Goal: Feedback & Contribution: Contribute content

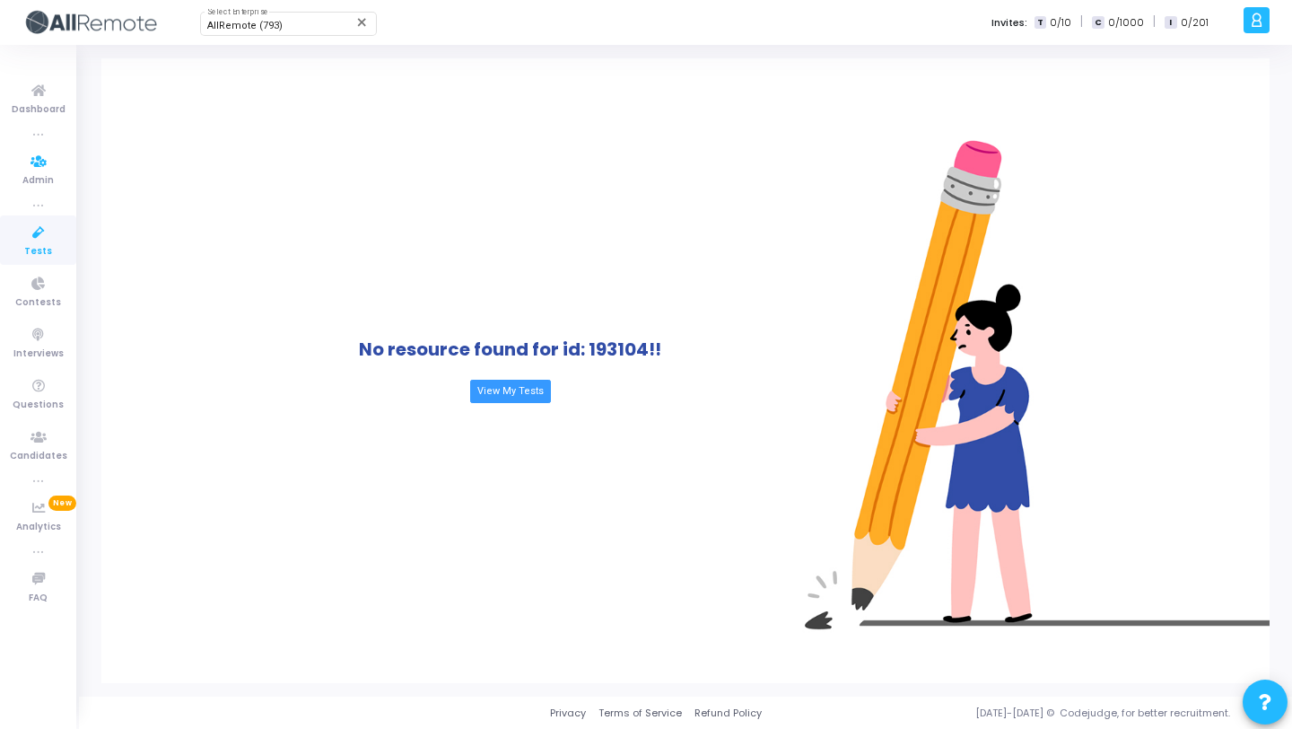
click at [25, 231] on icon at bounding box center [39, 233] width 38 height 22
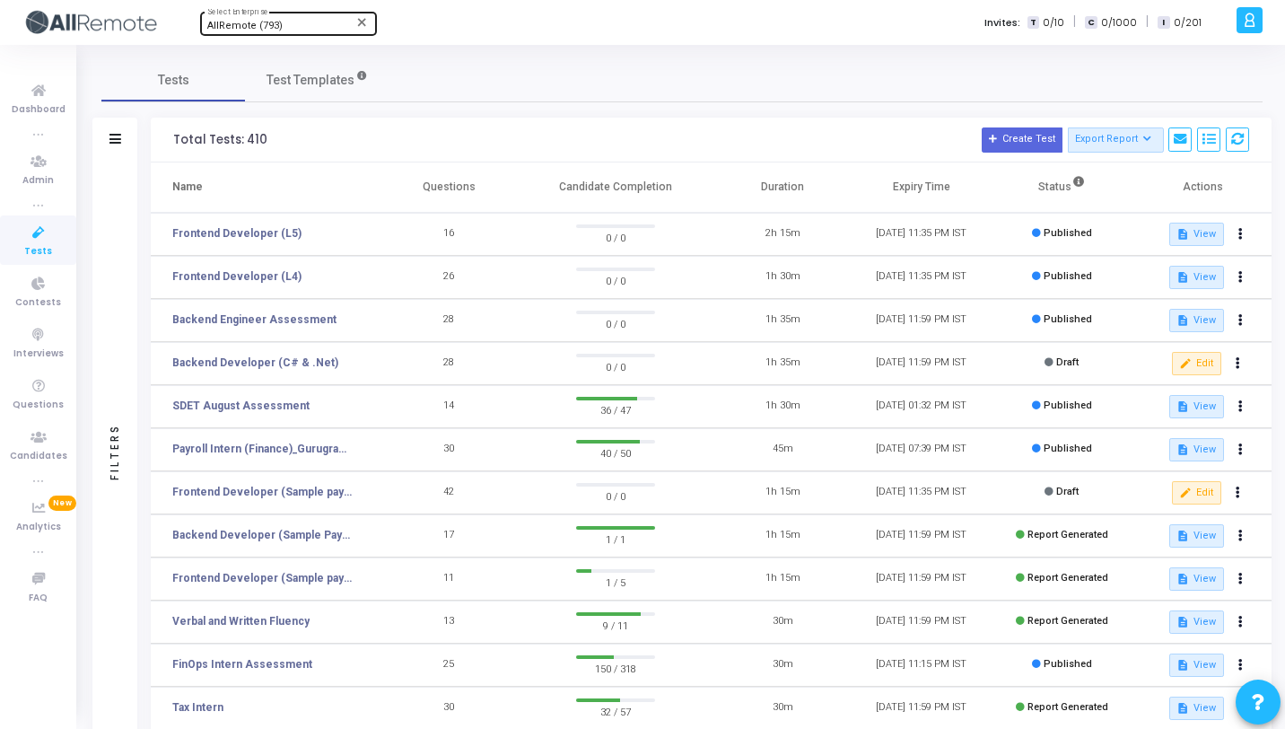
click at [290, 18] on div "AllRemote (793) Select Enterprise" at bounding box center [288, 22] width 162 height 27
type input "Titan"
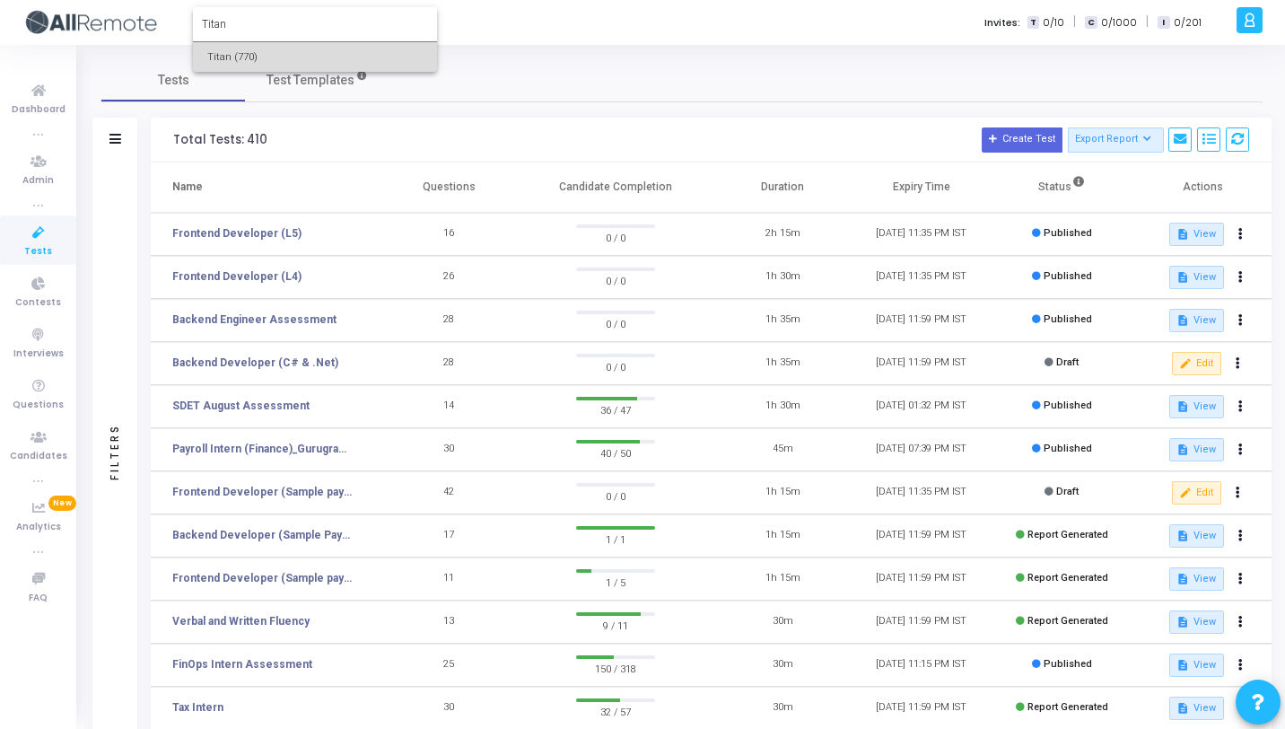
click at [308, 45] on span "Titan (770)" at bounding box center [314, 57] width 215 height 30
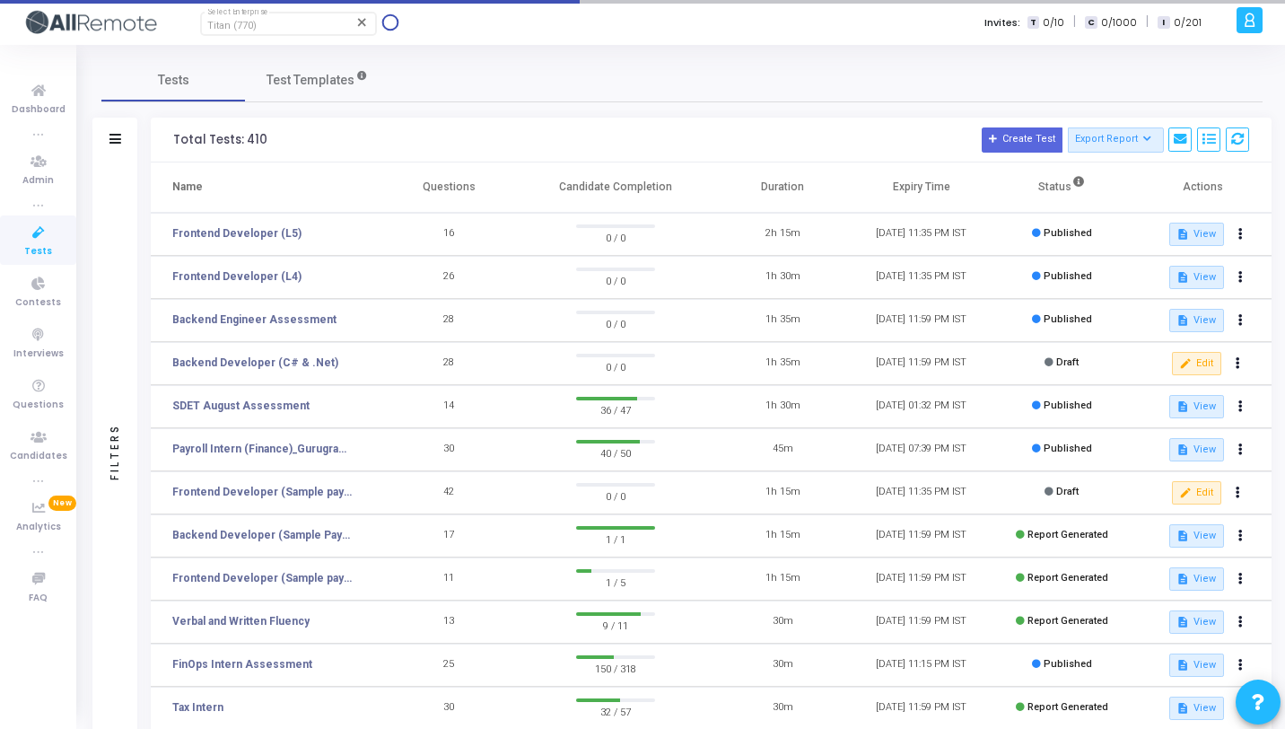
click at [46, 242] on icon at bounding box center [39, 233] width 38 height 22
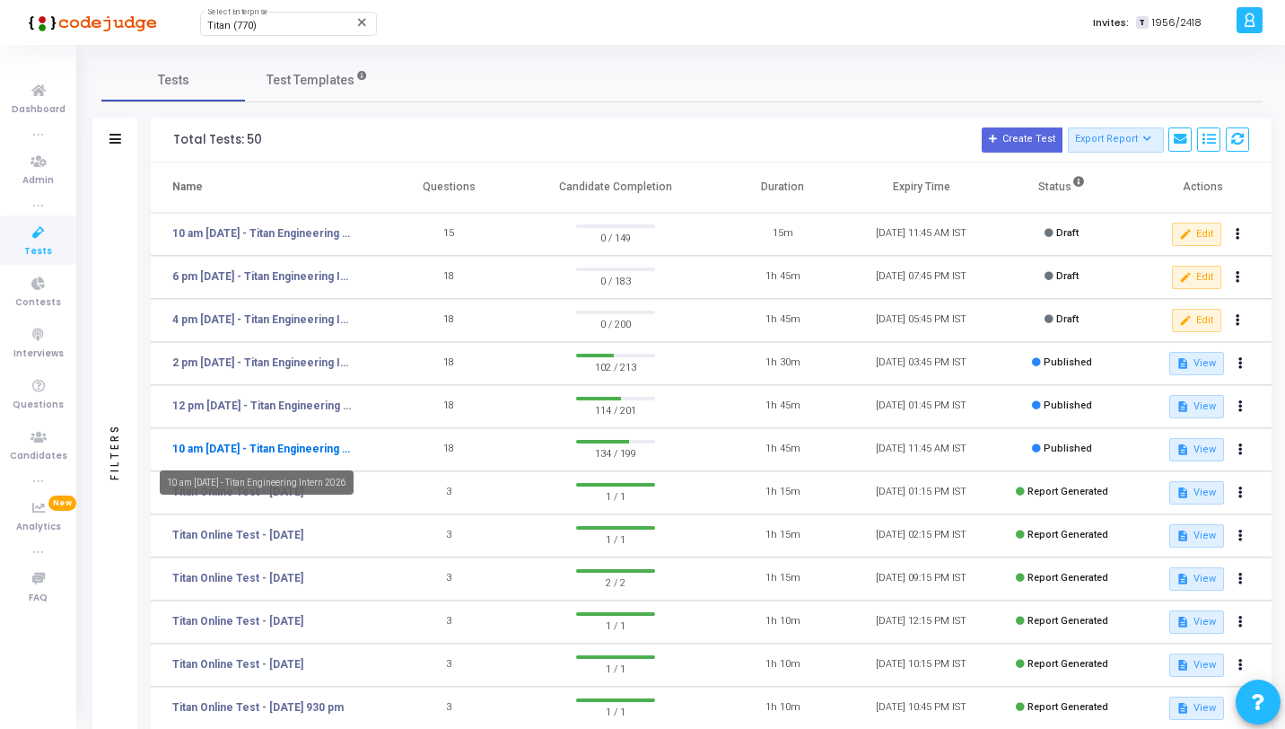
click at [322, 452] on link "10 am [DATE] - Titan Engineering Intern 2026" at bounding box center [262, 449] width 180 height 16
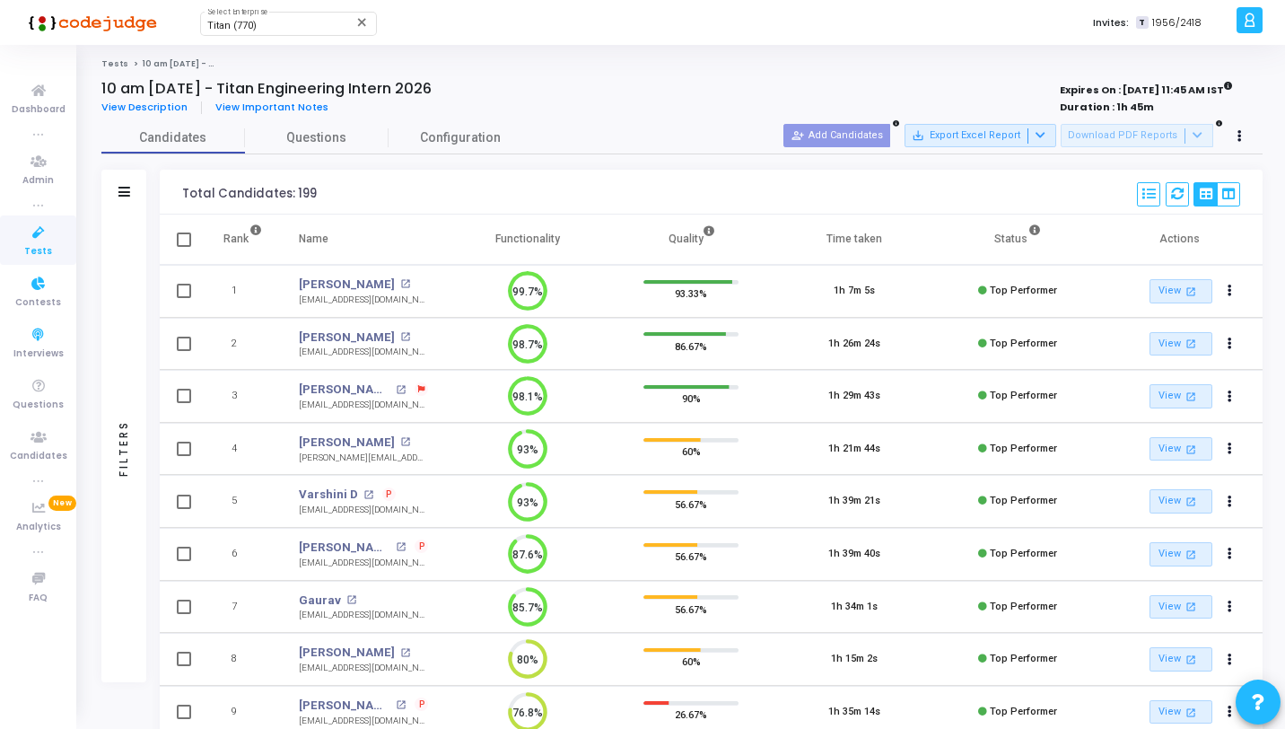
click at [39, 248] on span "Tests" at bounding box center [38, 251] width 28 height 15
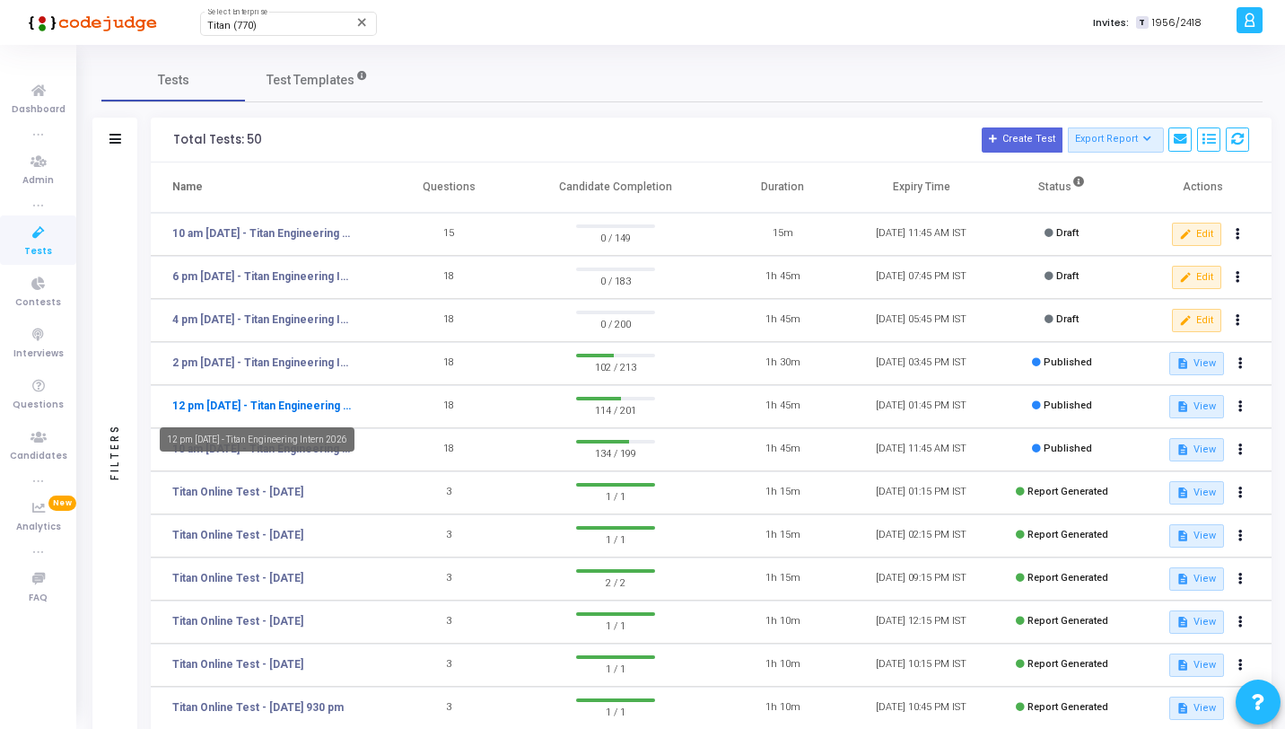
click at [299, 405] on link "12 pm [DATE] - Titan Engineering Intern 2026" at bounding box center [262, 406] width 180 height 16
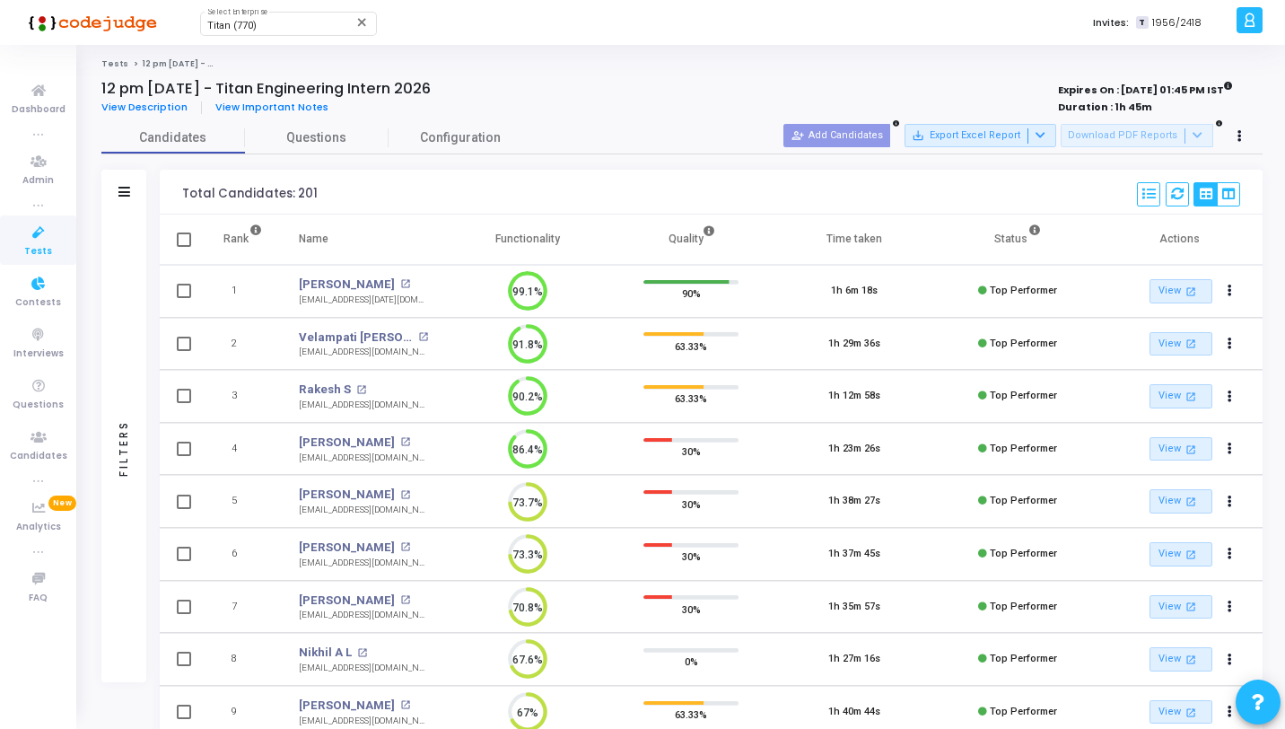
click at [48, 231] on icon at bounding box center [39, 233] width 38 height 22
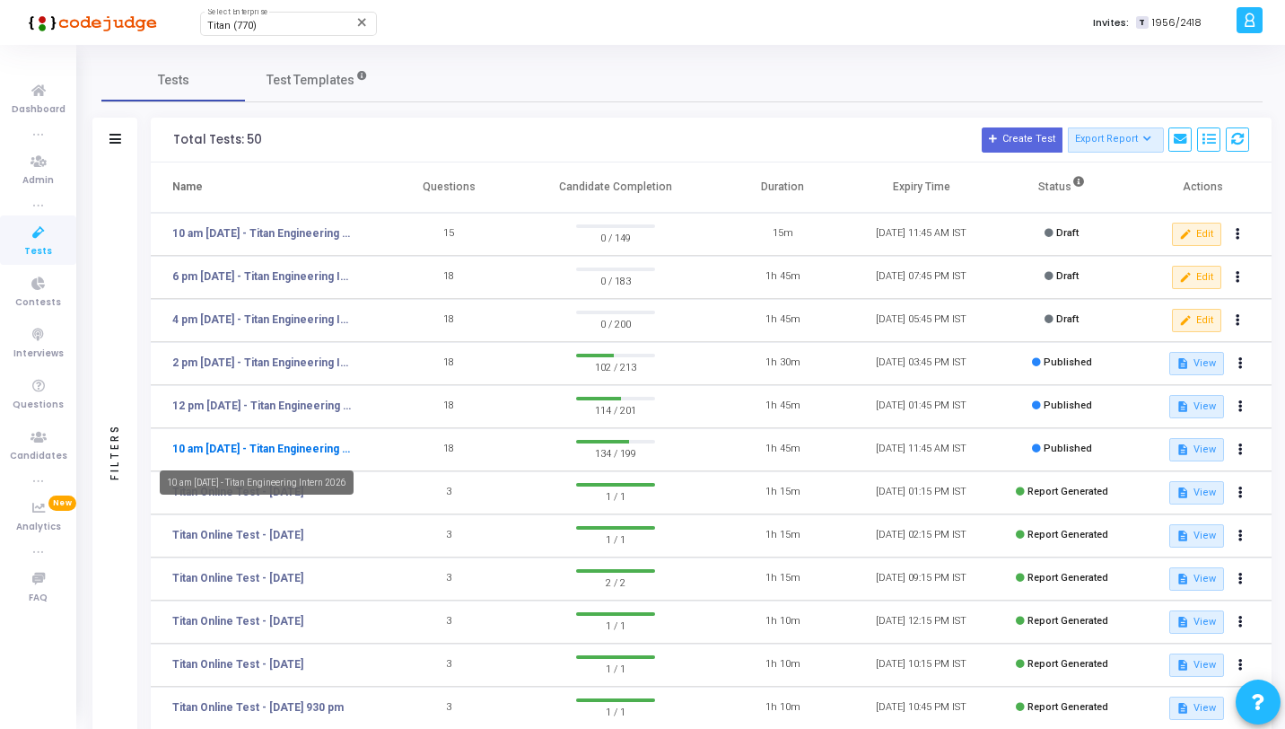
click at [307, 452] on link "10 am [DATE] - Titan Engineering Intern 2026" at bounding box center [262, 449] width 180 height 16
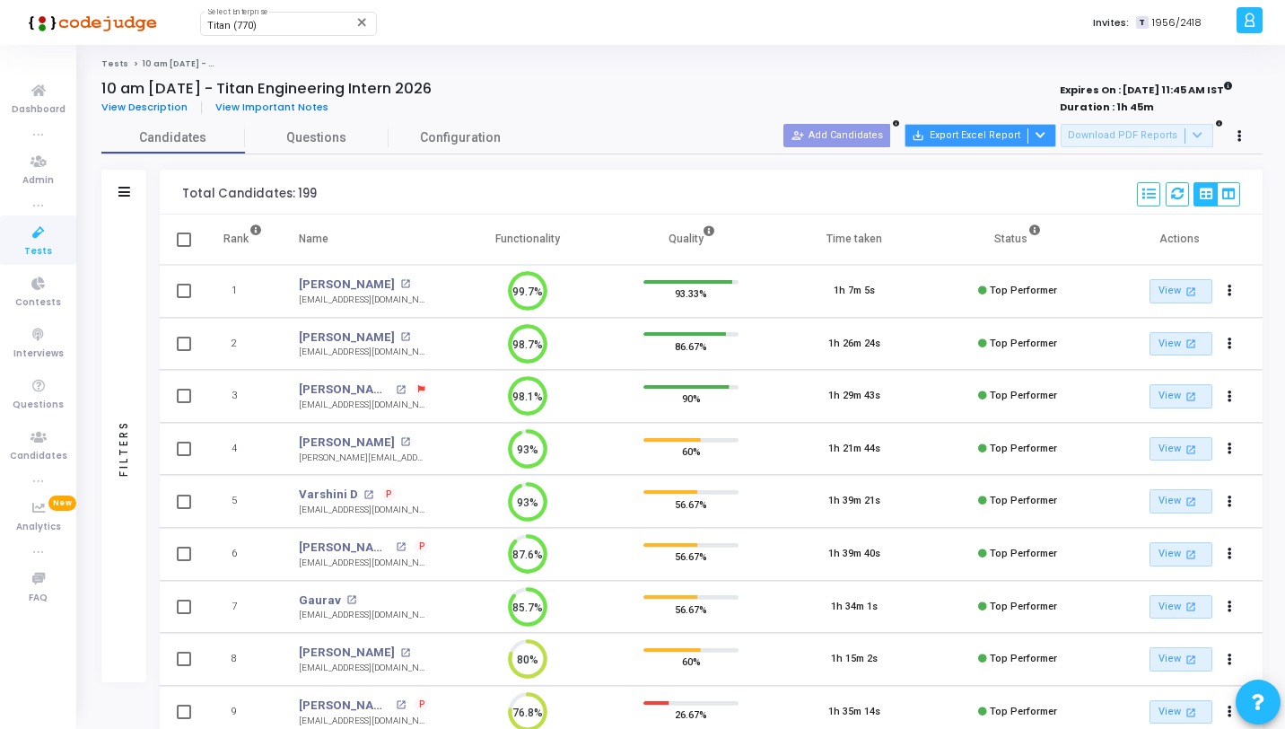
click at [1008, 134] on button "save_alt Export Excel Report" at bounding box center [981, 135] width 152 height 23
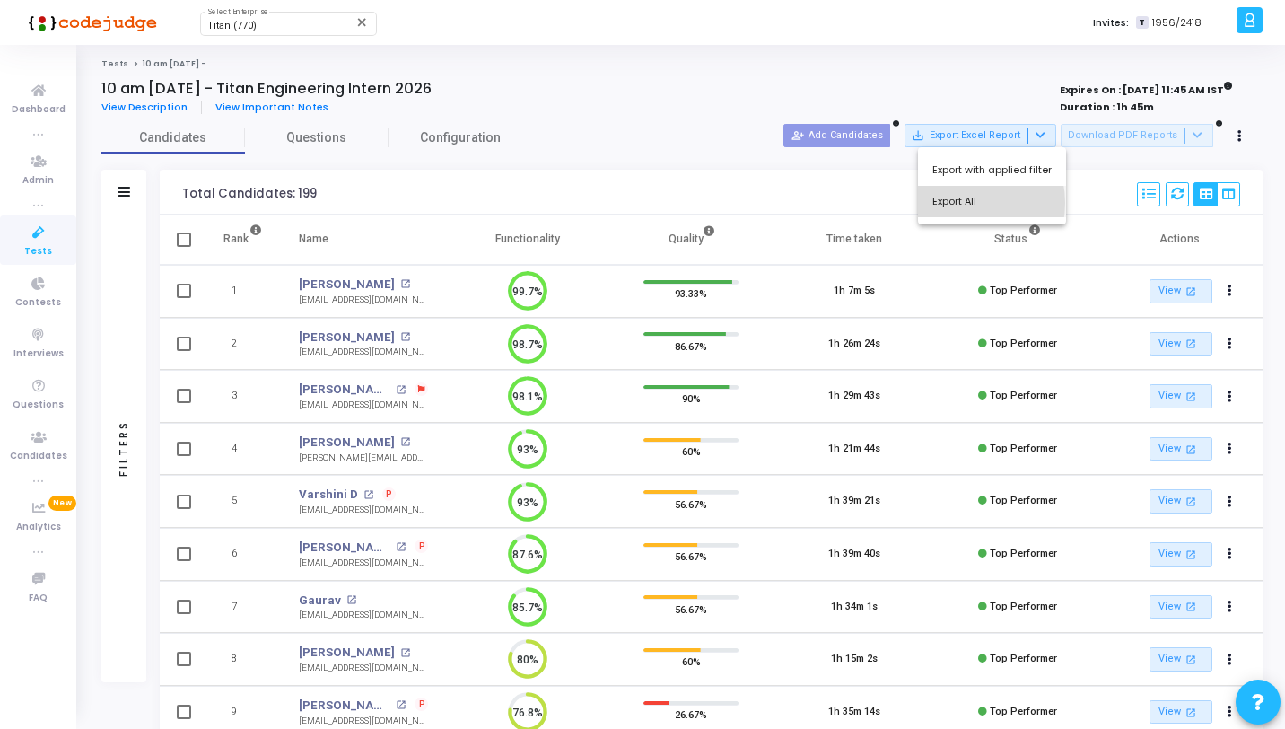
click at [959, 203] on button "Export All" at bounding box center [992, 201] width 148 height 31
click at [43, 239] on icon at bounding box center [39, 233] width 38 height 22
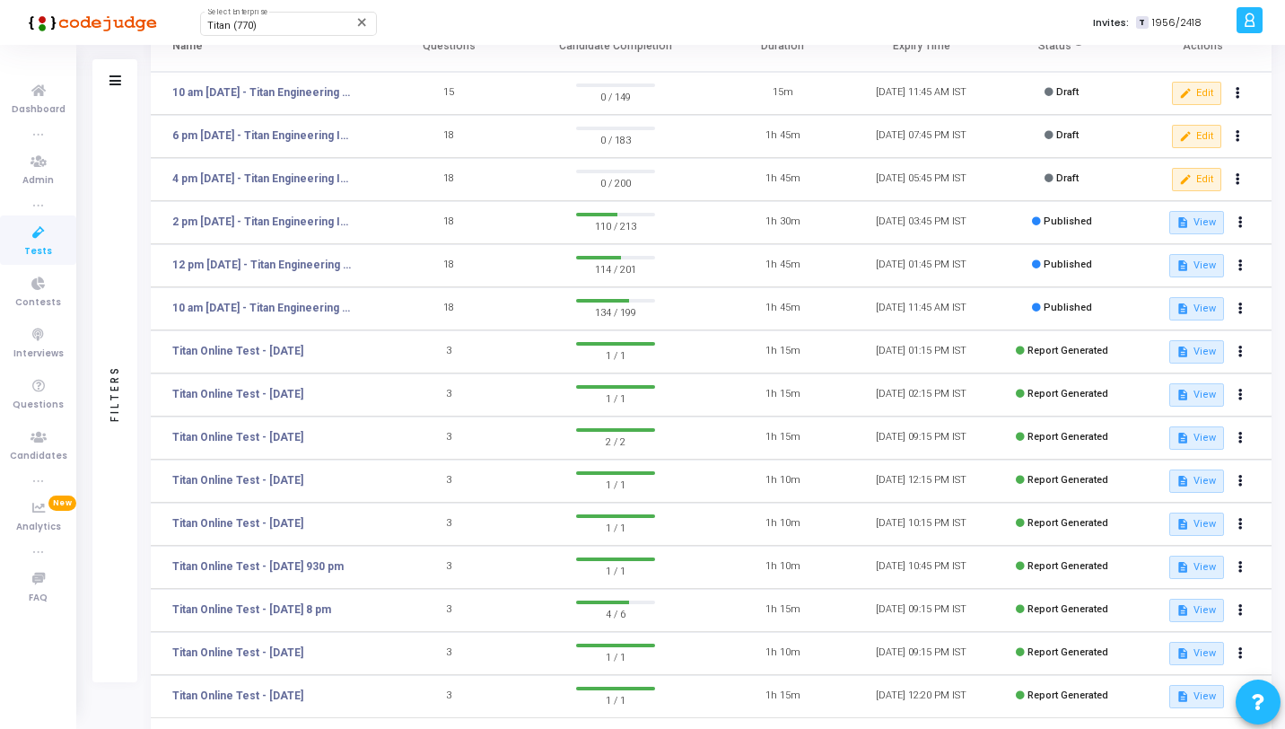
scroll to position [226, 0]
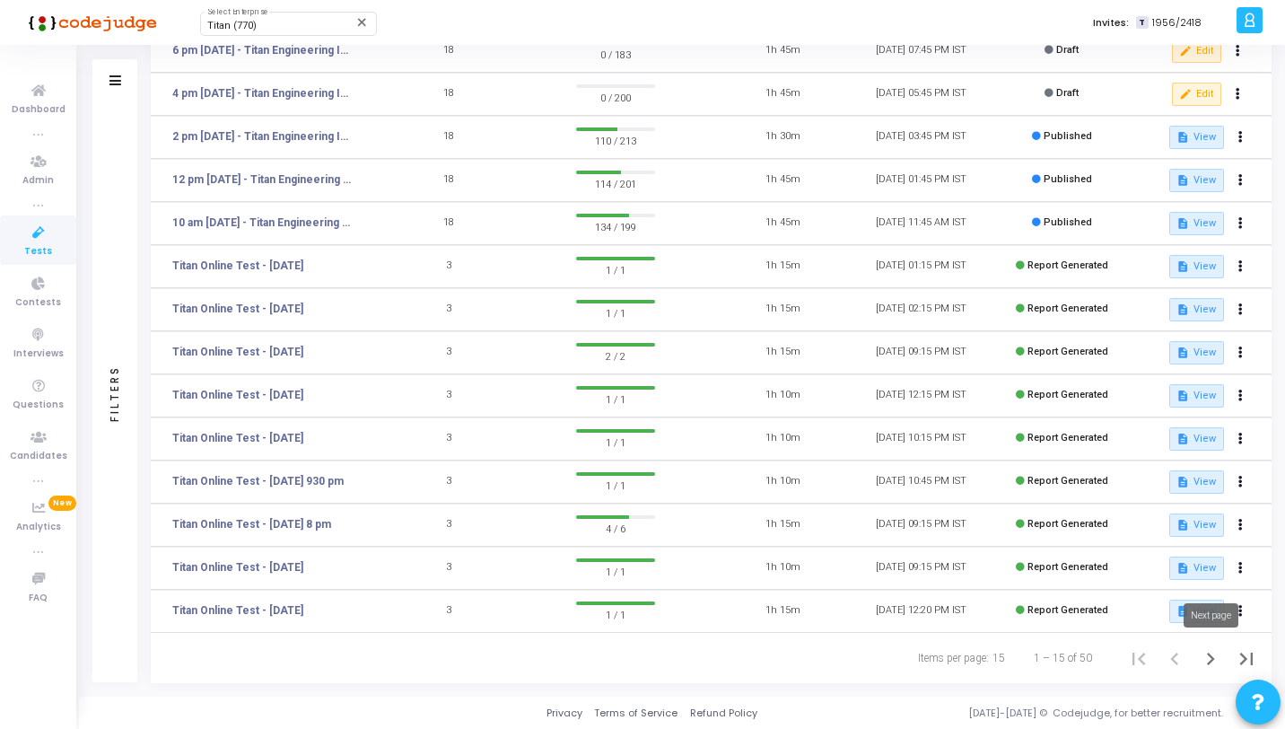
click at [1213, 658] on icon "Next page" at bounding box center [1211, 659] width 8 height 13
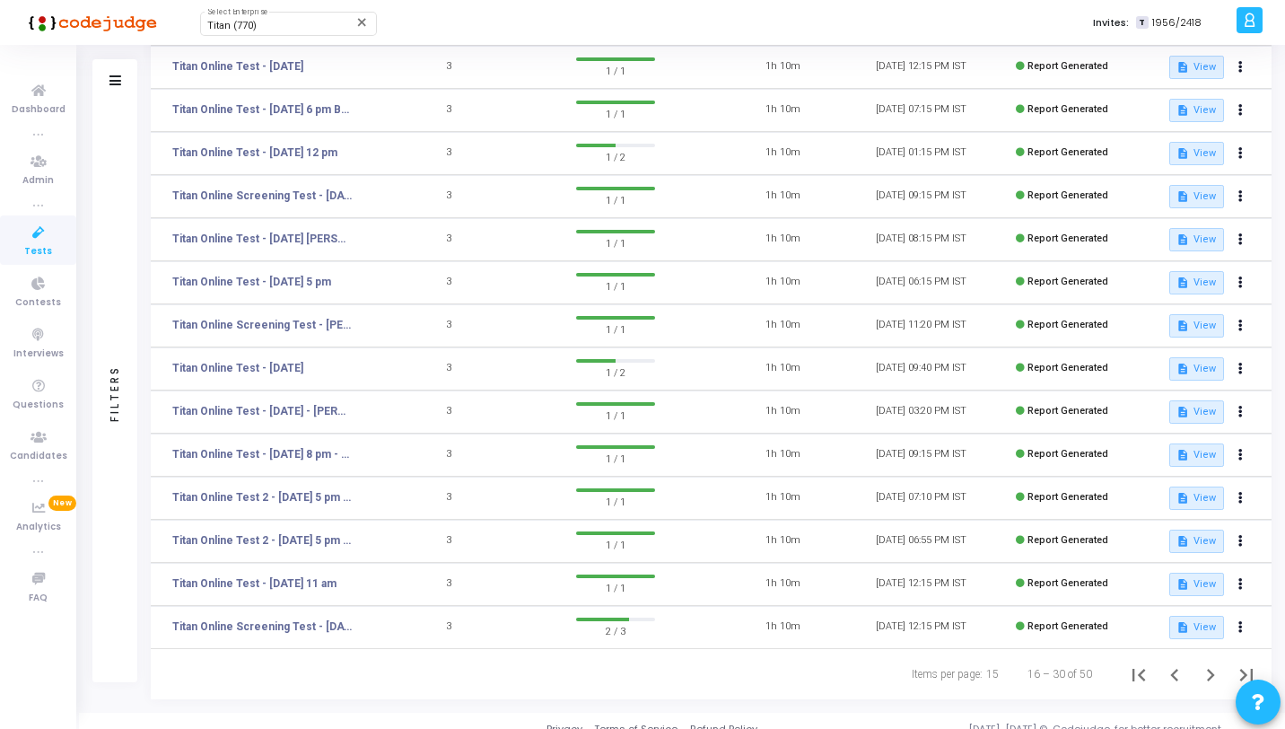
scroll to position [226, 0]
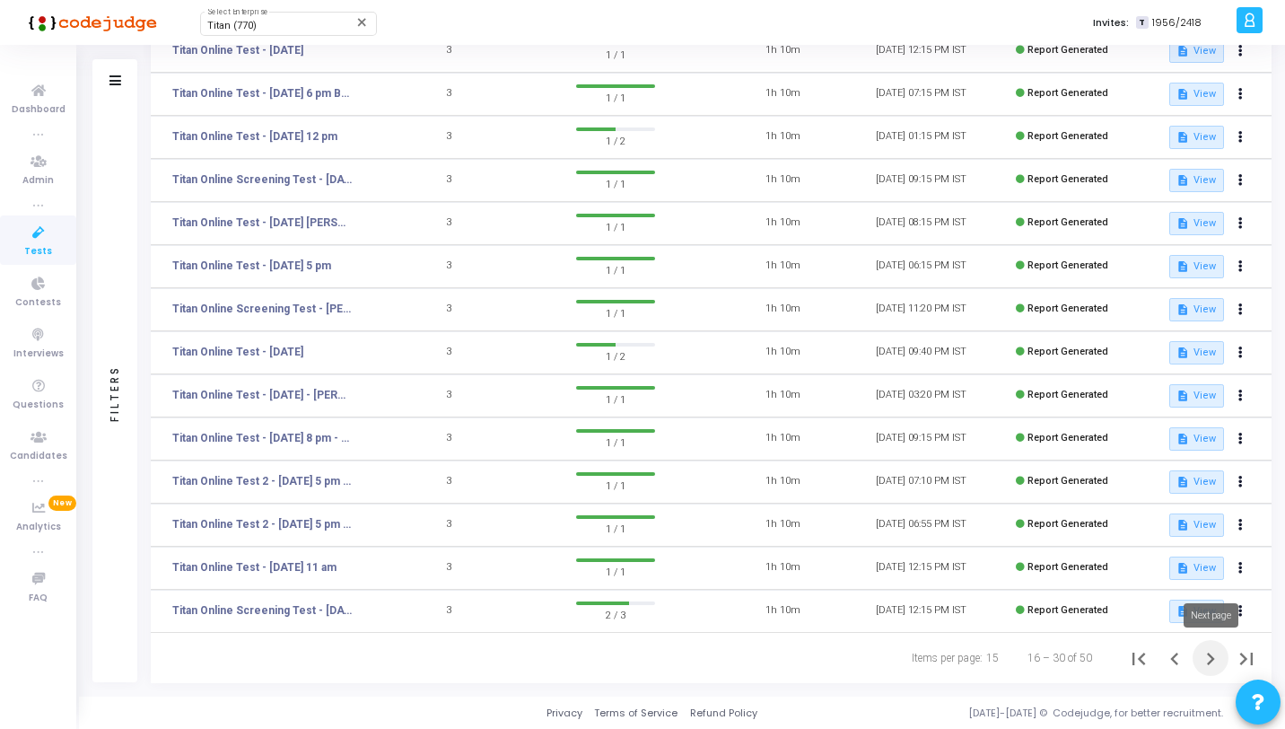
click at [1205, 661] on icon "Next page" at bounding box center [1210, 658] width 25 height 25
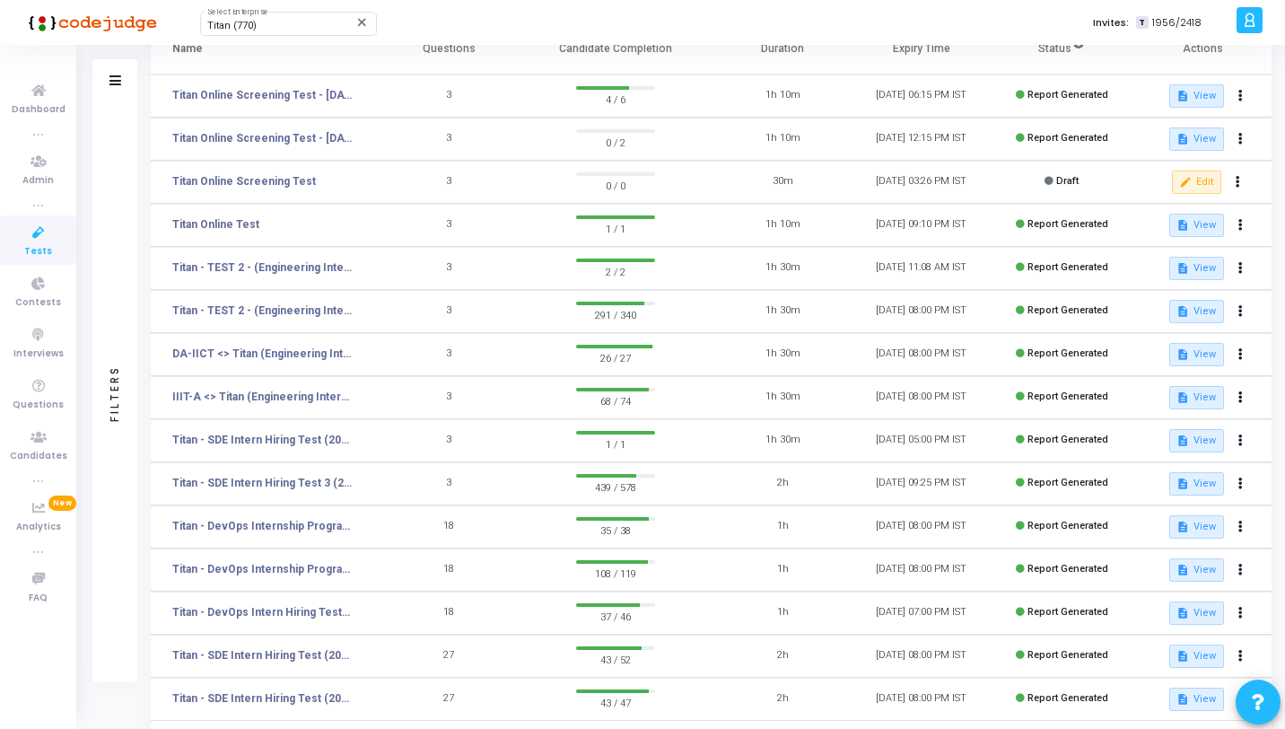
scroll to position [226, 0]
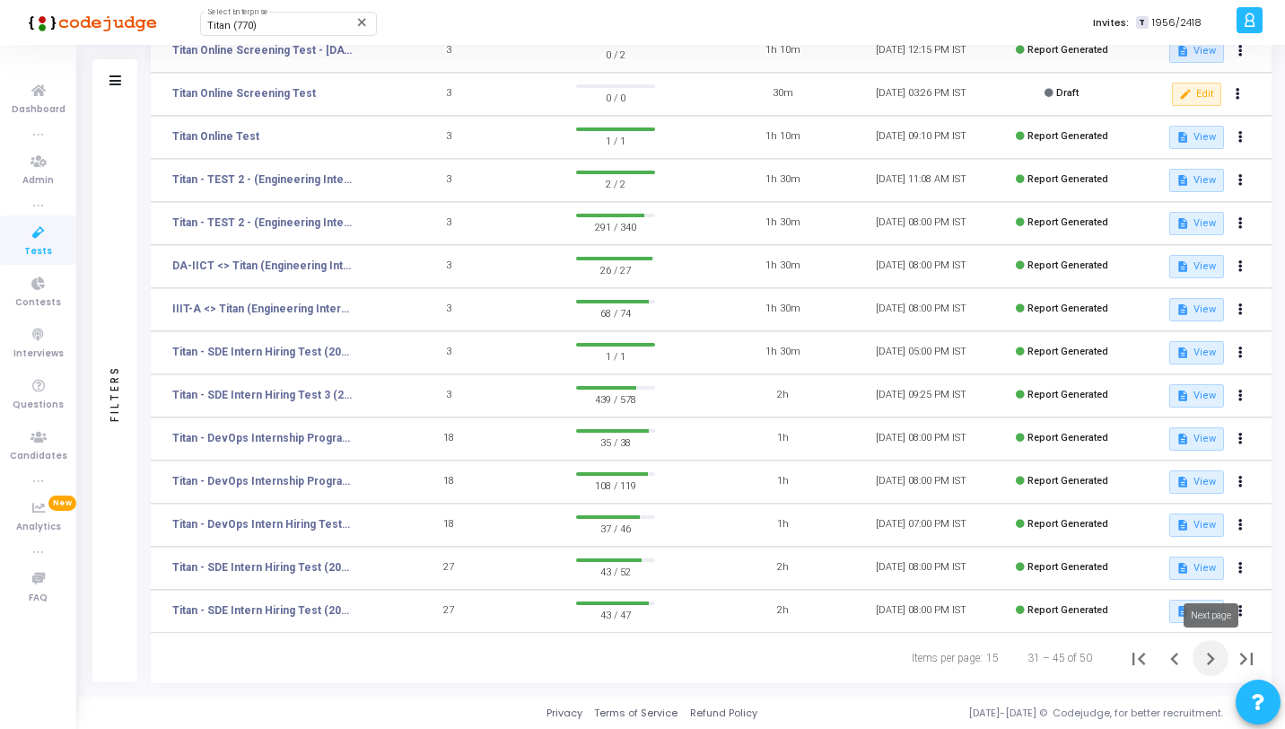
click at [1211, 654] on icon "Next page" at bounding box center [1211, 659] width 8 height 13
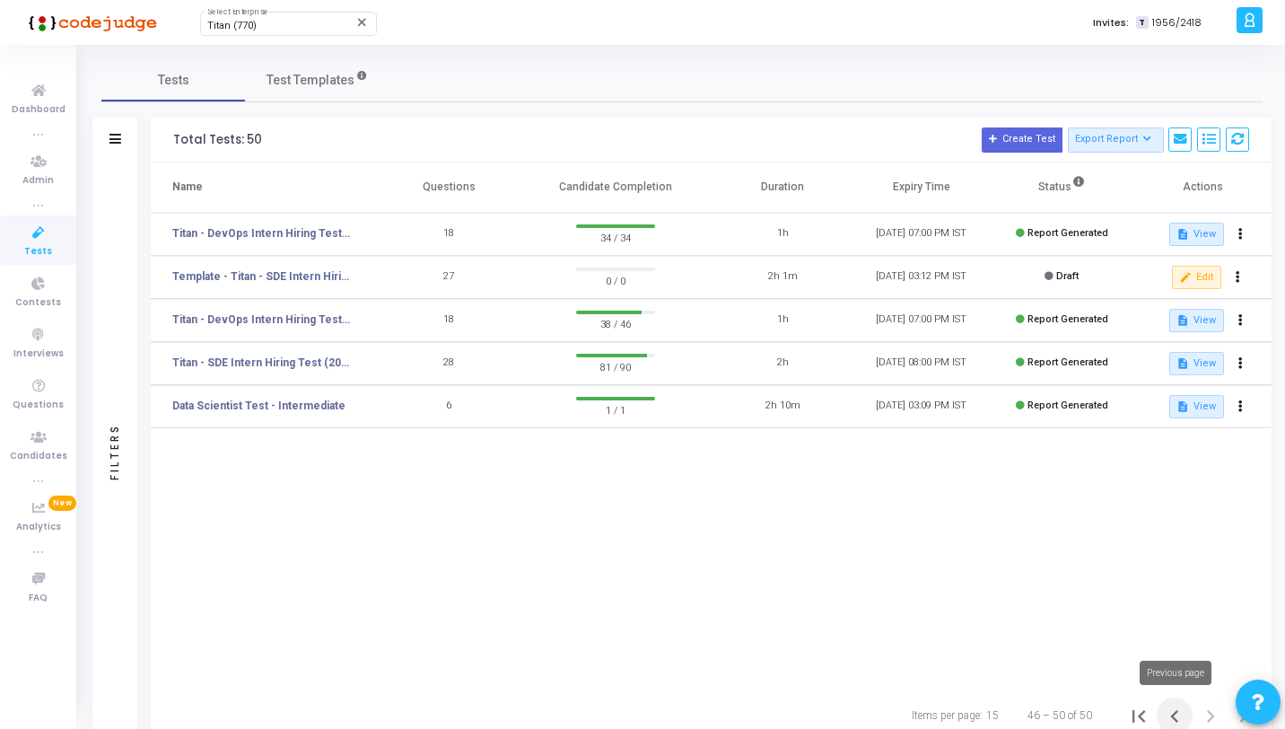
click at [1167, 709] on icon "Previous page" at bounding box center [1174, 716] width 25 height 25
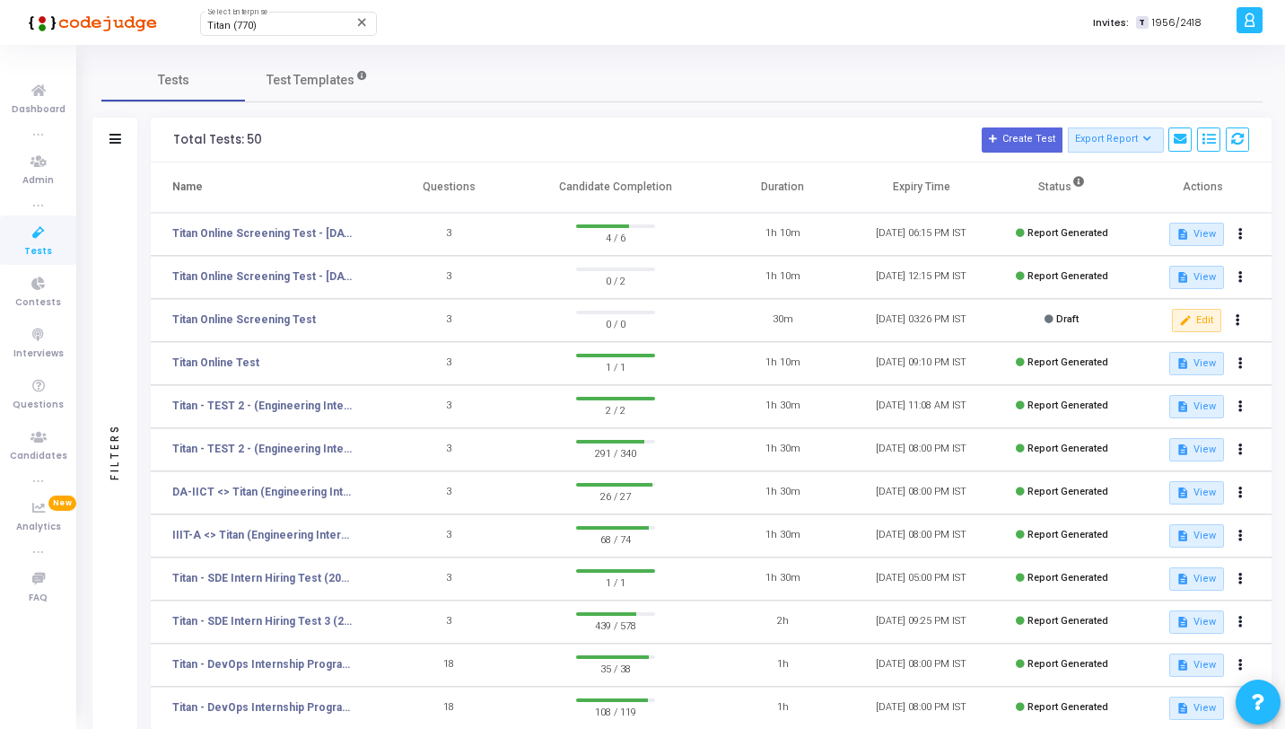
scroll to position [226, 0]
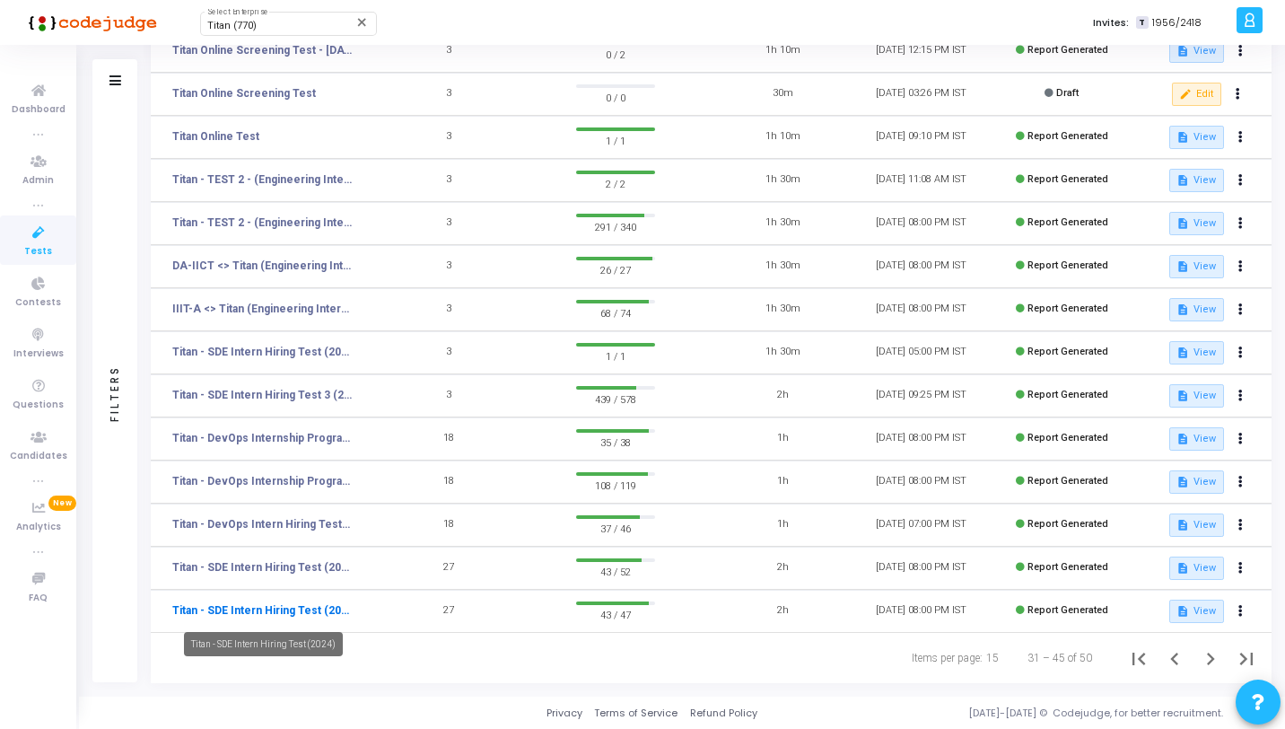
click at [322, 606] on link "Titan - SDE Intern Hiring Test (2024)" at bounding box center [262, 610] width 180 height 16
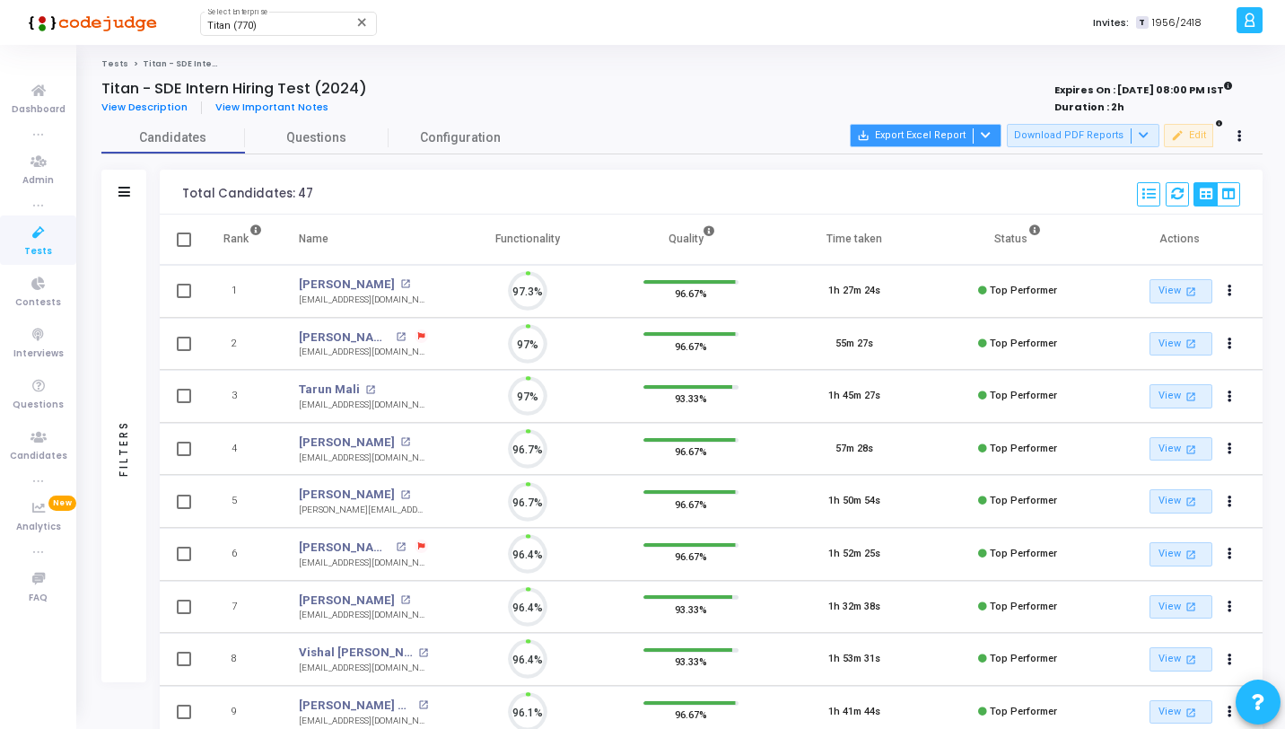
scroll to position [38, 46]
click at [994, 137] on div at bounding box center [984, 135] width 22 height 15
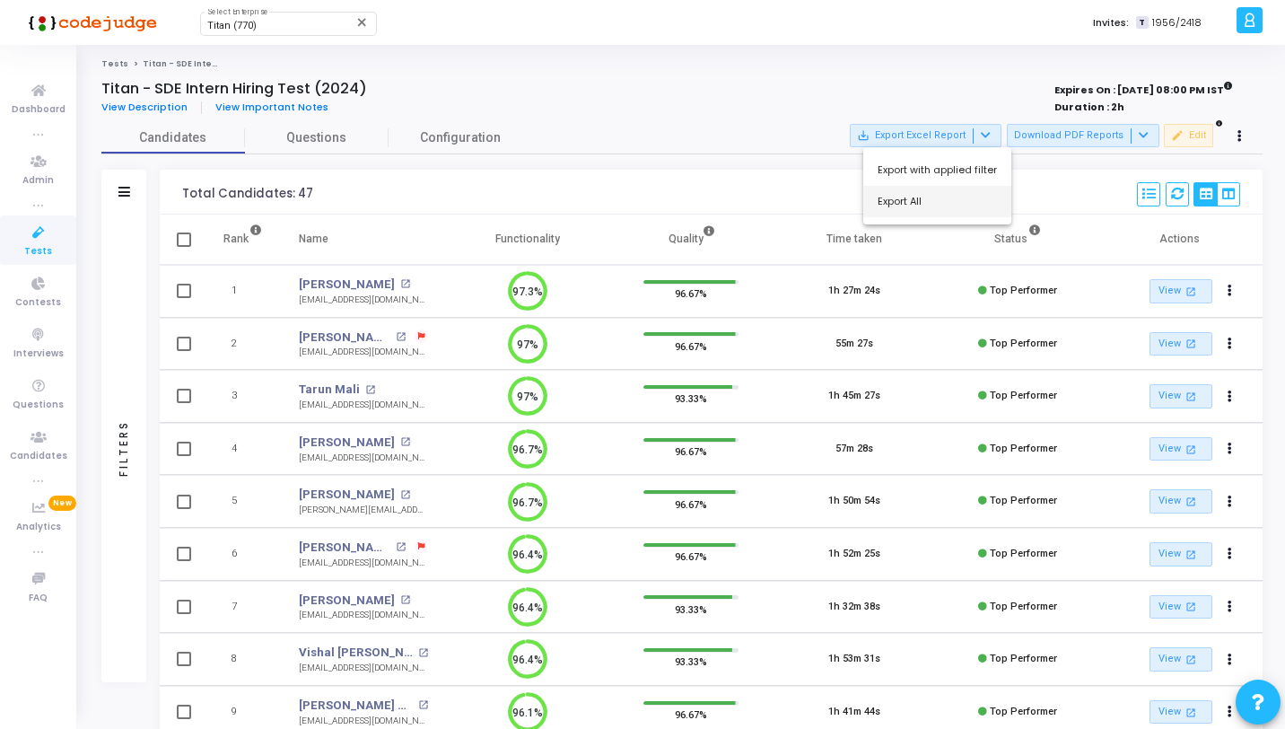
click at [922, 210] on button "Export All" at bounding box center [937, 201] width 148 height 31
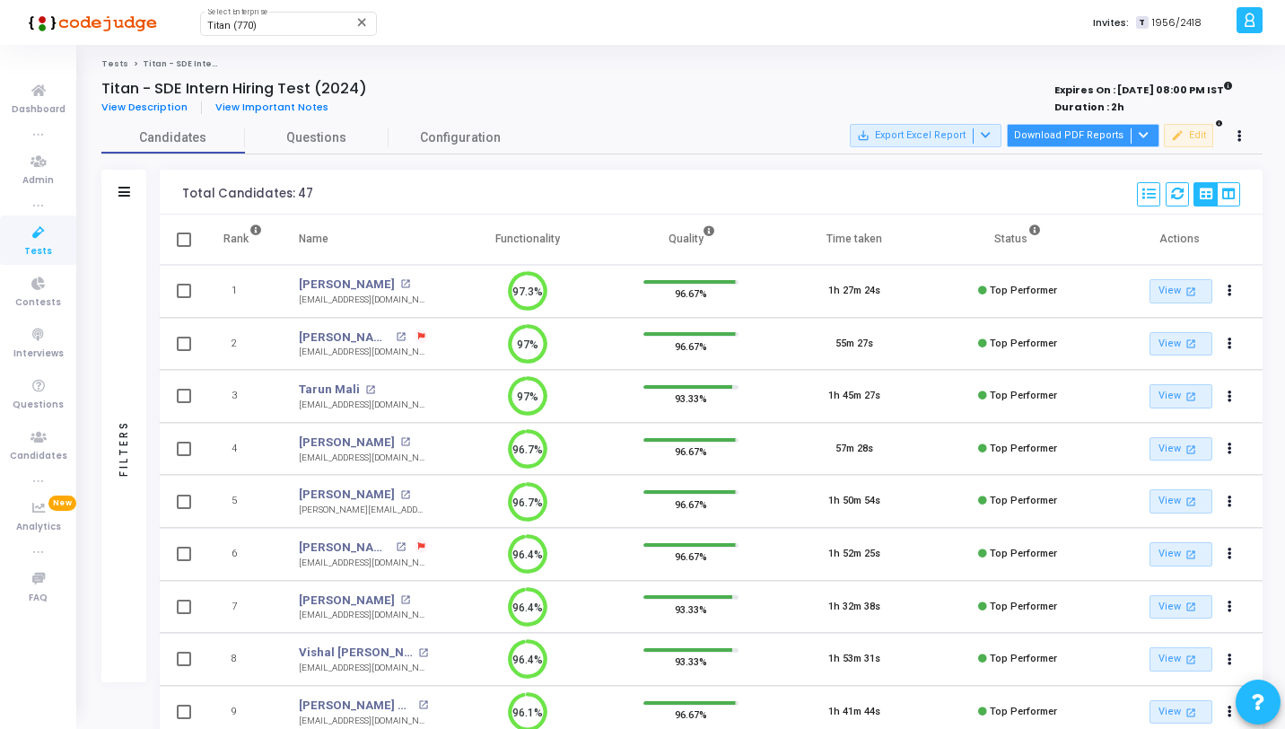
click at [1099, 132] on button "Download PDF Reports" at bounding box center [1083, 135] width 153 height 23
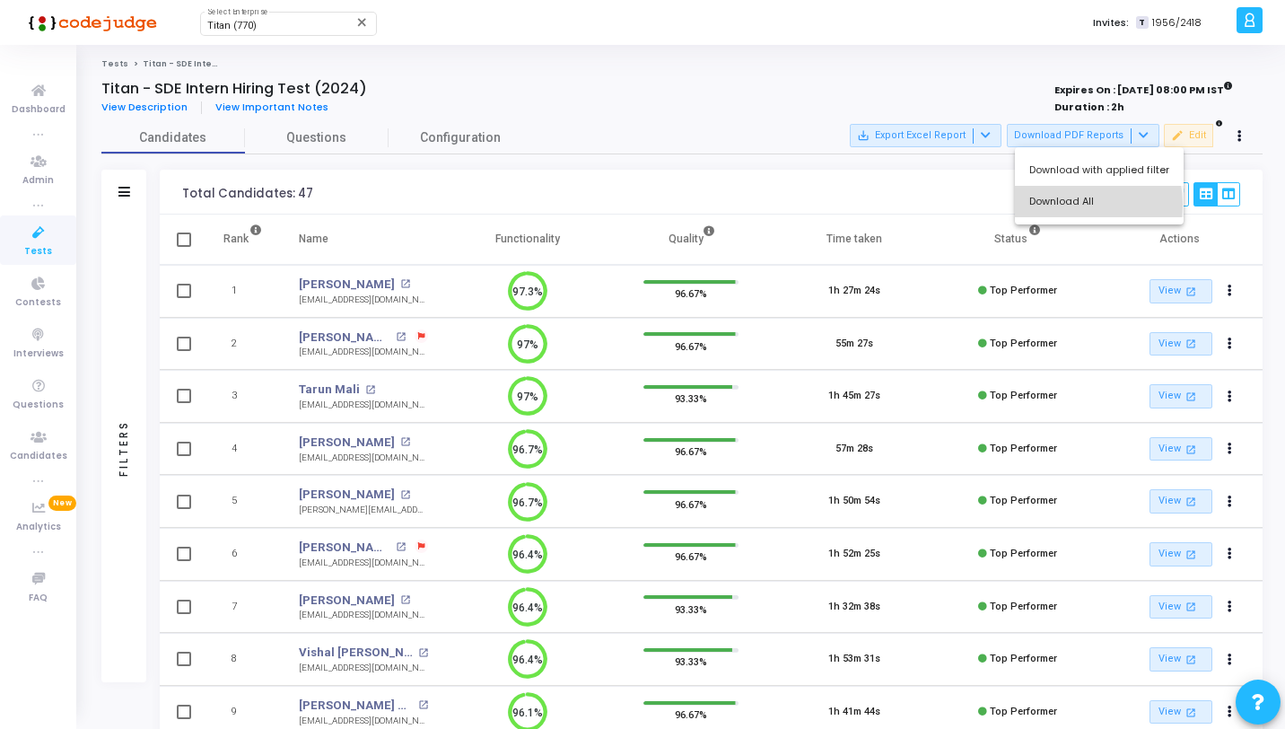
click at [1068, 205] on button "Download All" at bounding box center [1099, 201] width 169 height 31
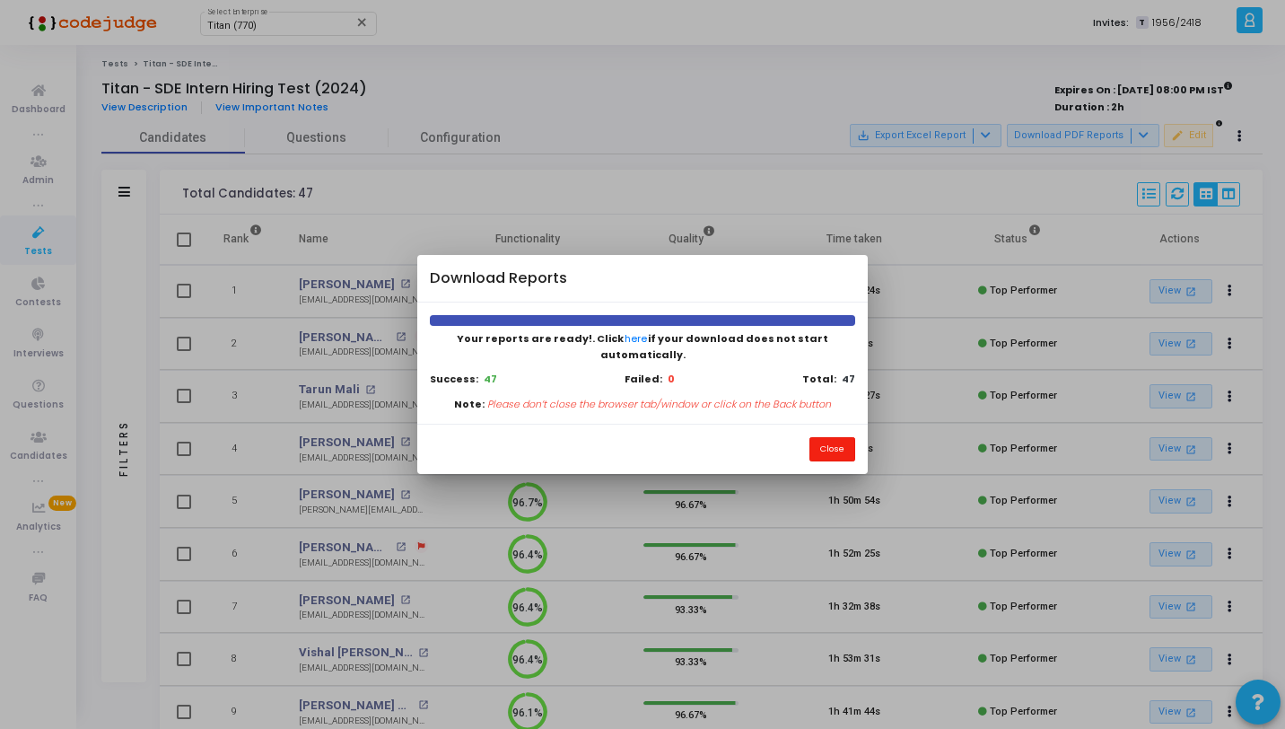
click at [813, 437] on button "Close" at bounding box center [833, 449] width 46 height 24
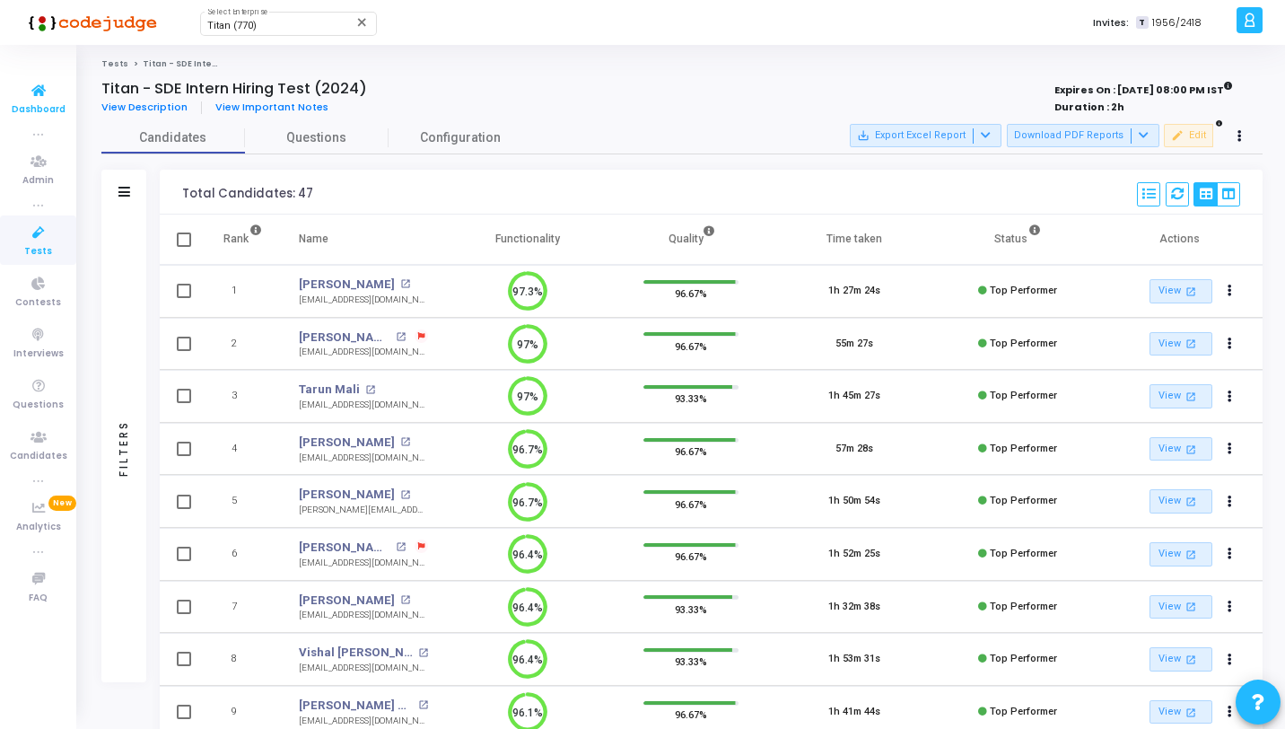
click at [62, 92] on link "Dashboard" at bounding box center [38, 98] width 76 height 49
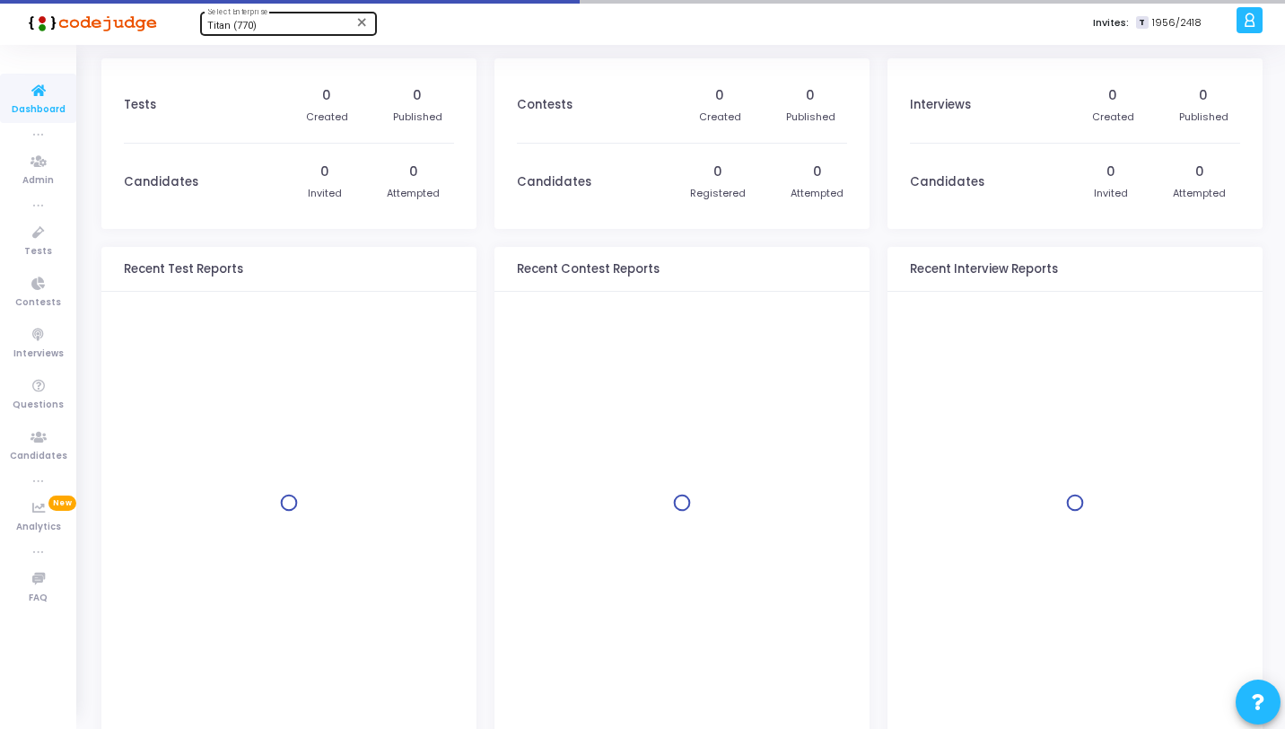
click at [224, 30] on span "Titan (770)" at bounding box center [231, 26] width 49 height 12
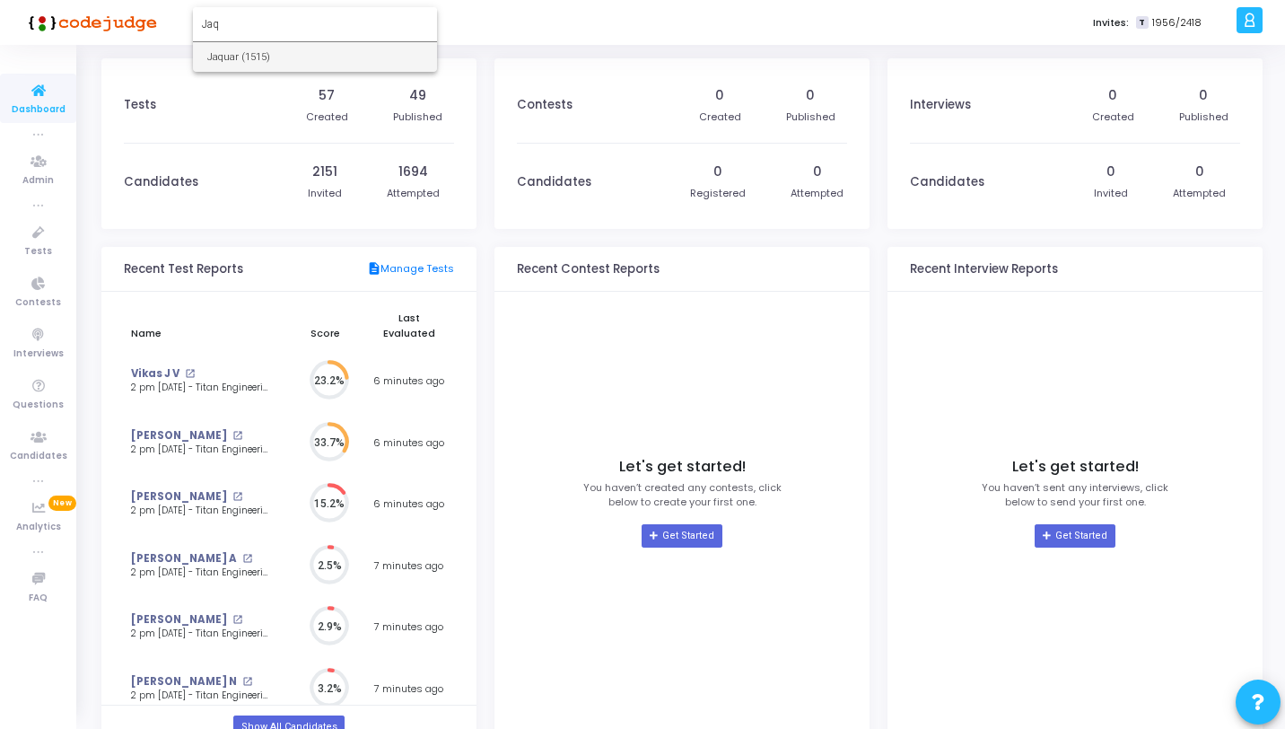
type input "Jaq"
click at [249, 55] on span "Jaquar (1515)" at bounding box center [314, 57] width 215 height 30
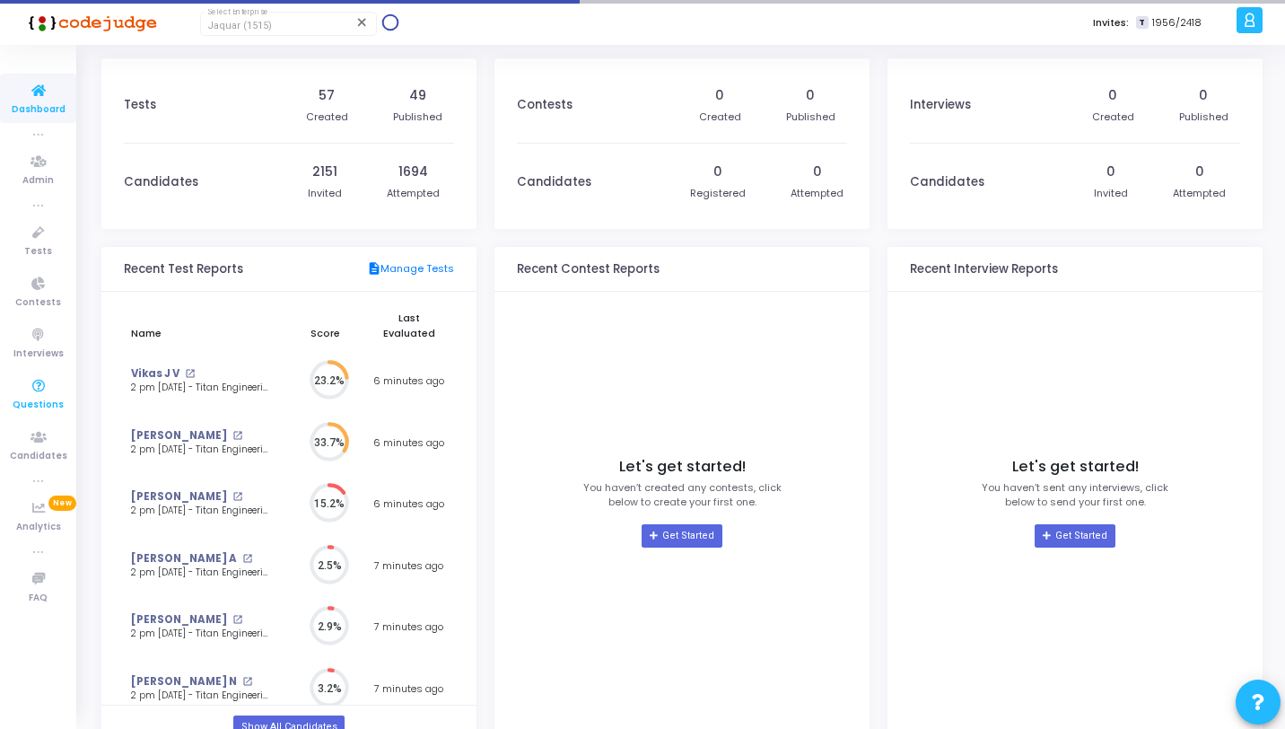
click at [46, 388] on icon at bounding box center [39, 386] width 38 height 22
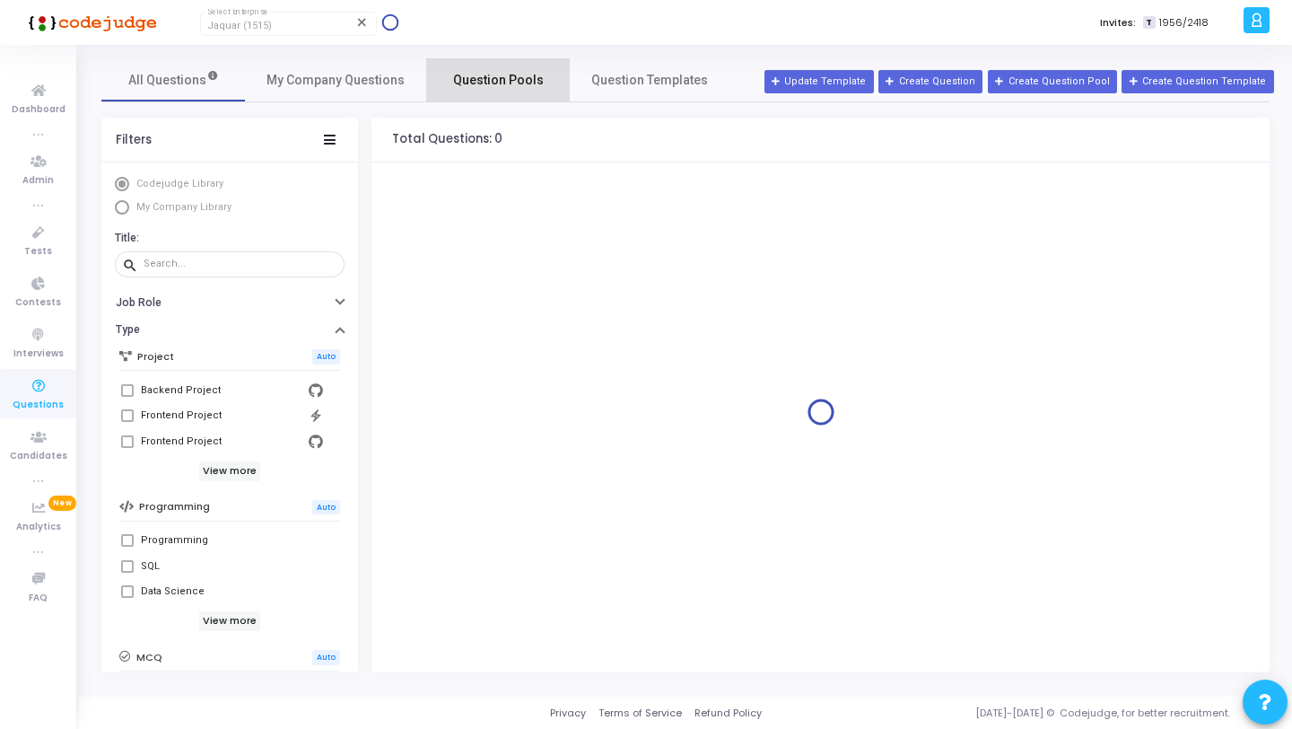
click at [453, 82] on span "Question Pools" at bounding box center [498, 80] width 91 height 19
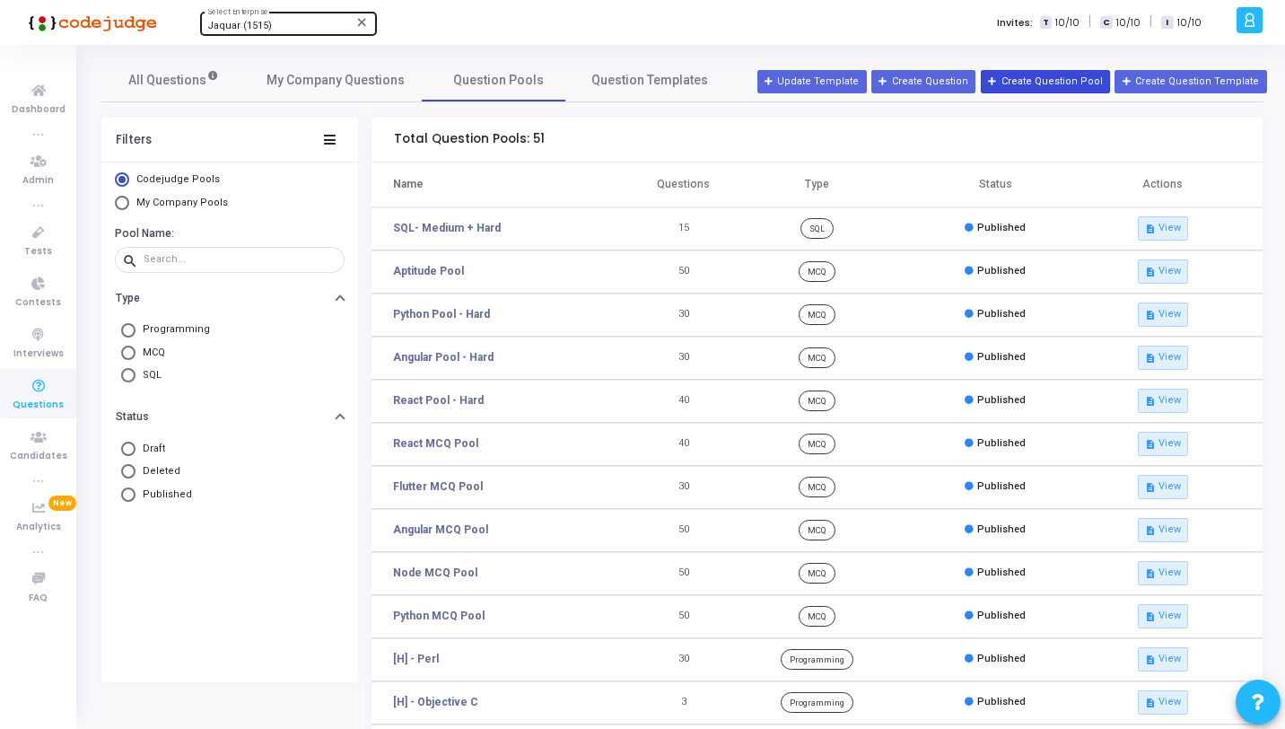
click at [1035, 71] on button "Create Question Pool" at bounding box center [1045, 81] width 129 height 23
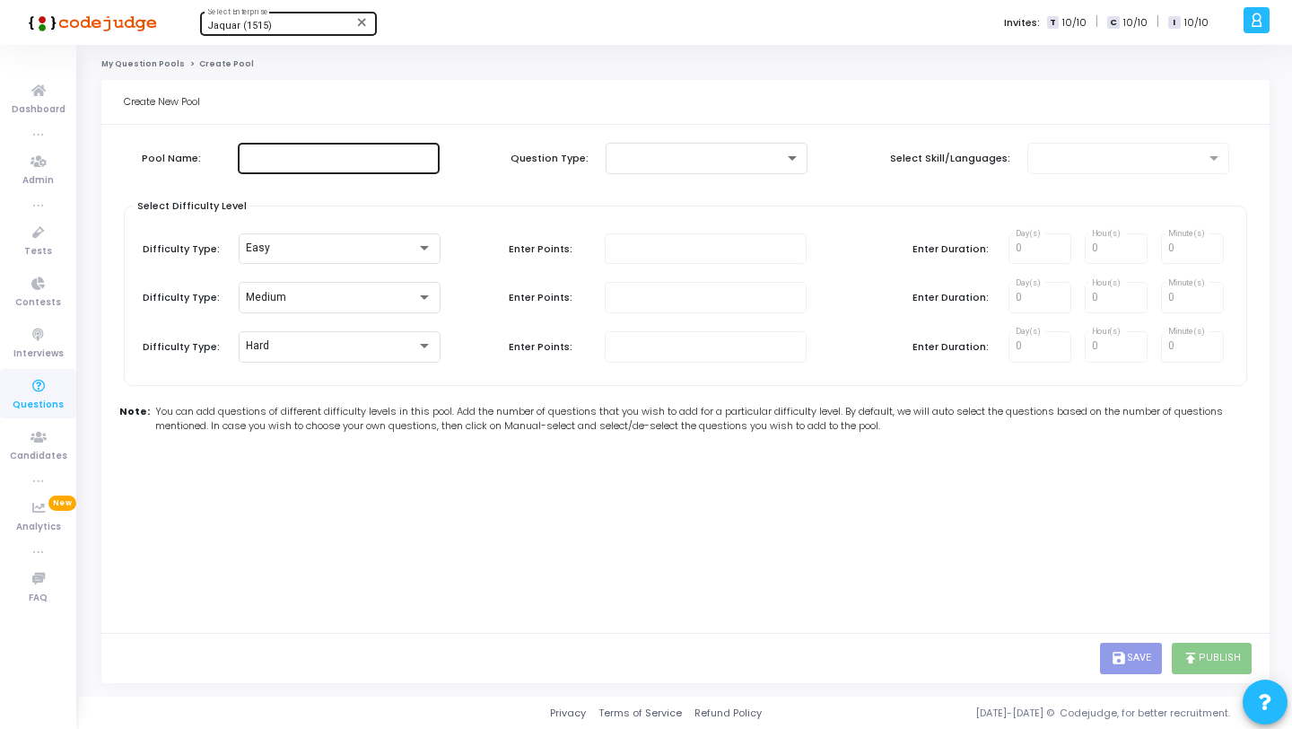
click at [346, 161] on input "text" at bounding box center [339, 158] width 188 height 13
type input "s"
type input "SQL (M+H)"
click at [657, 145] on div at bounding box center [707, 156] width 188 height 33
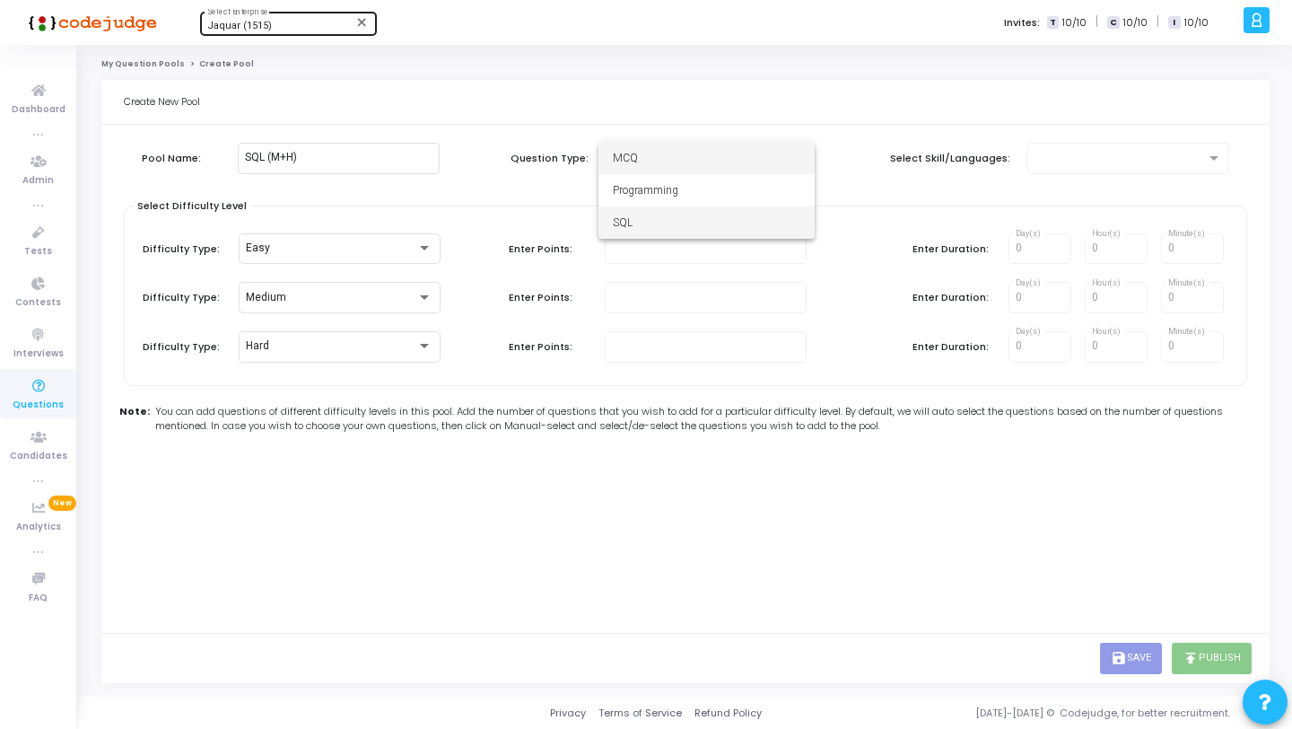
click at [672, 216] on span "SQL" at bounding box center [707, 222] width 188 height 32
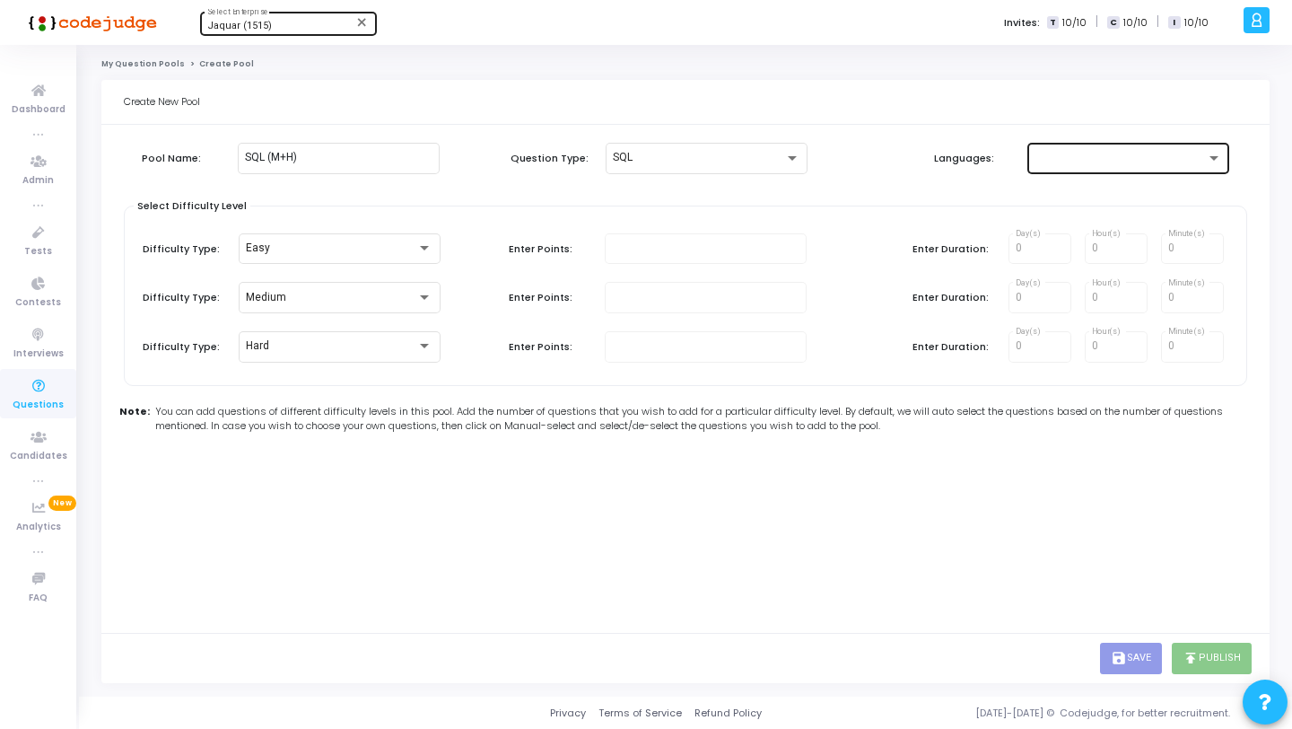
click at [1056, 171] on div at bounding box center [1129, 156] width 188 height 33
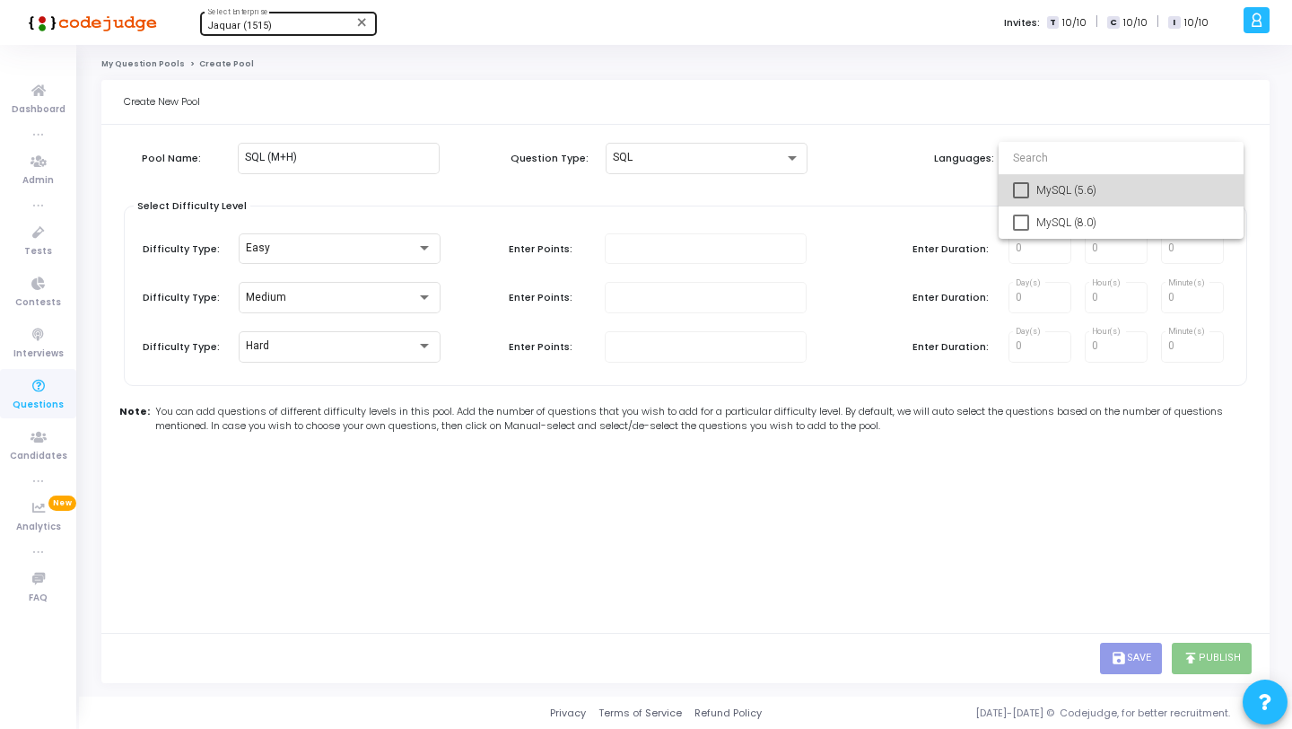
click at [1060, 193] on span "MySQL (5.6)" at bounding box center [1133, 190] width 193 height 32
click at [887, 197] on div at bounding box center [646, 364] width 1292 height 729
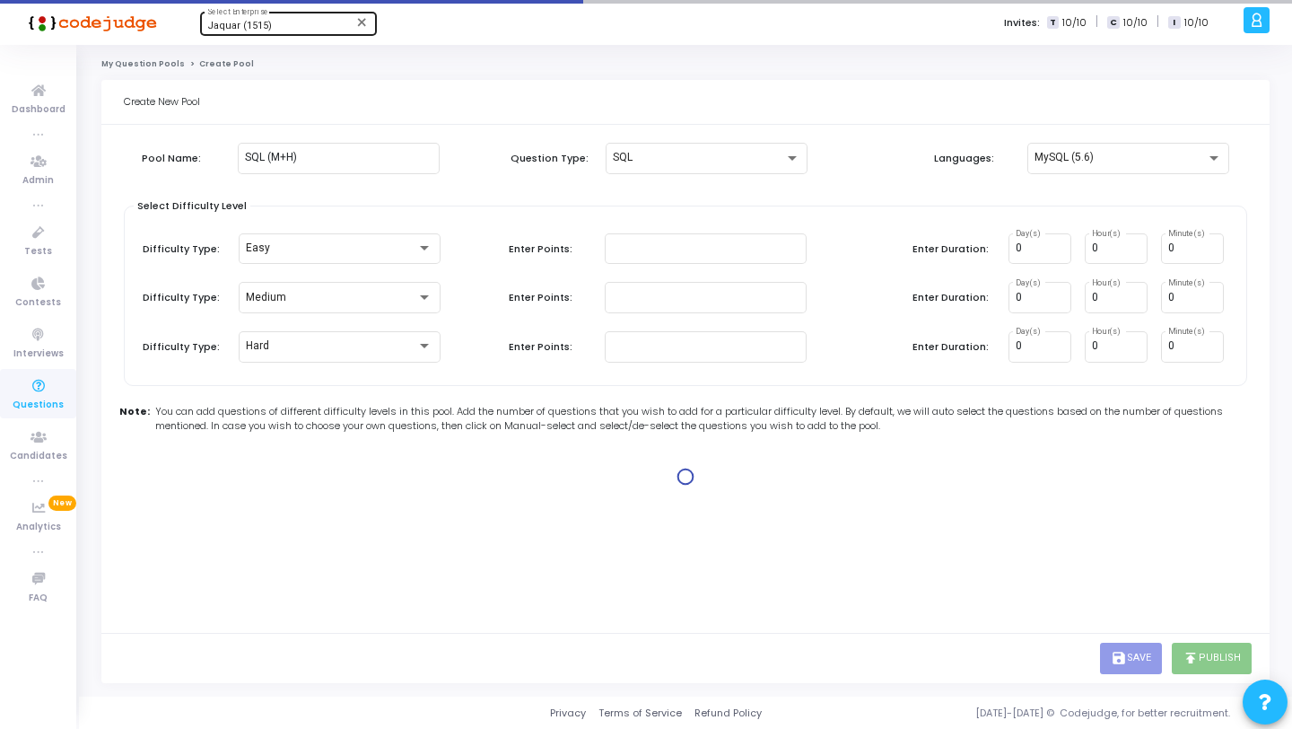
type input "100"
type input "15"
type input "100"
type input "30"
type input "100"
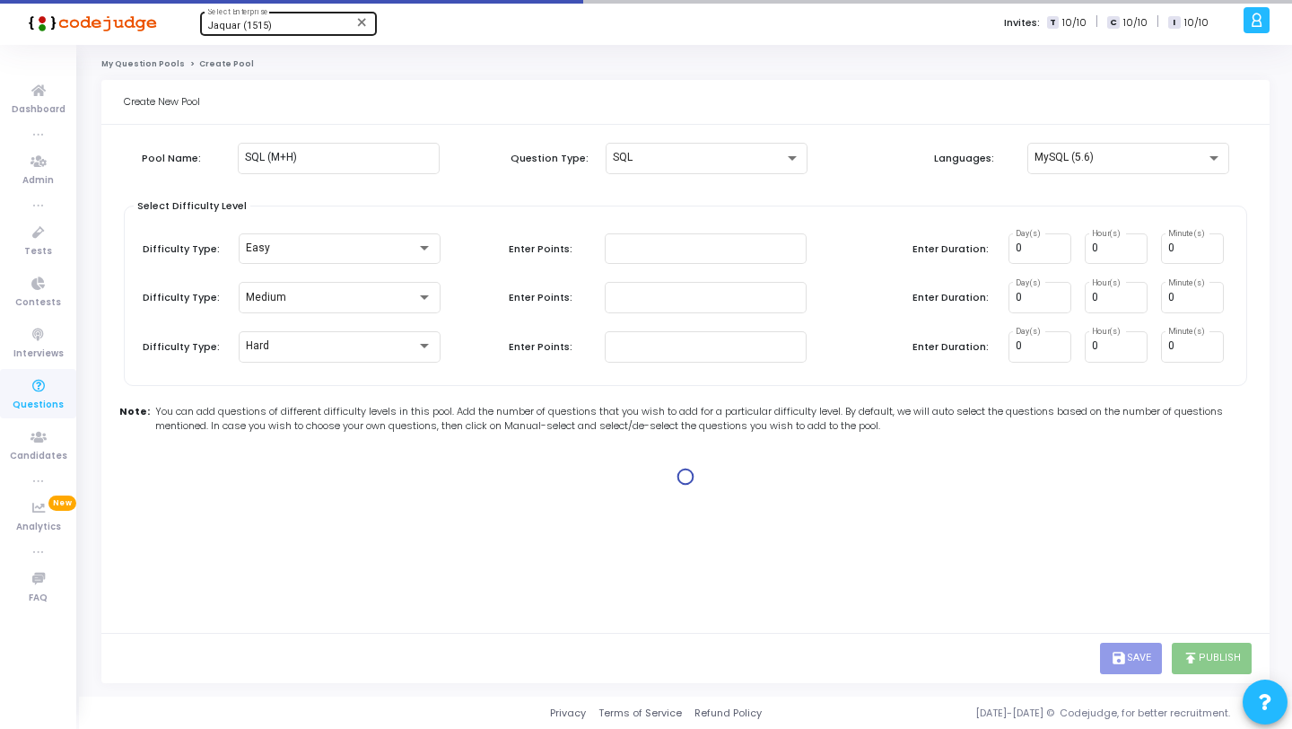
type input "45"
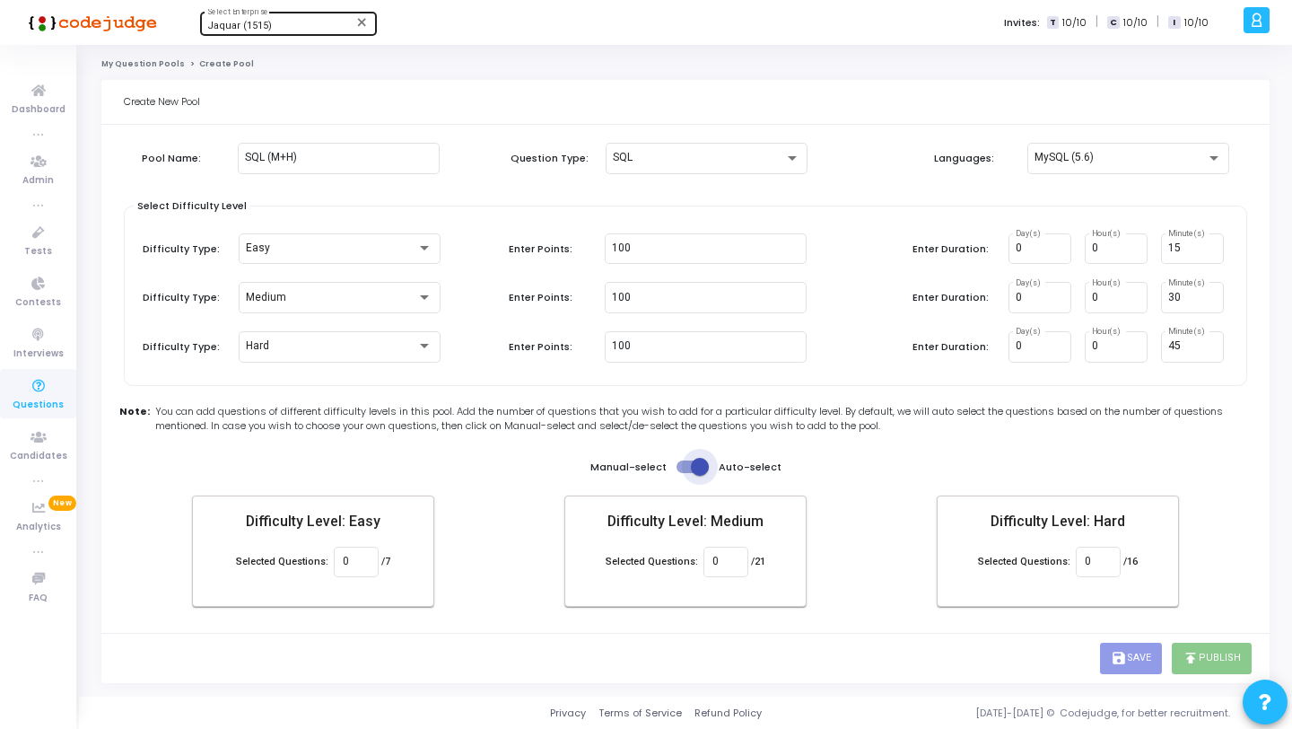
click at [691, 466] on span at bounding box center [700, 467] width 18 height 18
click at [686, 473] on input "checkbox" at bounding box center [685, 473] width 1 height 1
checkbox input "false"
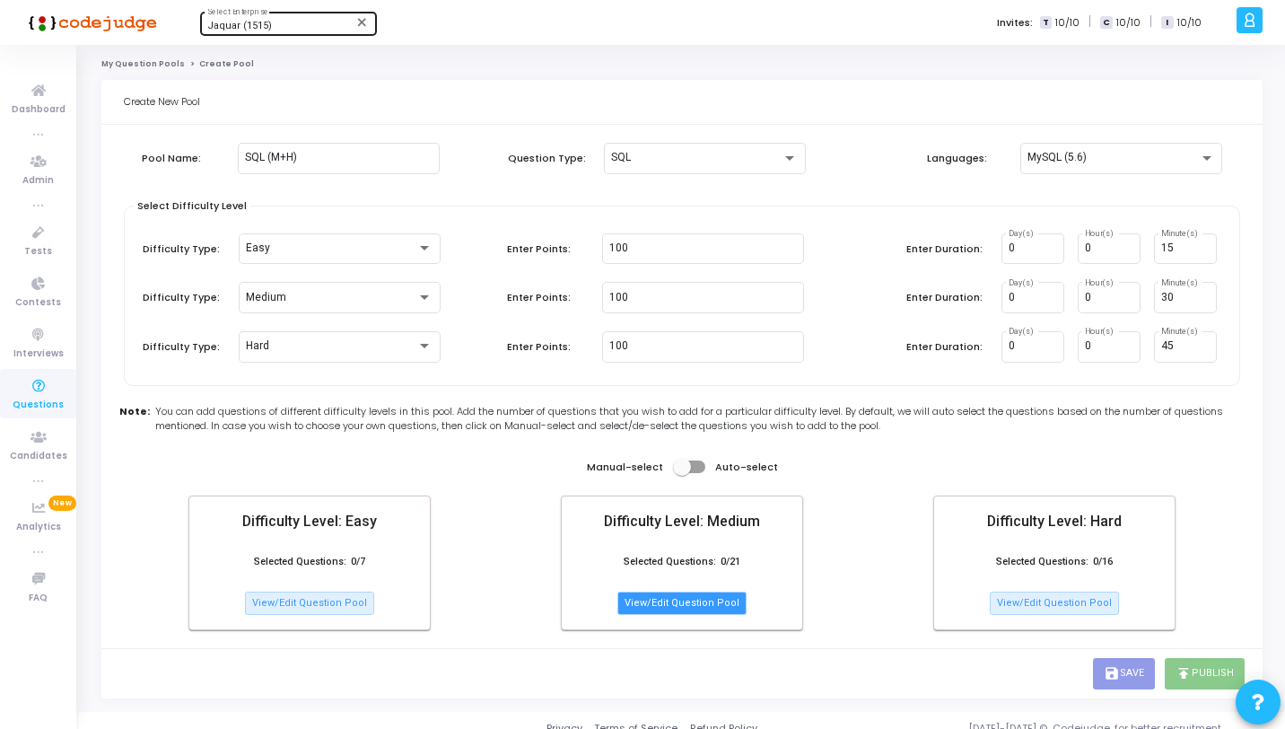
click at [703, 595] on button "View/Edit Question Pool" at bounding box center [682, 602] width 129 height 23
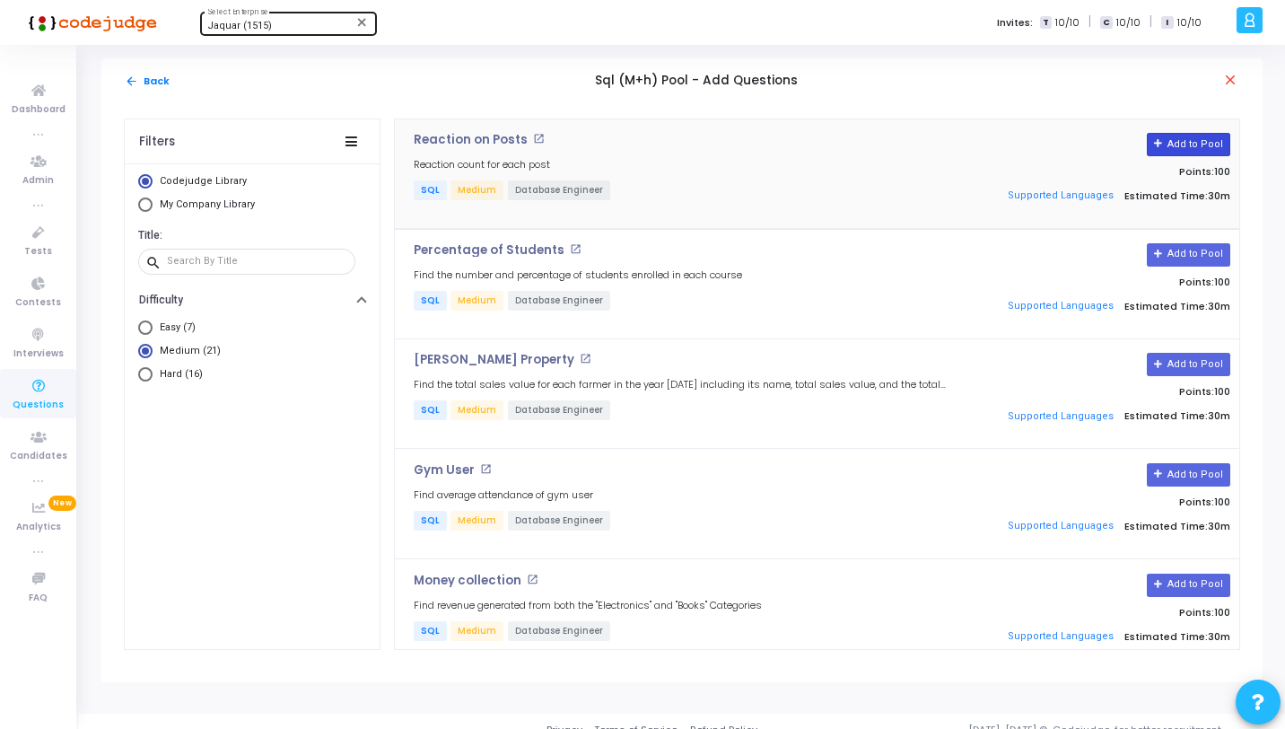
click at [1157, 140] on icon at bounding box center [1159, 144] width 10 height 10
click at [1195, 248] on button "Add to Pool" at bounding box center [1188, 254] width 83 height 23
click at [1185, 352] on div "[PERSON_NAME] Property open_in_new Find the total sales value for each farmer i…" at bounding box center [817, 394] width 845 height 110
click at [136, 75] on mat-icon "arrow_back" at bounding box center [131, 80] width 13 height 13
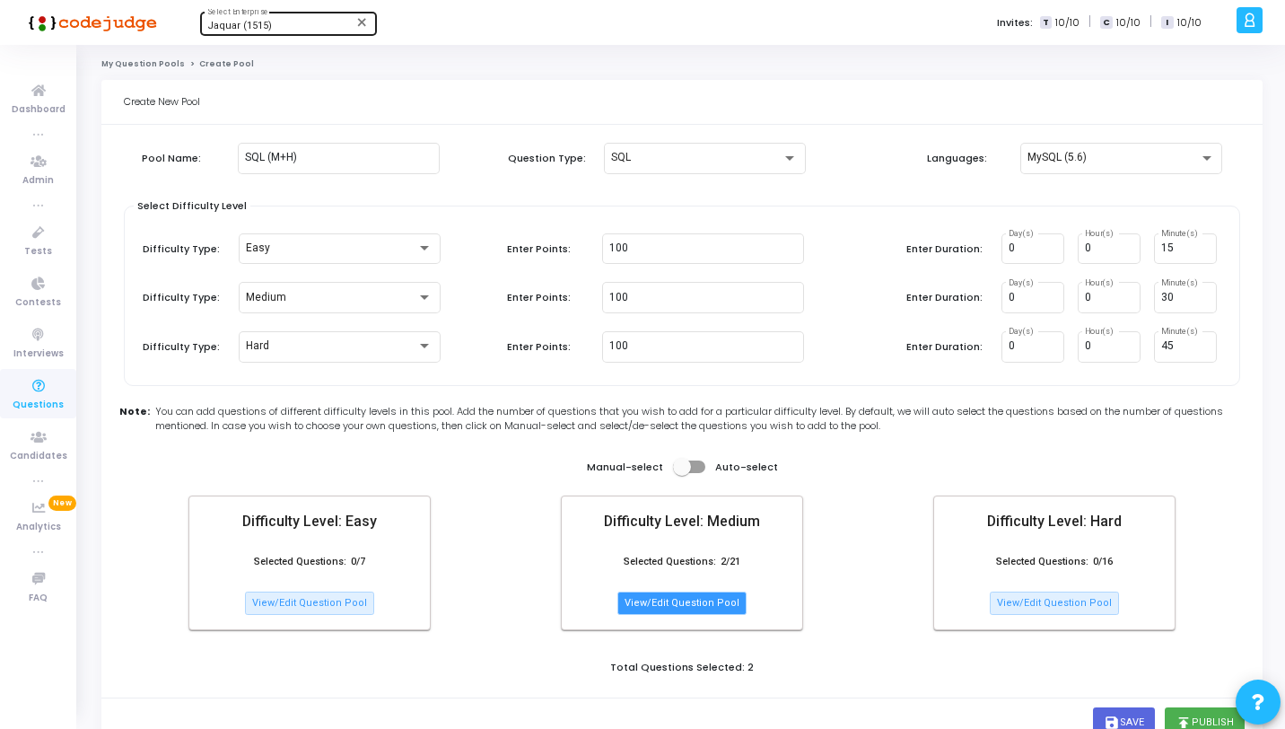
click at [734, 592] on button "View/Edit Question Pool" at bounding box center [682, 602] width 129 height 23
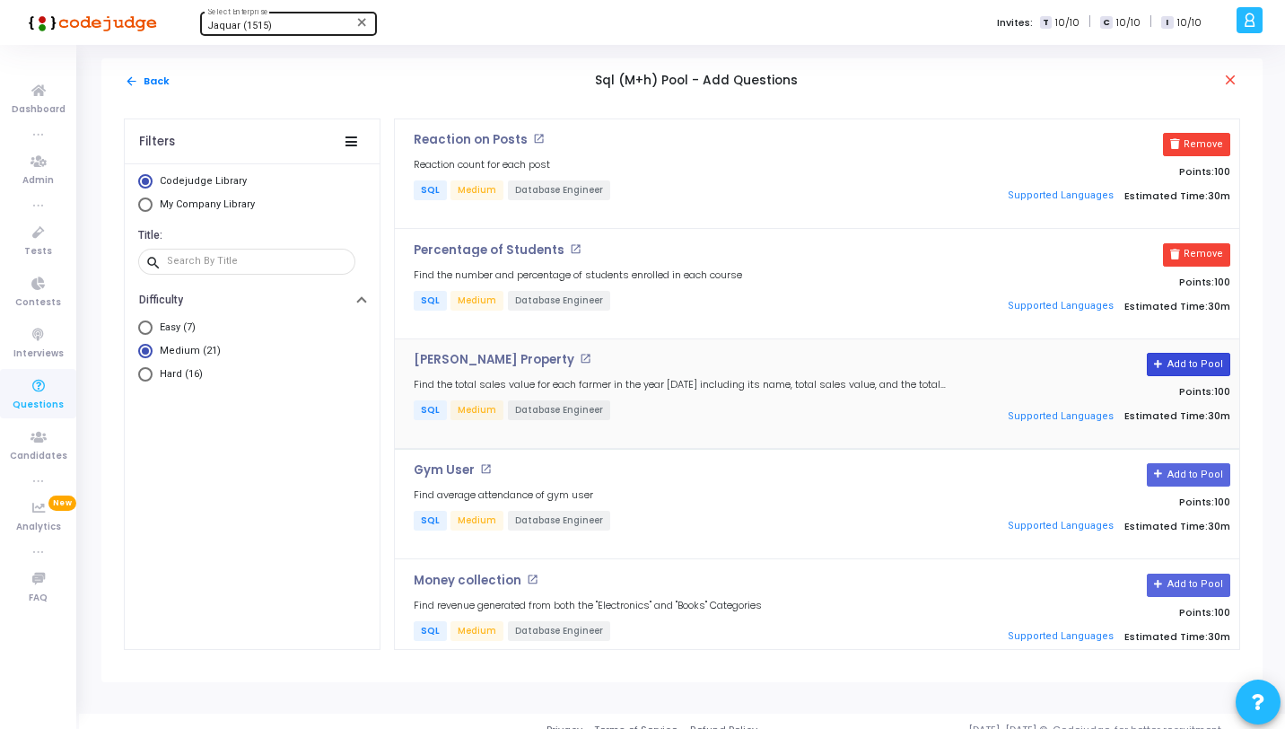
click at [1194, 368] on button "Add to Pool" at bounding box center [1188, 364] width 83 height 23
click at [1199, 473] on button "Add to Pool" at bounding box center [1188, 474] width 83 height 23
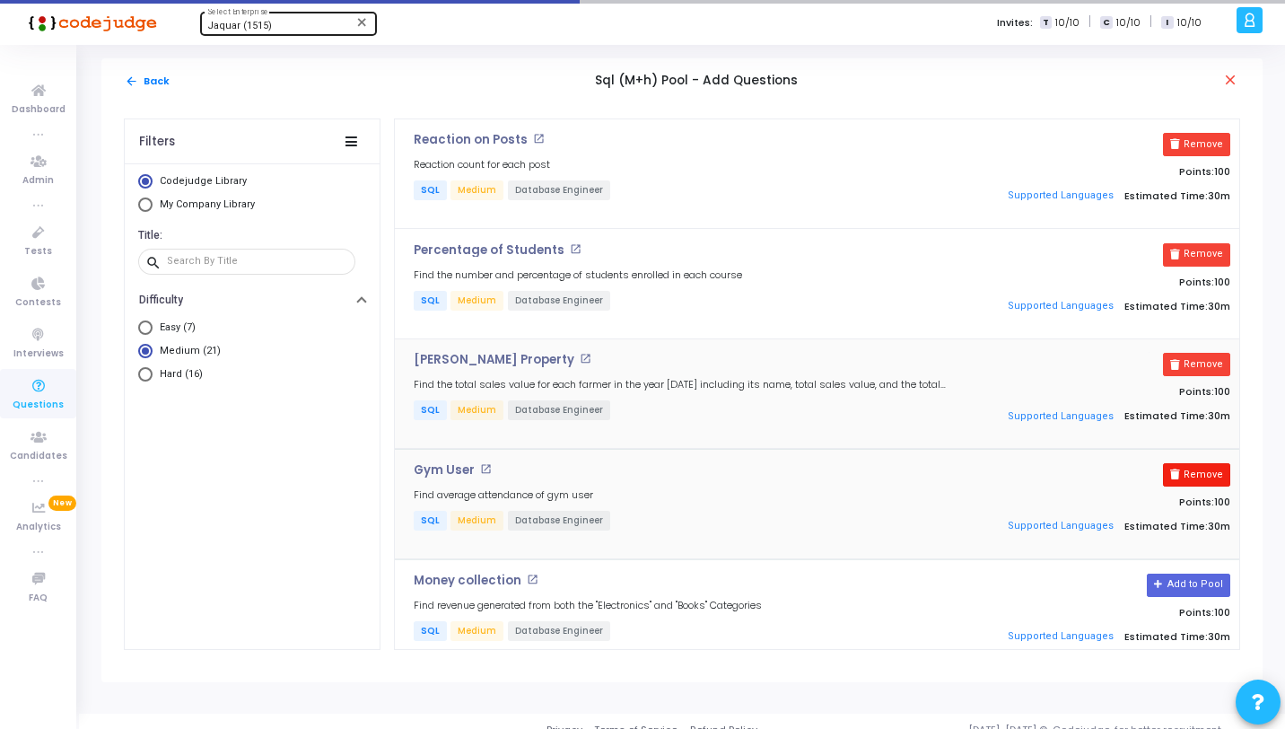
scroll to position [30, 0]
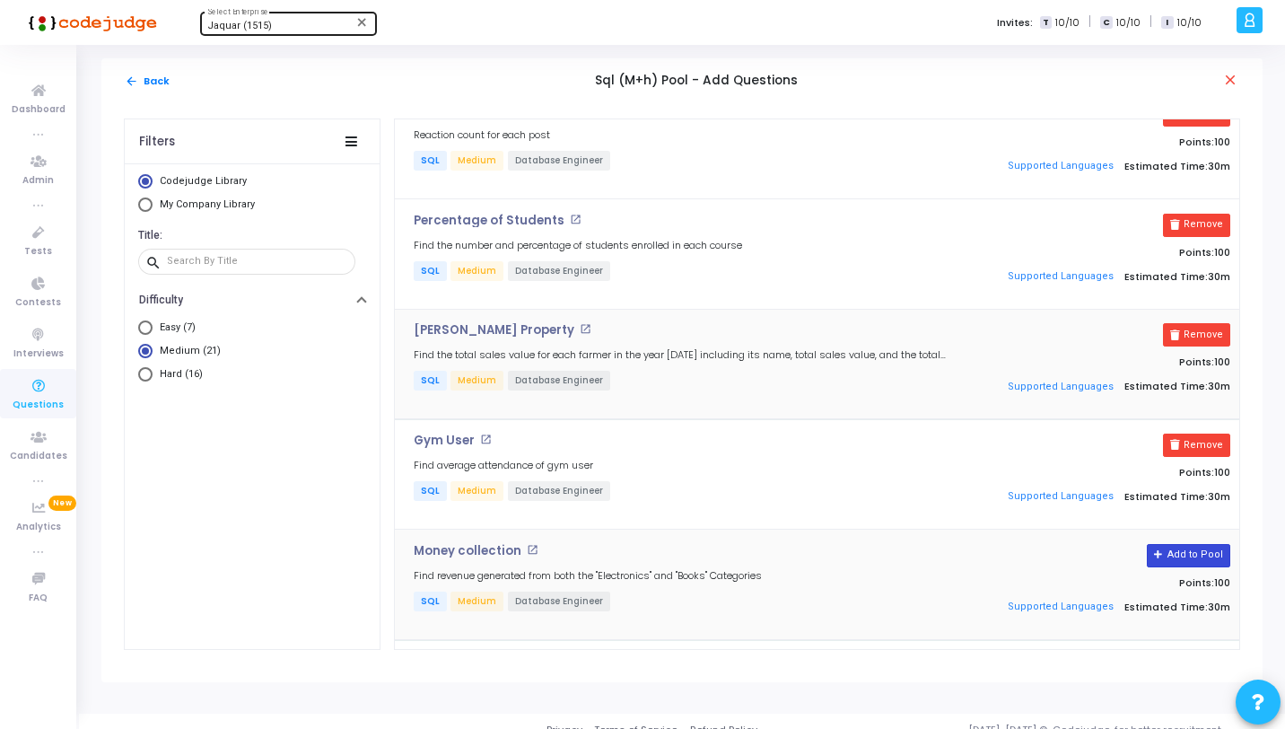
click at [1186, 552] on button "Add to Pool" at bounding box center [1188, 555] width 83 height 23
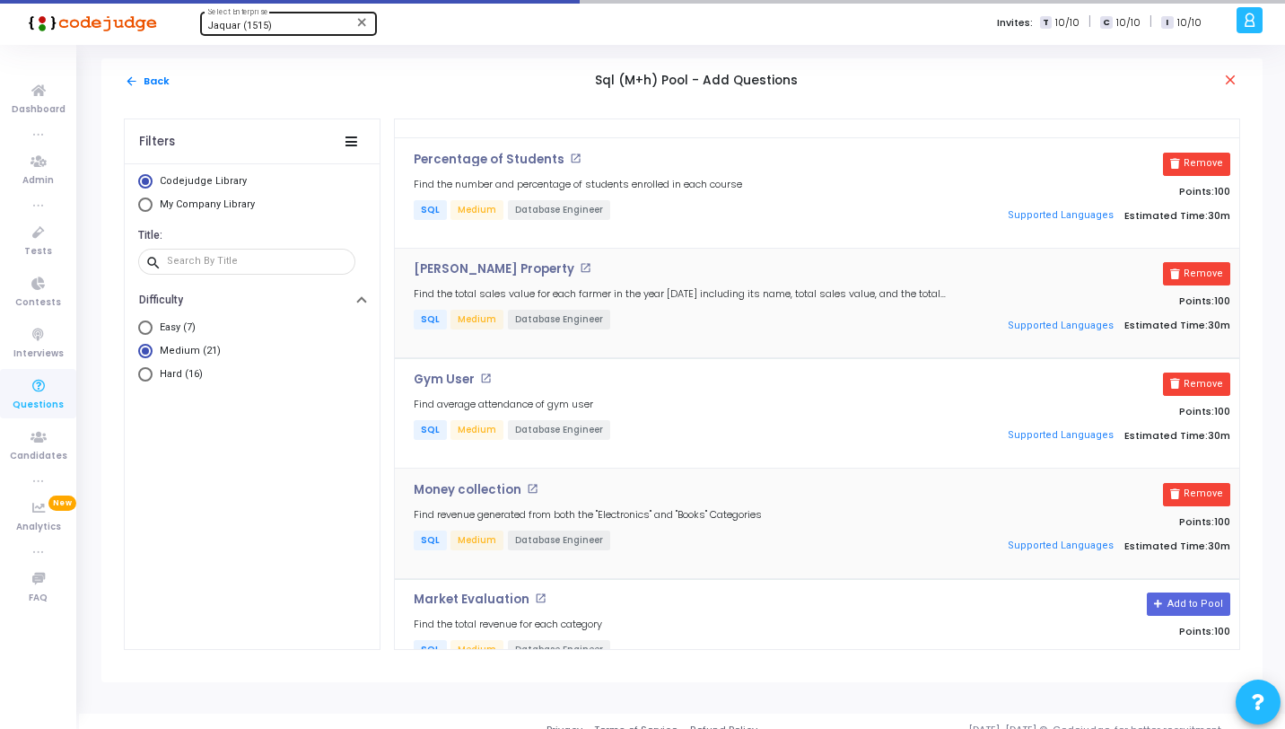
scroll to position [353, 0]
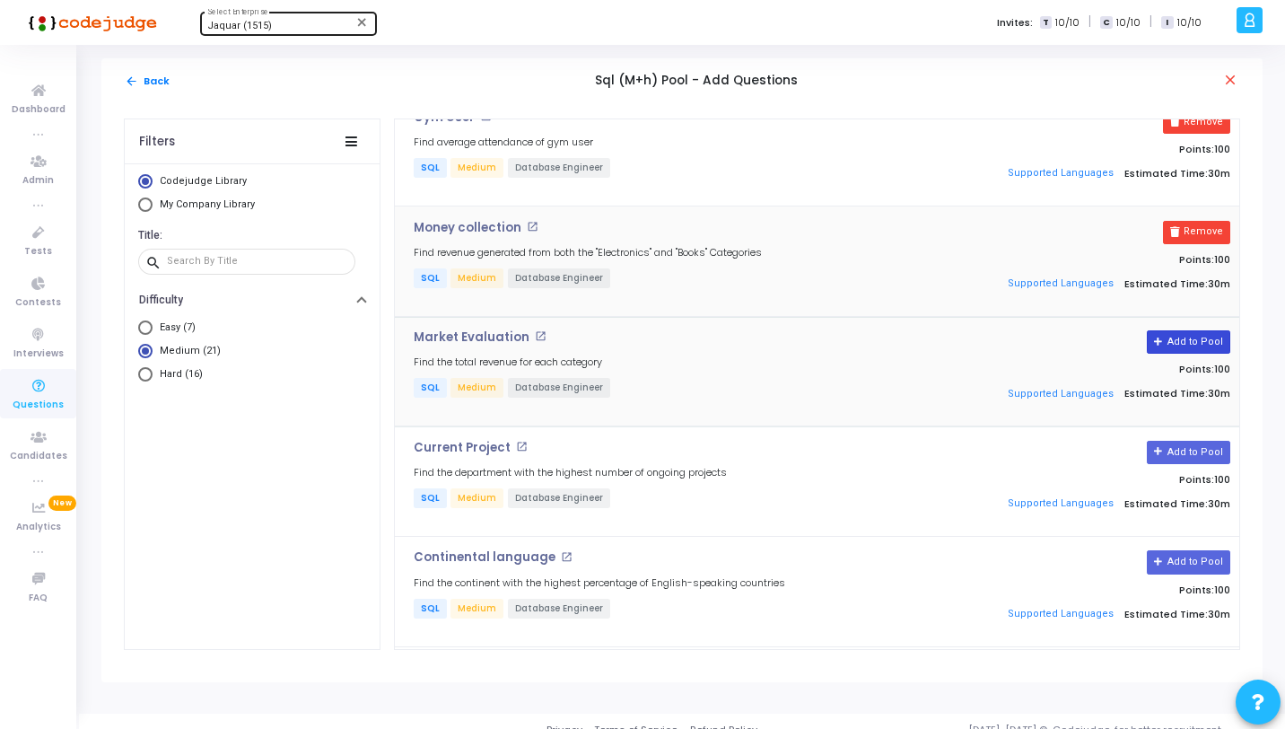
click at [1187, 346] on button "Add to Pool" at bounding box center [1188, 341] width 83 height 23
click at [1207, 450] on button "Add to Pool" at bounding box center [1188, 452] width 83 height 23
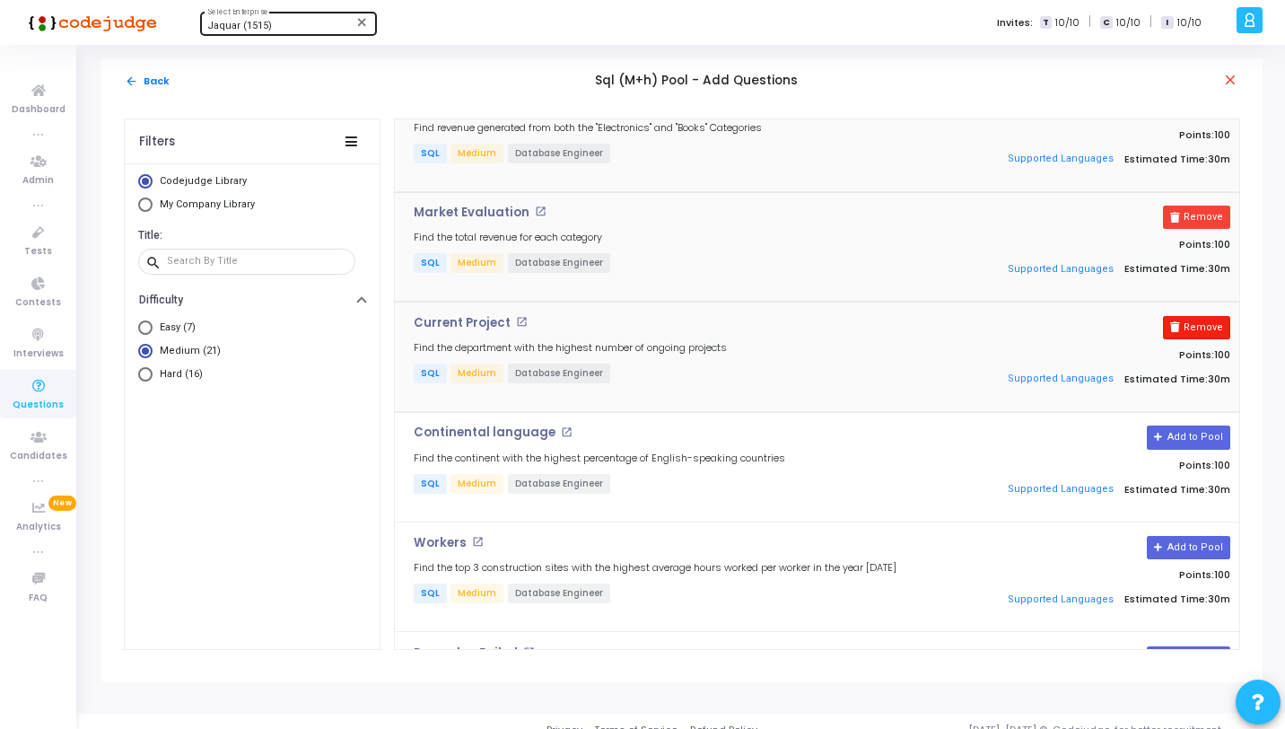
scroll to position [511, 0]
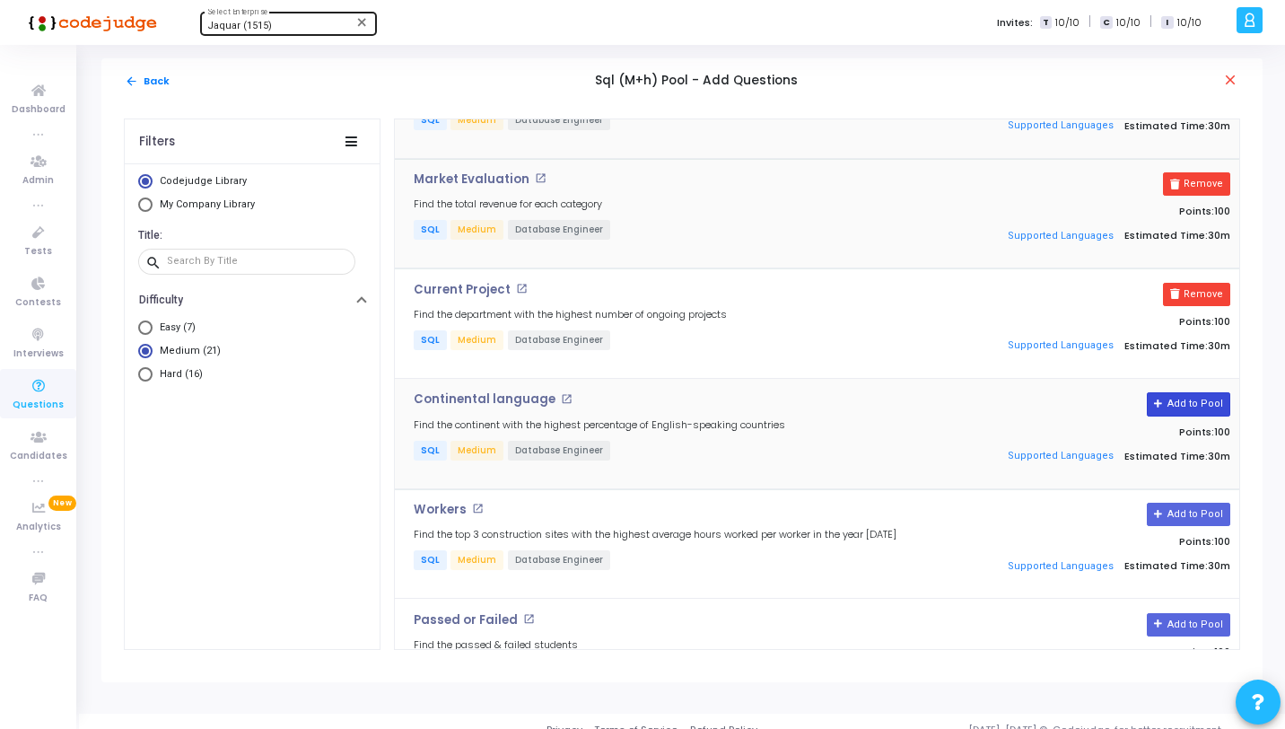
click at [1205, 405] on button "Add to Pool" at bounding box center [1188, 403] width 83 height 23
click at [1209, 510] on button "Add to Pool" at bounding box center [1188, 514] width 83 height 23
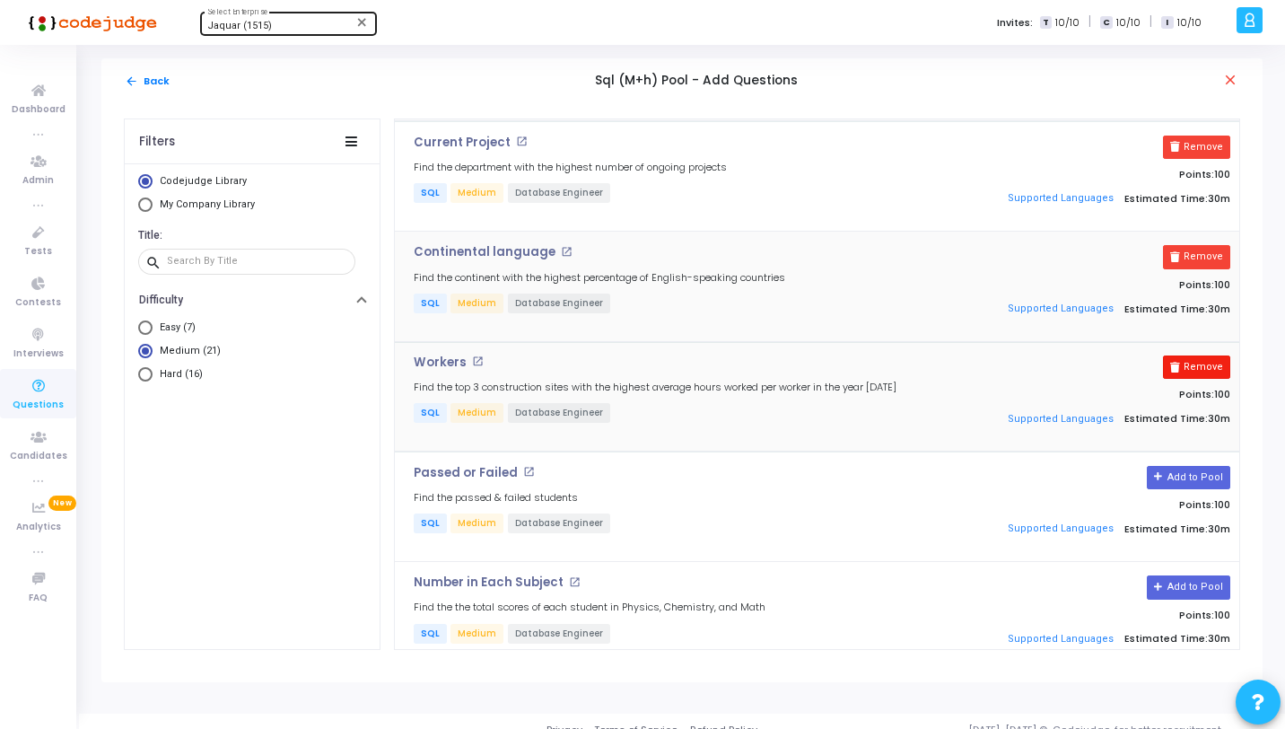
scroll to position [813, 0]
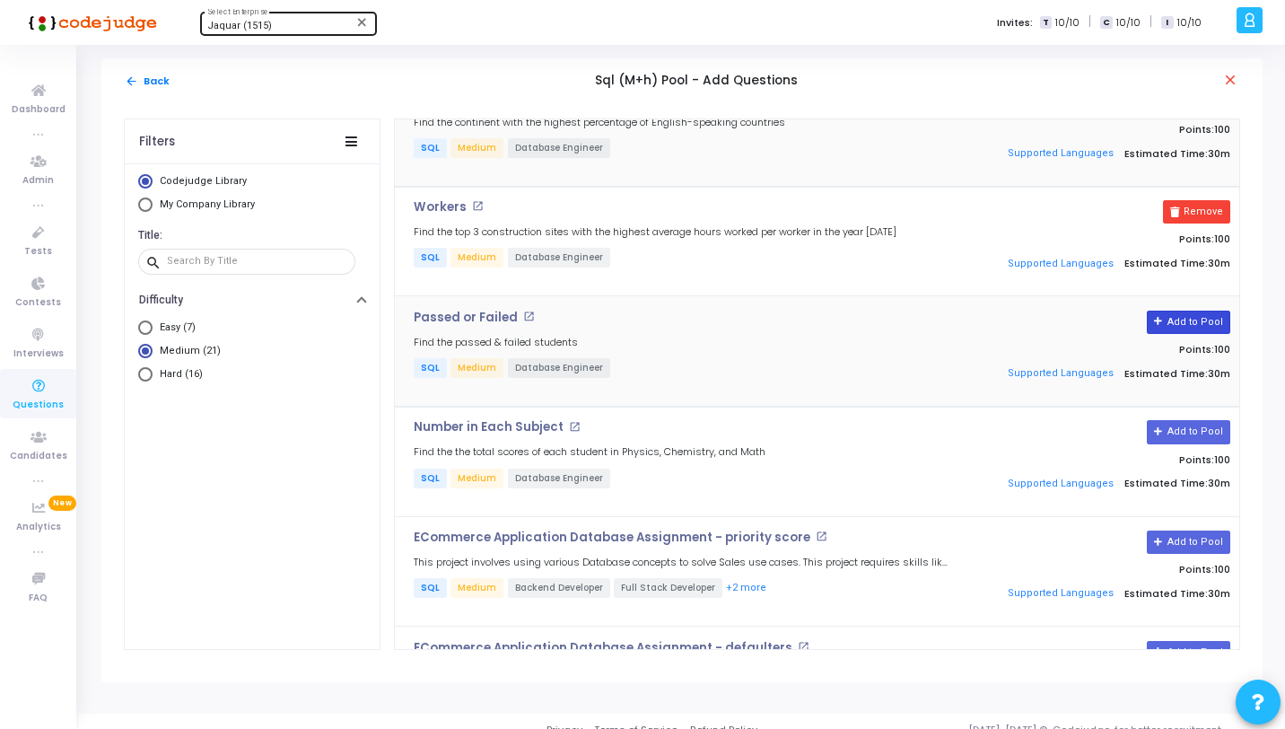
click at [1196, 318] on button "Add to Pool" at bounding box center [1188, 322] width 83 height 23
click at [1204, 425] on button "Add to Pool" at bounding box center [1188, 431] width 83 height 23
click at [1213, 542] on button "Add to Pool" at bounding box center [1188, 541] width 83 height 23
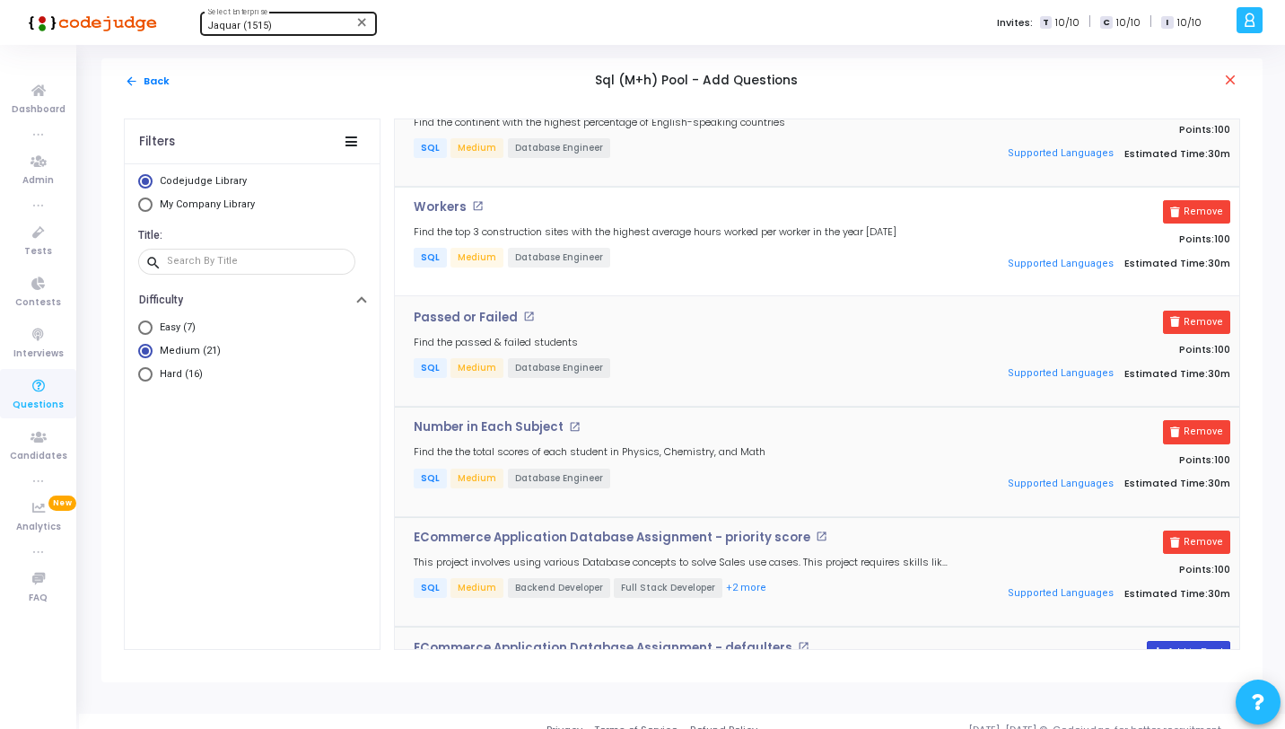
click at [1206, 642] on button "Add to Pool" at bounding box center [1188, 652] width 83 height 23
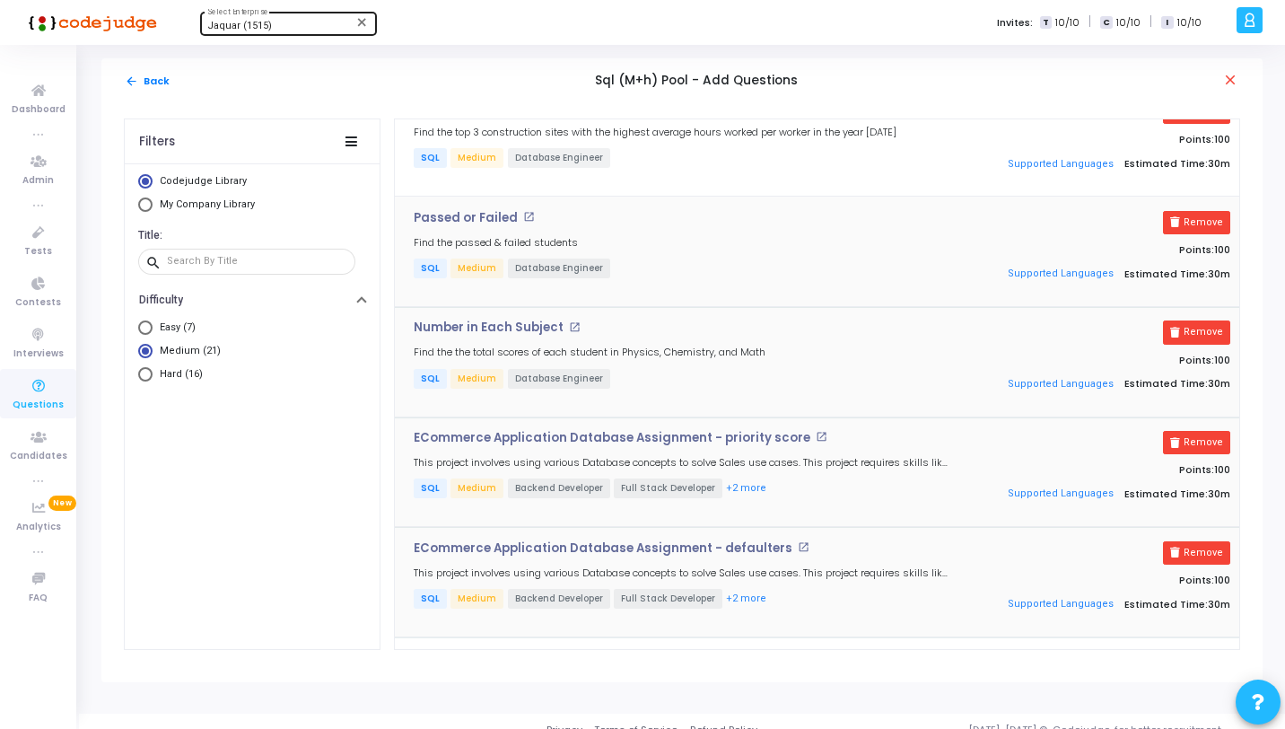
scroll to position [1151, 0]
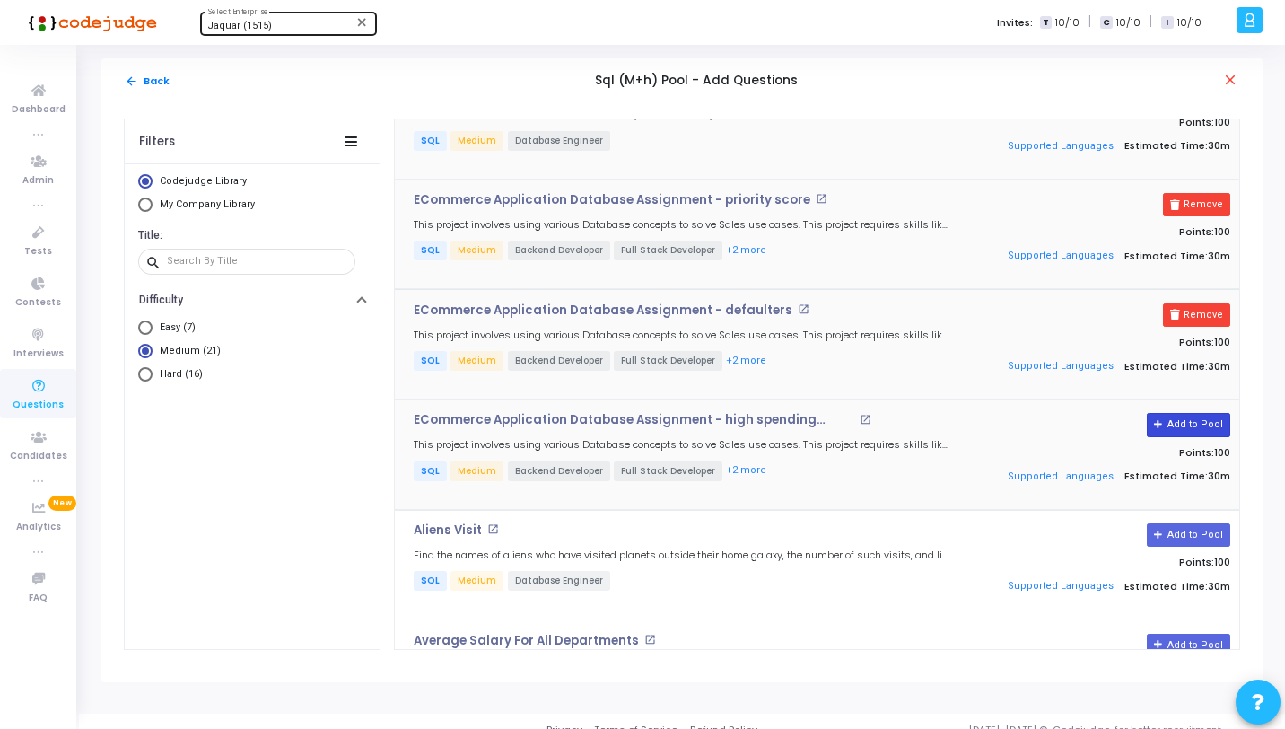
click at [1187, 424] on button "Add to Pool" at bounding box center [1188, 424] width 83 height 23
click at [1210, 528] on button "Add to Pool" at bounding box center [1188, 534] width 83 height 23
click at [1202, 634] on button "Add to Pool" at bounding box center [1188, 645] width 83 height 23
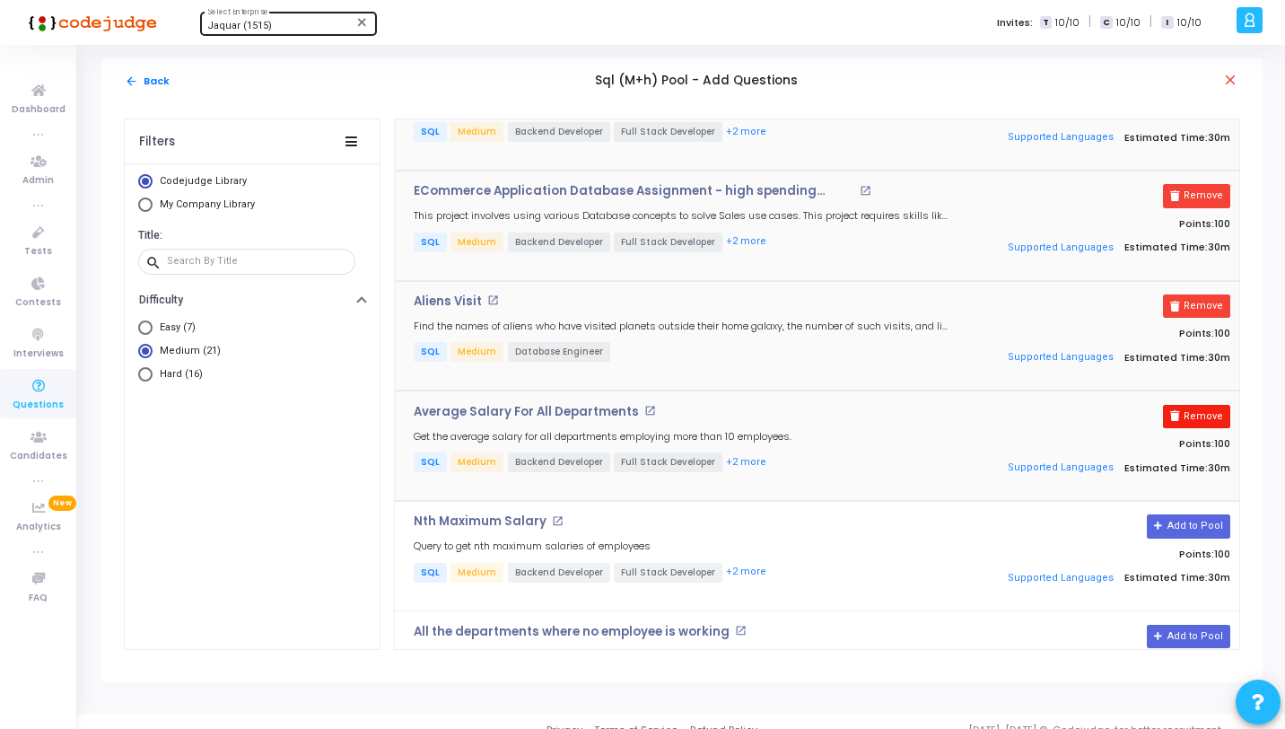
scroll to position [1513, 0]
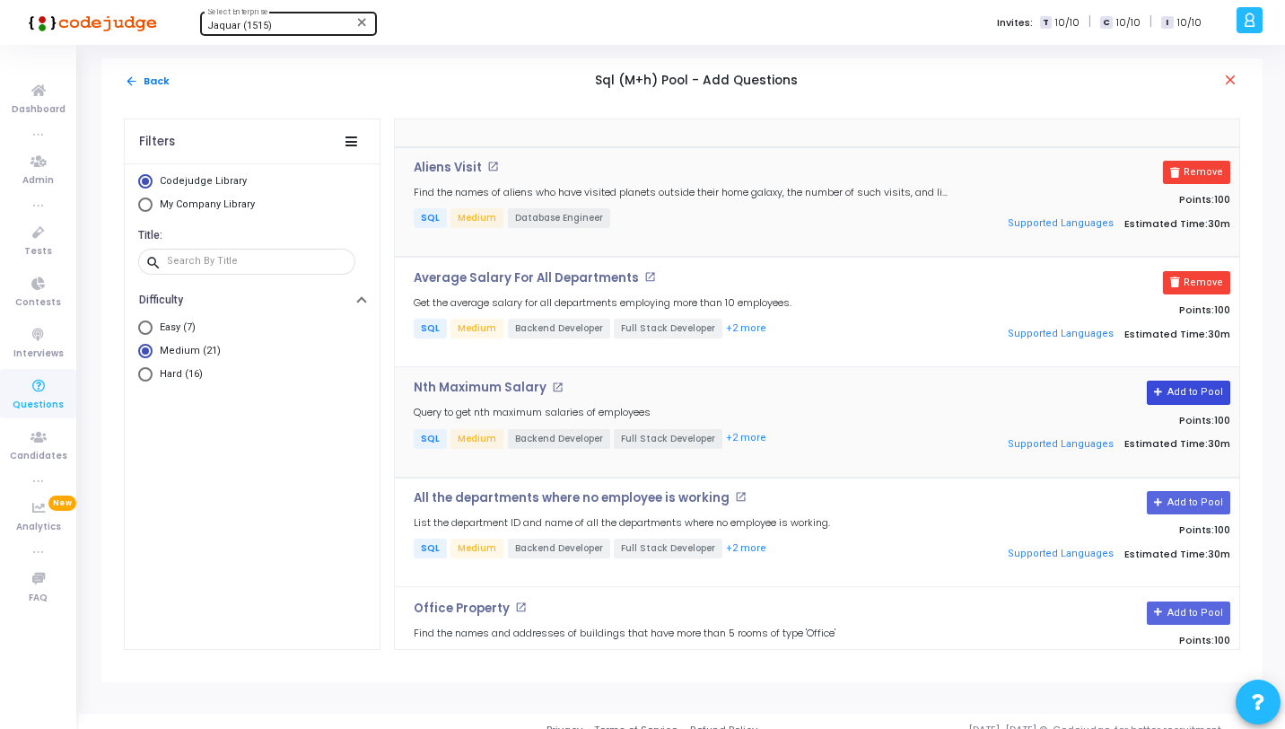
click at [1189, 384] on button "Add to Pool" at bounding box center [1188, 392] width 83 height 23
click at [1196, 491] on button "Add to Pool" at bounding box center [1188, 502] width 83 height 23
click at [1194, 601] on button "Add to Pool" at bounding box center [1188, 612] width 83 height 23
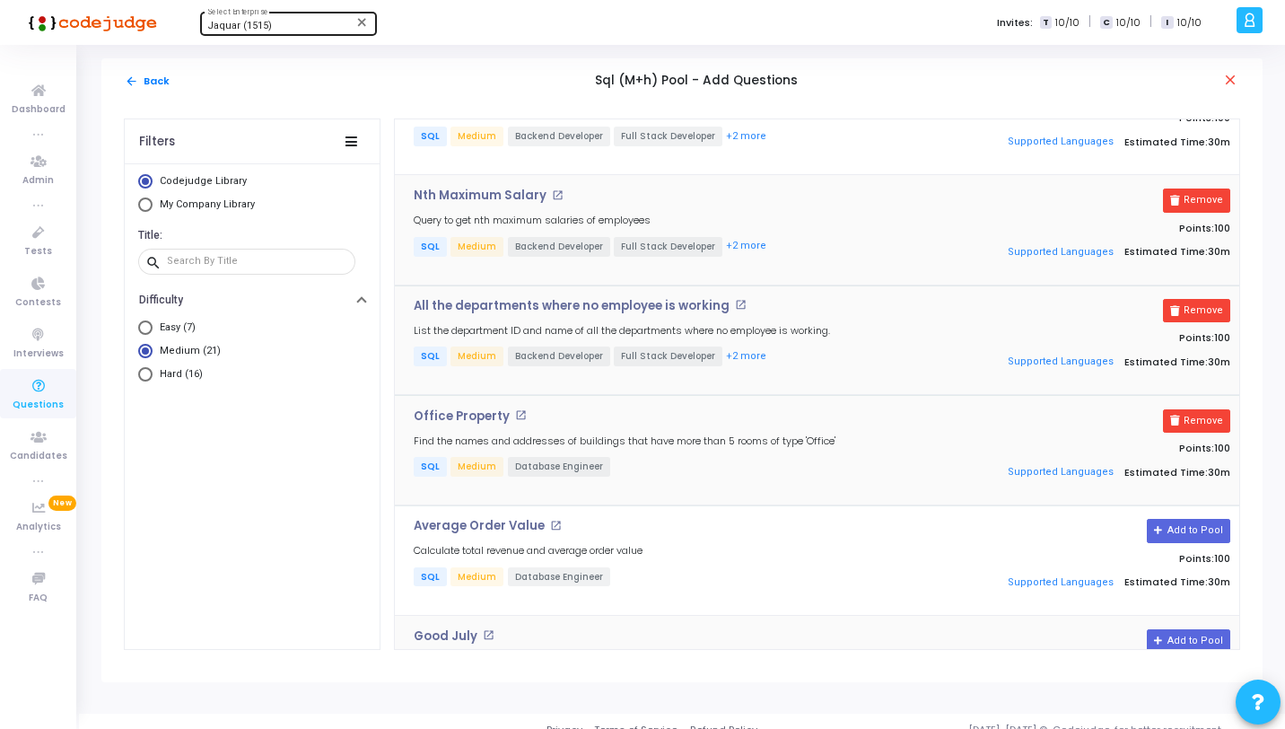
scroll to position [1774, 0]
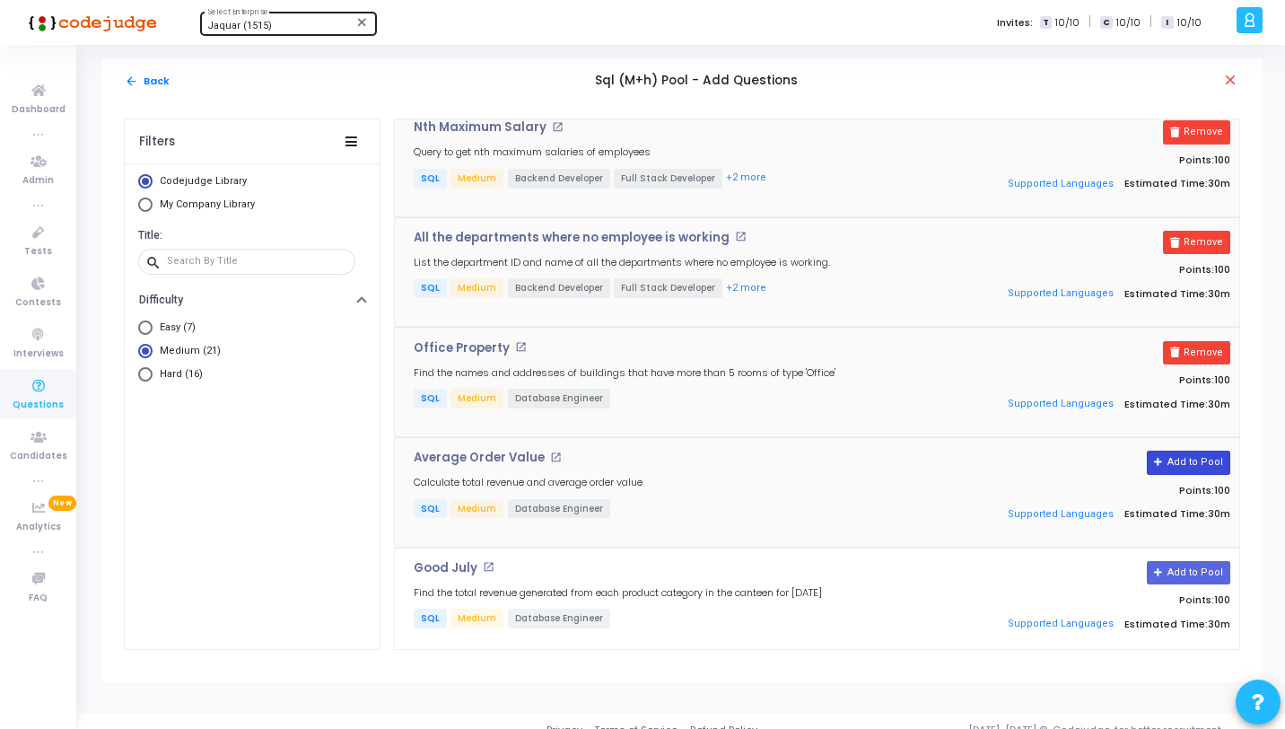
click at [1201, 458] on button "Add to Pool" at bounding box center [1188, 462] width 83 height 23
click at [1192, 565] on button "Add to Pool" at bounding box center [1188, 572] width 83 height 23
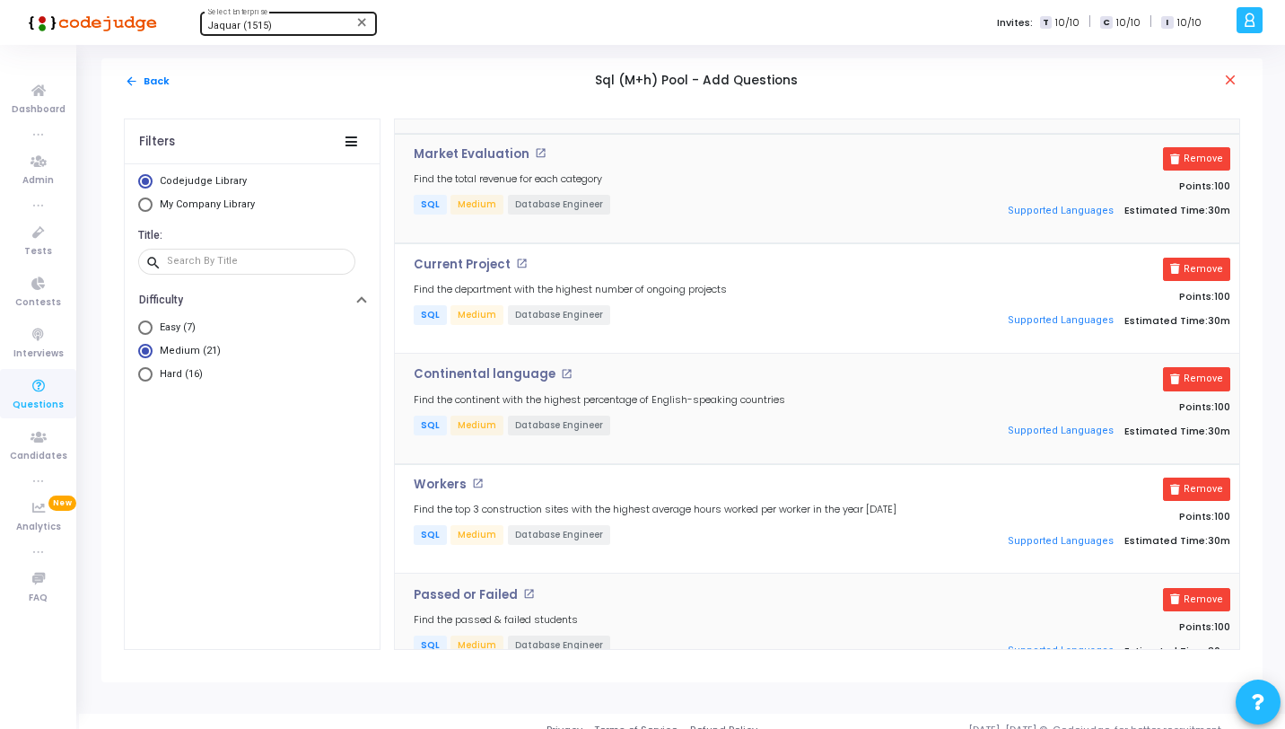
scroll to position [0, 0]
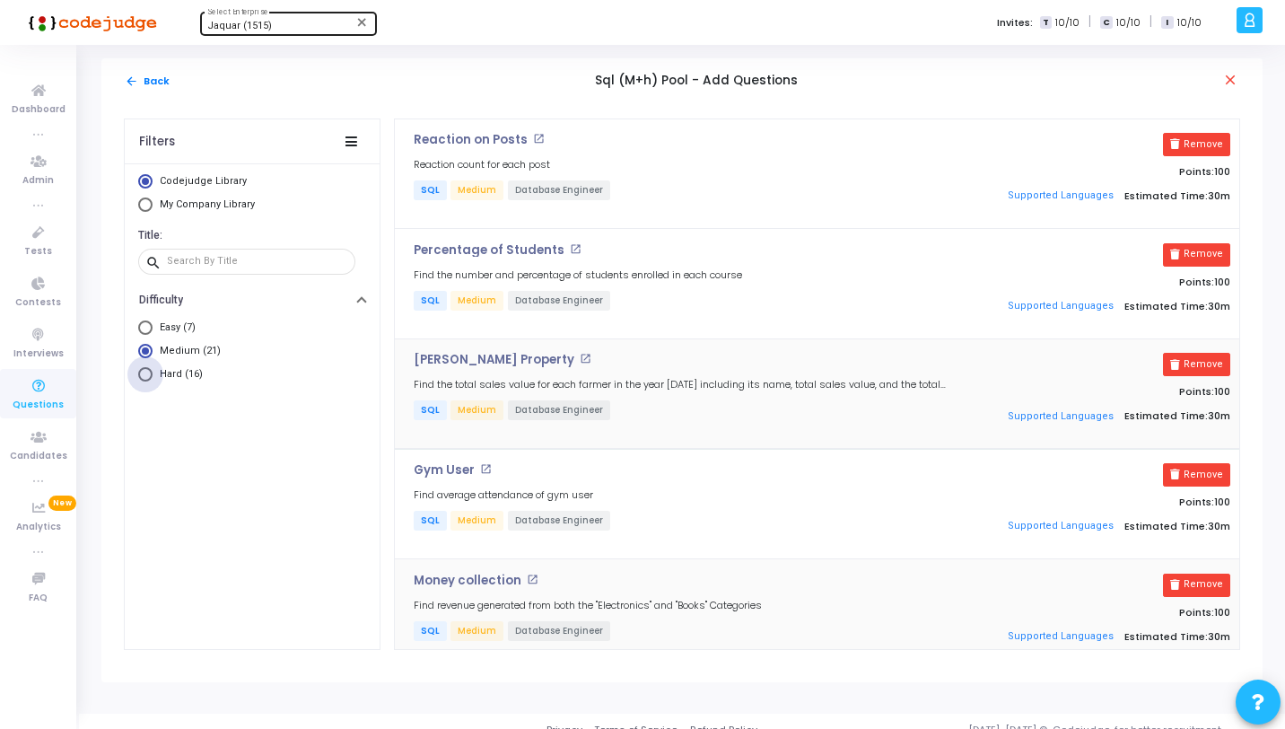
click at [147, 372] on span "Select Library" at bounding box center [145, 374] width 14 height 14
click at [147, 372] on input "Hard (16)" at bounding box center [145, 374] width 14 height 14
radio input "true"
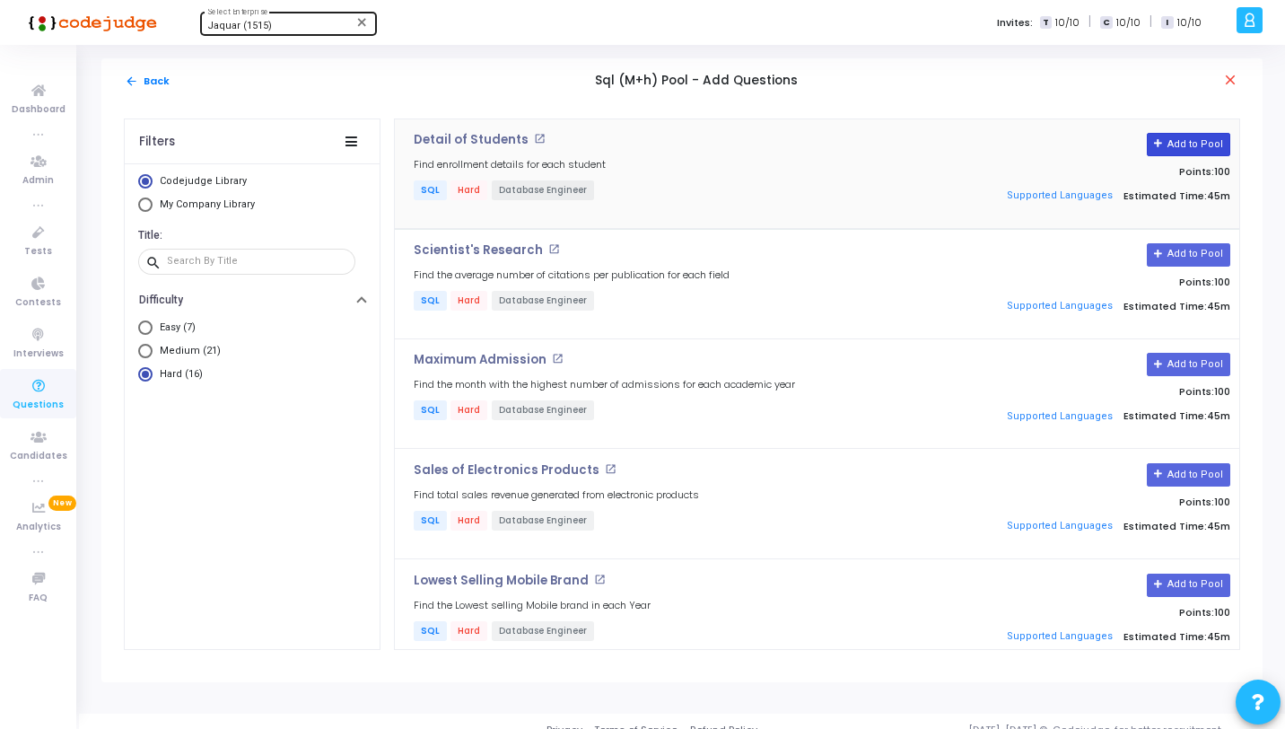
click at [1196, 147] on button "Add to Pool" at bounding box center [1188, 144] width 83 height 23
click at [1207, 255] on button "Add to Pool" at bounding box center [1188, 254] width 83 height 23
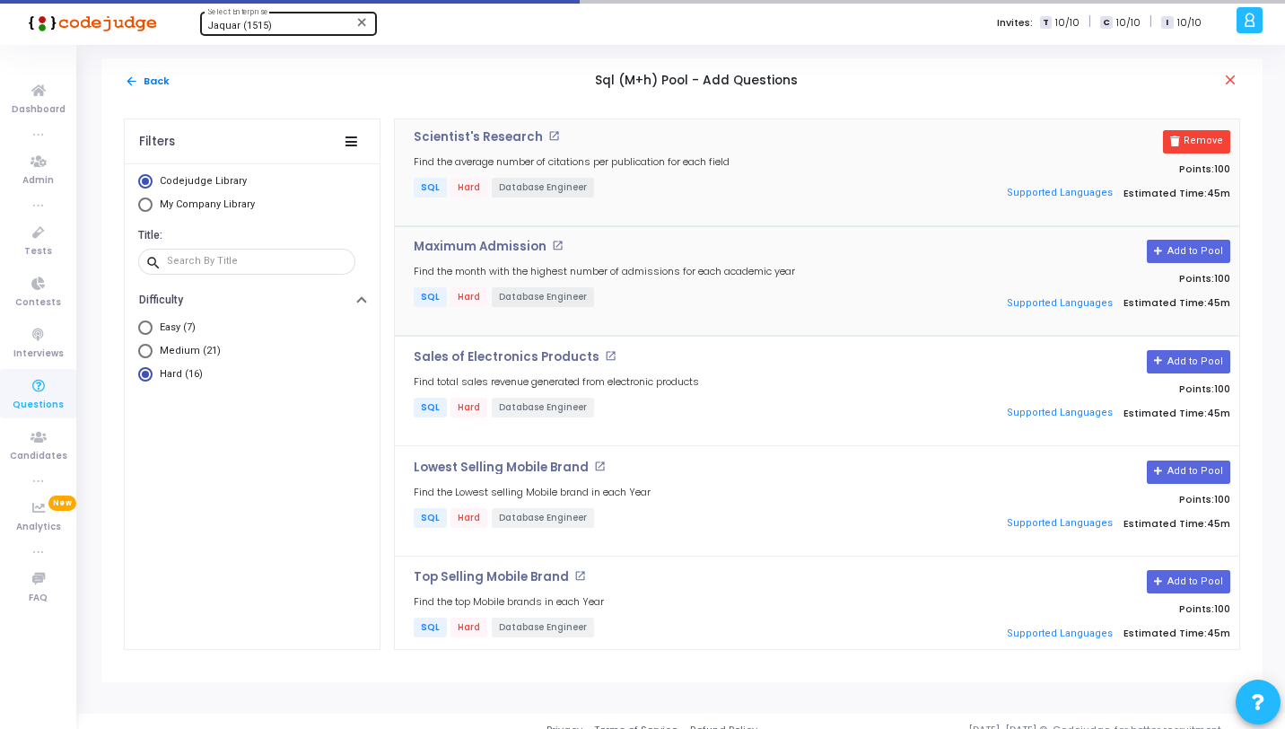
scroll to position [117, 0]
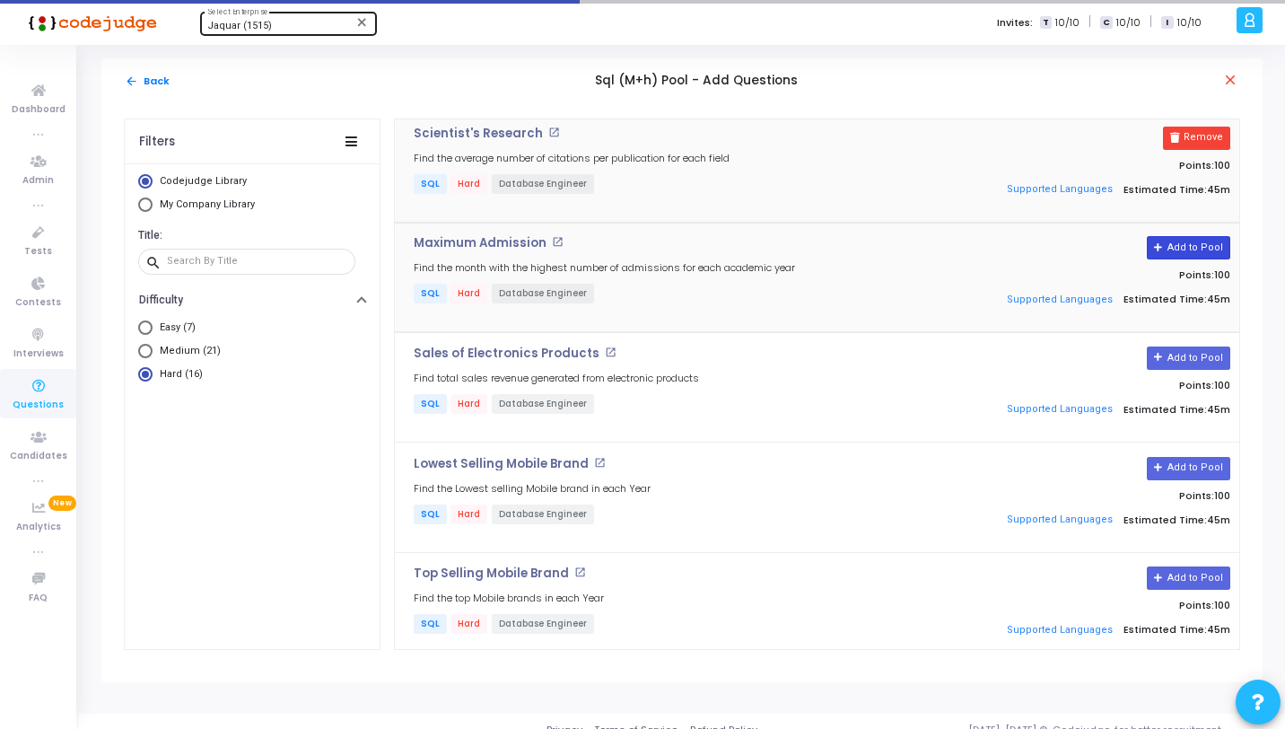
click at [1195, 256] on button "Add to Pool" at bounding box center [1188, 247] width 83 height 23
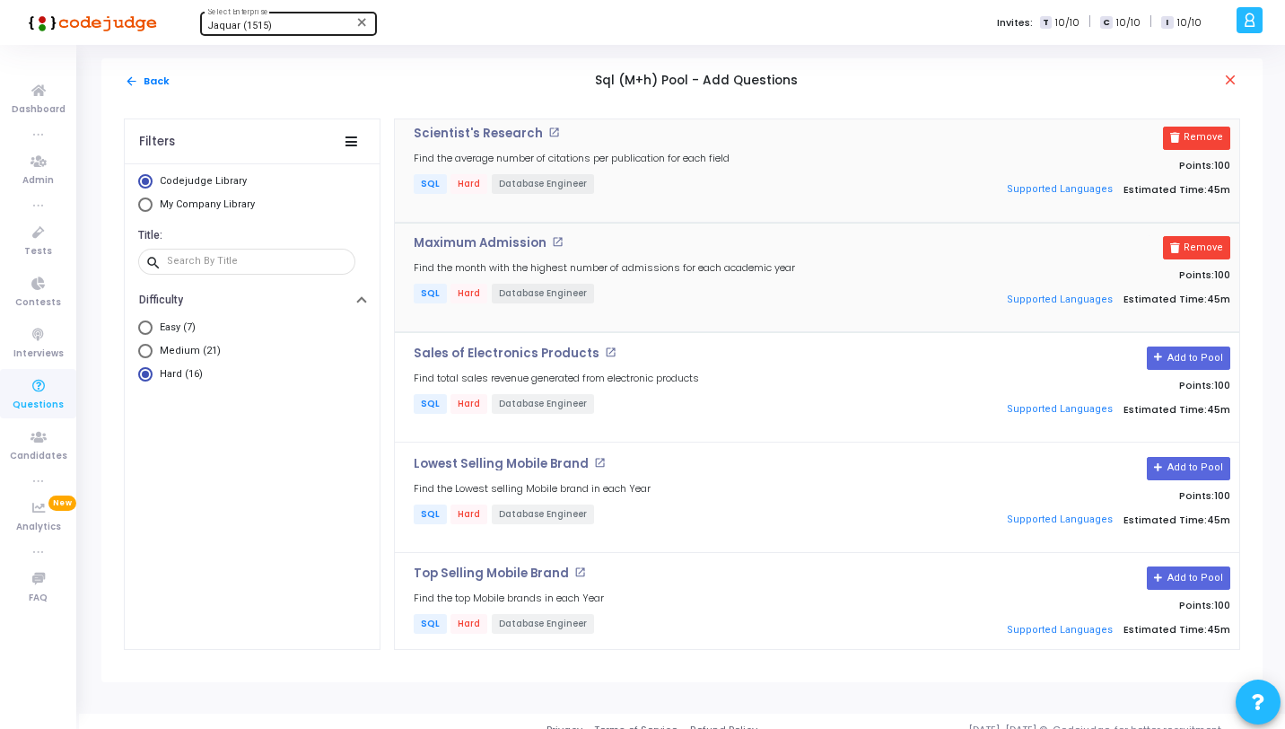
scroll to position [257, 0]
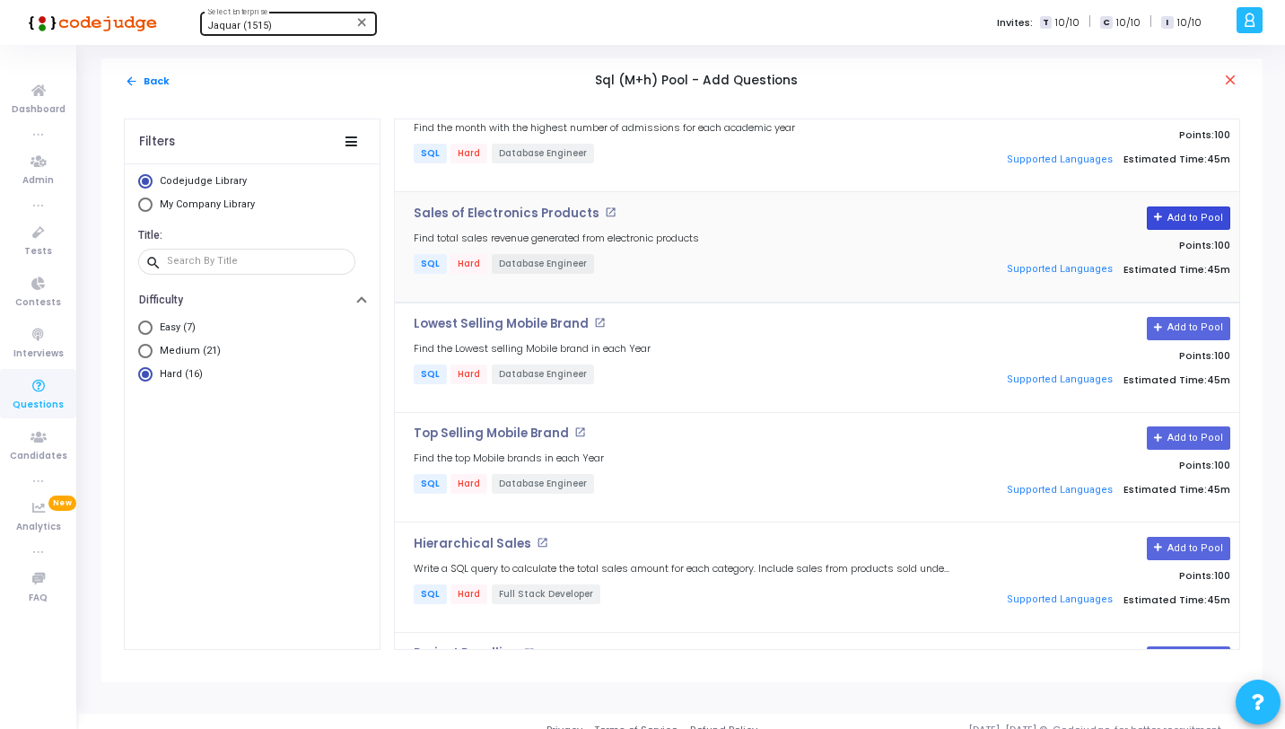
click at [1199, 227] on button "Add to Pool" at bounding box center [1188, 217] width 83 height 23
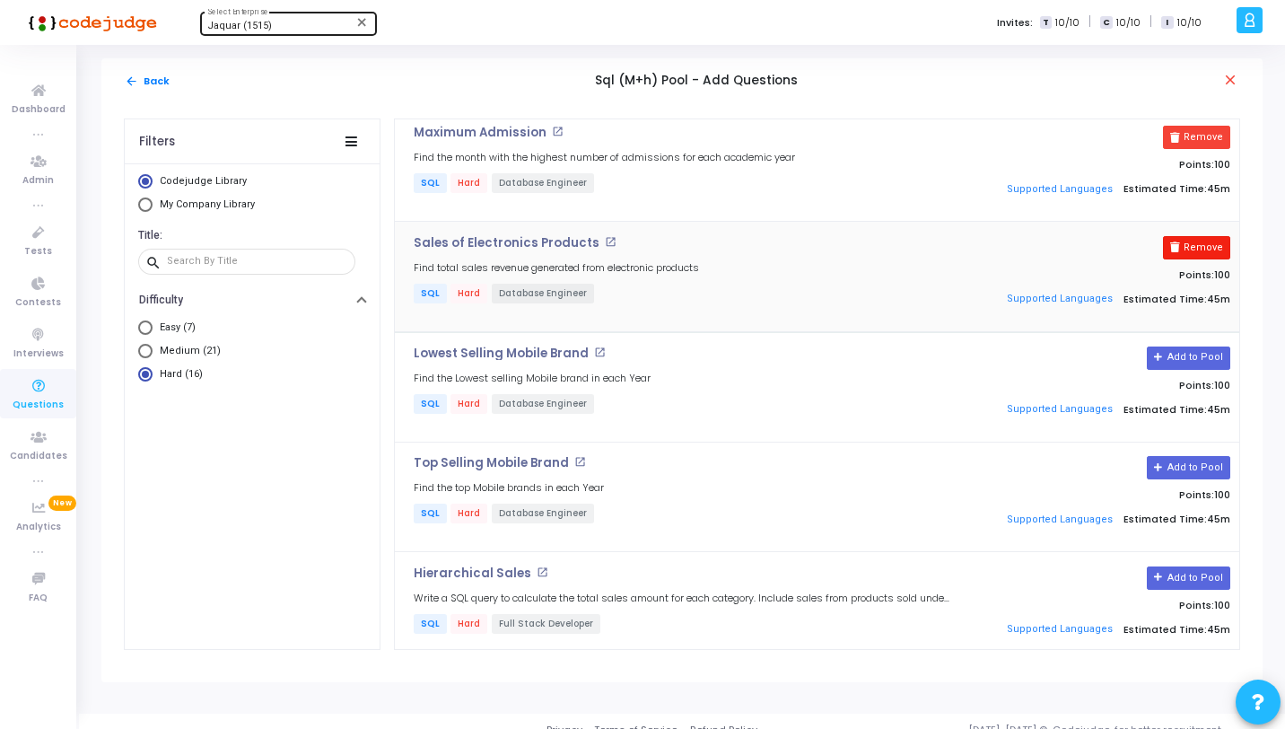
scroll to position [360, 0]
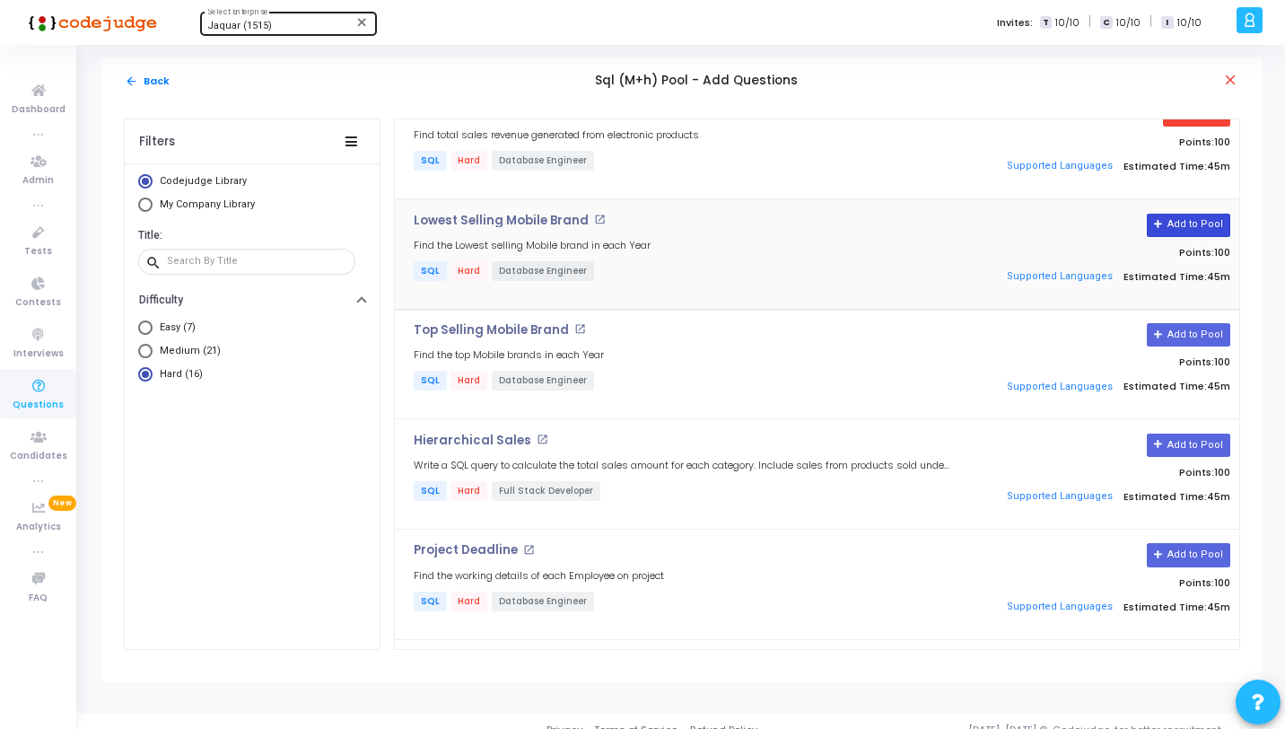
click at [1198, 220] on button "Add to Pool" at bounding box center [1188, 225] width 83 height 23
click at [1210, 331] on button "Add to Pool" at bounding box center [1188, 334] width 83 height 23
click at [1200, 451] on button "Add to Pool" at bounding box center [1188, 445] width 83 height 23
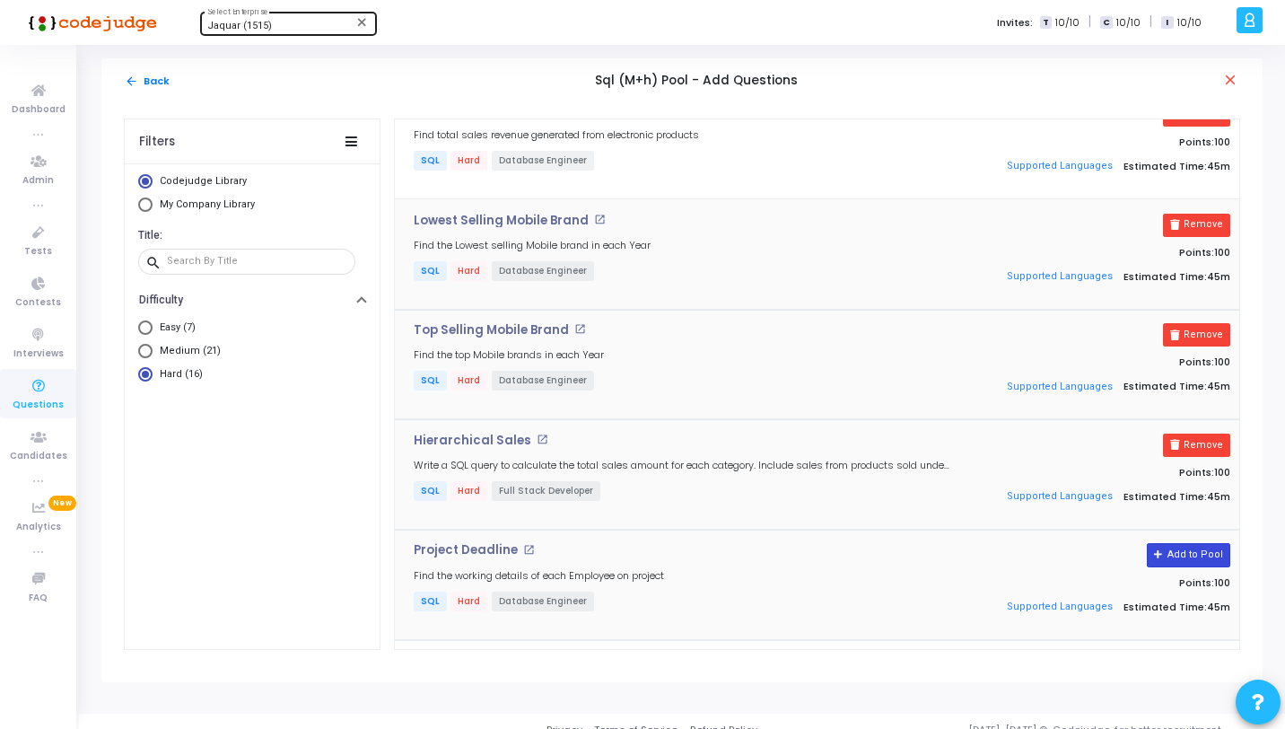
click at [1189, 553] on button "Add to Pool" at bounding box center [1188, 554] width 83 height 23
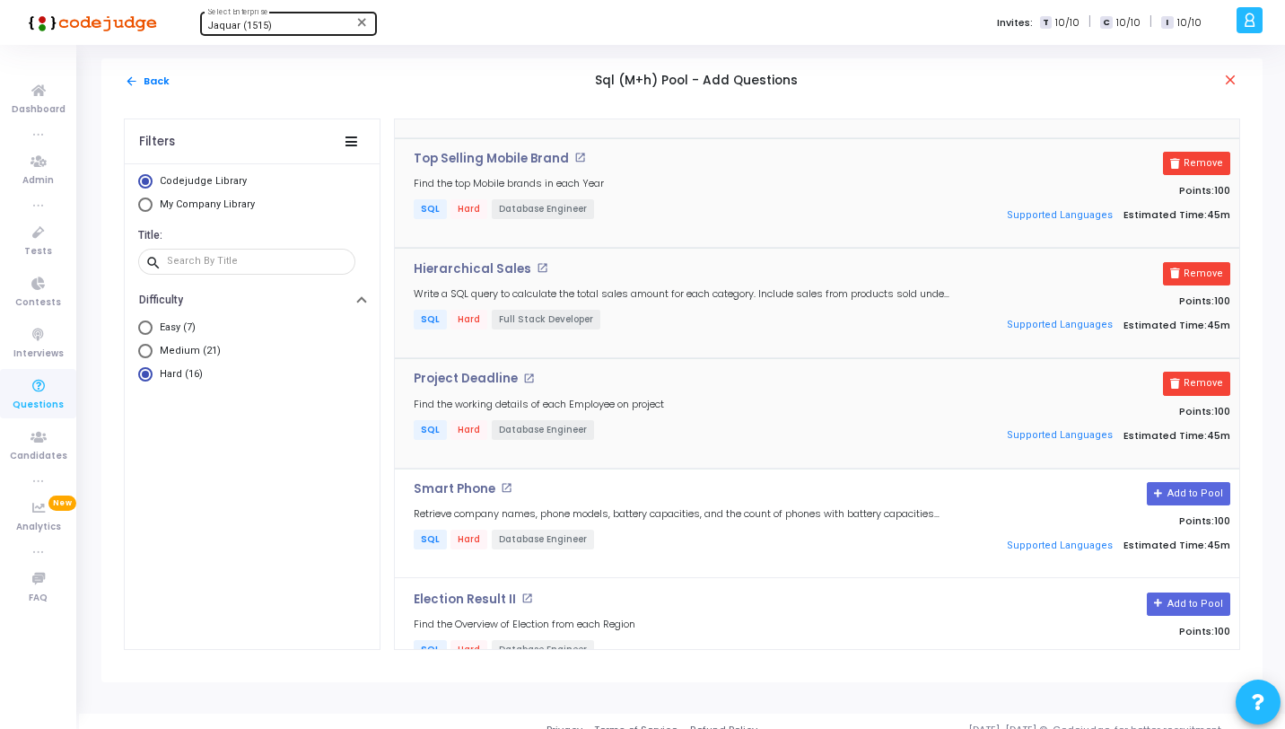
scroll to position [531, 0]
click at [1204, 491] on button "Add to Pool" at bounding box center [1188, 493] width 83 height 23
click at [1189, 592] on button "Add to Pool" at bounding box center [1188, 603] width 83 height 23
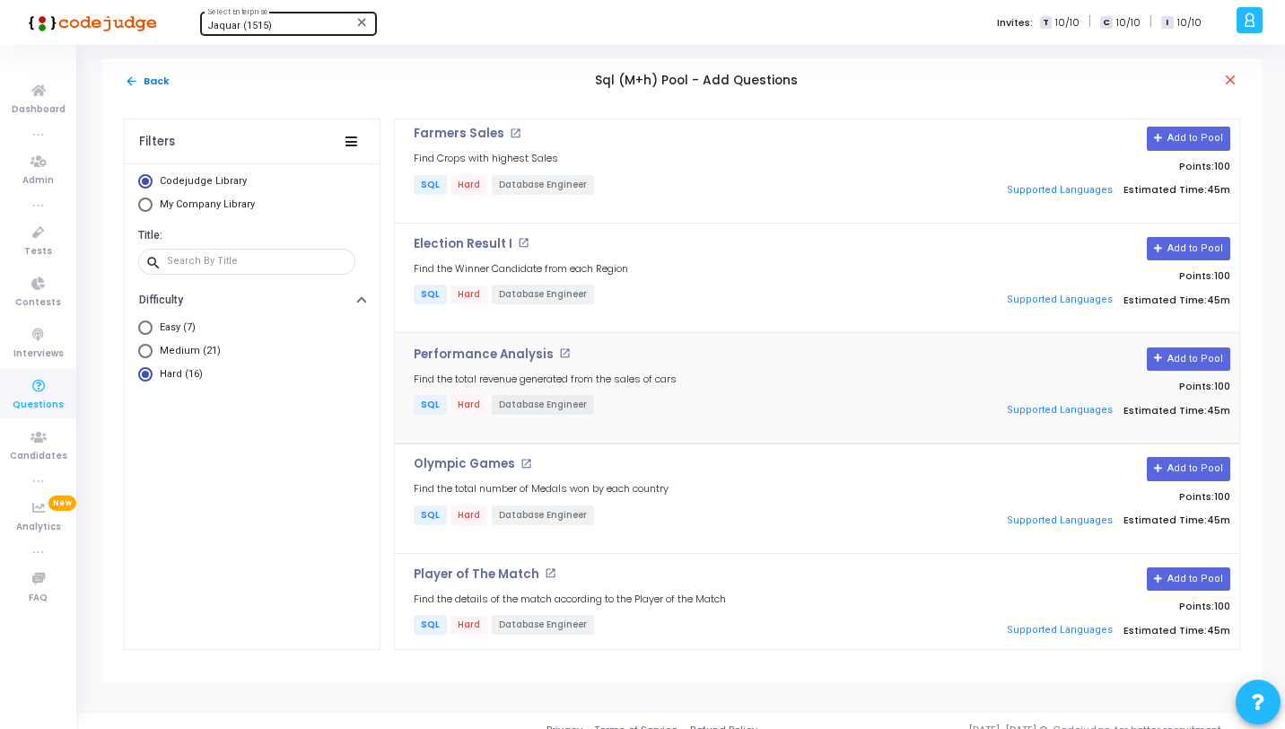
scroll to position [967, 0]
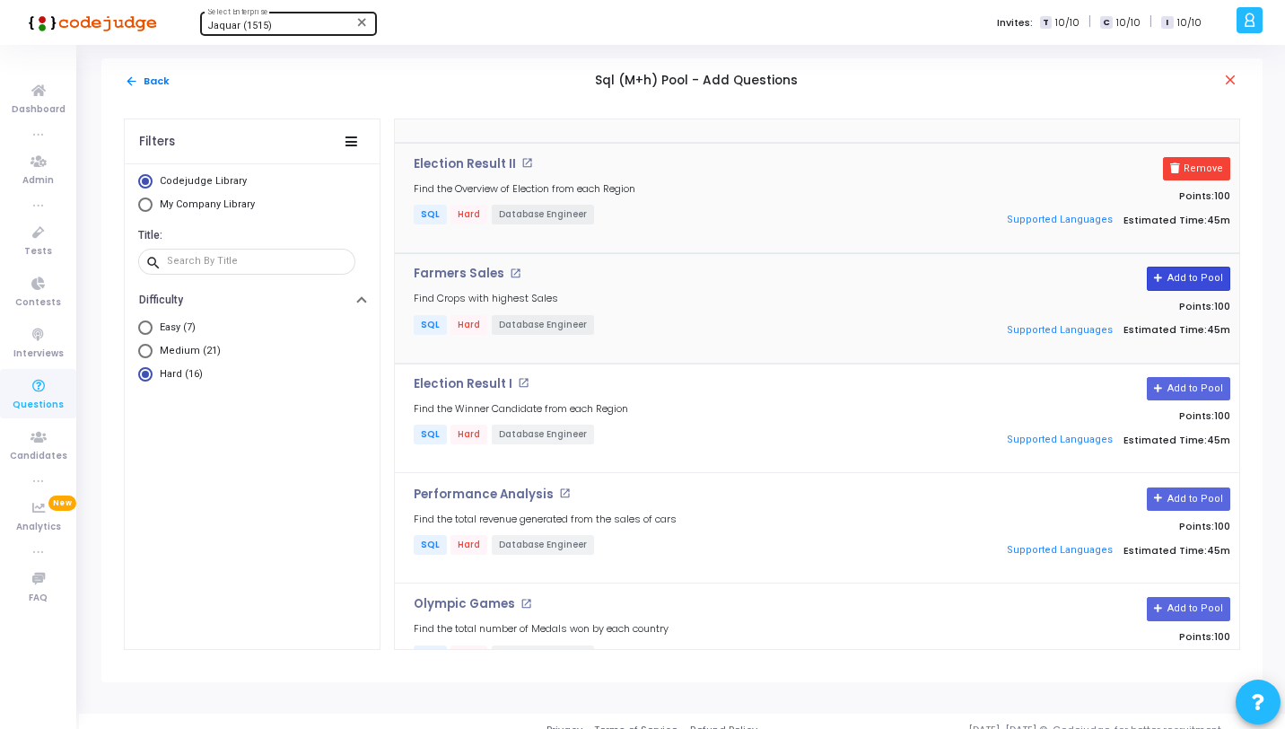
click at [1183, 276] on button "Add to Pool" at bounding box center [1188, 278] width 83 height 23
click at [1196, 385] on button "Add to Pool" at bounding box center [1188, 388] width 83 height 23
click at [1169, 495] on button "Add to Pool" at bounding box center [1188, 498] width 83 height 23
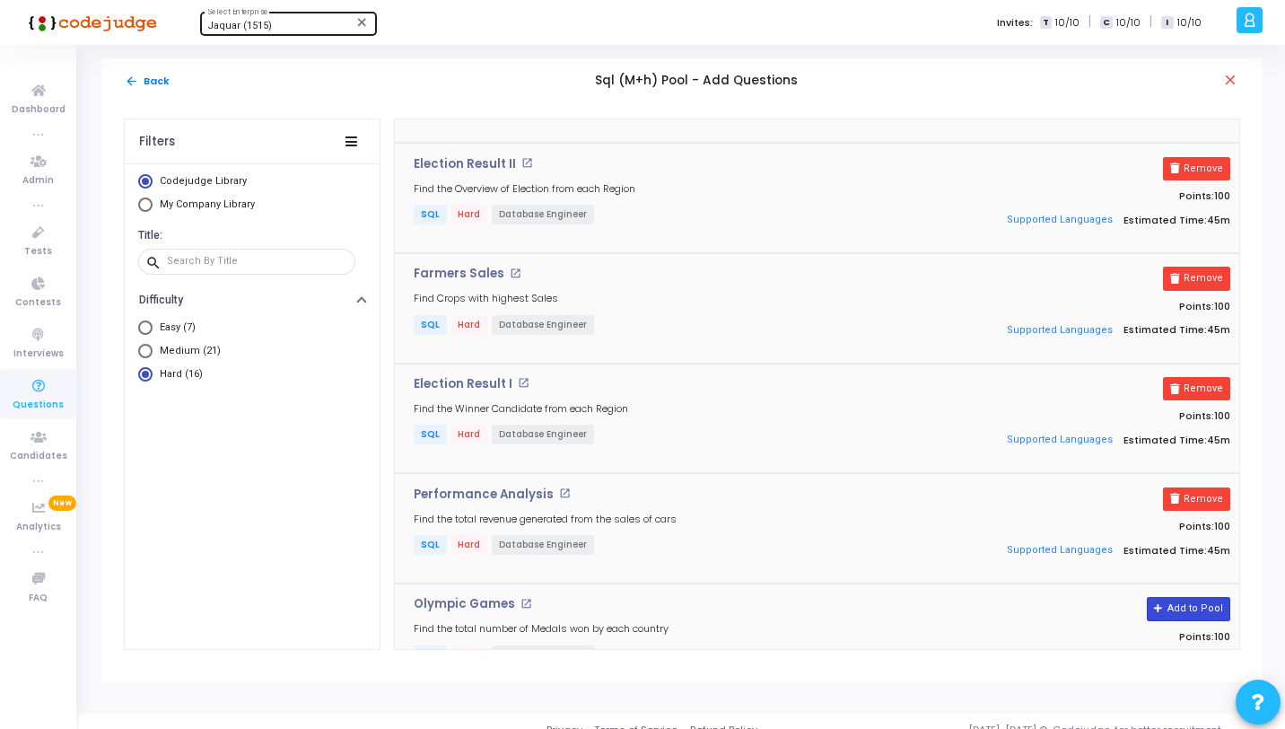
click at [1196, 597] on button "Add to Pool" at bounding box center [1188, 608] width 83 height 23
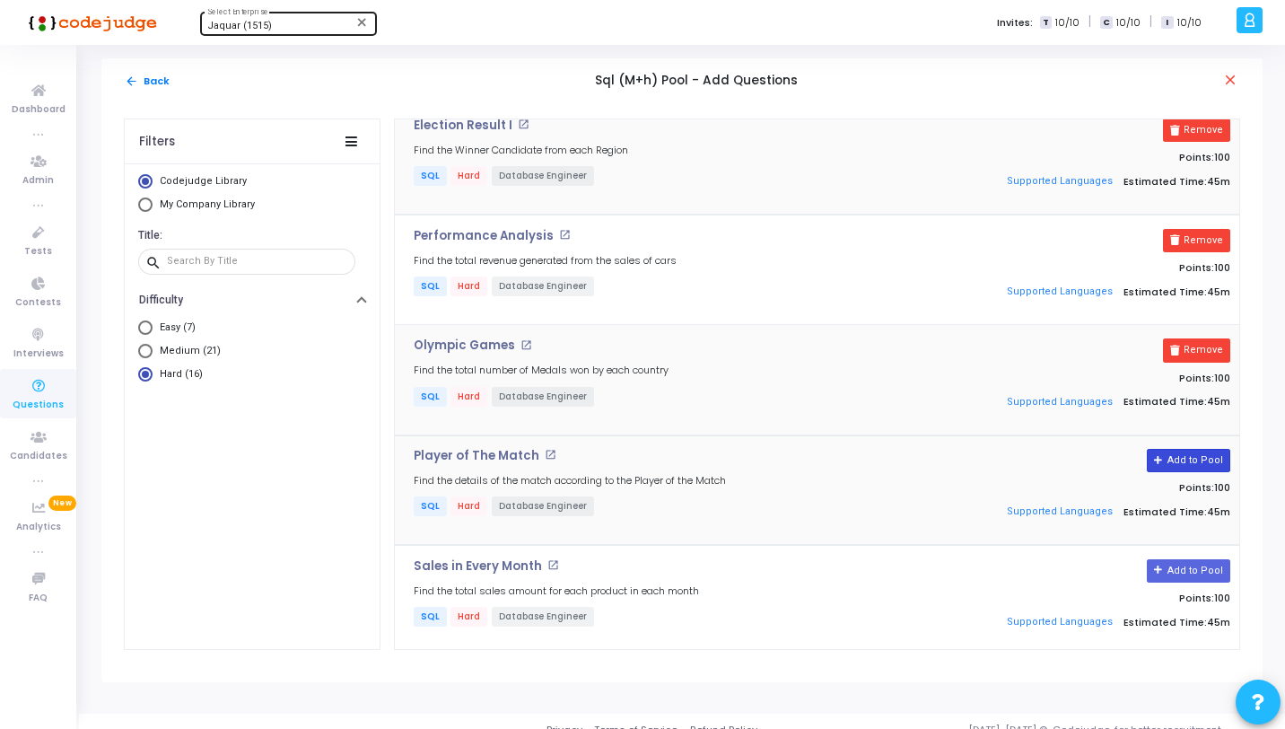
click at [1184, 460] on button "Add to Pool" at bounding box center [1188, 460] width 83 height 23
click at [1178, 565] on button "Add to Pool" at bounding box center [1188, 570] width 83 height 23
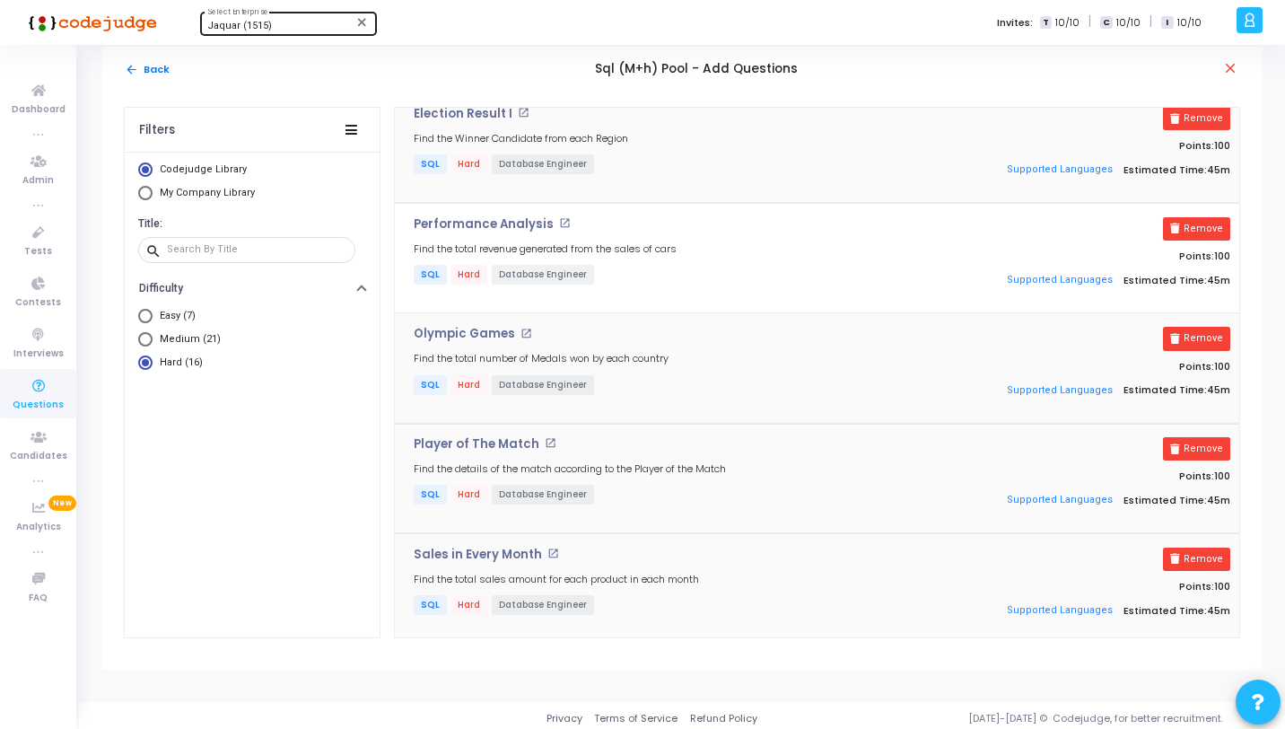
scroll to position [17, 0]
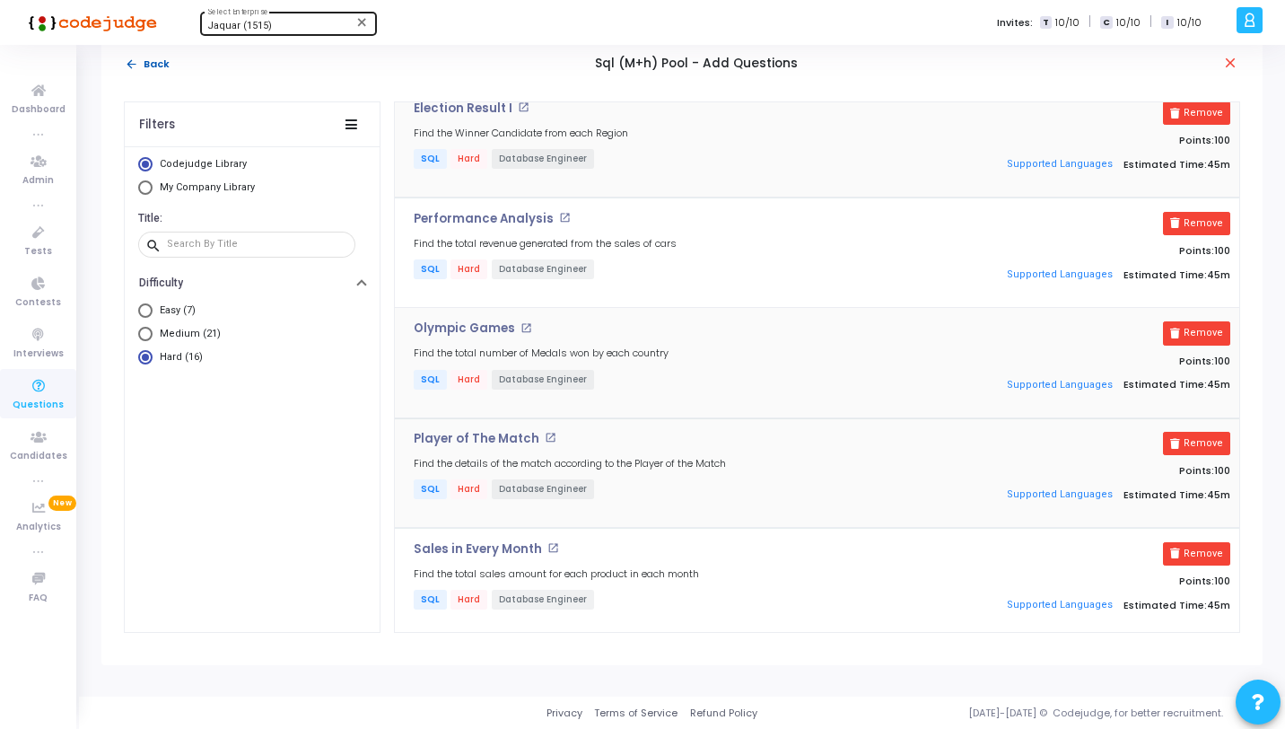
click at [149, 61] on button "arrow_back Back" at bounding box center [147, 64] width 47 height 17
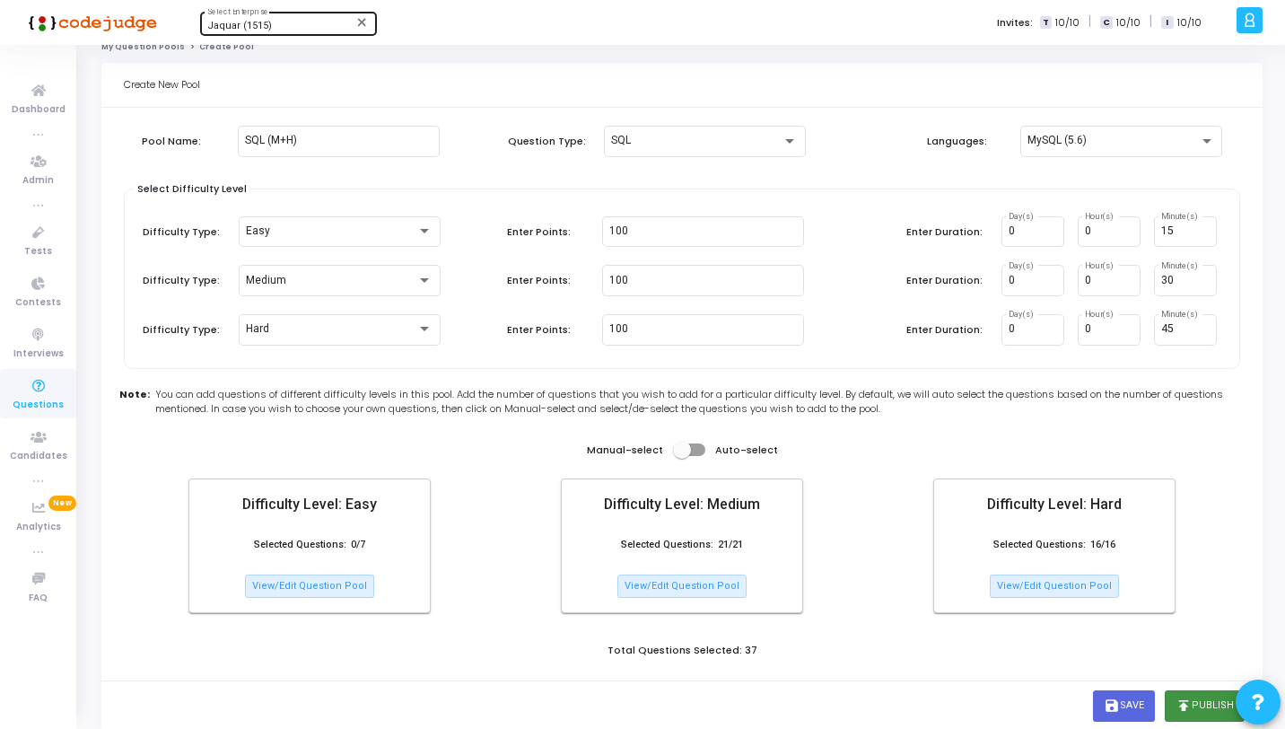
click at [1196, 705] on button "publish Publish" at bounding box center [1205, 705] width 80 height 31
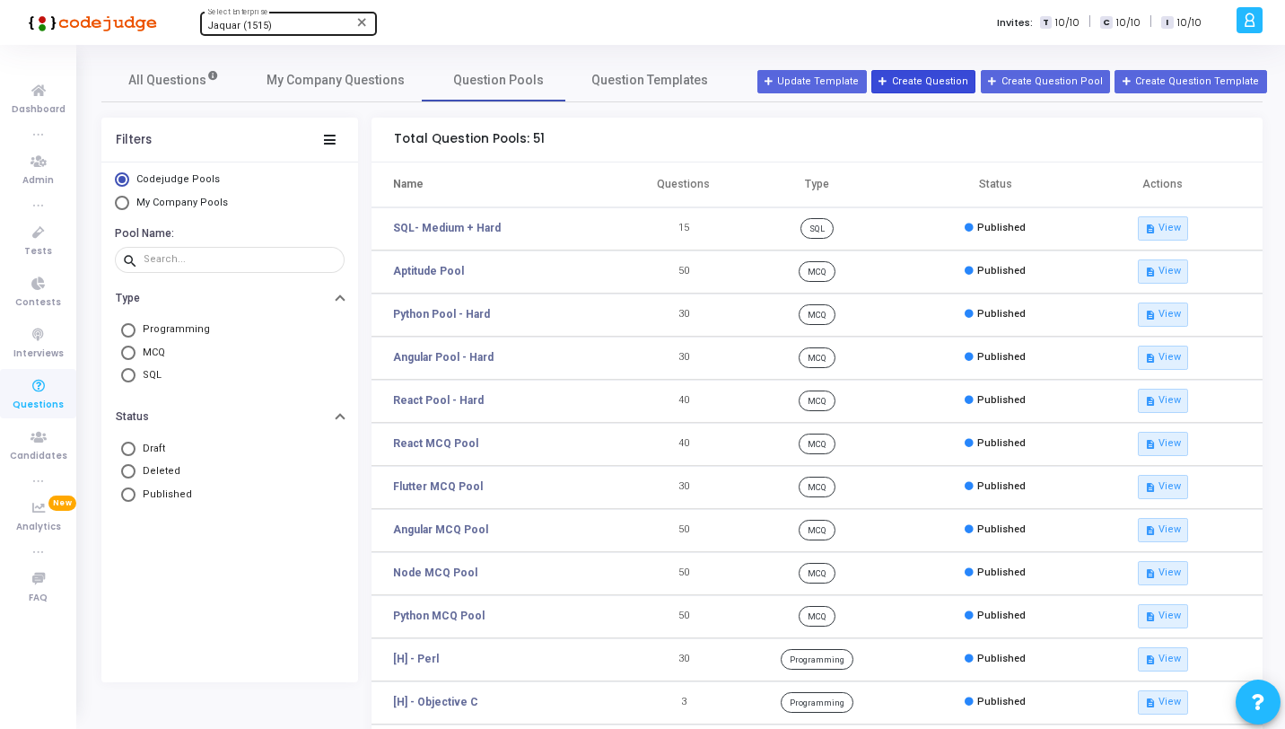
click at [921, 83] on button "Create Question" at bounding box center [924, 81] width 104 height 23
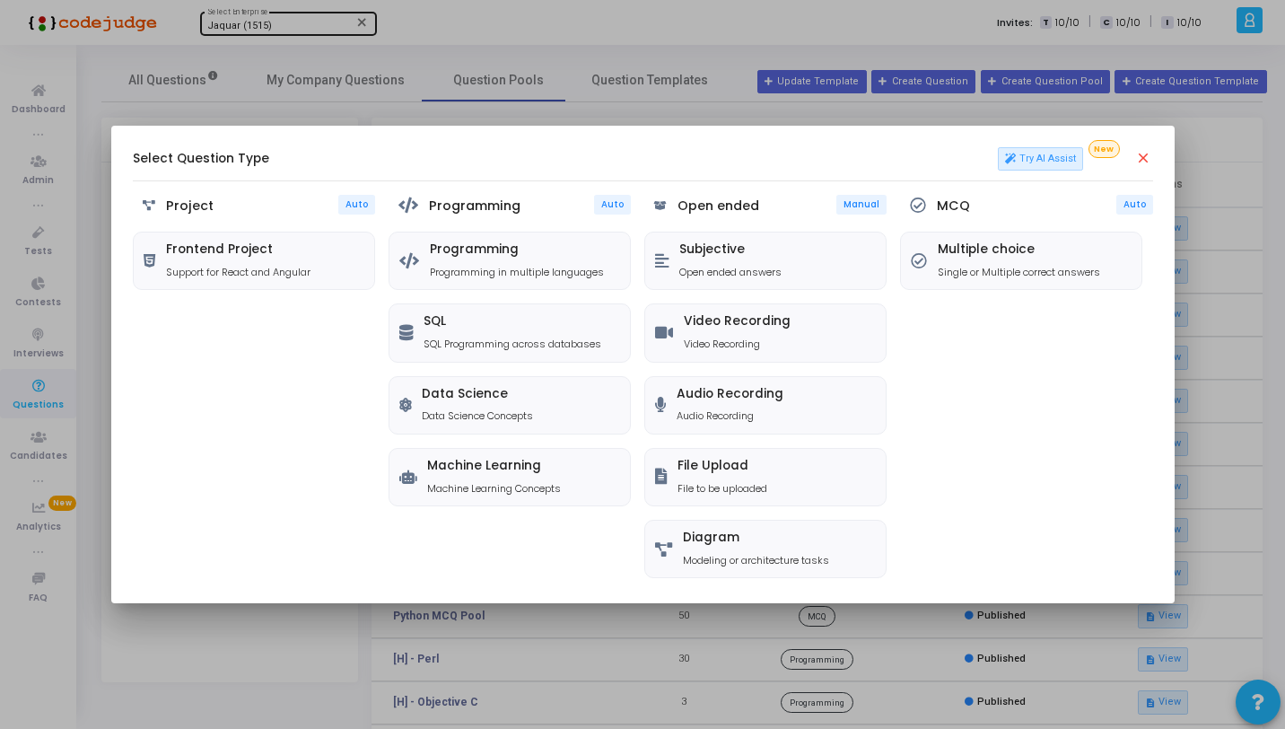
click at [1141, 154] on mat-icon "close" at bounding box center [1144, 159] width 18 height 18
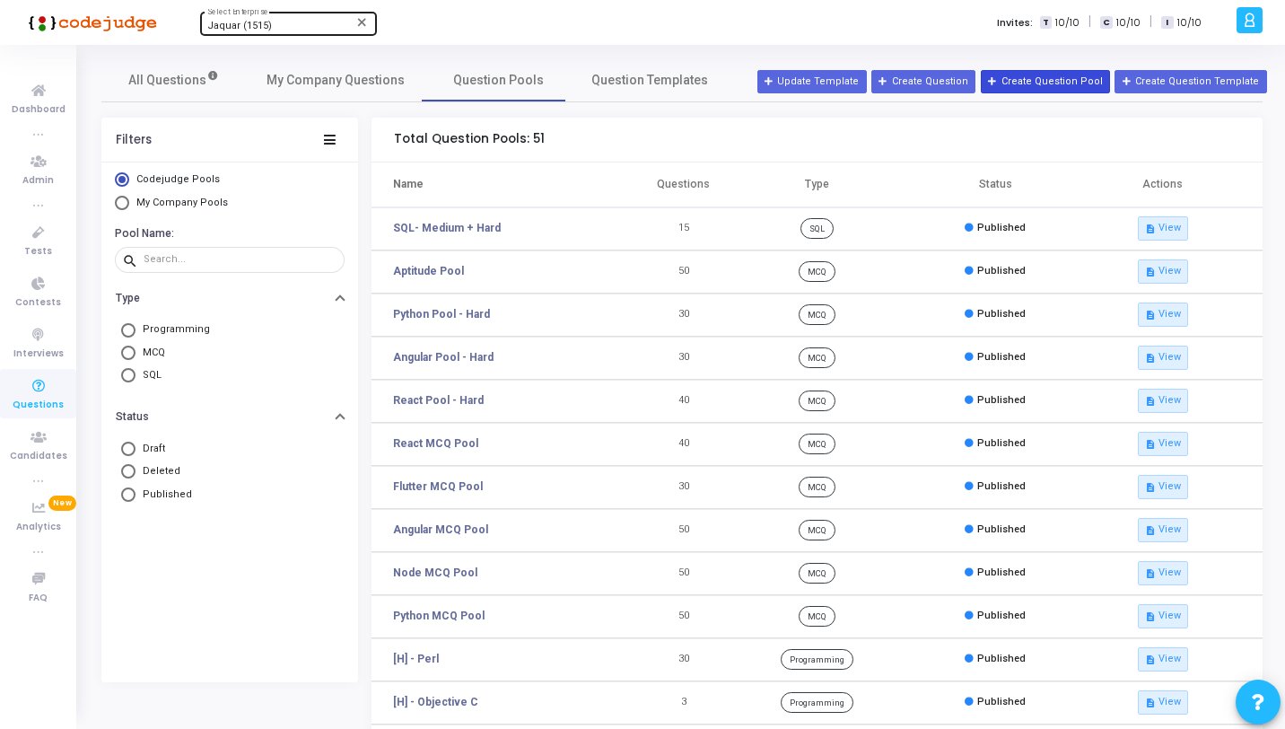
click at [1038, 91] on button "Create Question Pool" at bounding box center [1045, 81] width 129 height 23
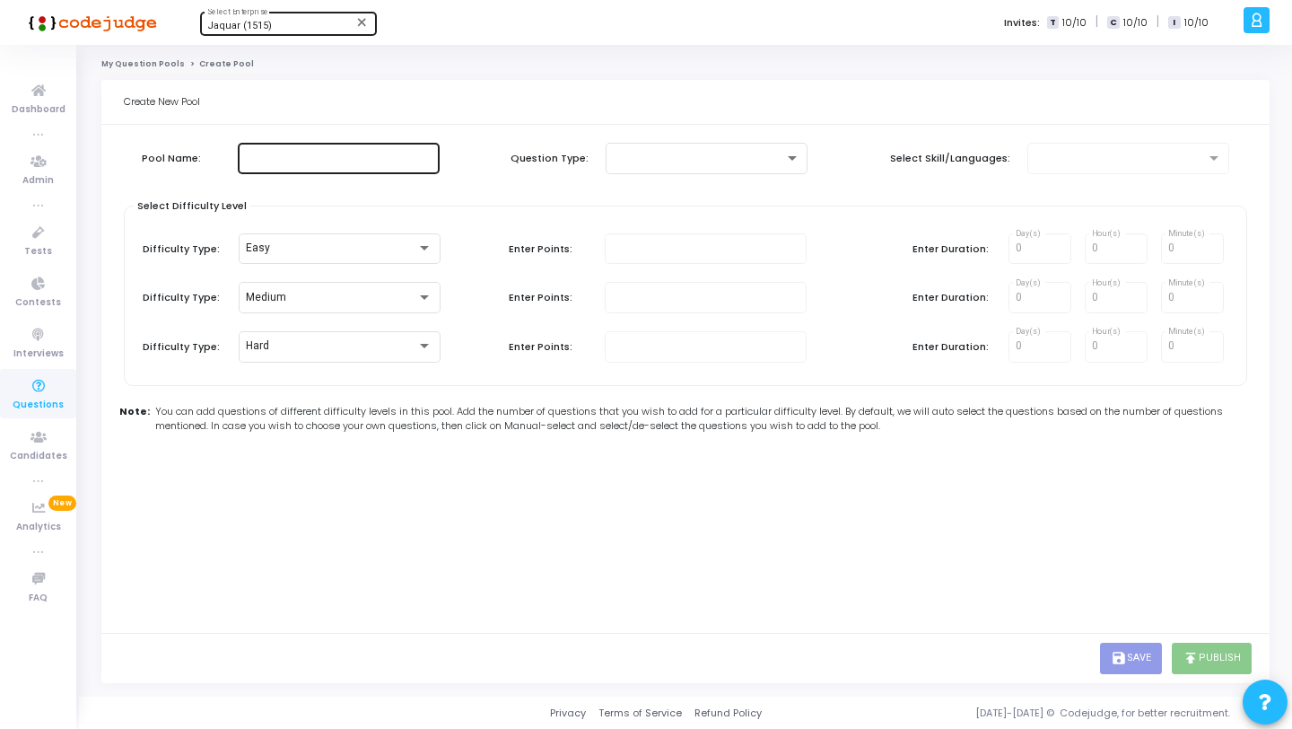
click at [279, 152] on input "text" at bounding box center [339, 158] width 188 height 13
type input "Programming (H)"
click at [657, 162] on div at bounding box center [698, 158] width 171 height 13
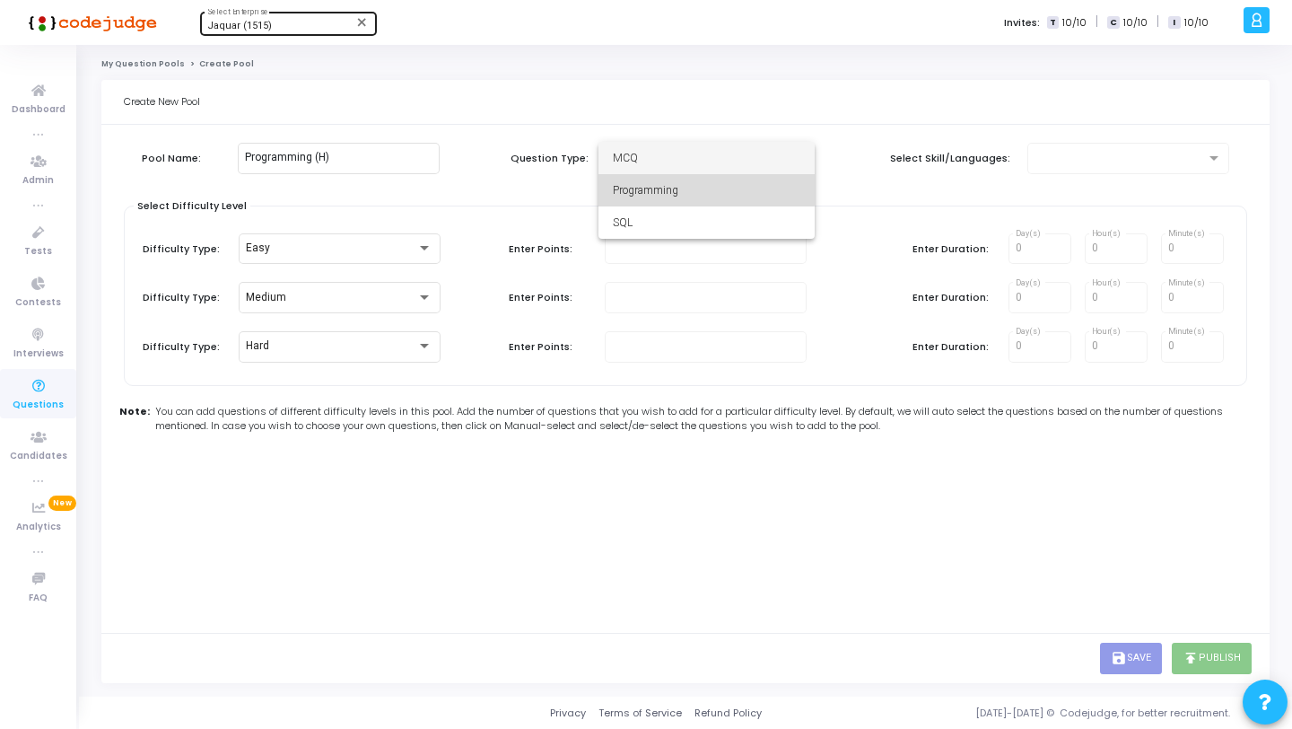
click at [661, 188] on span "Programming" at bounding box center [707, 190] width 188 height 32
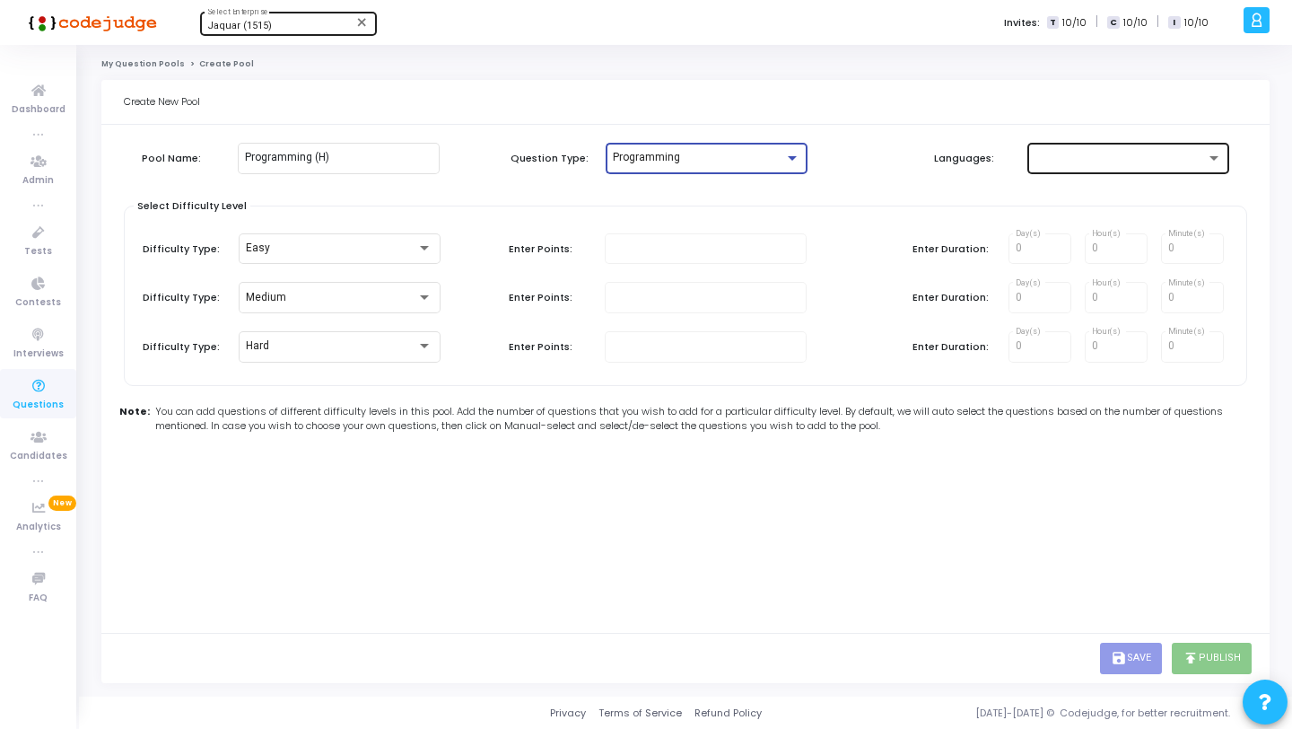
click at [1062, 148] on div at bounding box center [1129, 156] width 188 height 33
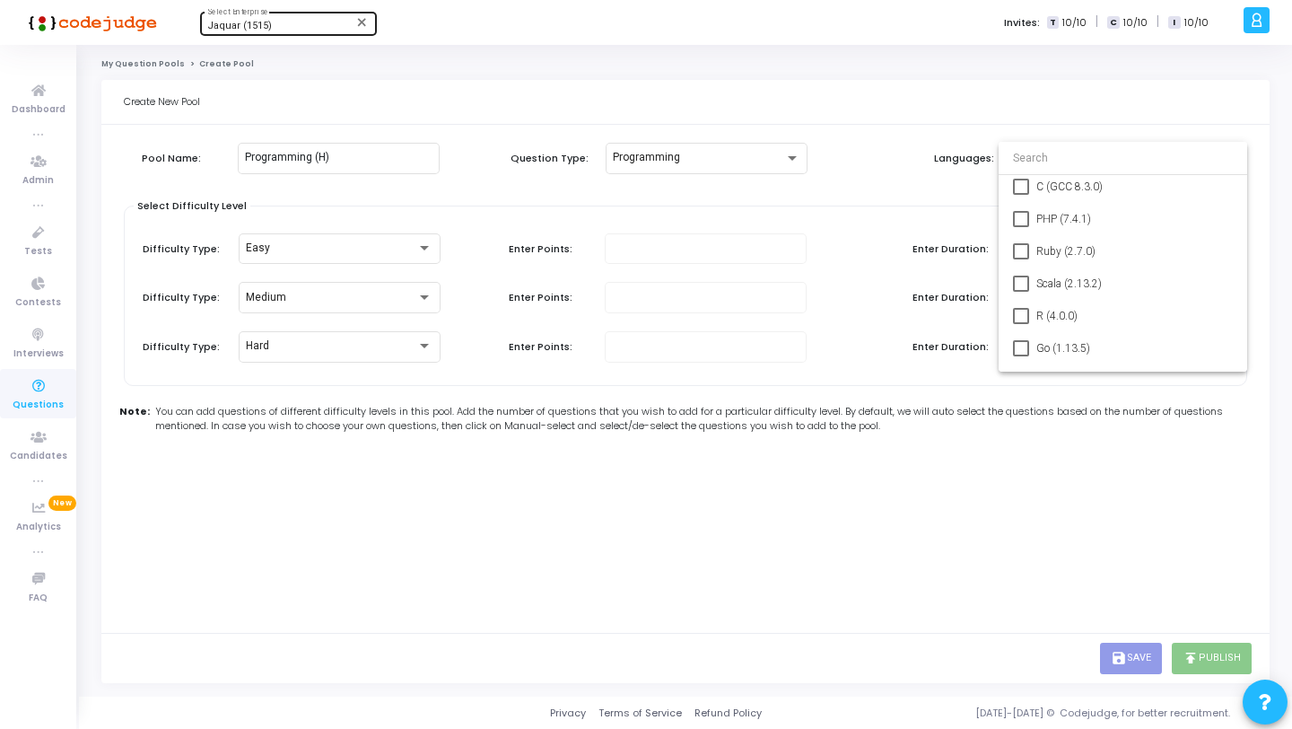
scroll to position [449, 0]
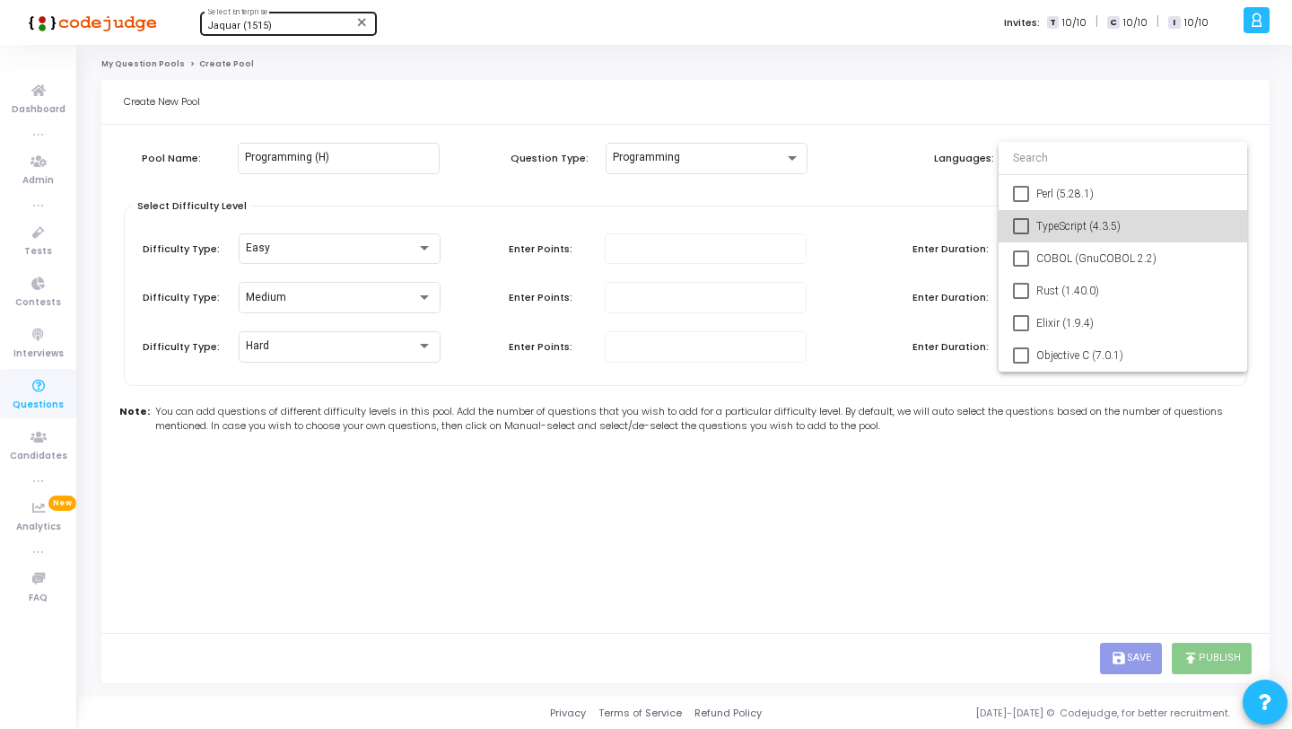
click at [1035, 227] on mat-option "TypeScript (4.3.5)" at bounding box center [1123, 226] width 249 height 32
click at [770, 462] on div at bounding box center [646, 364] width 1292 height 729
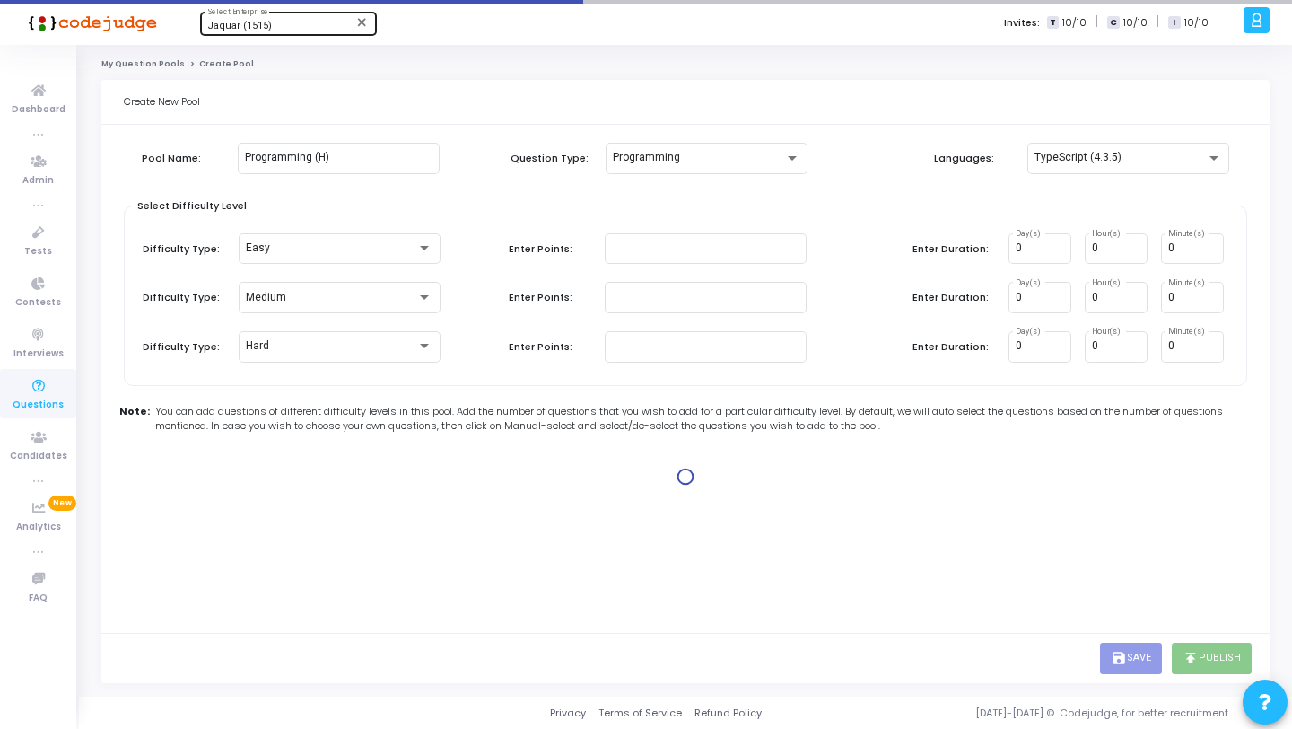
type input "100"
type input "15"
type input "100"
type input "30"
type input "100"
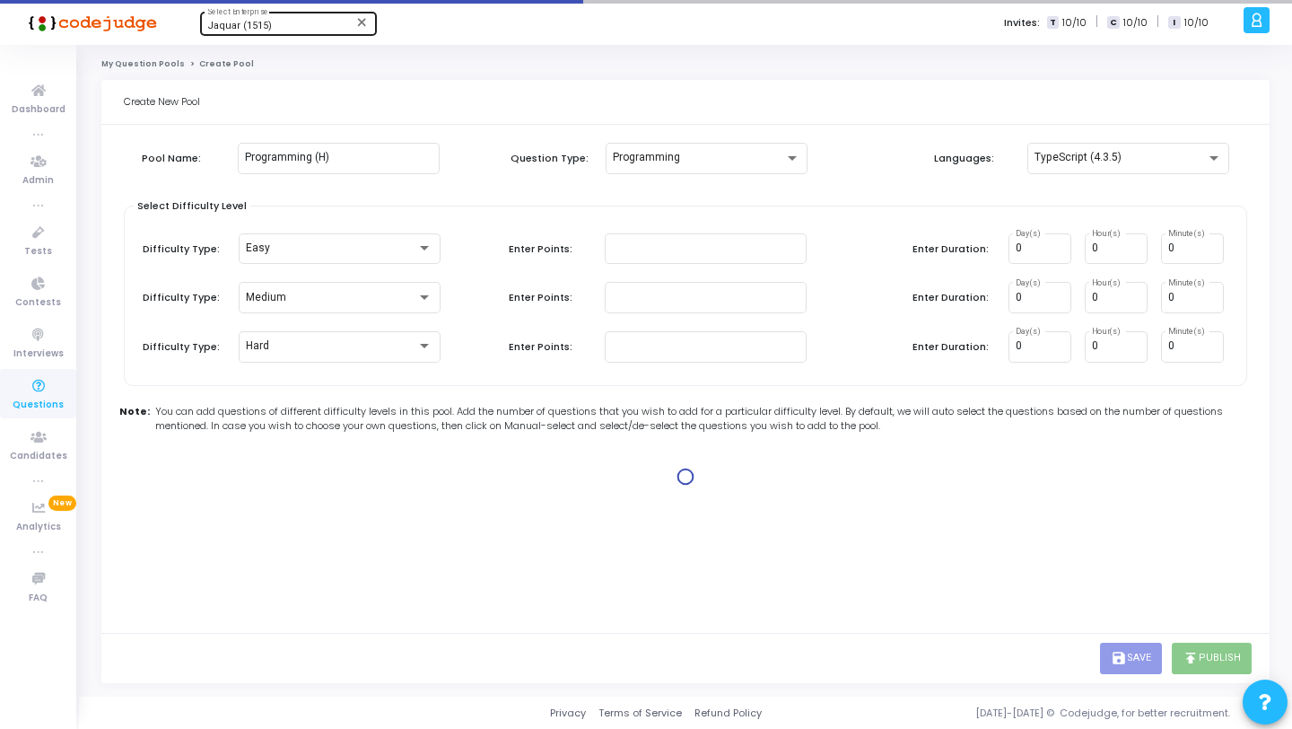
type input "45"
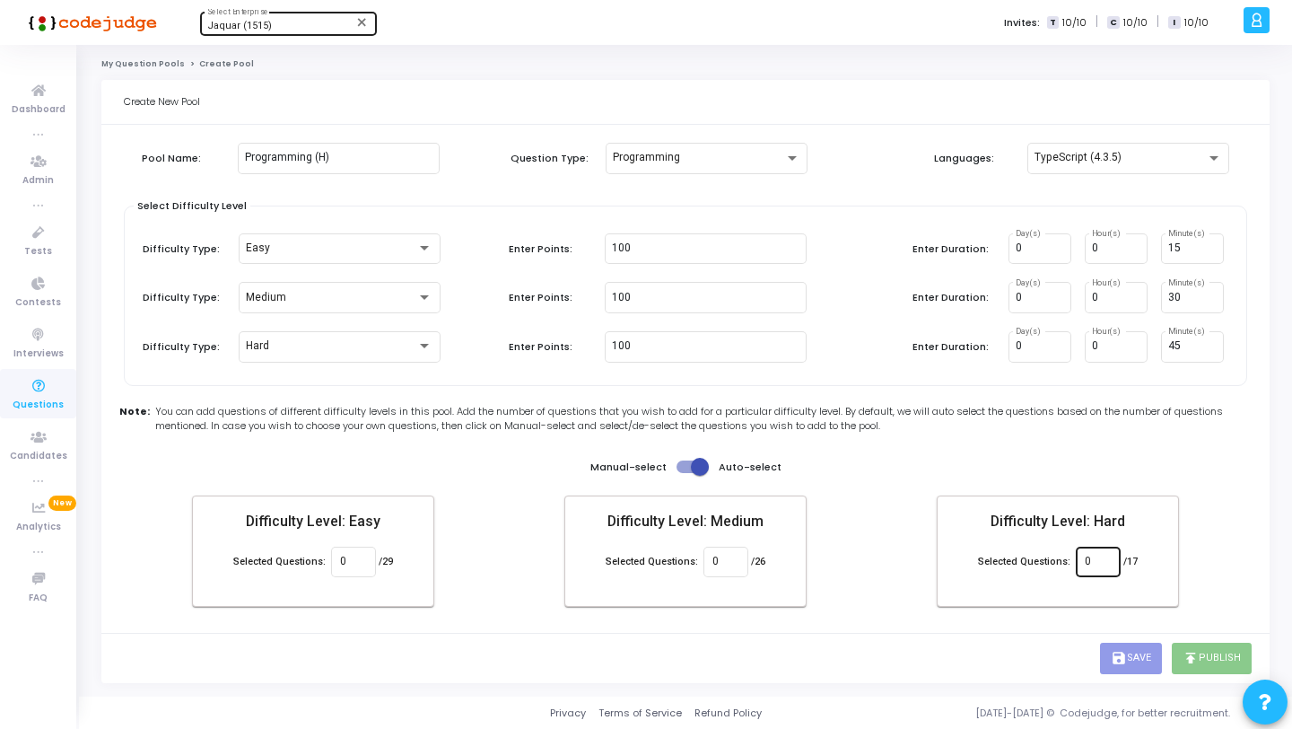
click at [1100, 564] on input "0" at bounding box center [1098, 562] width 26 height 13
type input "10"
click at [1015, 642] on div "Create New Pool Pool Name: Programming (H) Question Type: Programming Languages…" at bounding box center [681, 381] width 1161 height 602
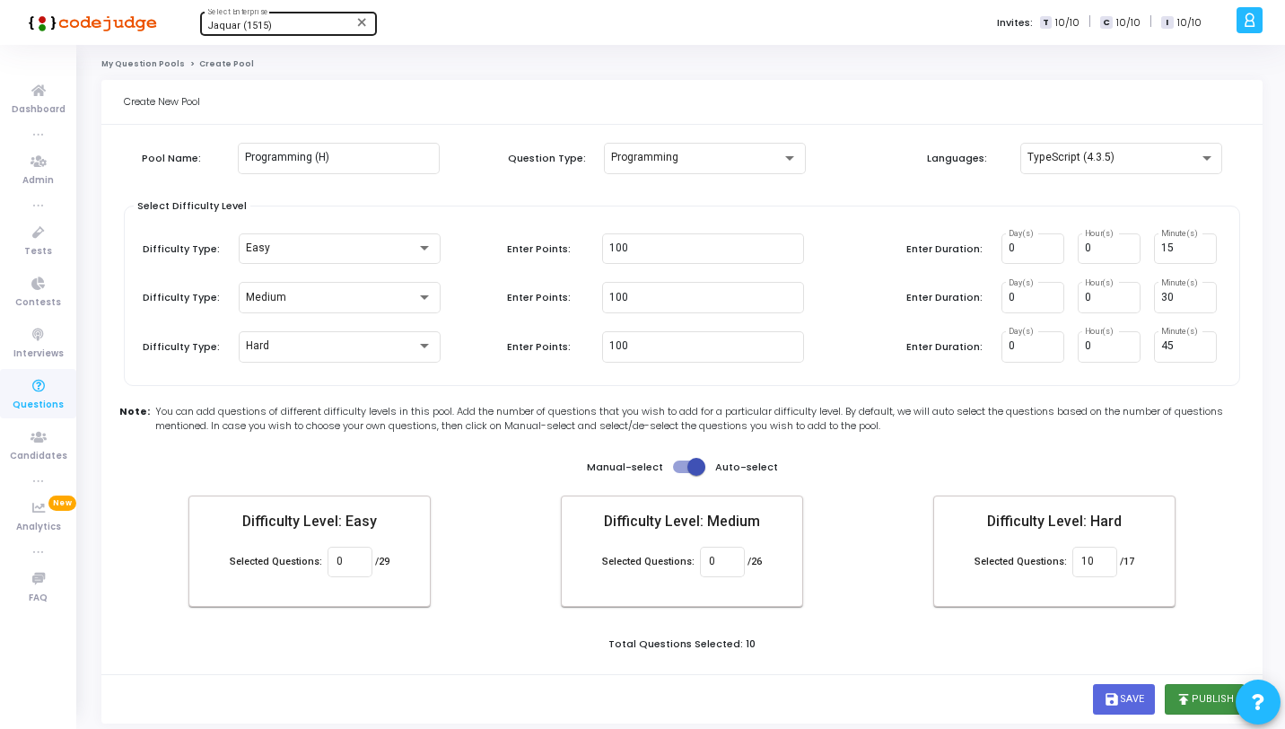
click at [1191, 704] on icon "publish" at bounding box center [1184, 699] width 16 height 16
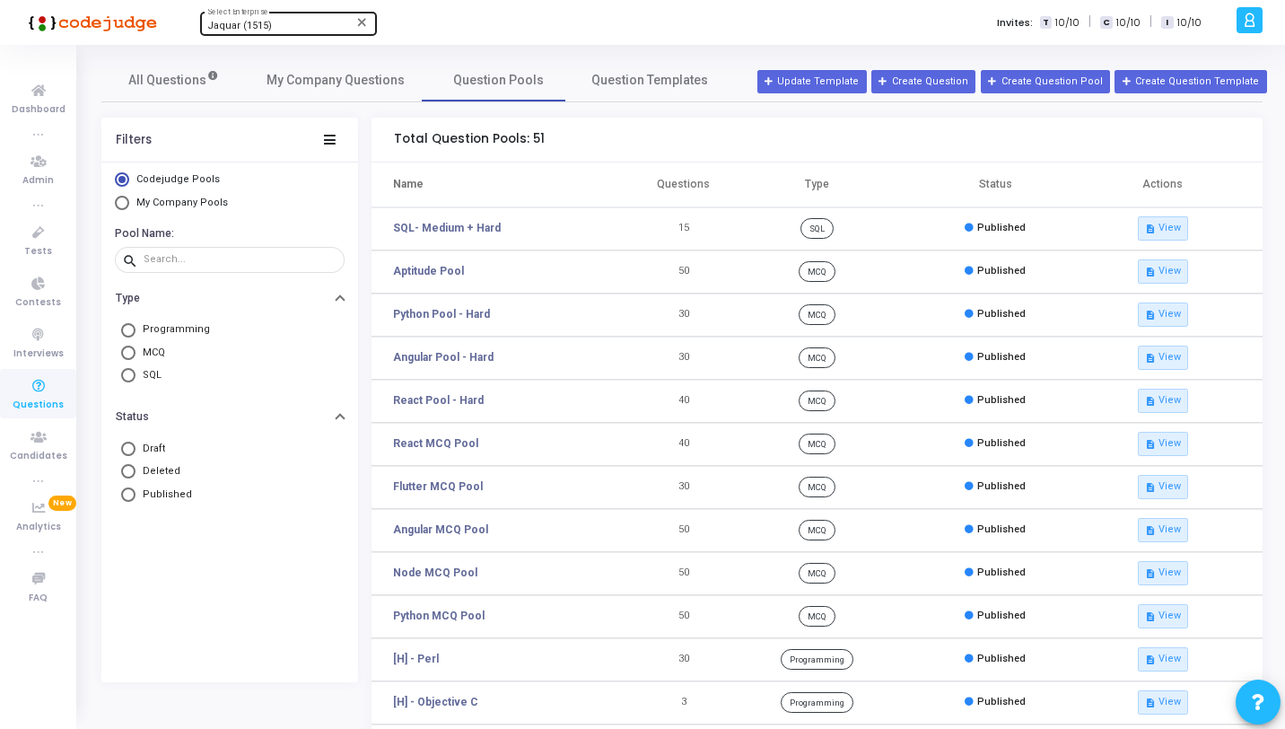
click at [210, 199] on span "My Company Pools" at bounding box center [182, 203] width 92 height 12
click at [129, 199] on input "My Company Pools" at bounding box center [122, 203] width 14 height 14
radio input "true"
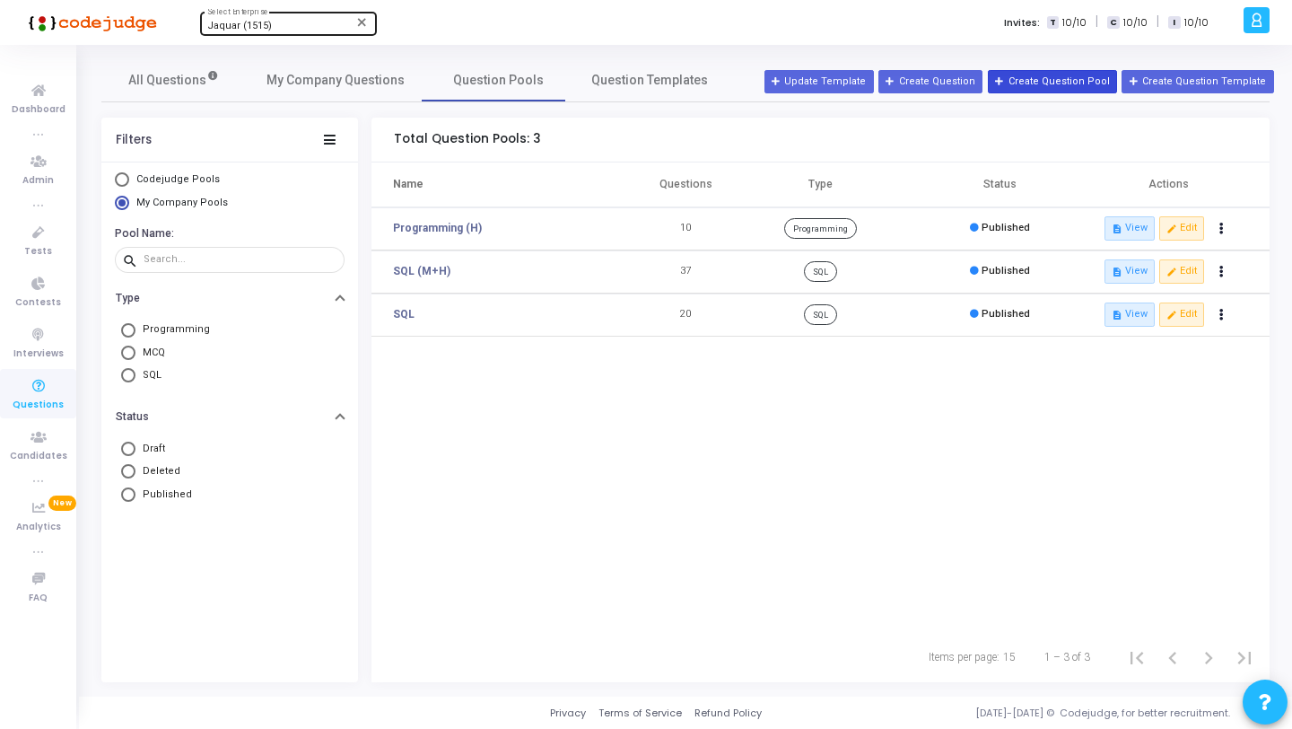
click at [1051, 90] on button "Create Question Pool" at bounding box center [1052, 81] width 129 height 23
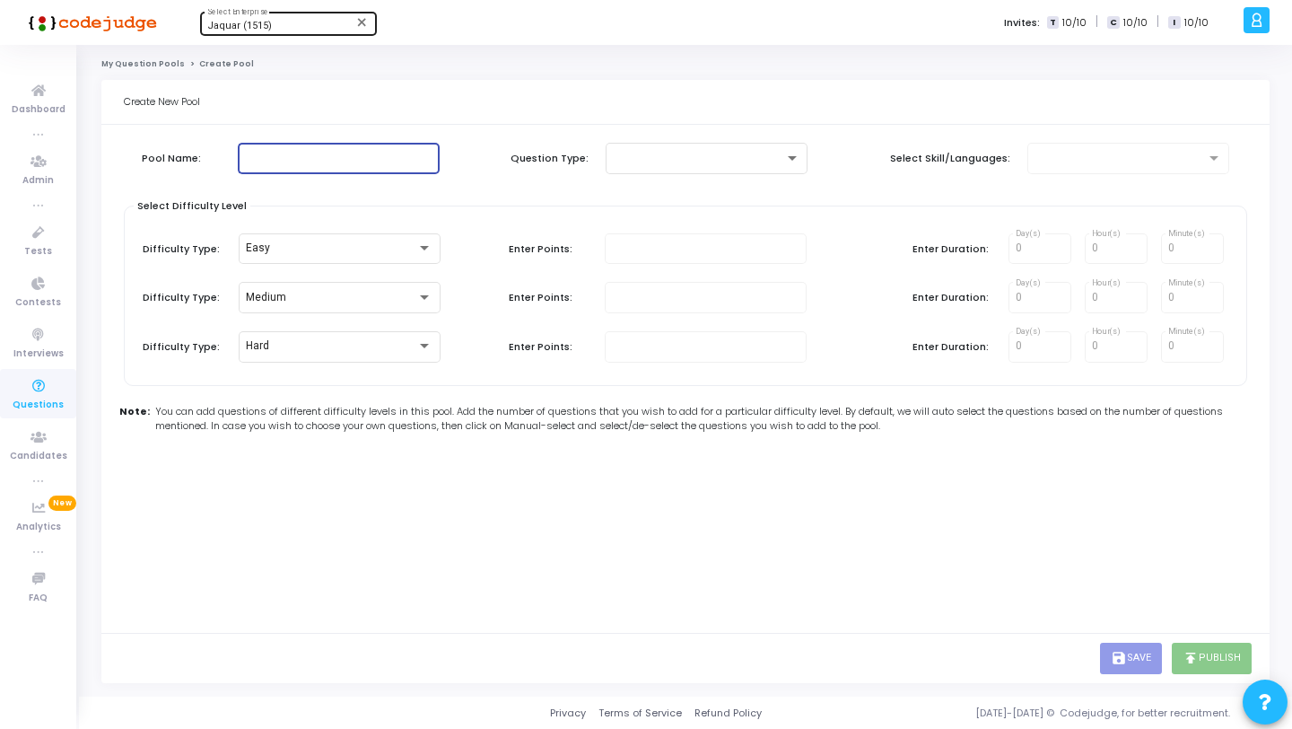
click at [353, 154] on input "text" at bounding box center [339, 158] width 188 height 13
type input "Angular MCQs"
click at [713, 169] on div at bounding box center [707, 156] width 188 height 33
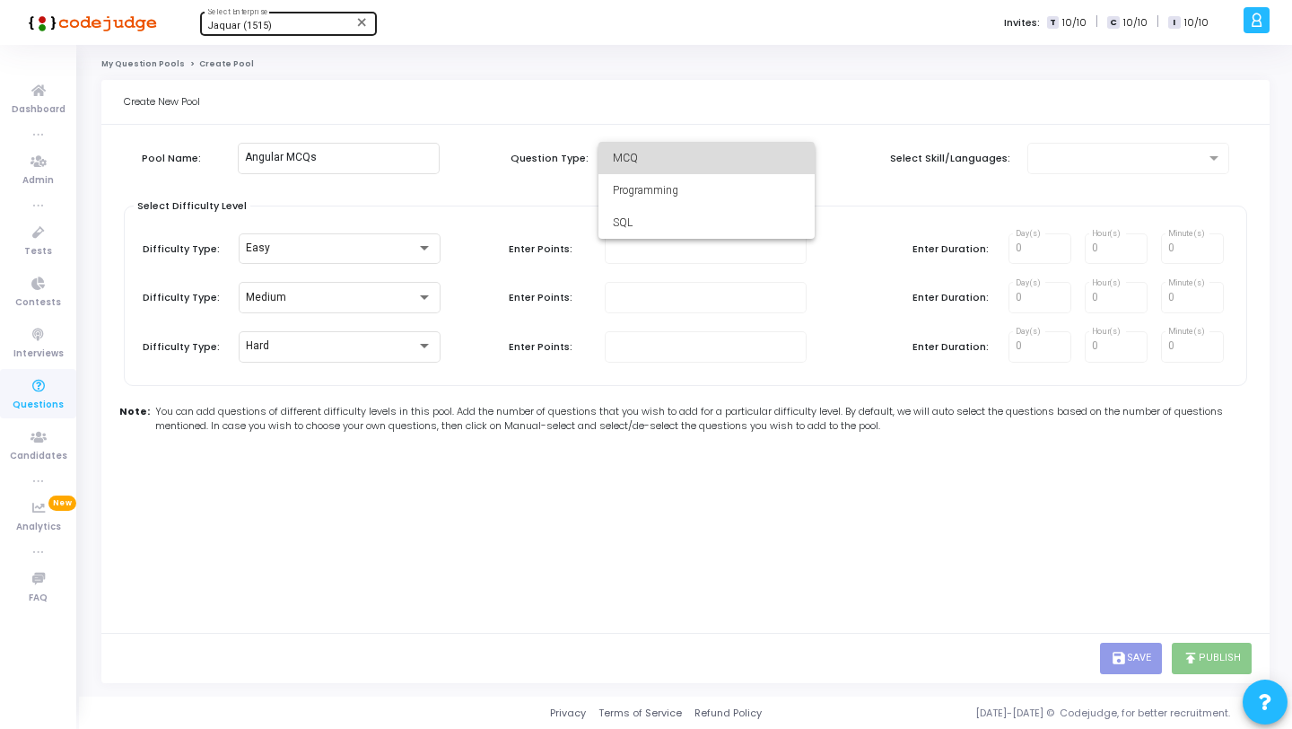
click at [696, 165] on span "MCQ" at bounding box center [707, 158] width 188 height 32
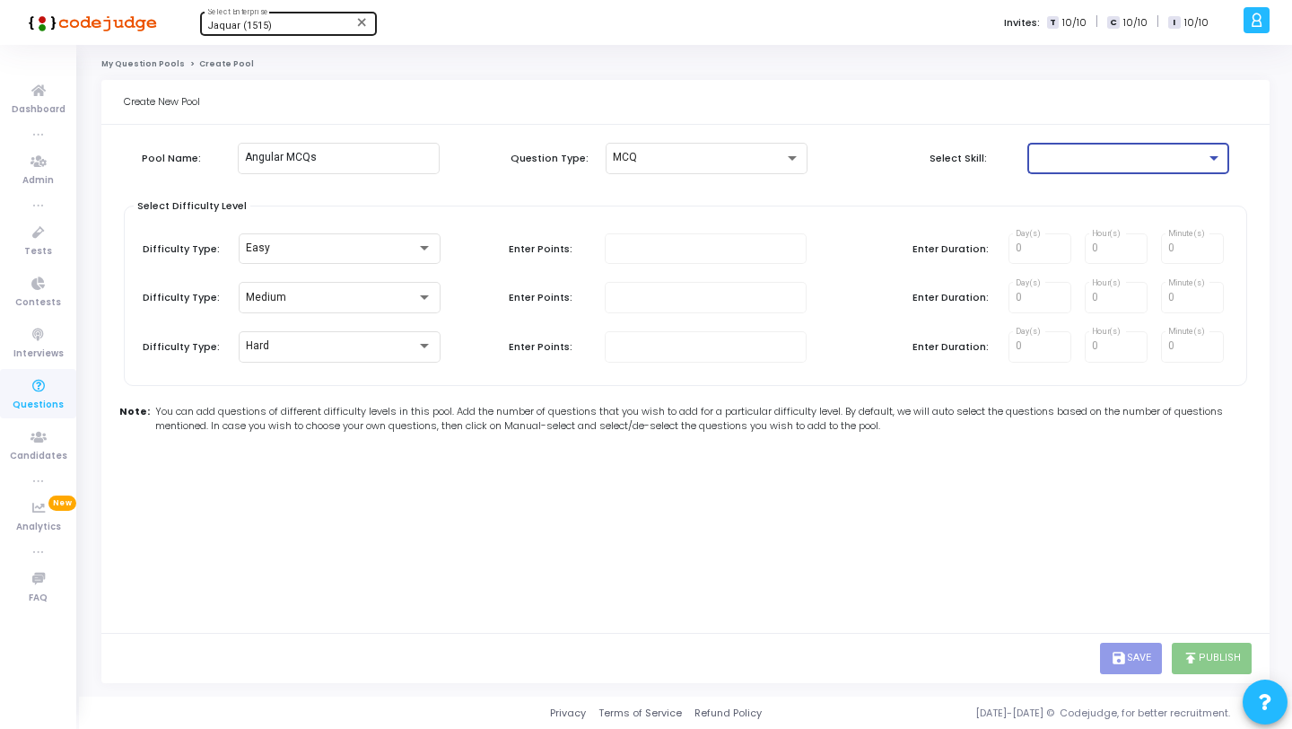
click at [1119, 161] on div at bounding box center [1120, 158] width 171 height 13
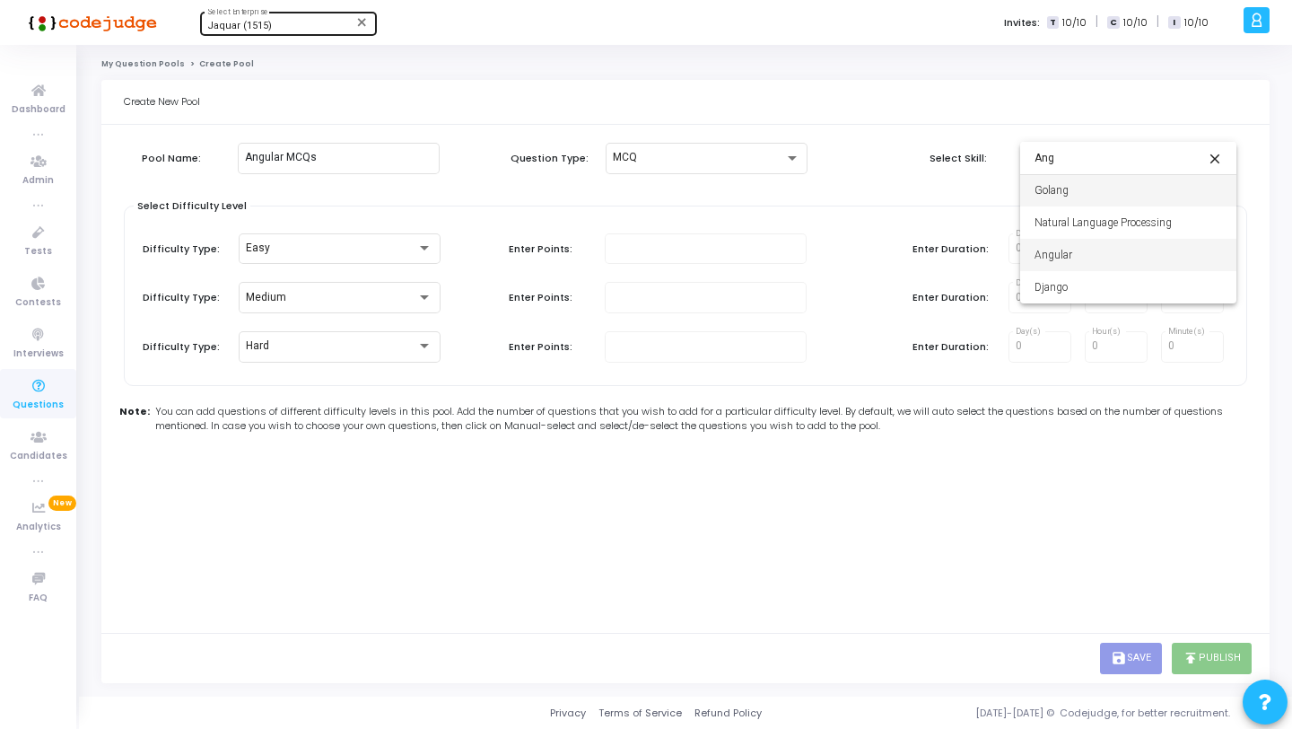
type input "Ang"
click at [1094, 244] on span "Angular" at bounding box center [1129, 255] width 188 height 32
click at [882, 171] on div "Select Skill: Angular" at bounding box center [1054, 158] width 351 height 31
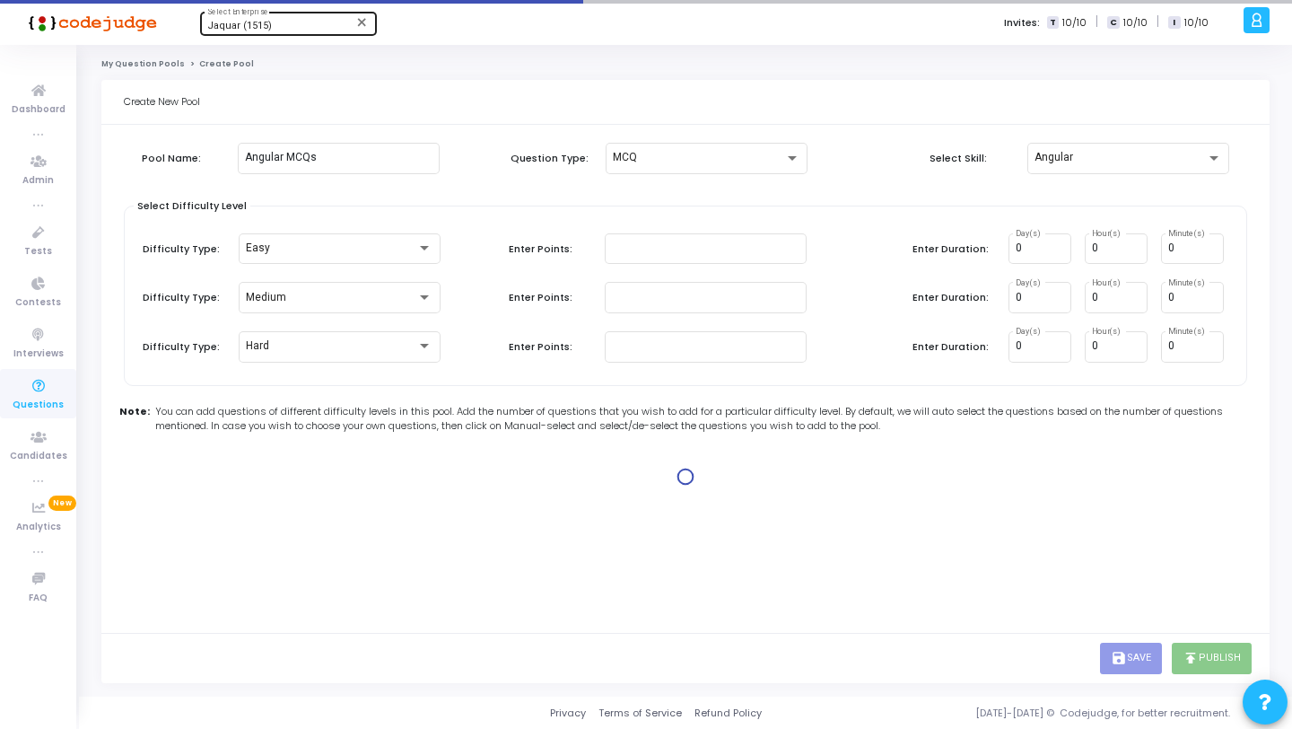
type input "1"
type input "2"
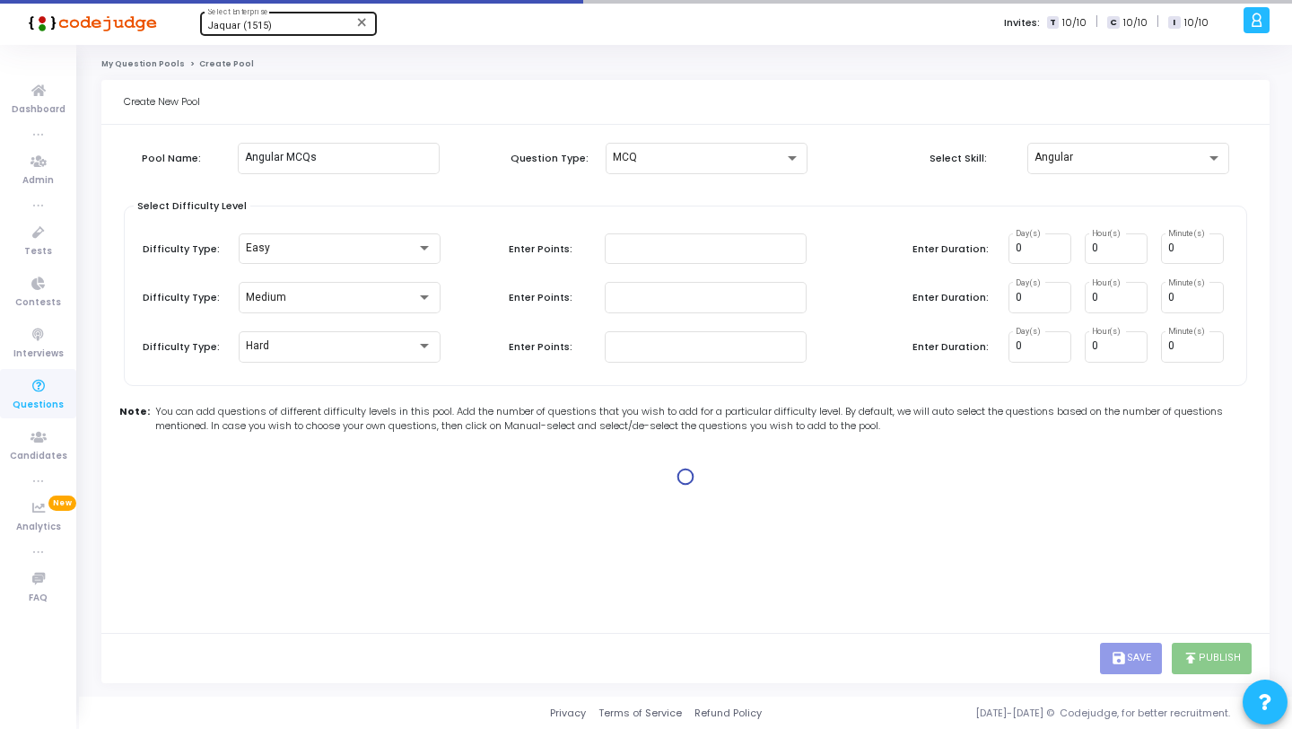
type input "2"
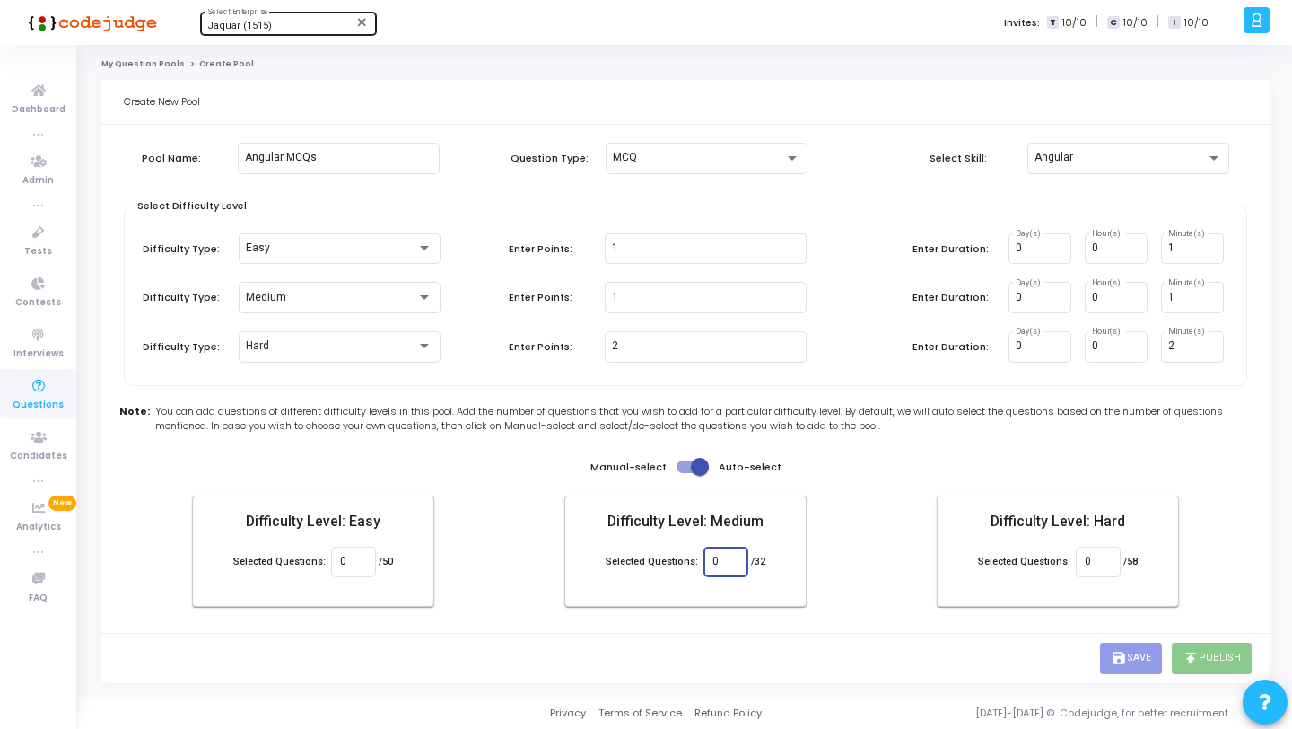
click at [723, 565] on input "0" at bounding box center [726, 562] width 26 height 13
type input "30"
click at [355, 557] on input "0" at bounding box center [353, 562] width 26 height 13
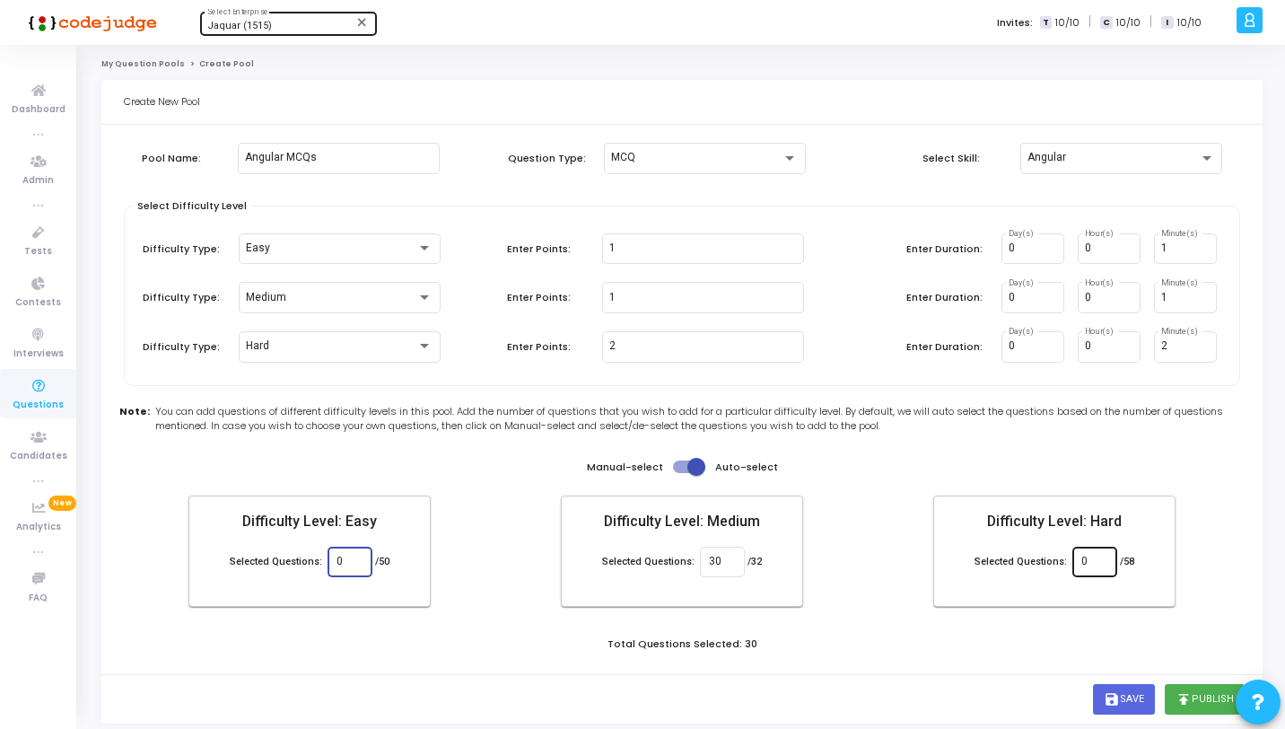
click at [1087, 559] on input "0" at bounding box center [1095, 562] width 26 height 13
type input "20"
click at [1074, 652] on div "Total Questions Selected: 50" at bounding box center [682, 646] width 1126 height 20
click at [1185, 701] on icon "publish" at bounding box center [1184, 699] width 16 height 16
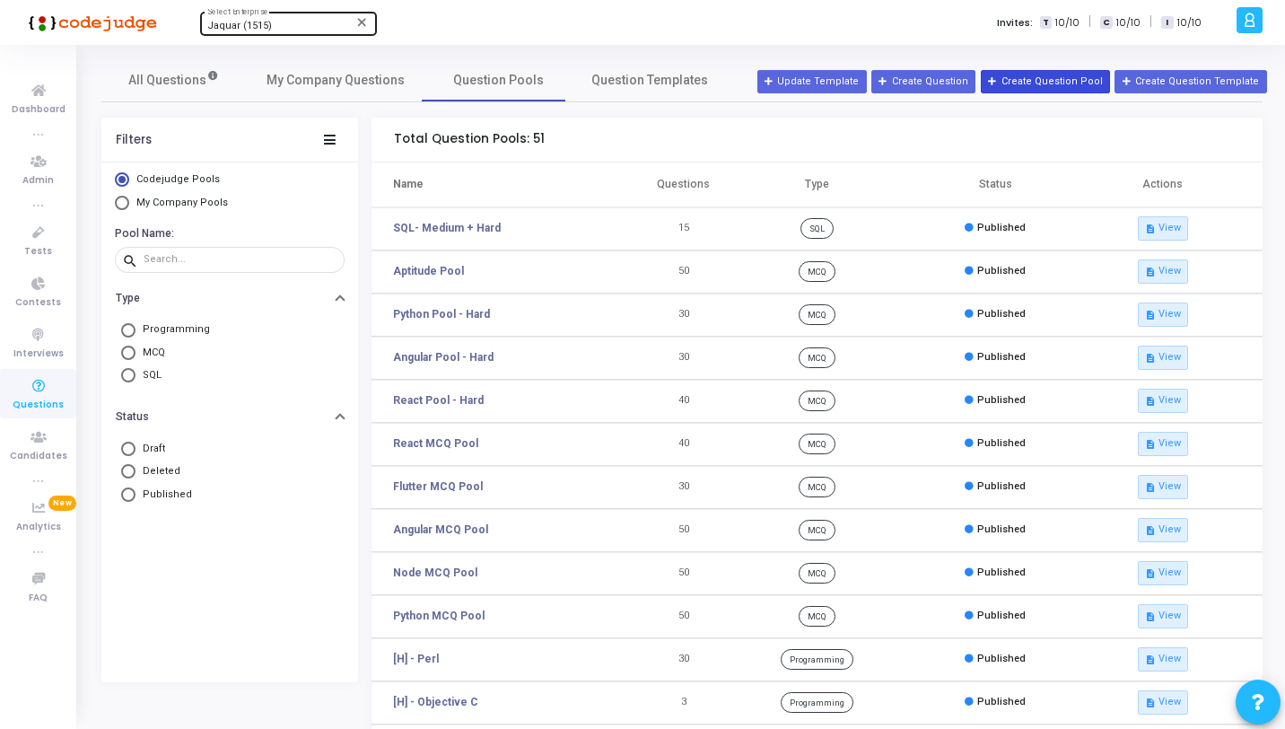
click at [1047, 85] on button "Create Question Pool" at bounding box center [1045, 81] width 129 height 23
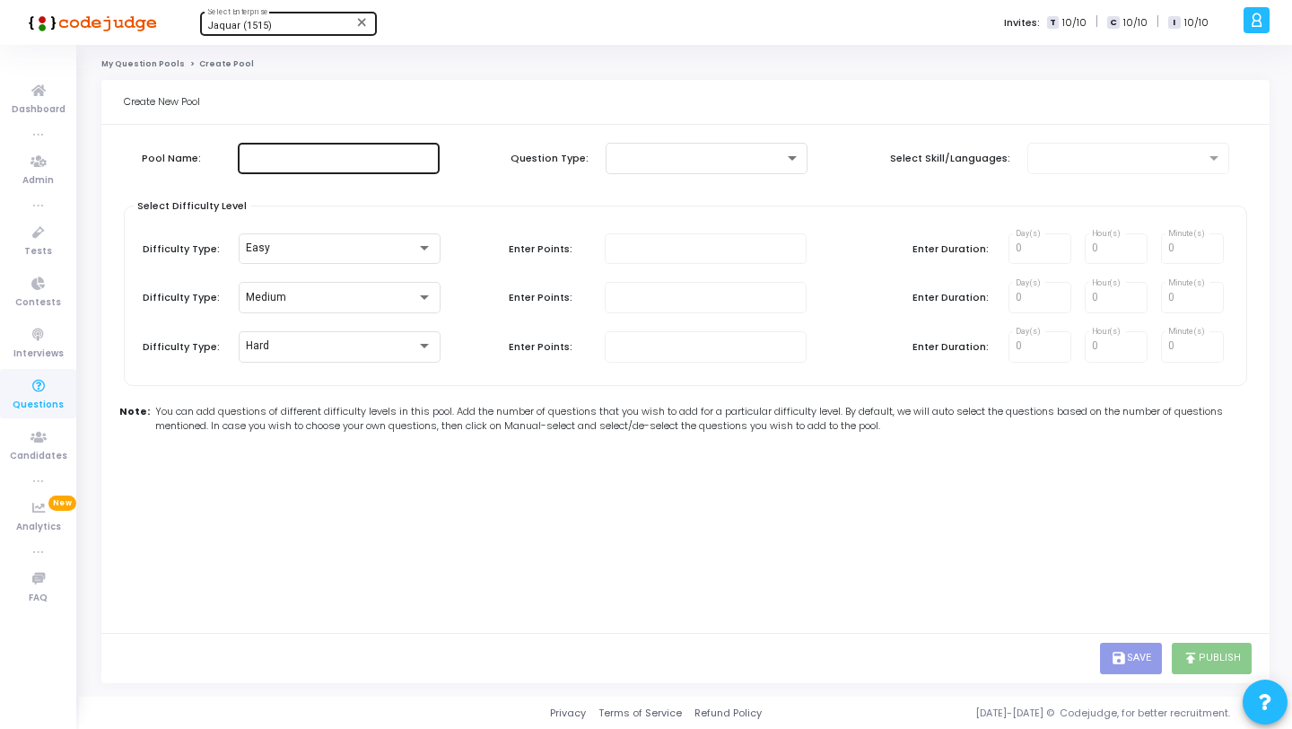
click at [344, 154] on input "text" at bounding box center [339, 158] width 188 height 13
type input "HTML MCQs"
click at [782, 158] on div at bounding box center [698, 158] width 171 height 13
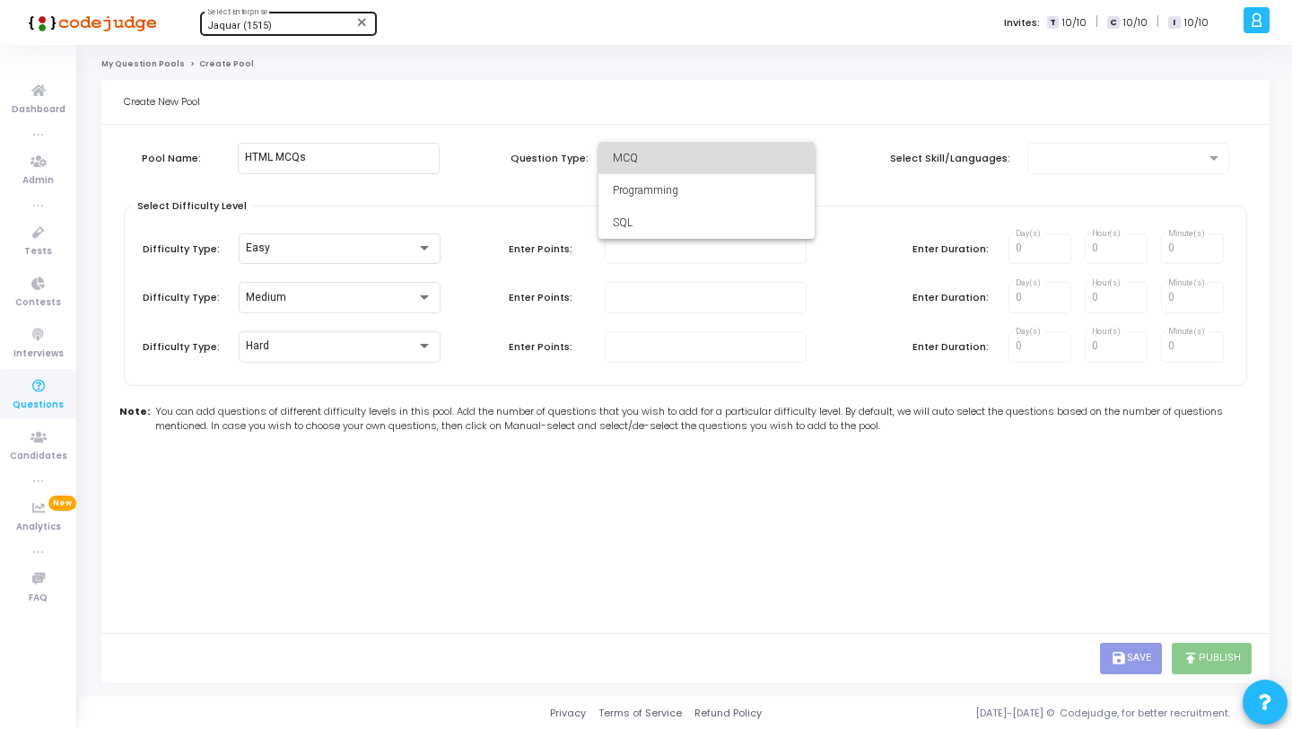
click at [726, 157] on span "MCQ" at bounding box center [707, 158] width 188 height 32
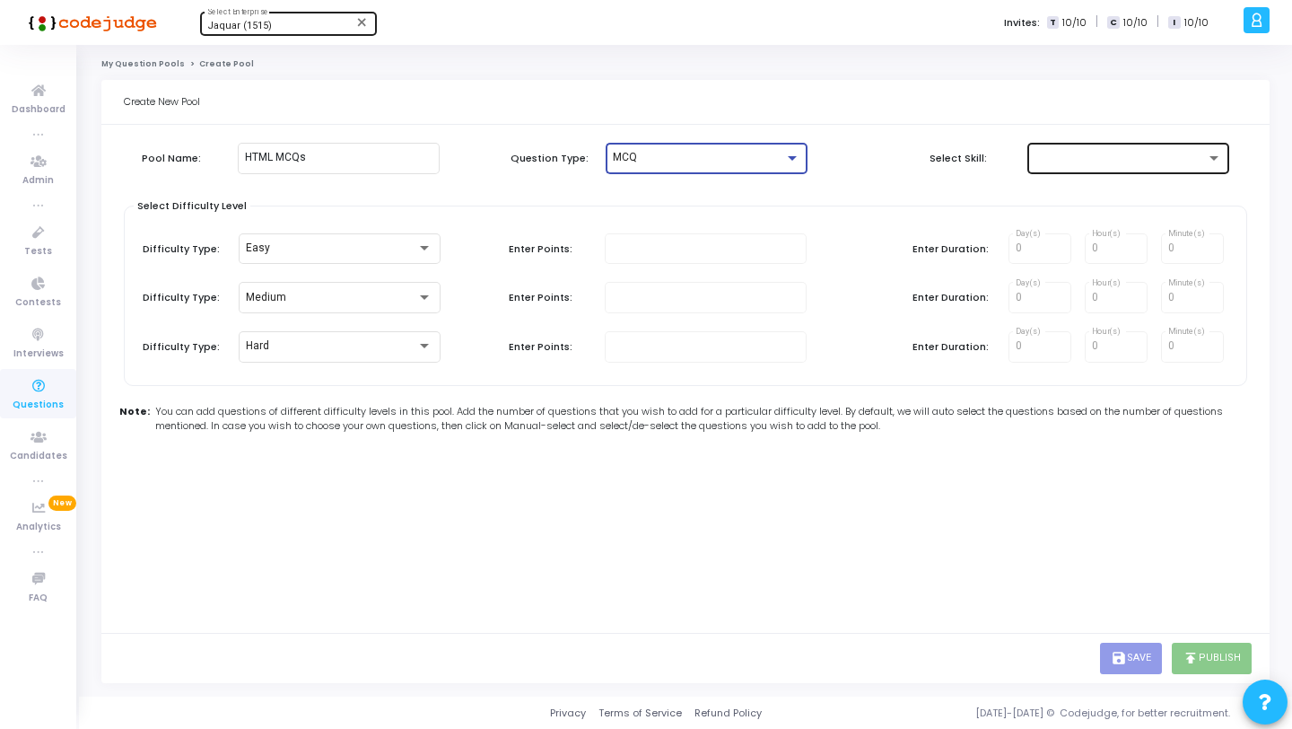
click at [1164, 172] on div at bounding box center [1129, 156] width 188 height 33
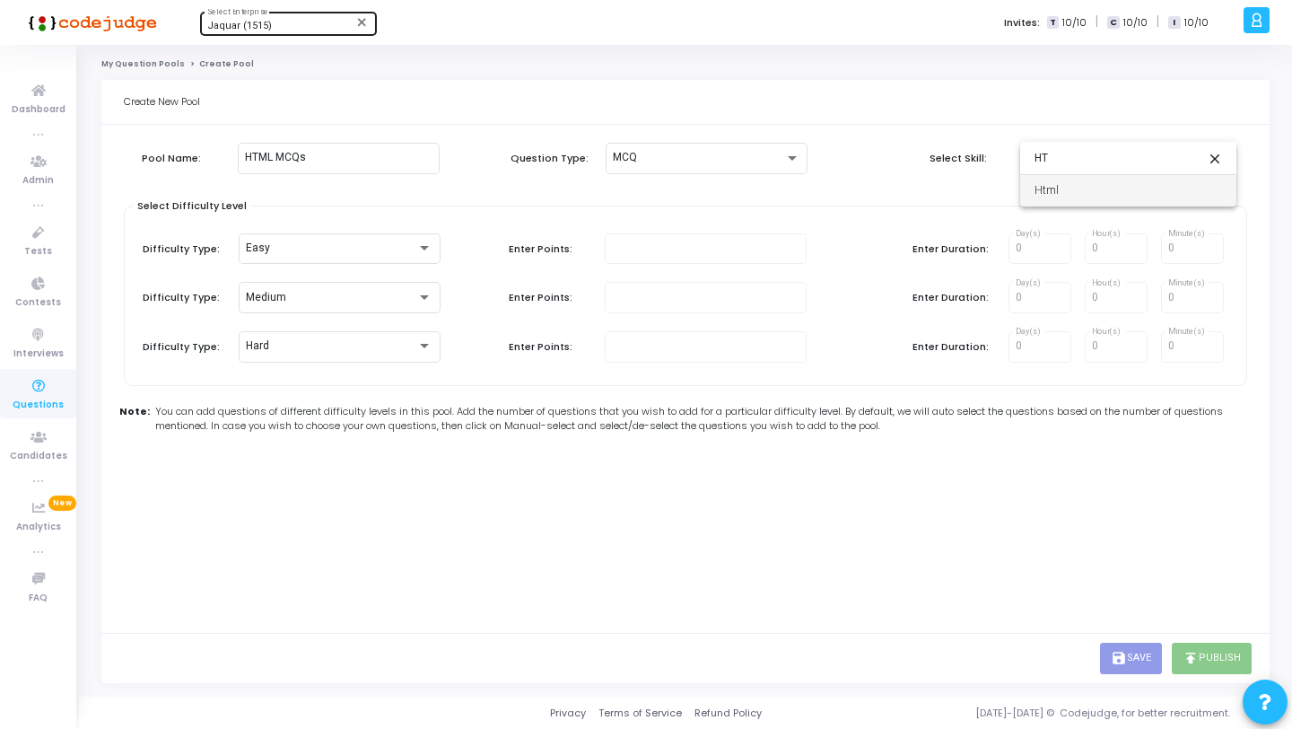
type input "HT"
click at [1156, 192] on span "Html" at bounding box center [1129, 190] width 188 height 32
click at [857, 474] on kt-portlet-body "Pool Name: HTML MCQs Question Type: MCQ Select Skill: Html Select Difficulty Le…" at bounding box center [685, 379] width 1169 height 508
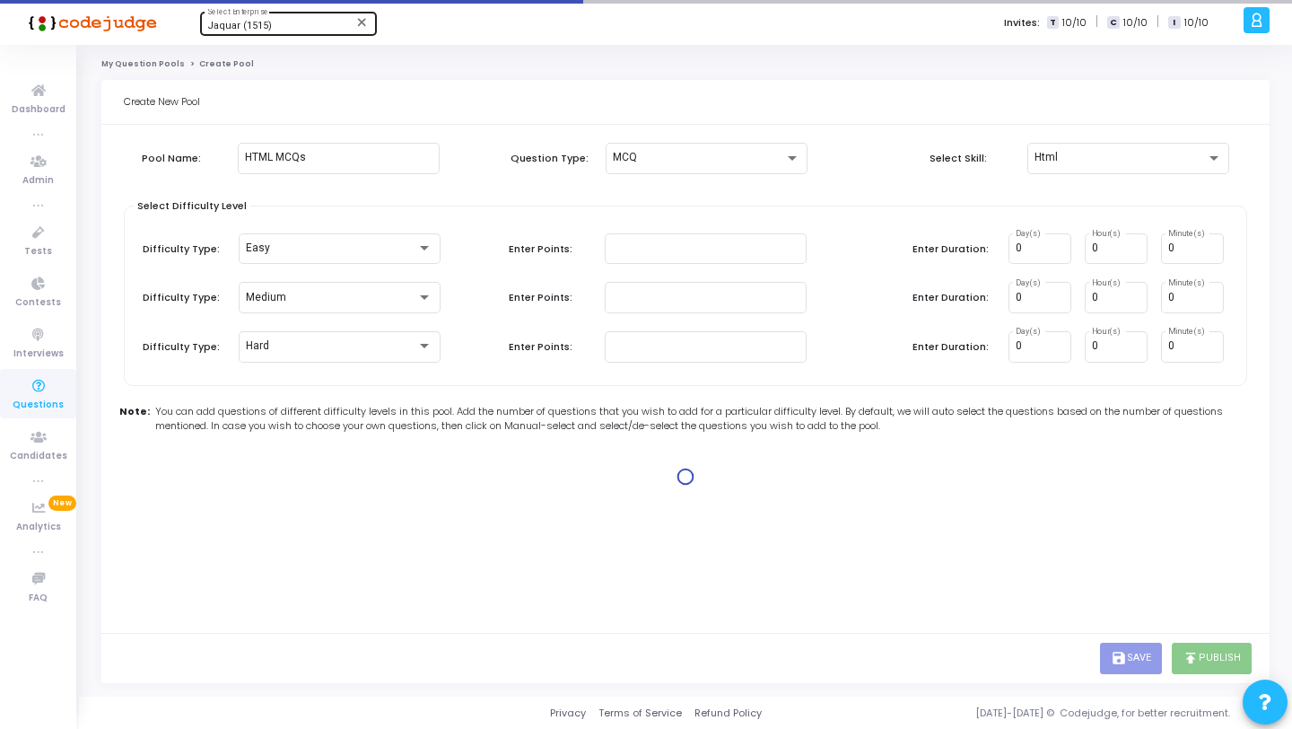
type input "1"
type input "2"
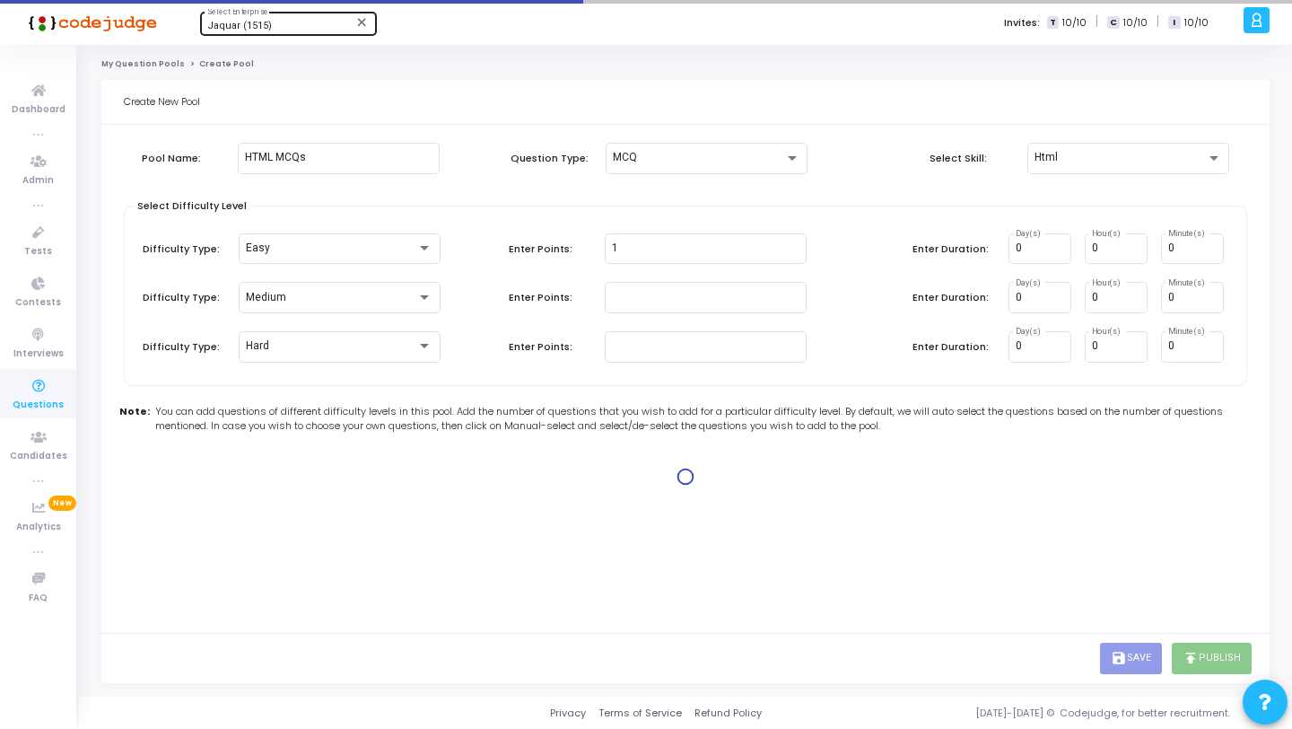
type input "2"
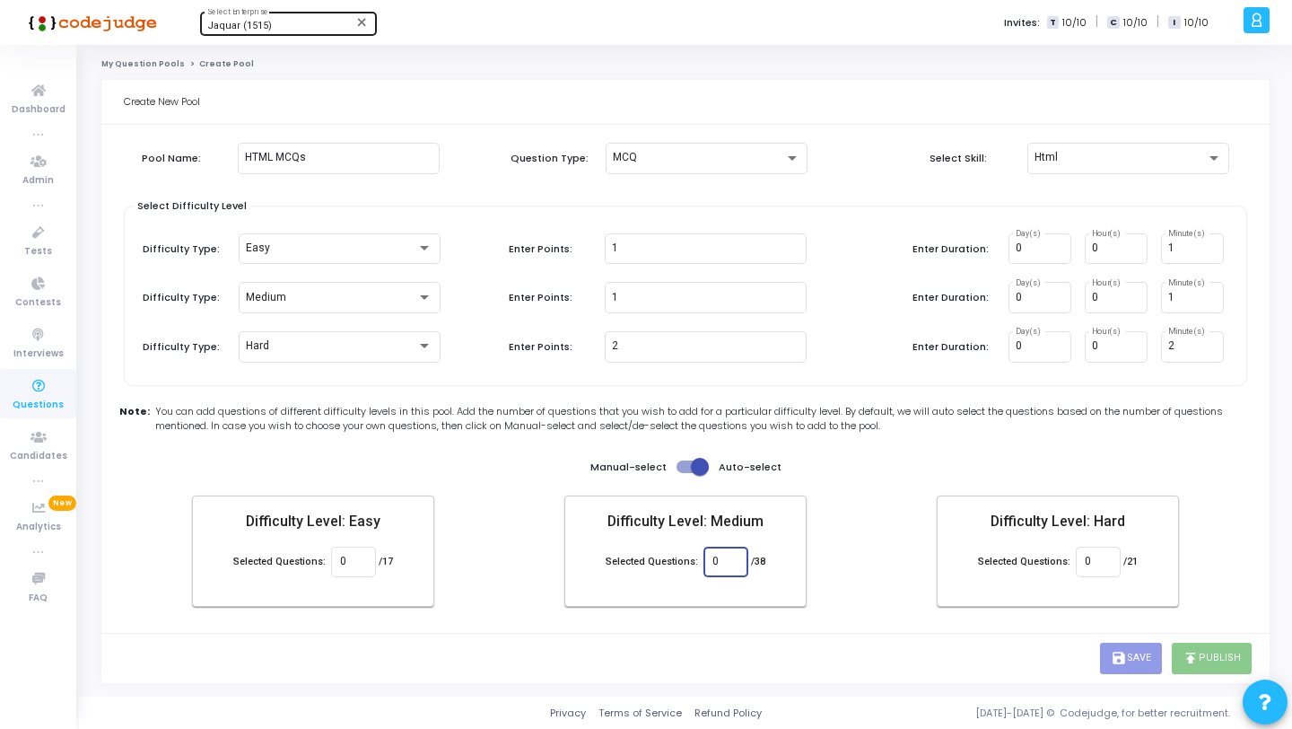
click at [722, 564] on input "0" at bounding box center [726, 562] width 26 height 13
type input "30"
click at [1095, 563] on input "0" at bounding box center [1098, 562] width 26 height 13
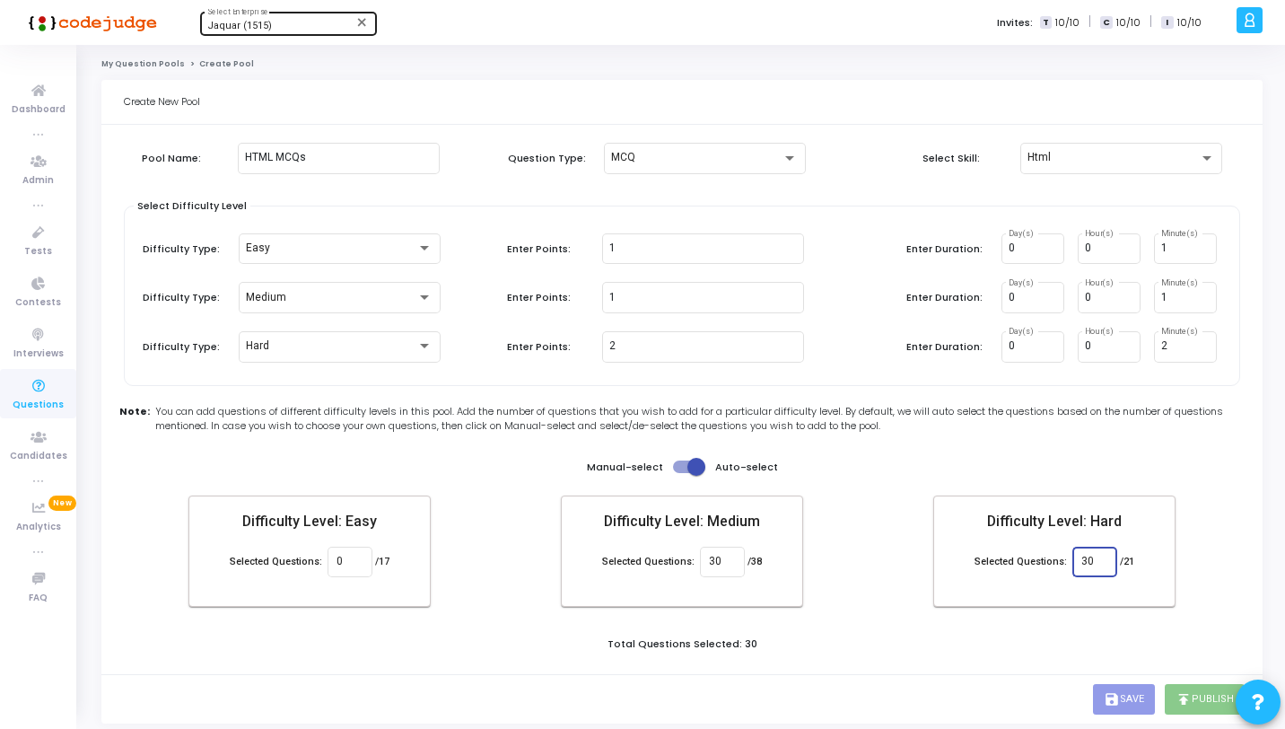
click at [1094, 638] on div "Total Questions Selected: 30" at bounding box center [682, 646] width 1126 height 20
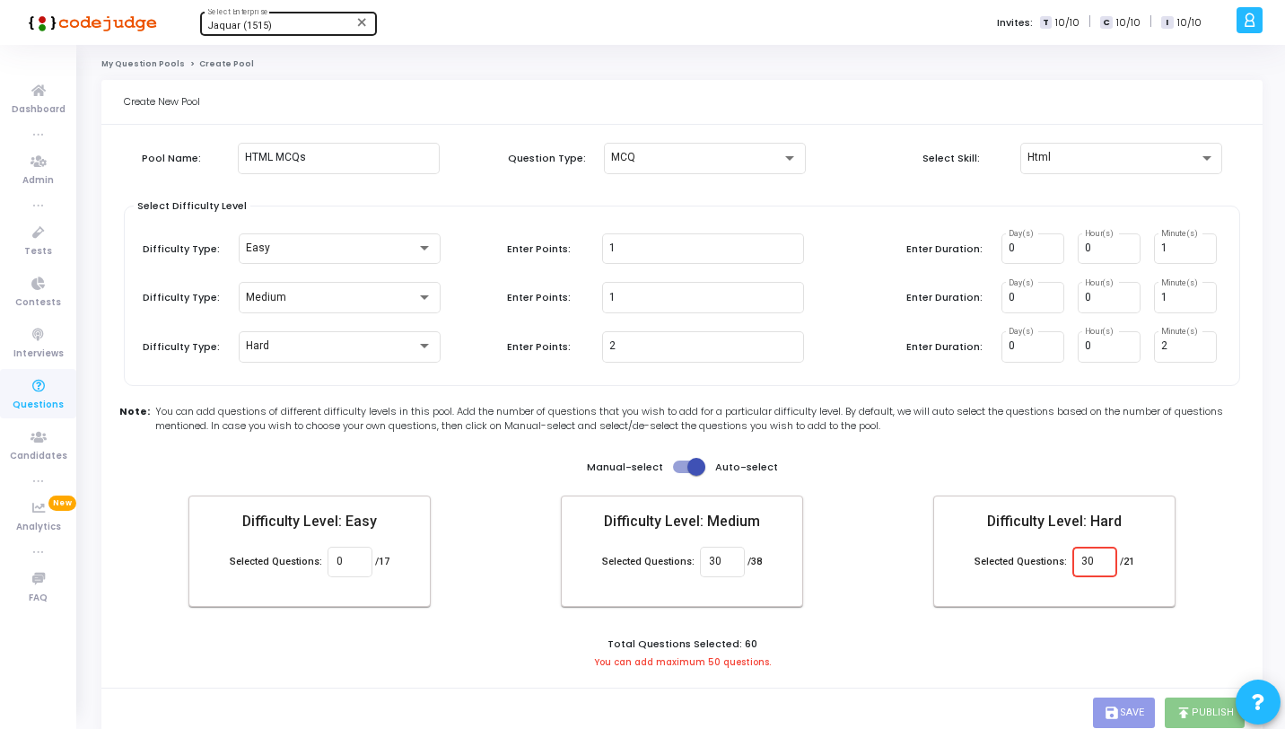
click at [1088, 558] on input "30" at bounding box center [1095, 562] width 26 height 13
type input "20"
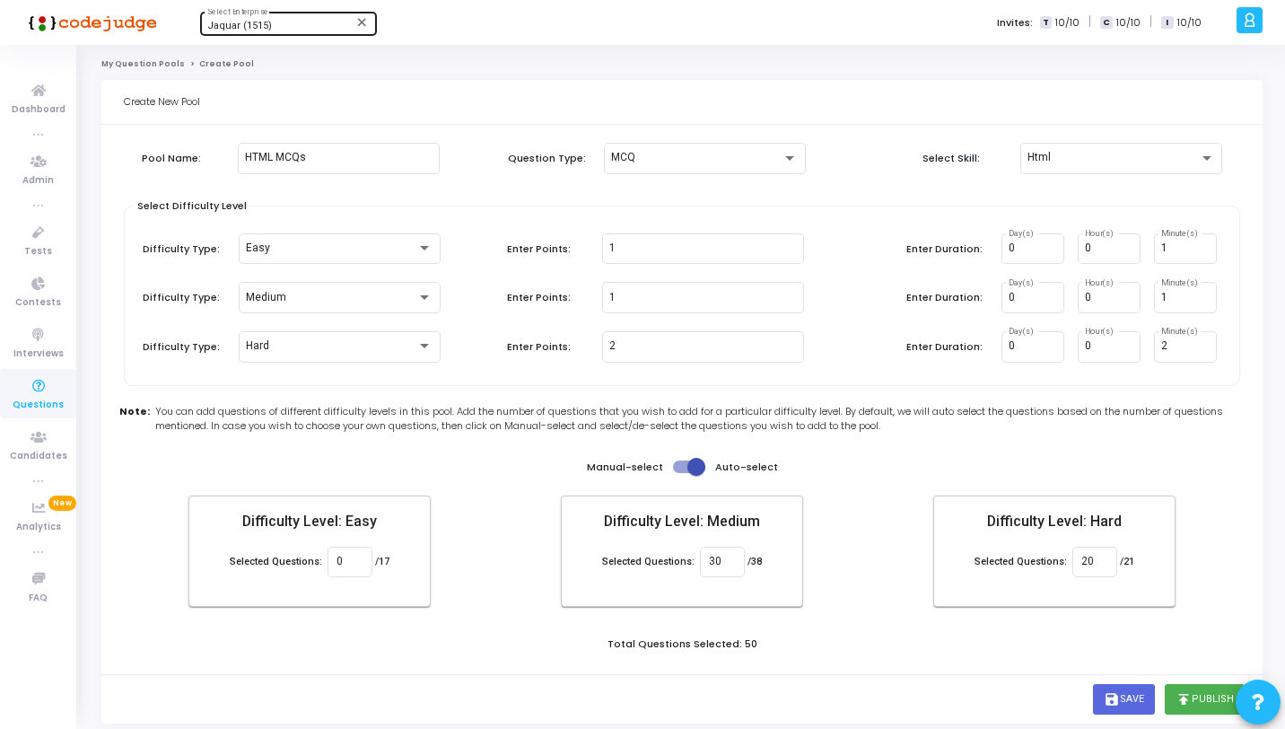
click at [1100, 654] on div "Total Questions Selected: 50" at bounding box center [682, 646] width 1126 height 20
click at [1182, 693] on icon "publish" at bounding box center [1184, 699] width 16 height 16
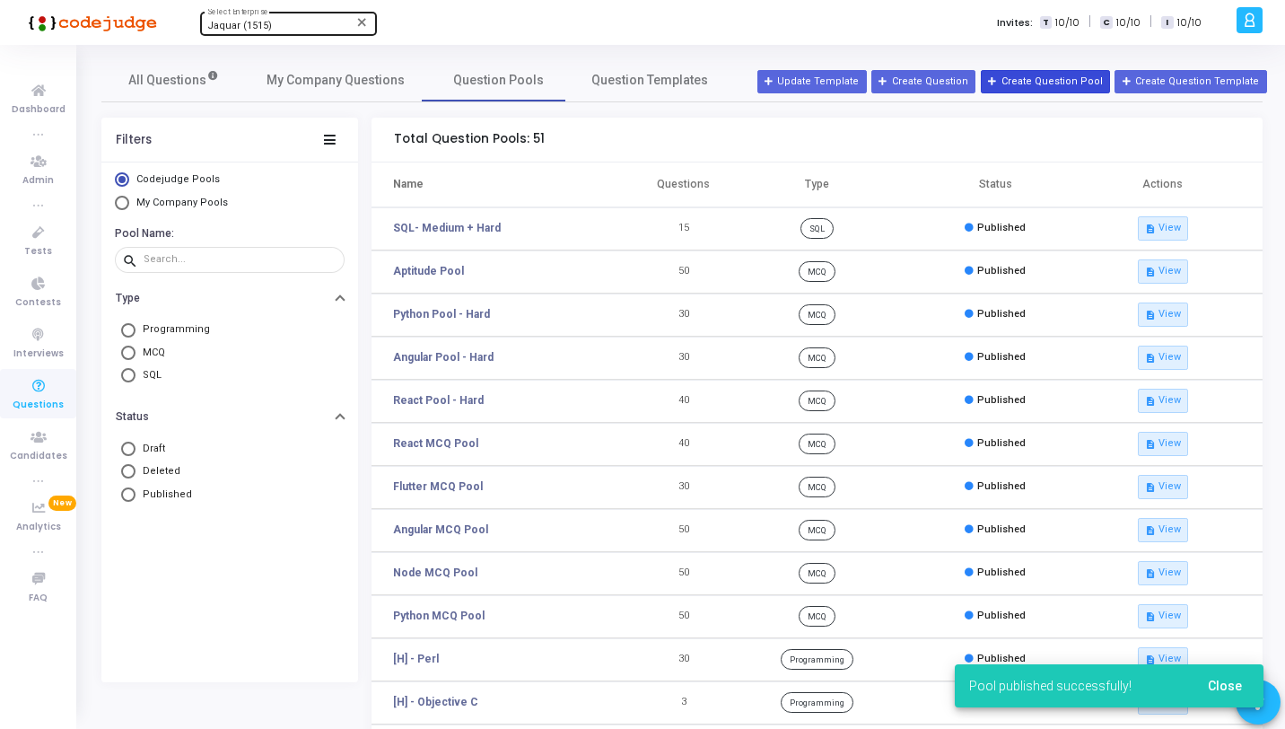
click at [1029, 74] on button "Create Question Pool" at bounding box center [1045, 81] width 129 height 23
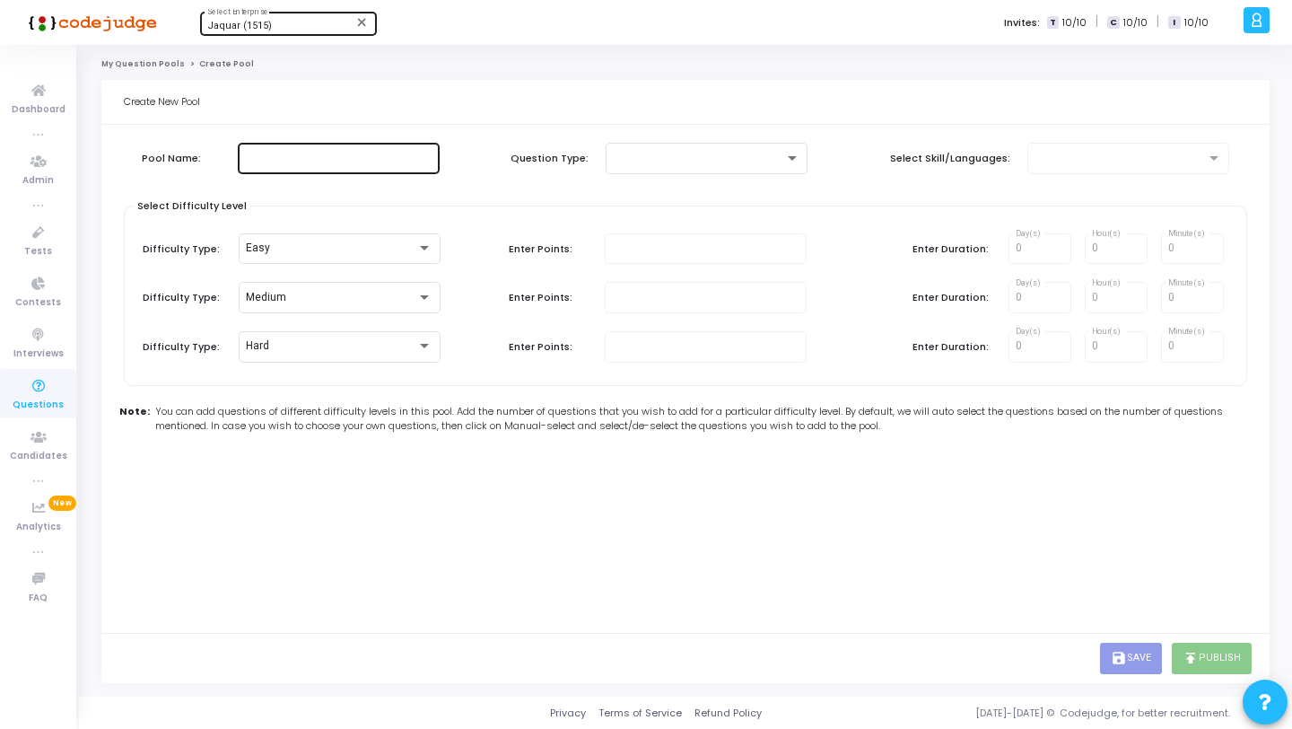
click at [329, 165] on div at bounding box center [339, 156] width 188 height 33
type input ".Net MCQs"
click at [759, 163] on div at bounding box center [698, 158] width 171 height 13
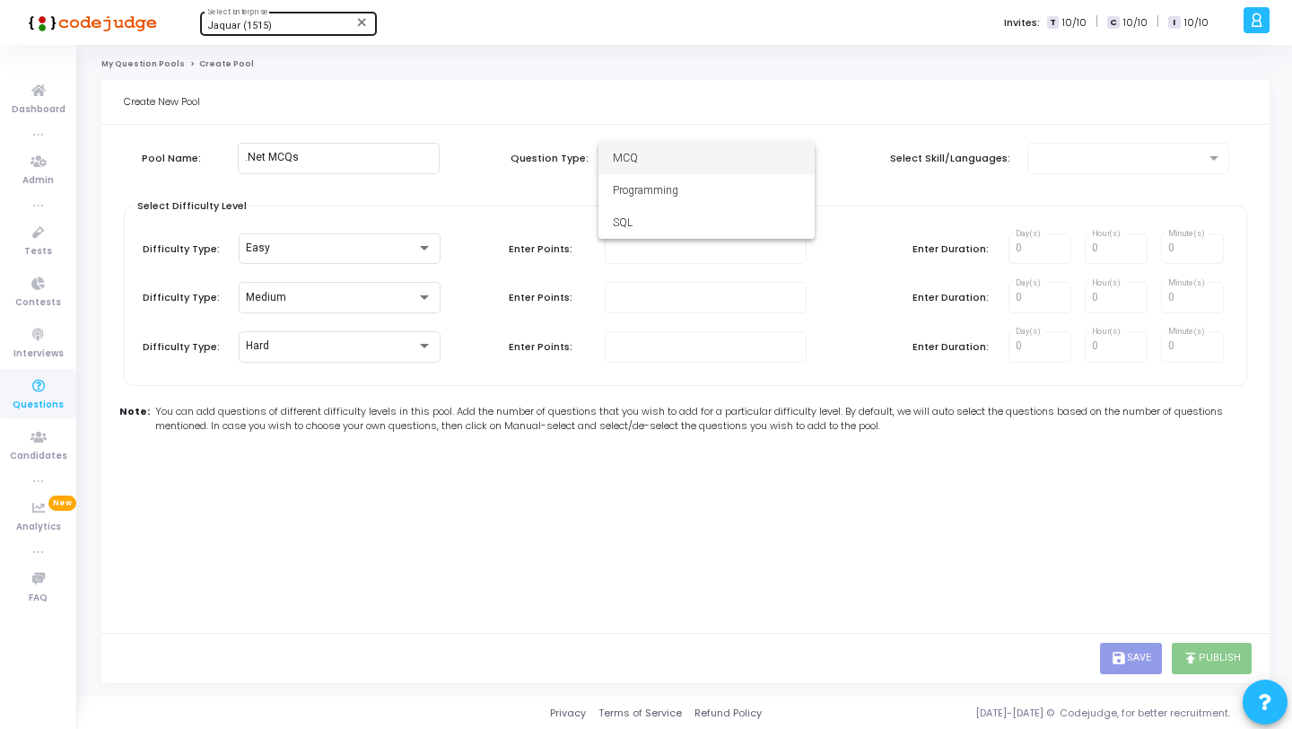
click at [754, 166] on span "MCQ" at bounding box center [707, 158] width 188 height 32
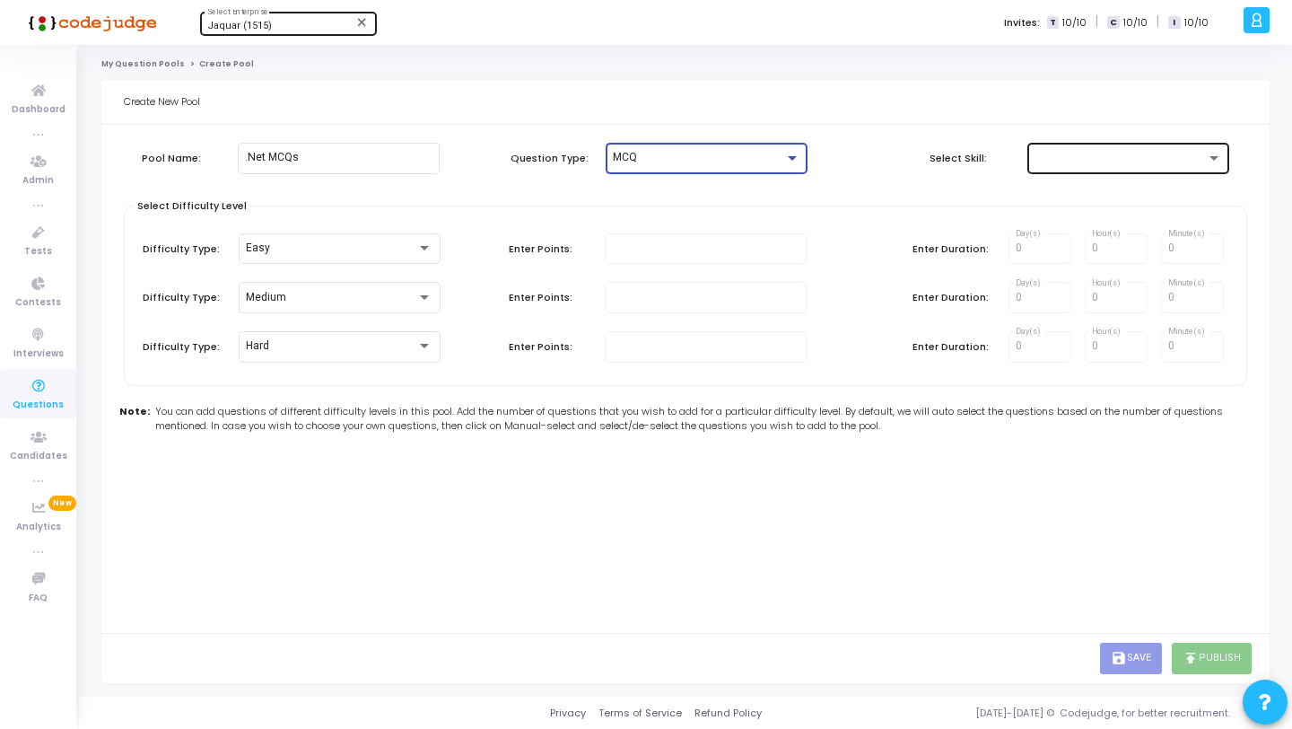
click at [1049, 162] on div at bounding box center [1120, 158] width 171 height 13
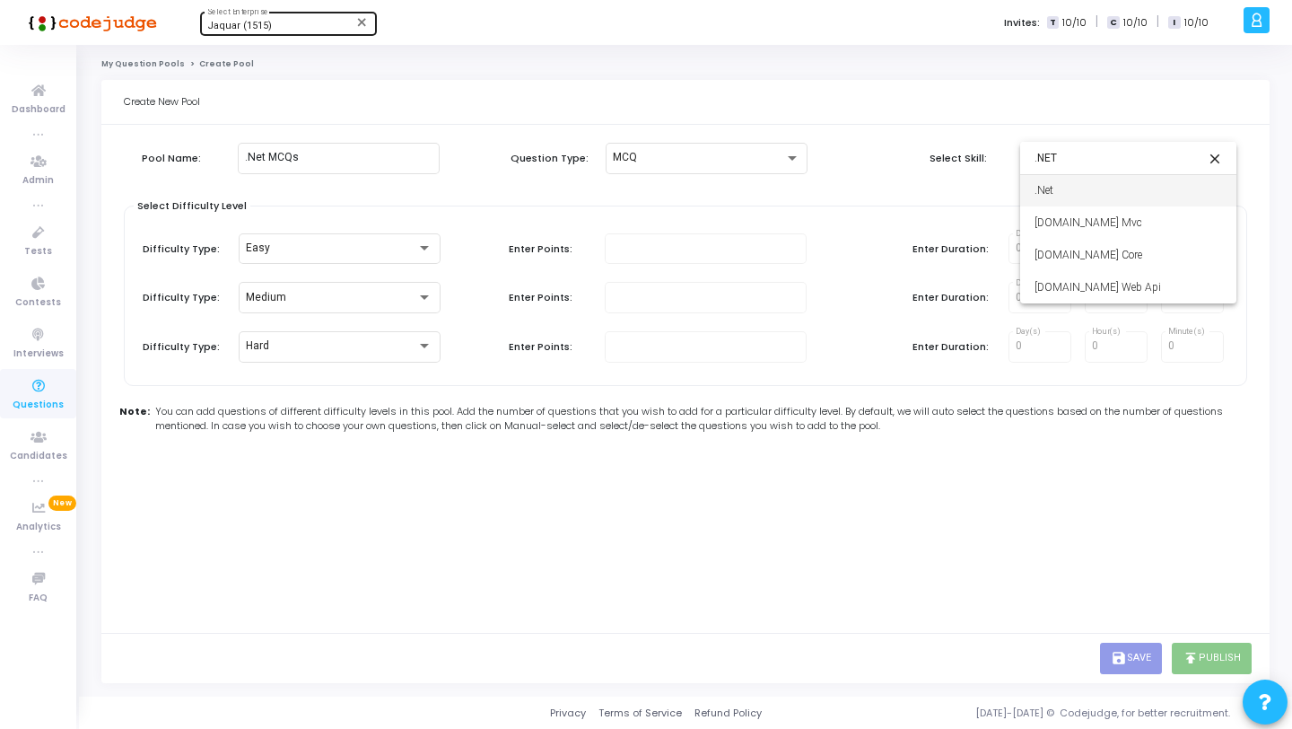
type input ".NET"
click at [1060, 184] on span ".Net" at bounding box center [1129, 190] width 188 height 32
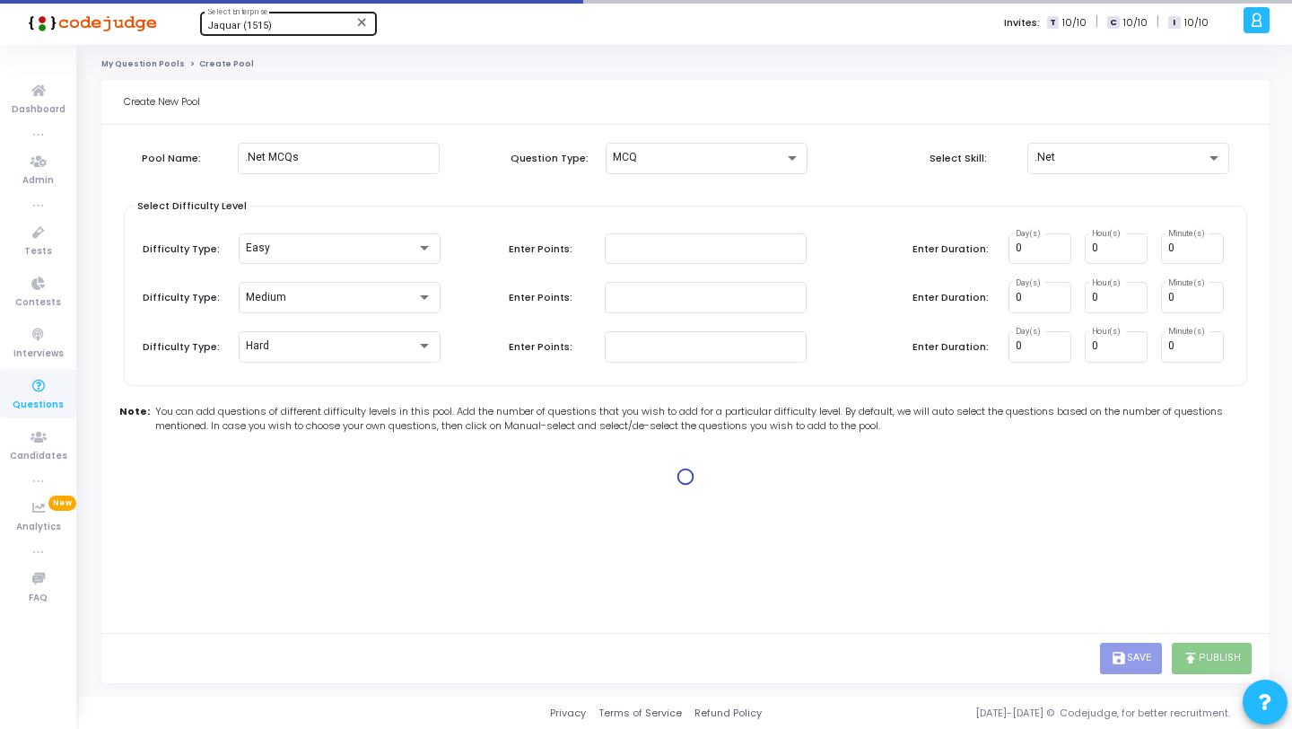
click at [600, 467] on div "Pool Name: .Net MCQs Question Type: MCQ Select Skill: .Net Select Difficulty Le…" at bounding box center [686, 324] width 1124 height 381
type input "1"
type input "2"
type input "1"
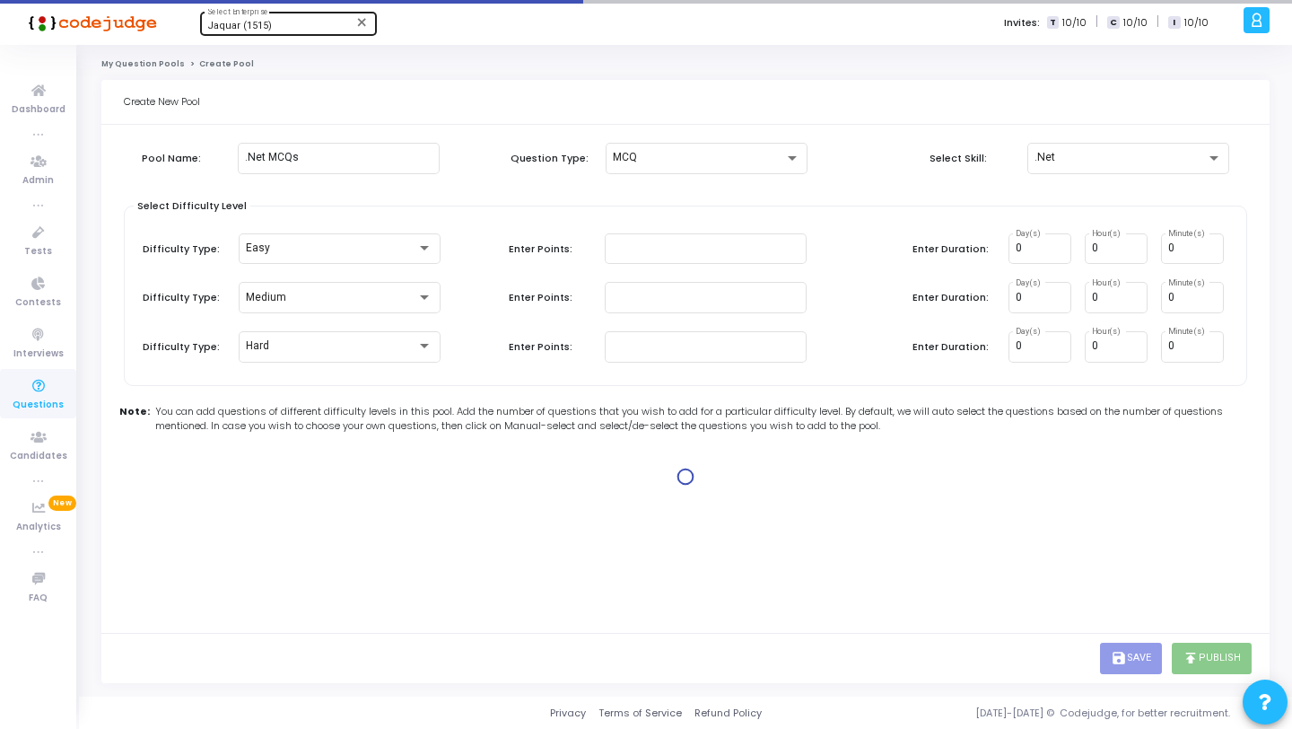
type input "2"
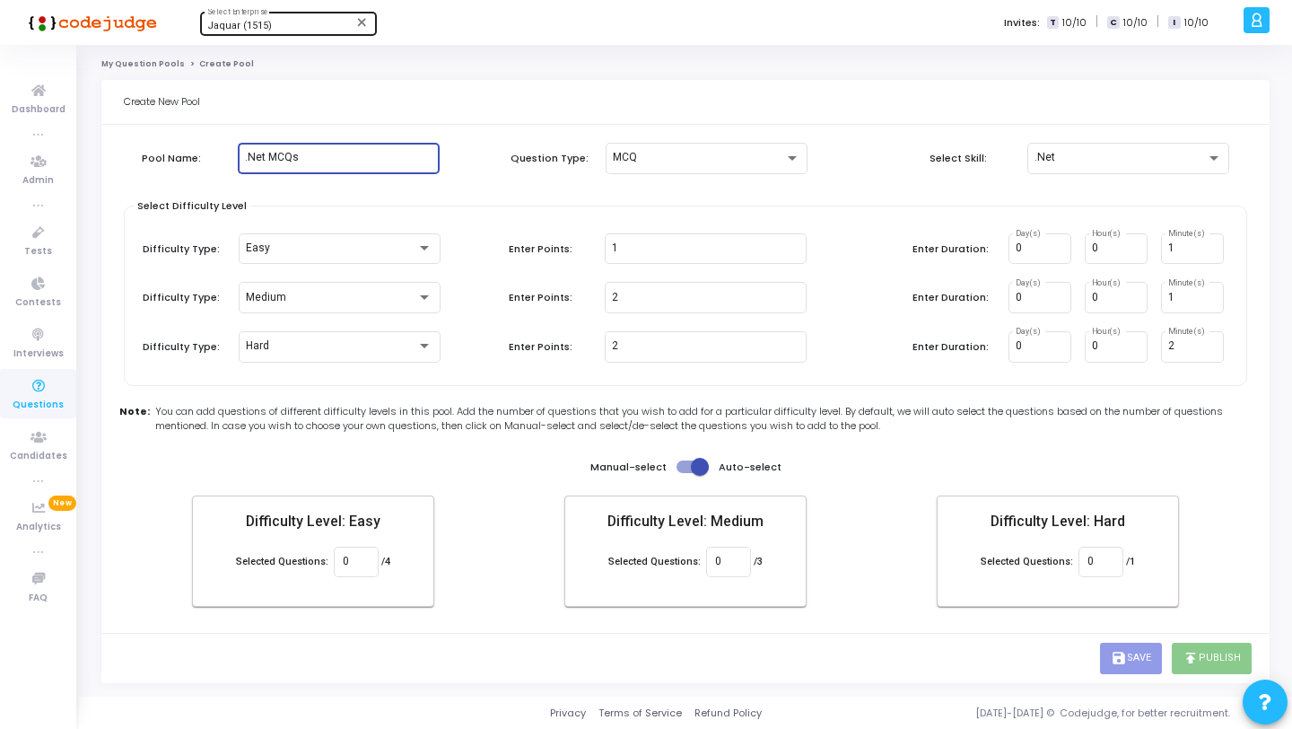
drag, startPoint x: 265, startPoint y: 158, endPoint x: 241, endPoint y: 154, distance: 24.5
click at [241, 154] on div ".Net MCQs" at bounding box center [339, 156] width 202 height 33
type input "Javascript MCQs"
click at [1056, 164] on div ".Net" at bounding box center [1129, 156] width 188 height 33
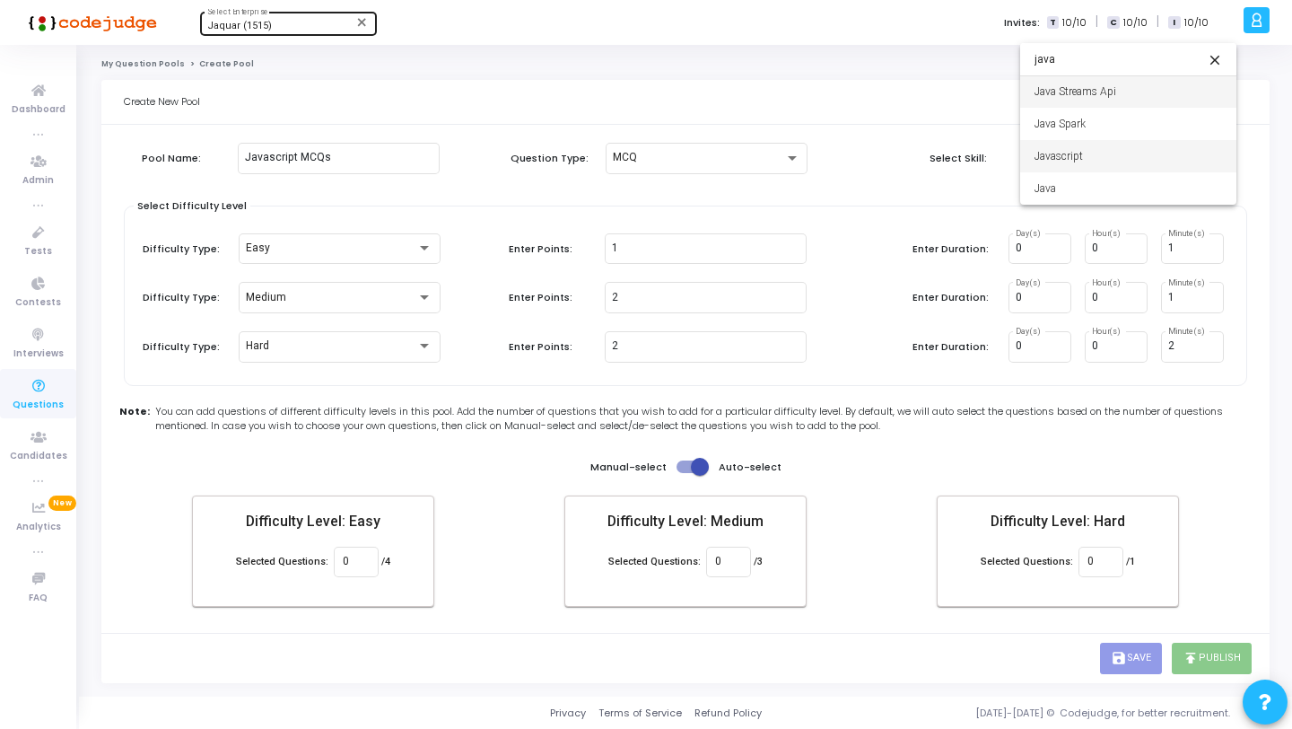
type input "java"
click at [1066, 157] on span "Javascript" at bounding box center [1129, 156] width 188 height 32
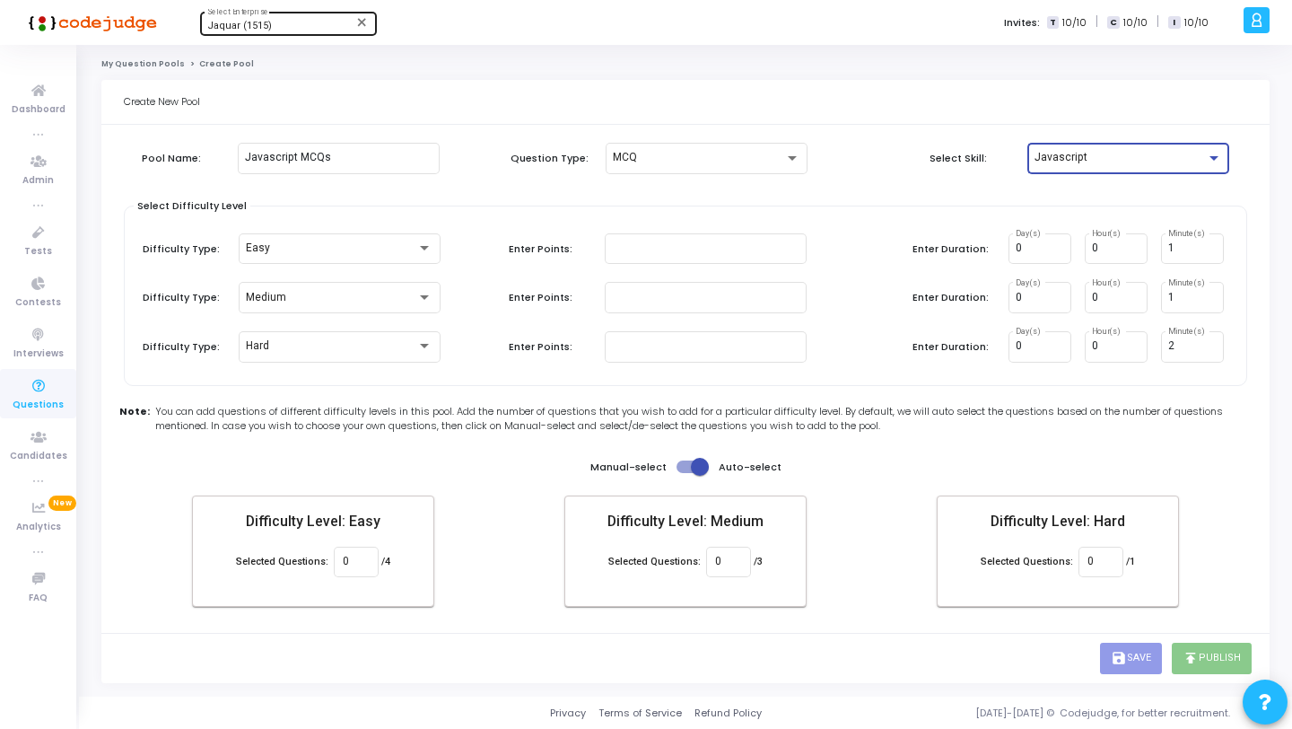
type input "0"
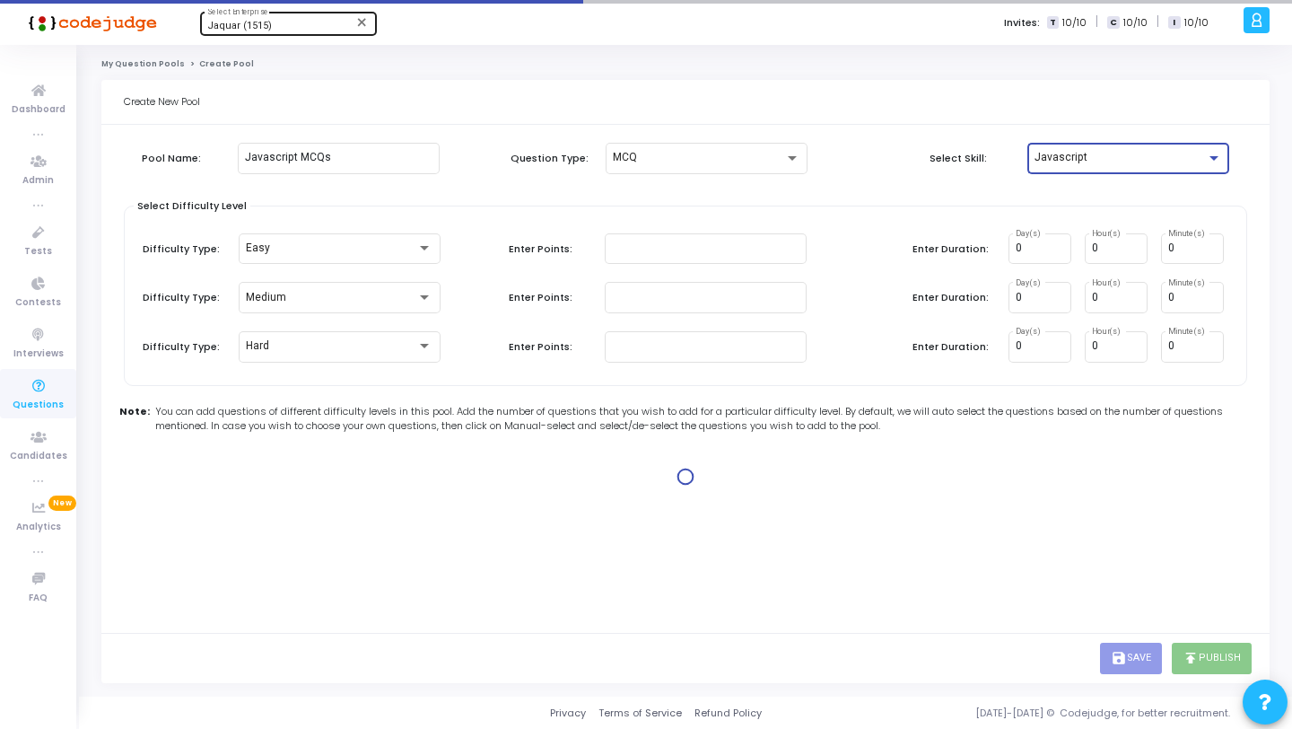
type input "1"
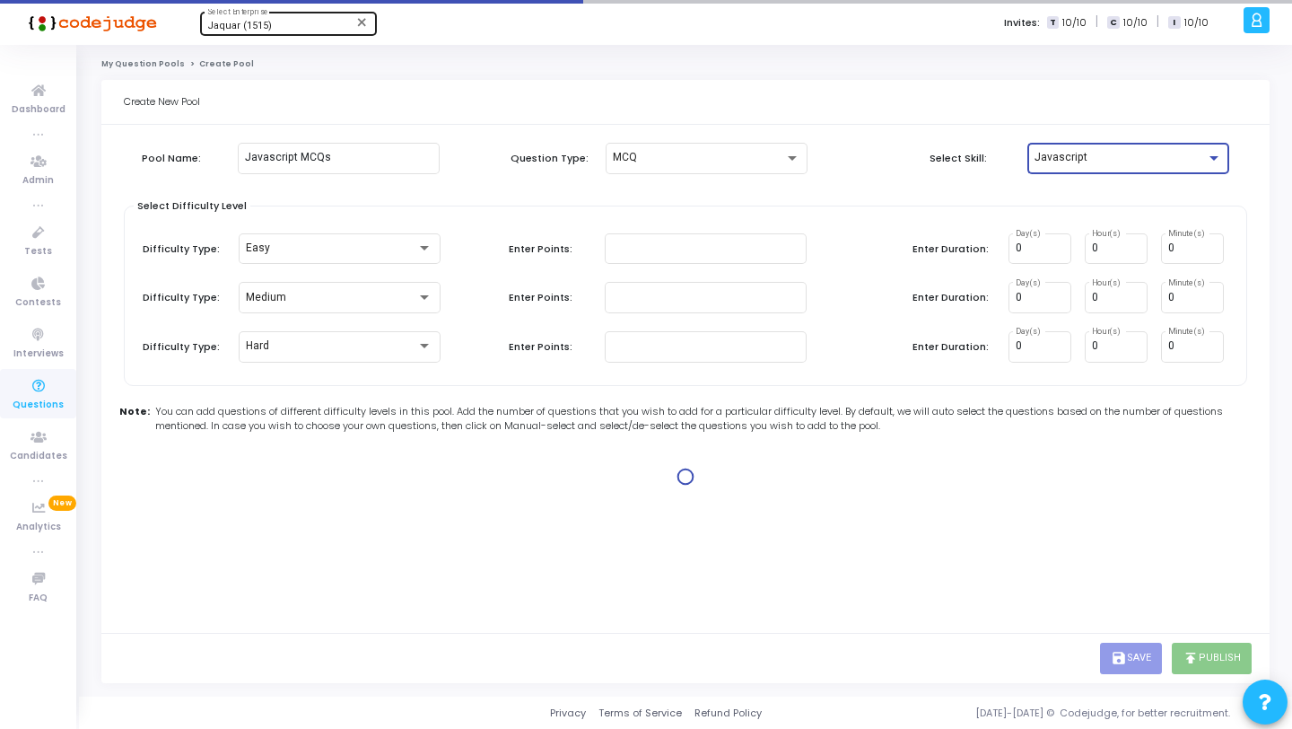
type input "2"
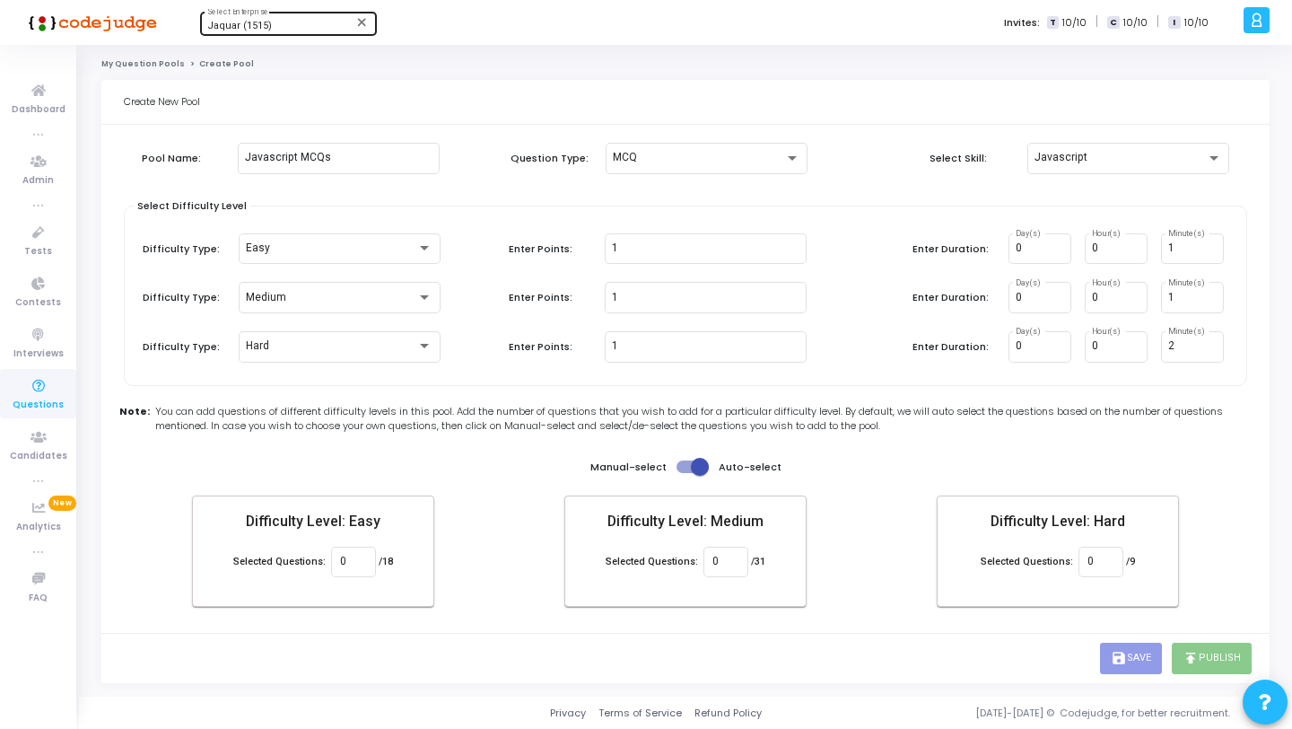
click at [847, 503] on div "Difficulty Level: Easy Selected Questions: 0 /18 Difficulty Level: Medium Selec…" at bounding box center [685, 550] width 987 height 111
click at [723, 565] on input "0" at bounding box center [726, 562] width 26 height 13
type input "30"
click at [986, 625] on kt-portlet-body "Pool Name: Javascript MCQs Question Type: MCQ Select Skill: Javascript Select D…" at bounding box center [681, 379] width 1161 height 508
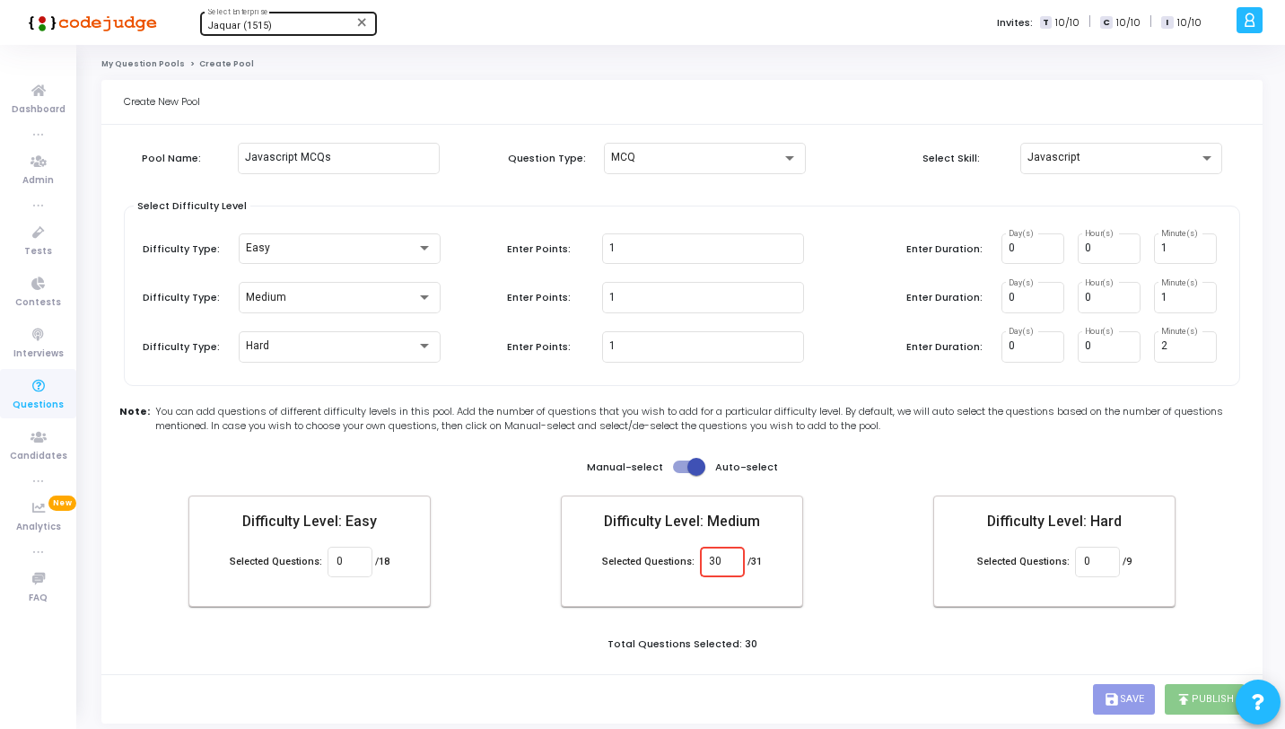
click at [873, 646] on div "Total Questions Selected: 30" at bounding box center [682, 646] width 1126 height 20
click at [837, 588] on div "Difficulty Level: Easy Selected Questions: 0 /18 Difficulty Level: Medium Selec…" at bounding box center [681, 550] width 987 height 111
click at [721, 563] on input "30" at bounding box center [722, 562] width 26 height 13
click at [772, 636] on div "Total Questions Selected: 30" at bounding box center [682, 646] width 1126 height 20
click at [1105, 552] on div "0" at bounding box center [1097, 560] width 26 height 33
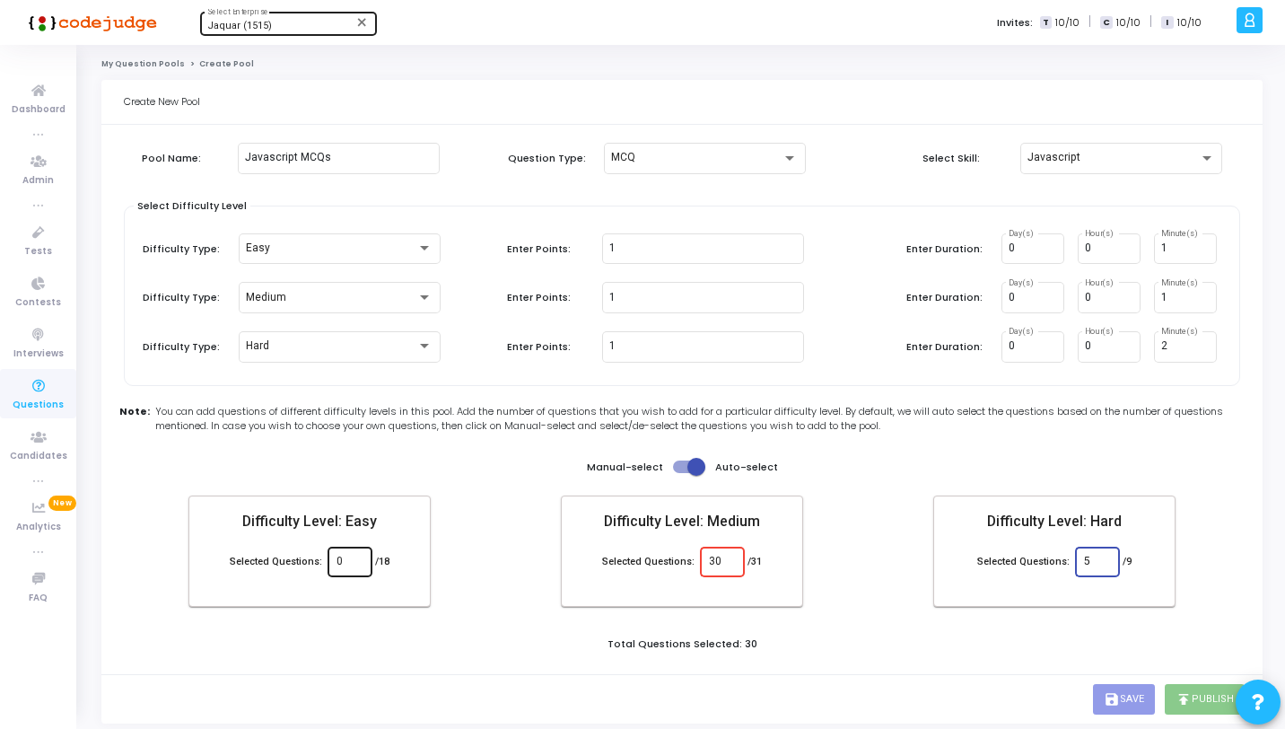
type input "5"
click at [353, 561] on input "0" at bounding box center [350, 562] width 26 height 13
type input "15"
click at [754, 649] on div "Total Questions Selected: 50" at bounding box center [682, 646] width 1126 height 20
click at [854, 658] on div "Pool Name: Javascript MCQs Question Type: MCQ Select Skill: Javascript Select D…" at bounding box center [682, 404] width 1117 height 540
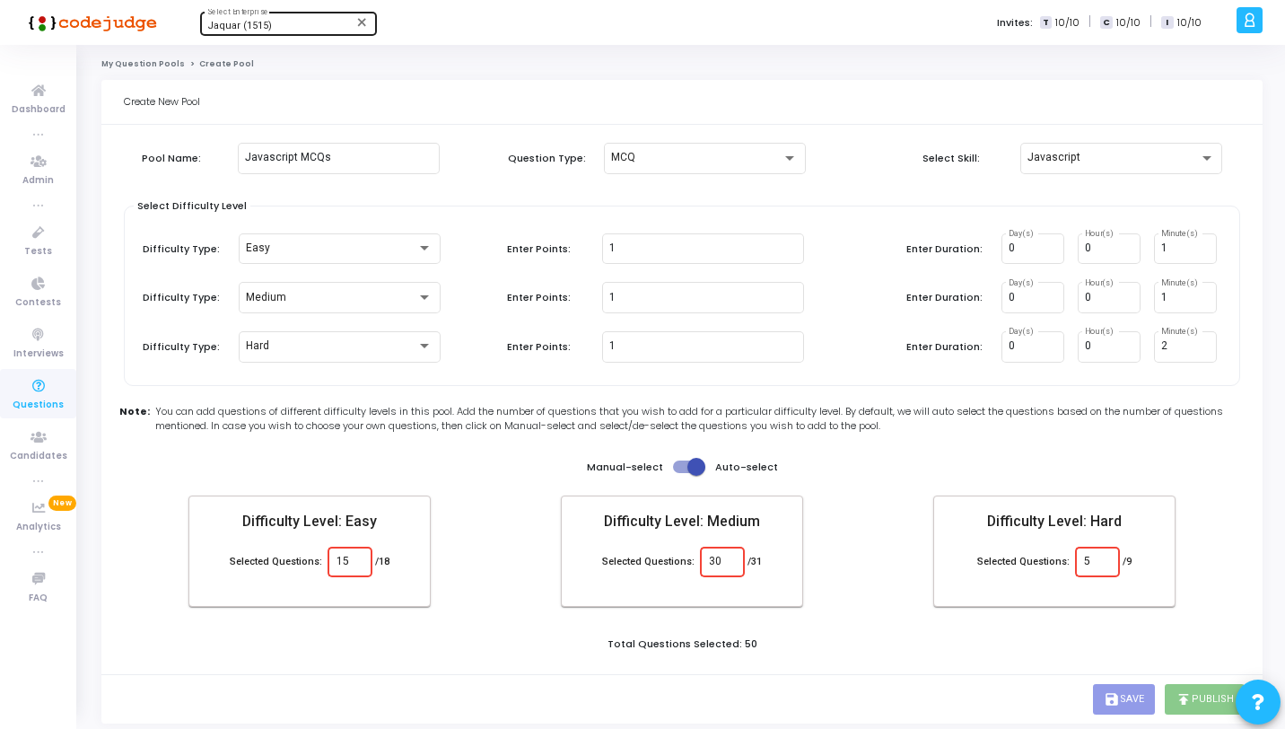
click at [854, 658] on div "Pool Name: Javascript MCQs Question Type: MCQ Select Skill: Javascript Select D…" at bounding box center [682, 404] width 1117 height 540
click at [845, 677] on div "save Save publish Publish" at bounding box center [681, 698] width 1161 height 49
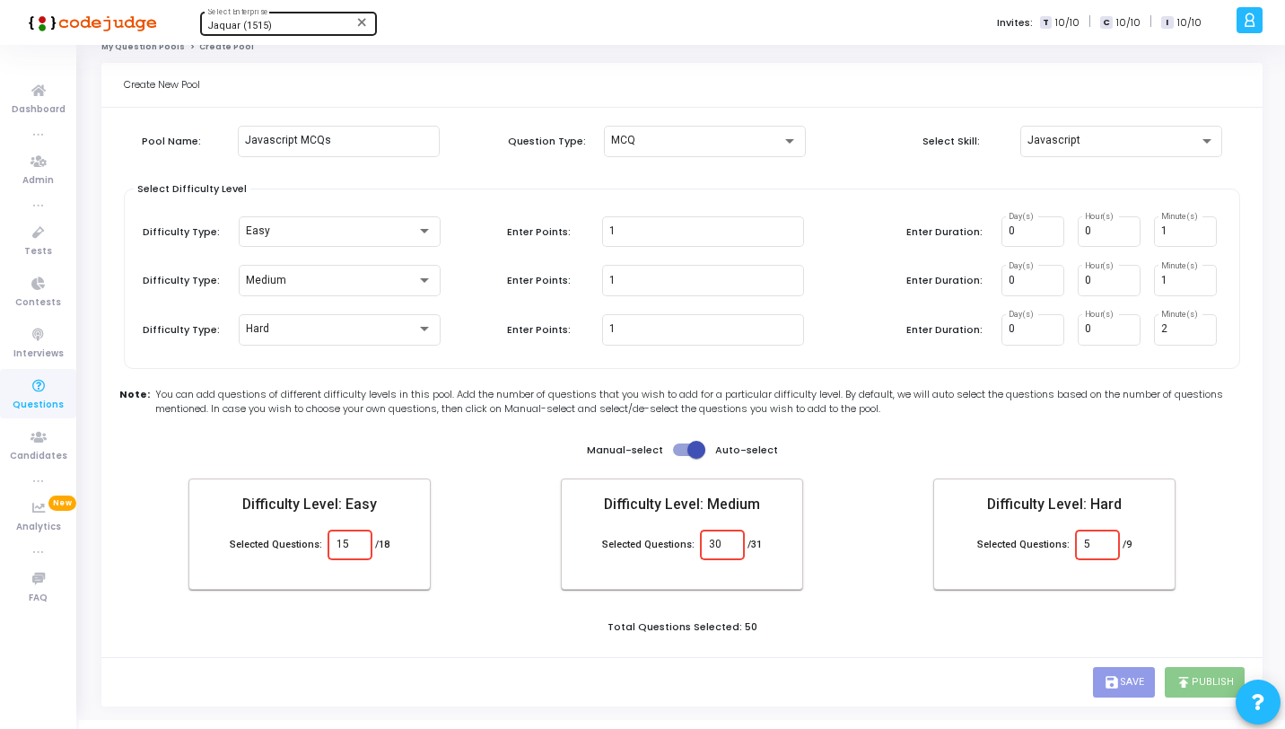
scroll to position [41, 0]
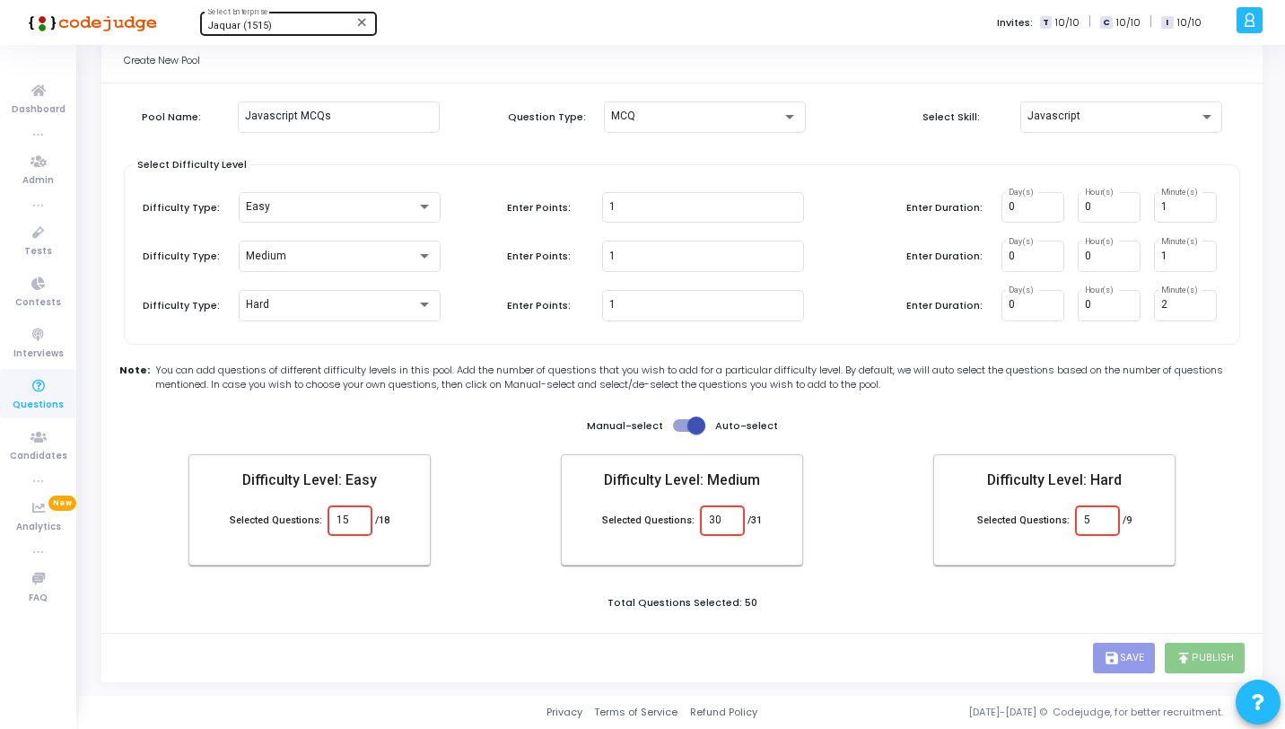
click at [709, 521] on input "30" at bounding box center [722, 520] width 26 height 13
click at [730, 518] on input "30" at bounding box center [722, 520] width 26 height 13
type input "3"
type input "30"
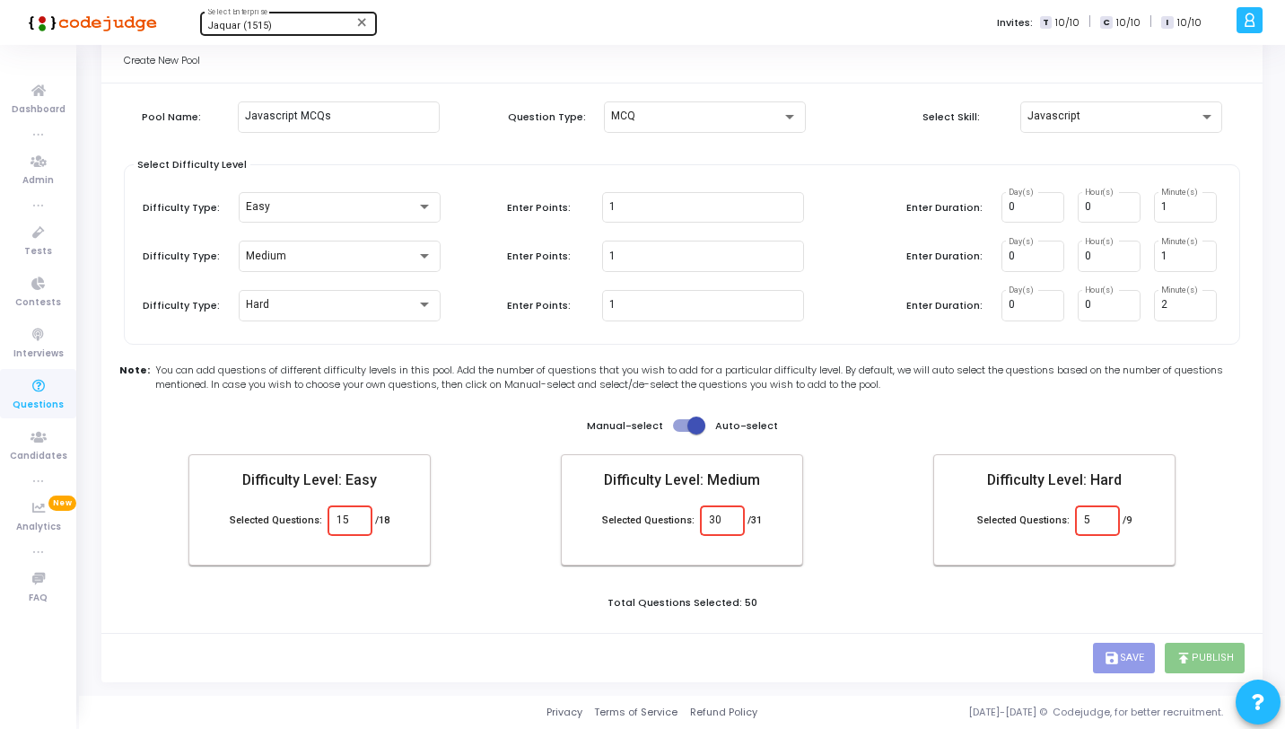
click at [354, 511] on div "15" at bounding box center [350, 519] width 26 height 33
type input "1"
type input "0"
click at [1096, 521] on input "5" at bounding box center [1097, 520] width 26 height 13
type input "0"
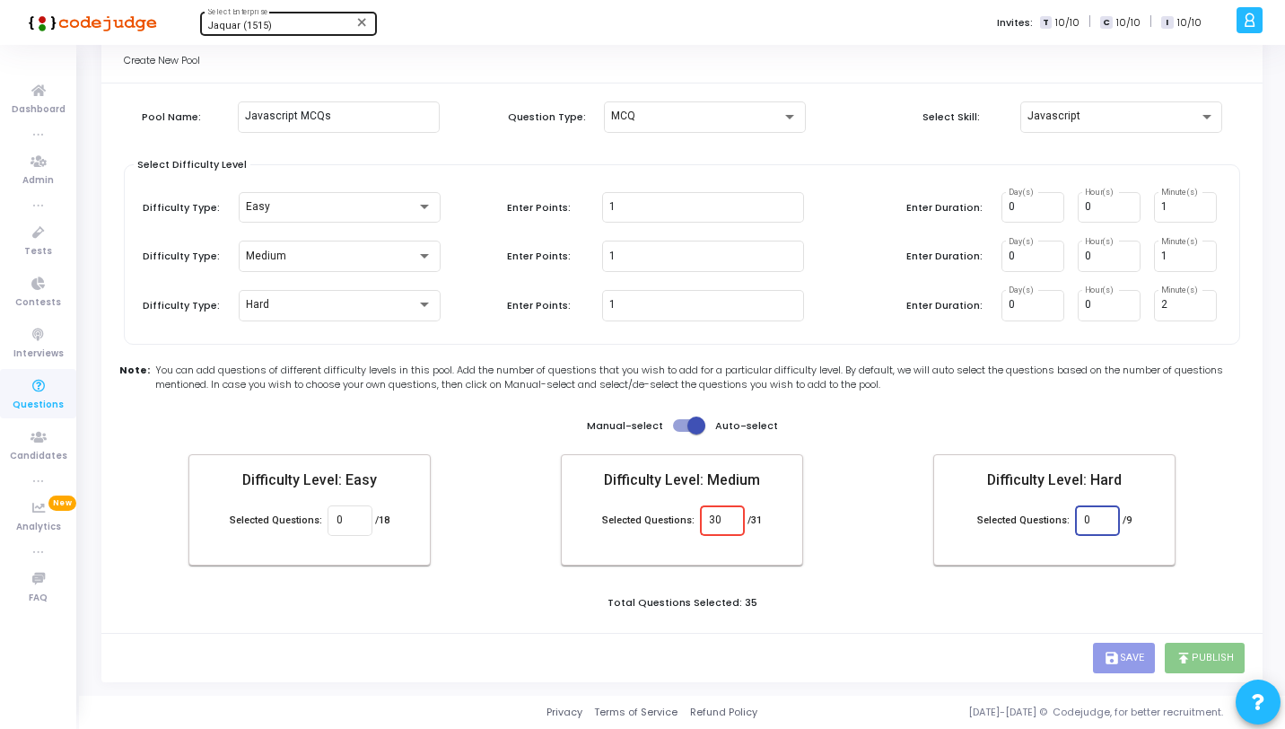
click at [1059, 574] on div "Pool Name: Javascript MCQs Question Type: MCQ Select Skill: Javascript Select D…" at bounding box center [682, 362] width 1117 height 540
click at [934, 587] on div "Pool Name: Javascript MCQs Question Type: MCQ Select Skill: Javascript Select D…" at bounding box center [682, 362] width 1117 height 540
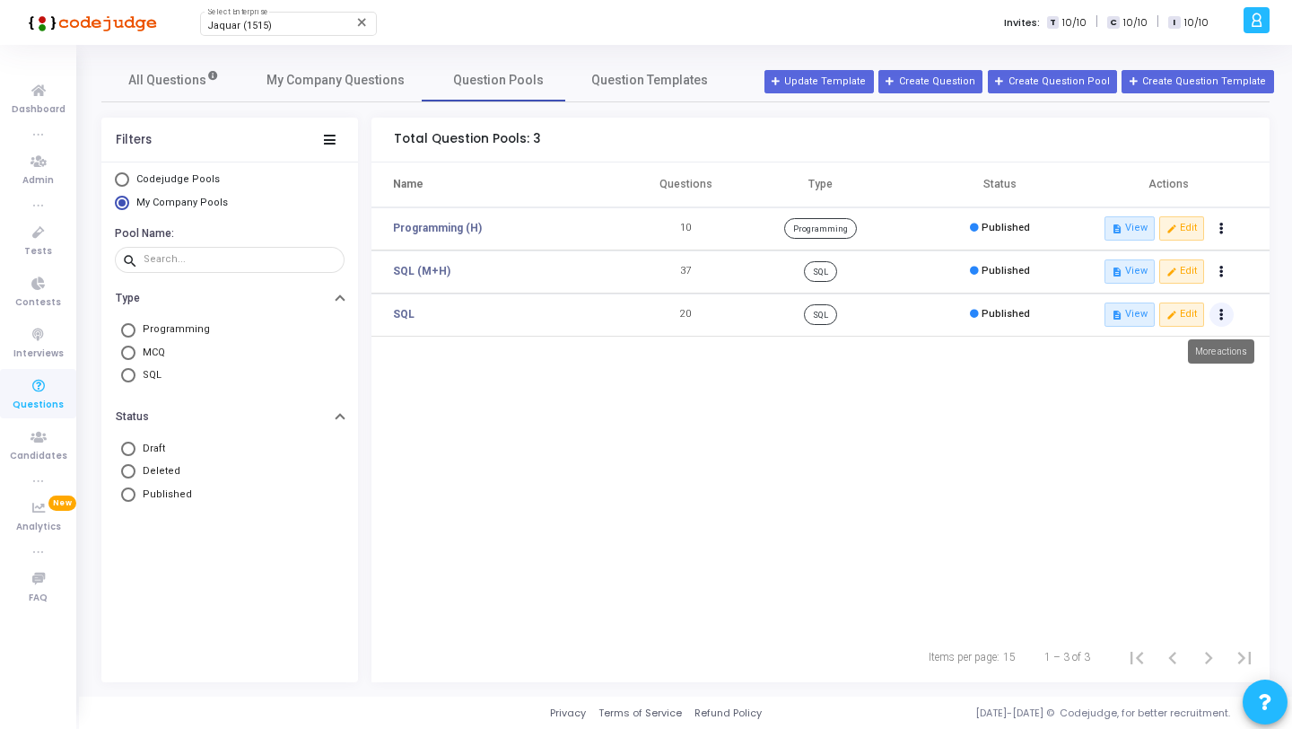
click at [1223, 310] on button "Actions" at bounding box center [1222, 314] width 25 height 25
click at [1136, 344] on button "clear Unpublish" at bounding box center [1158, 352] width 138 height 30
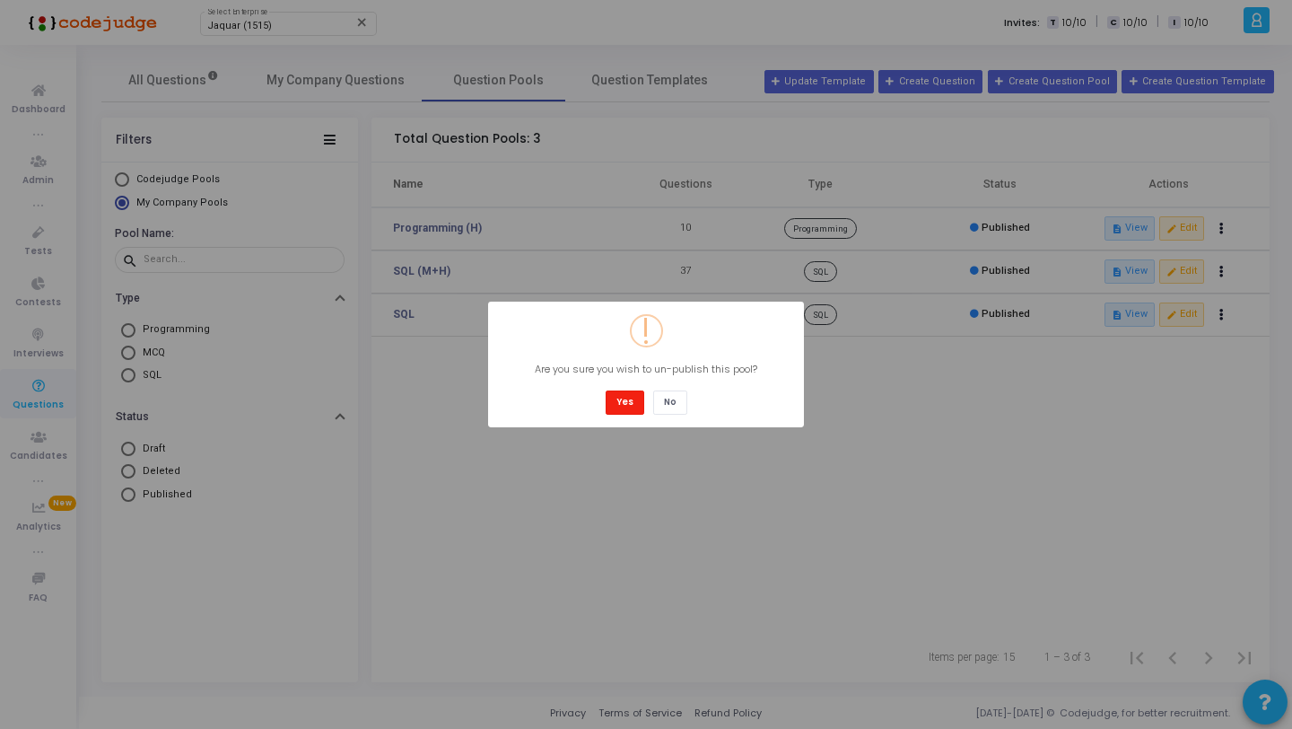
click at [629, 400] on button "Yes" at bounding box center [625, 402] width 39 height 24
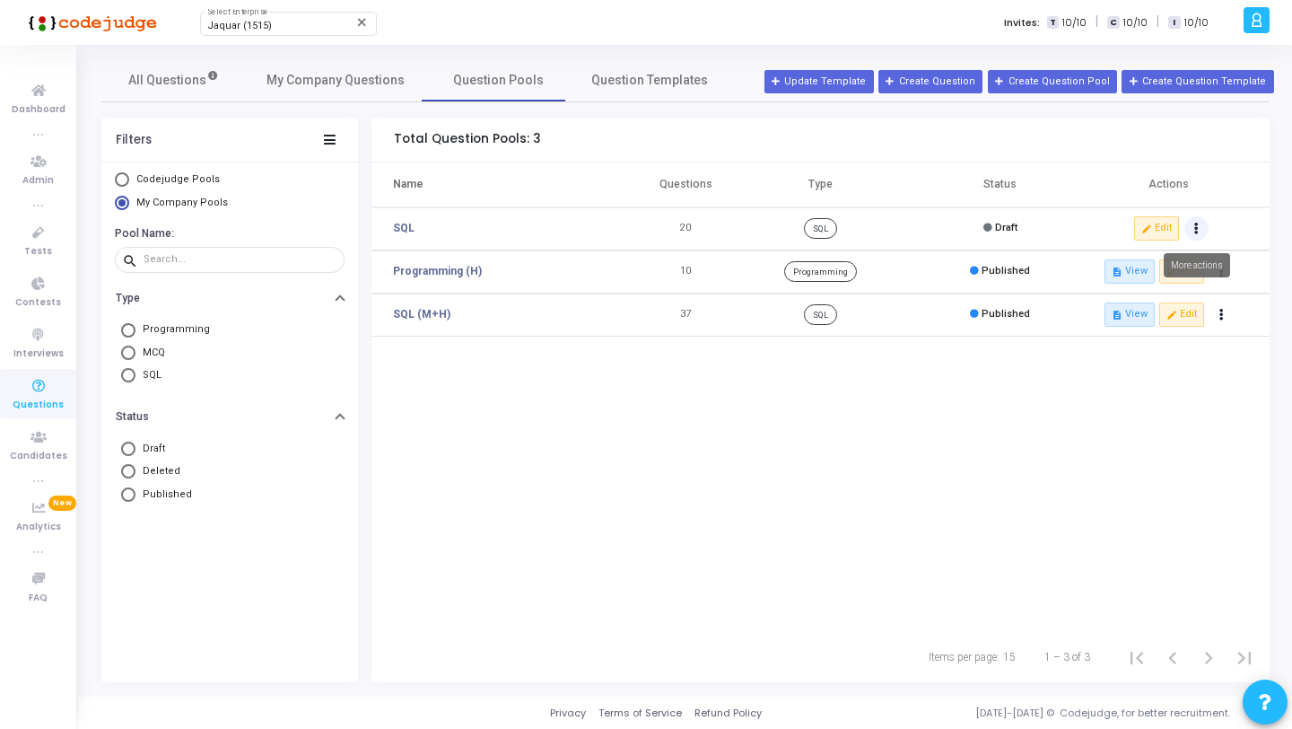
click at [1196, 225] on icon "Actions" at bounding box center [1197, 228] width 4 height 9
click at [1127, 298] on button "delete Delete" at bounding box center [1133, 295] width 138 height 30
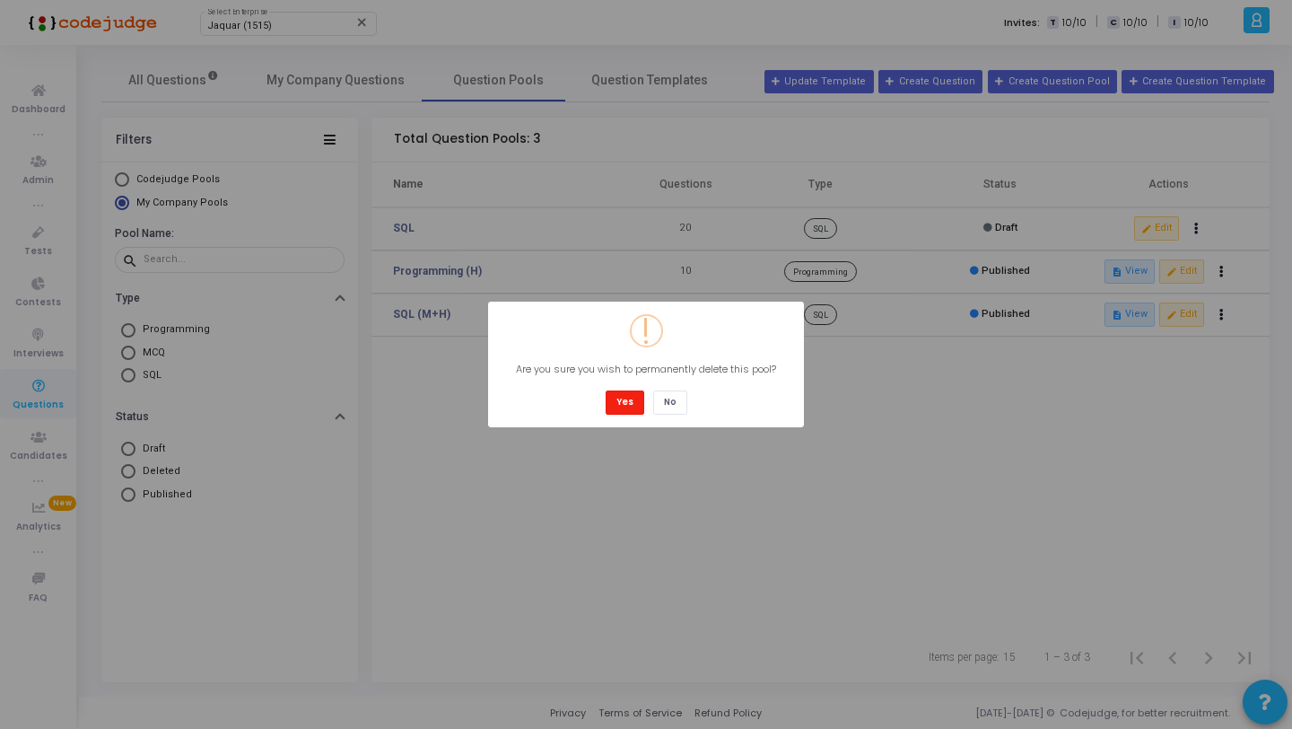
click at [632, 407] on button "Yes" at bounding box center [625, 402] width 39 height 24
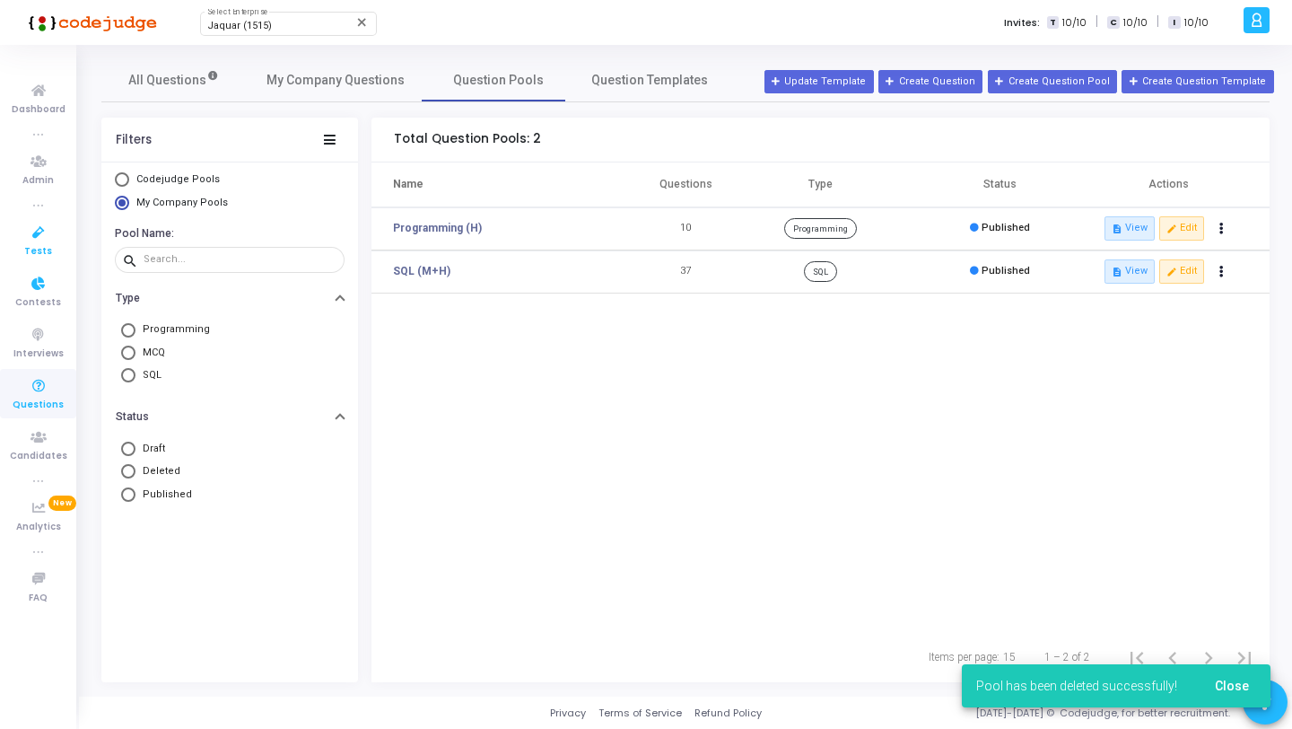
click at [39, 250] on span "Tests" at bounding box center [38, 251] width 28 height 15
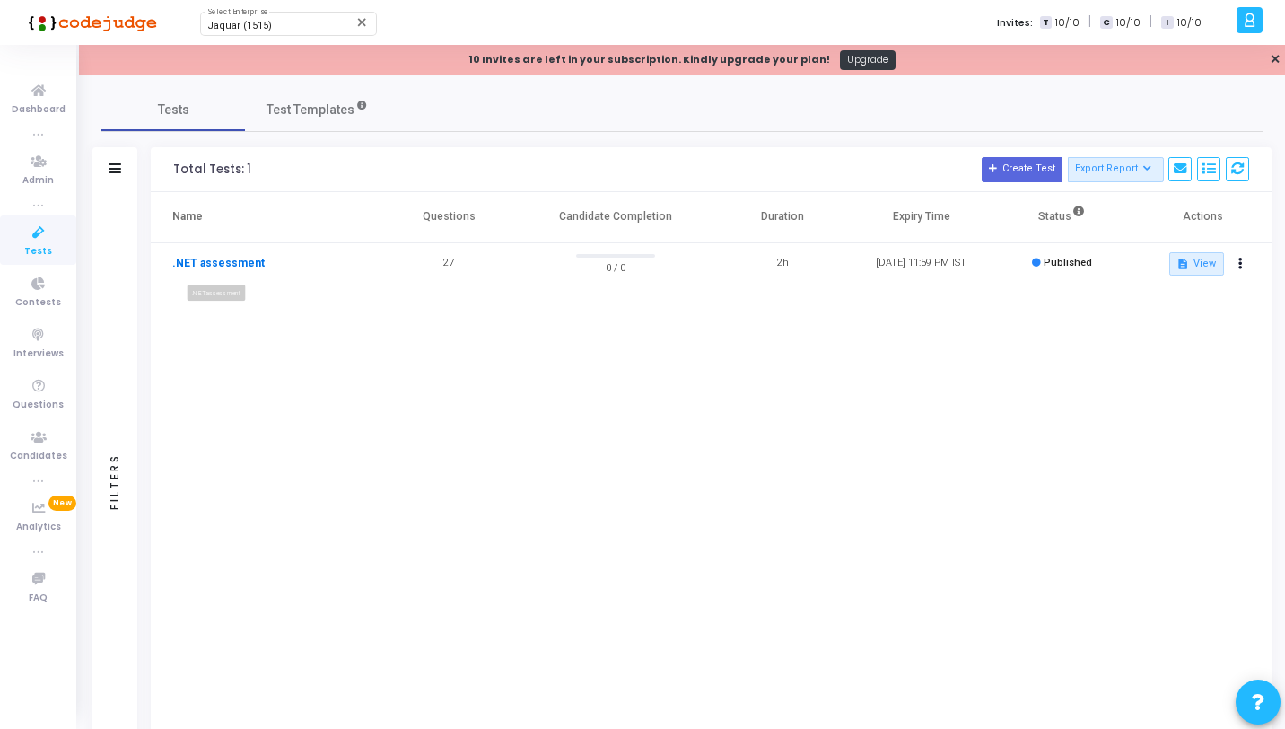
click at [188, 266] on link ".NET assessment" at bounding box center [218, 263] width 92 height 16
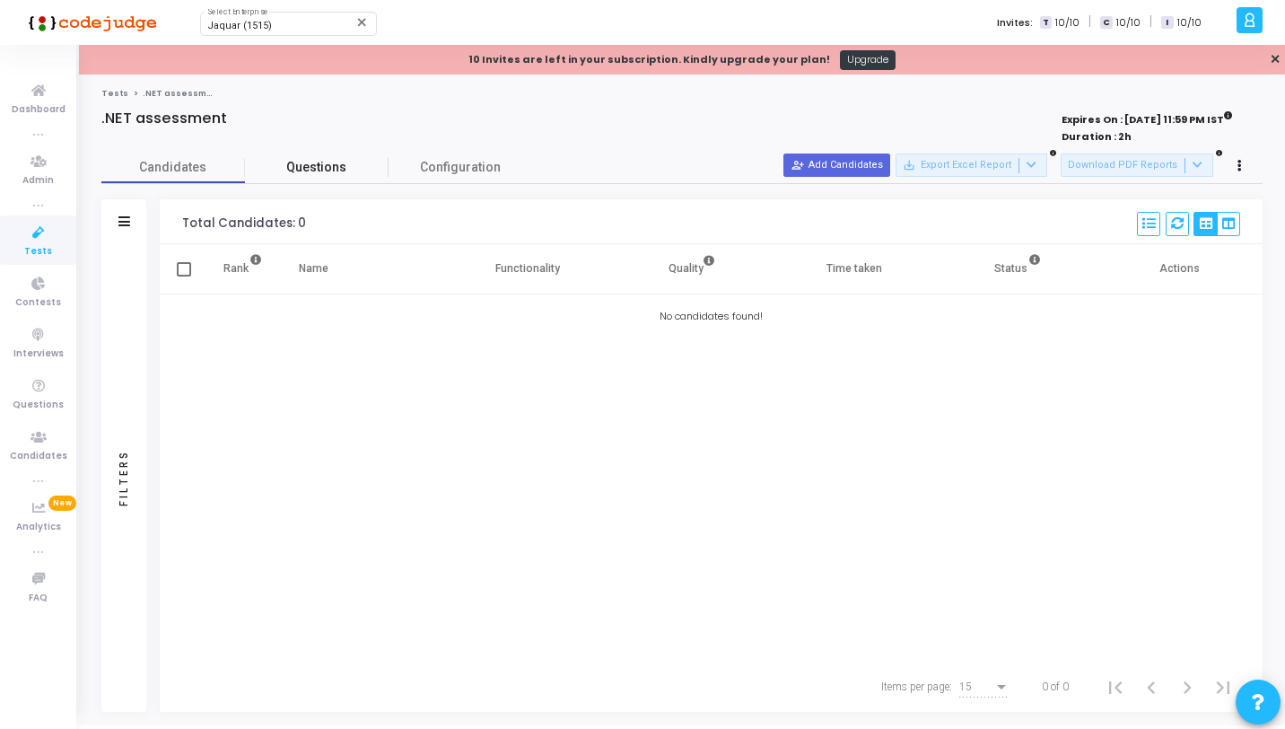
click at [348, 161] on span "Questions" at bounding box center [317, 167] width 144 height 19
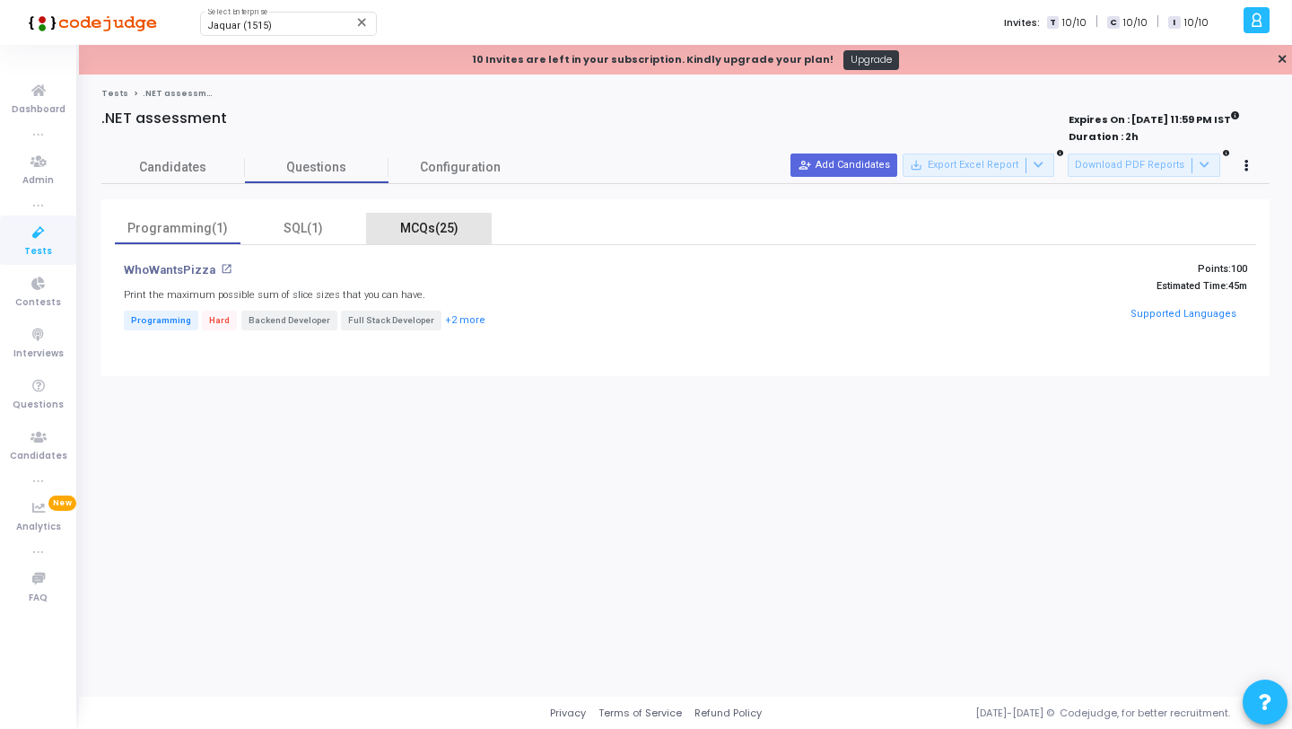
click at [397, 240] on div "MCQs(25)" at bounding box center [429, 228] width 126 height 31
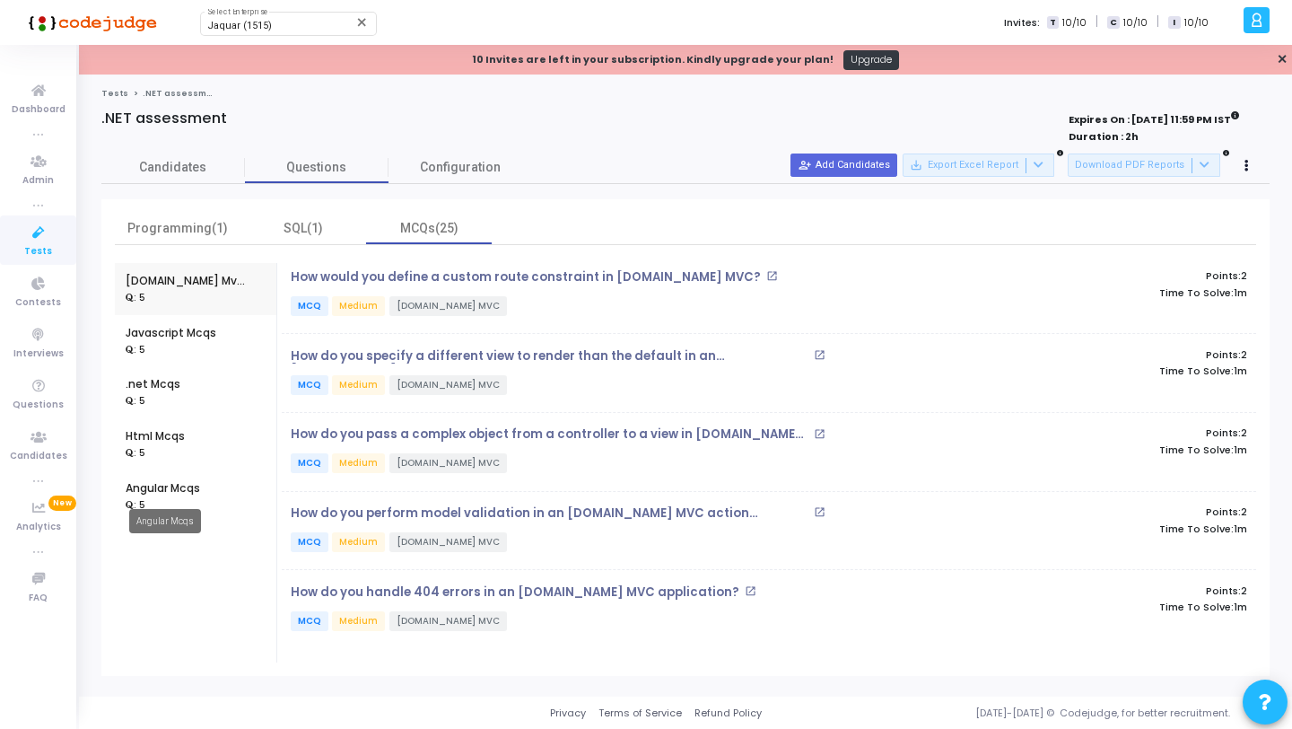
click at [154, 495] on div "Angular Mcqs" at bounding box center [163, 488] width 74 height 16
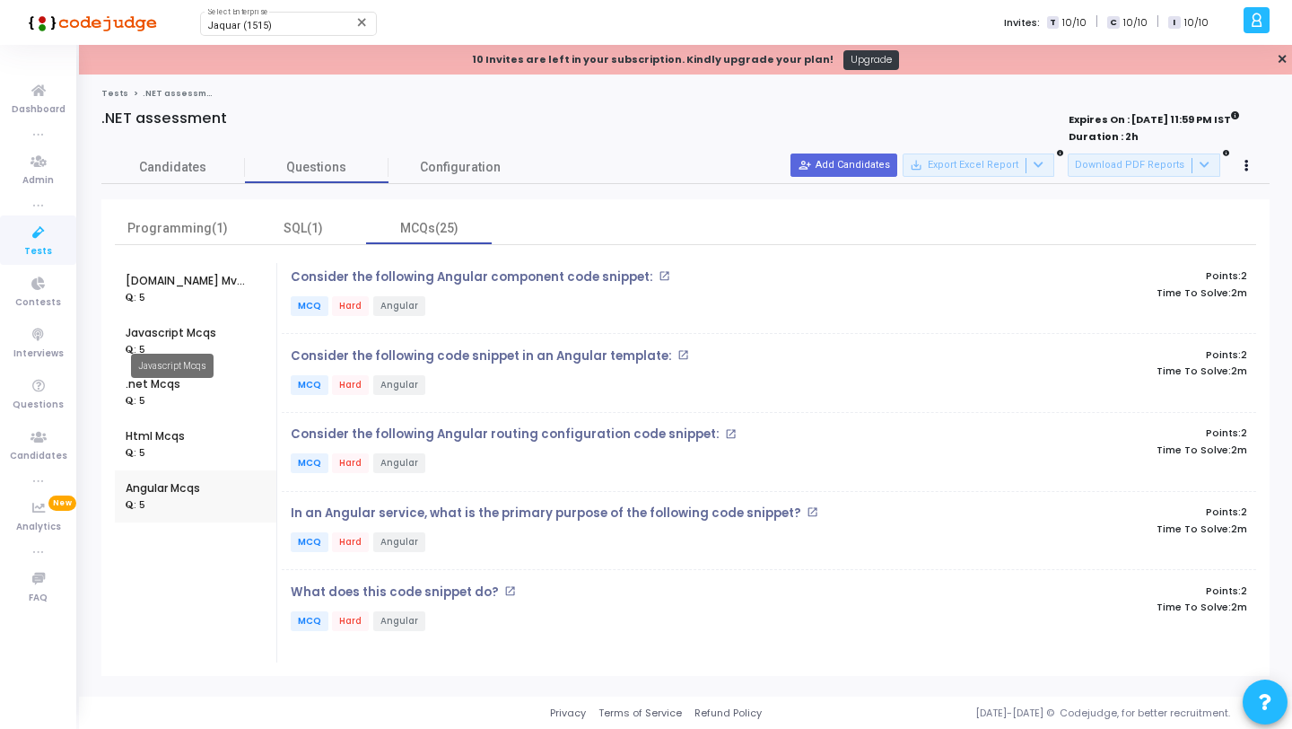
click at [182, 330] on div "Javascript Mcqs" at bounding box center [171, 333] width 91 height 16
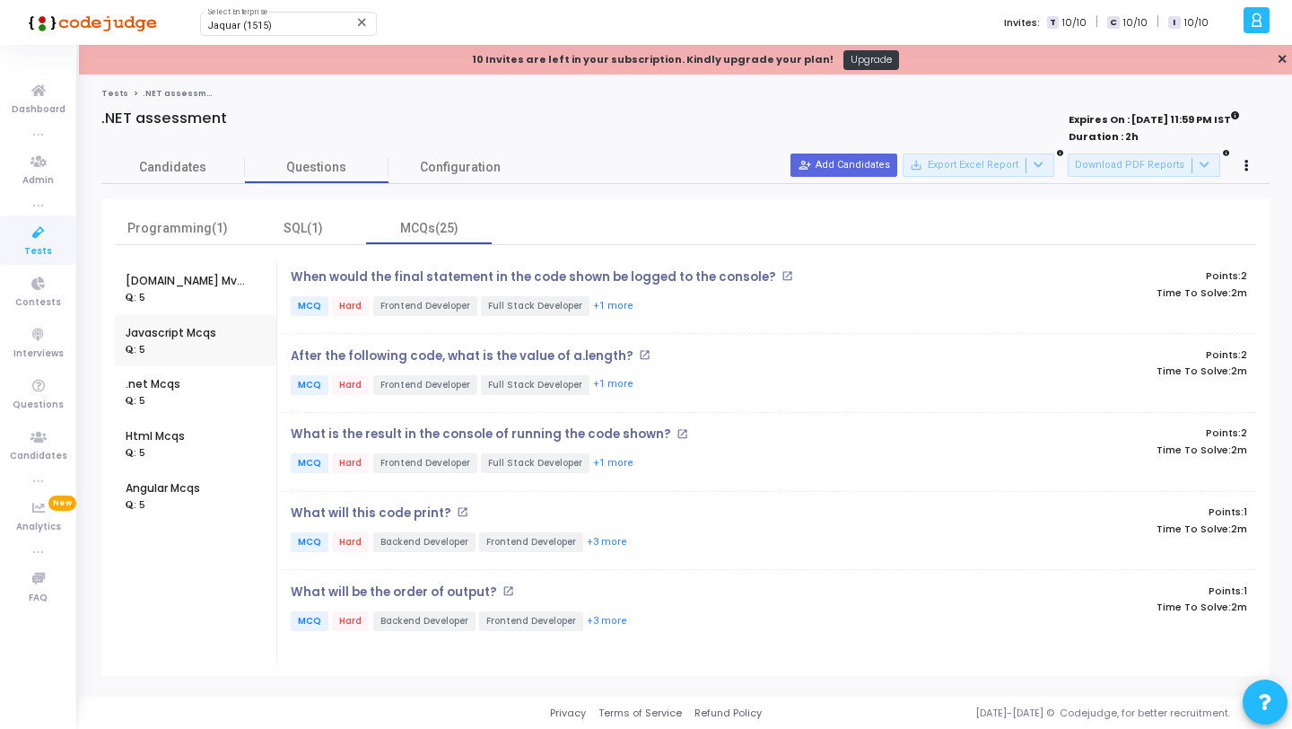
click at [38, 233] on icon at bounding box center [39, 233] width 38 height 22
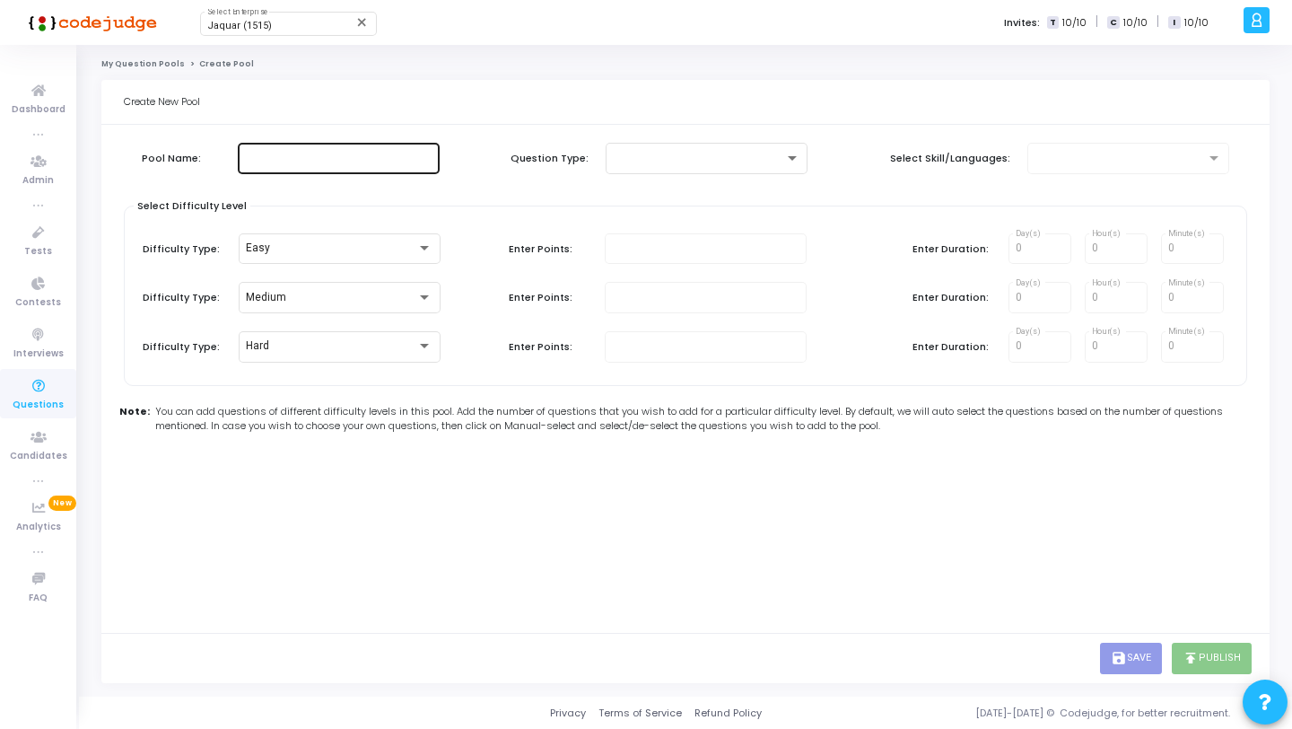
click at [355, 149] on div at bounding box center [339, 156] width 188 height 33
type input "Javascript MCQs"
click at [718, 154] on div at bounding box center [698, 158] width 171 height 13
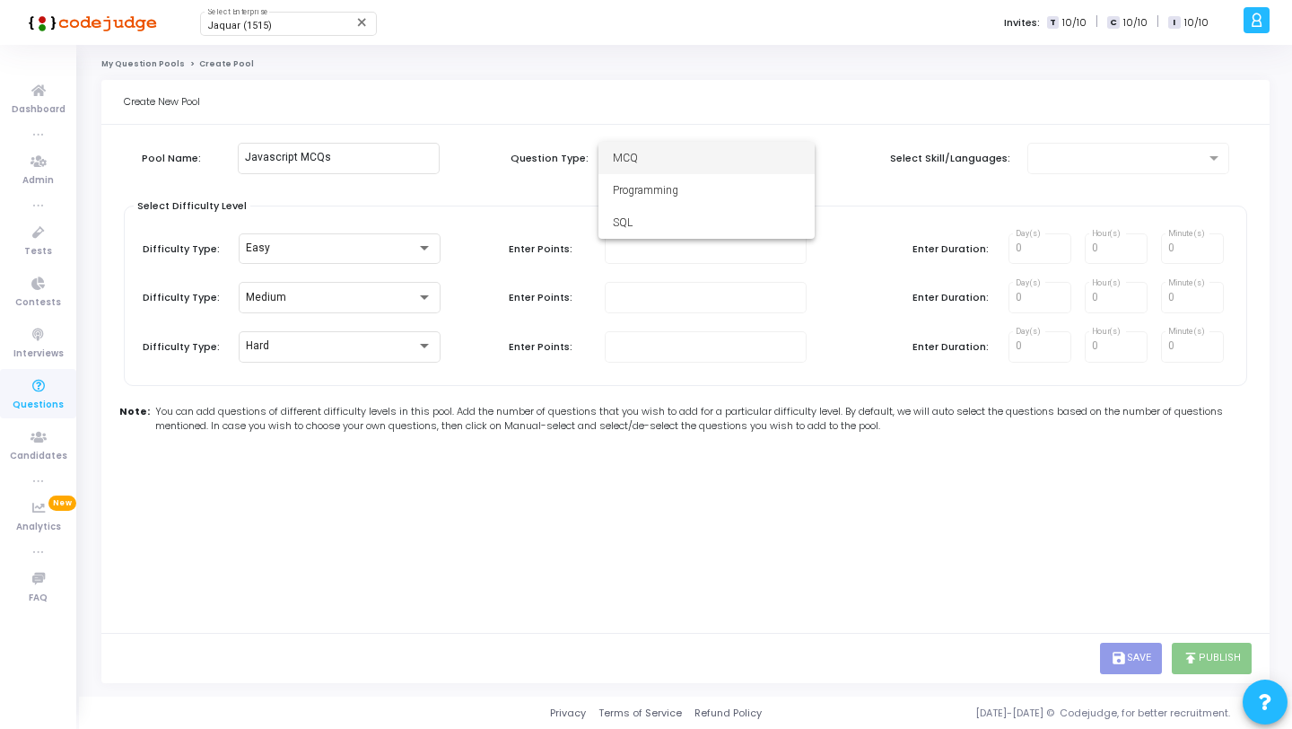
click at [720, 157] on span "MCQ" at bounding box center [707, 158] width 188 height 32
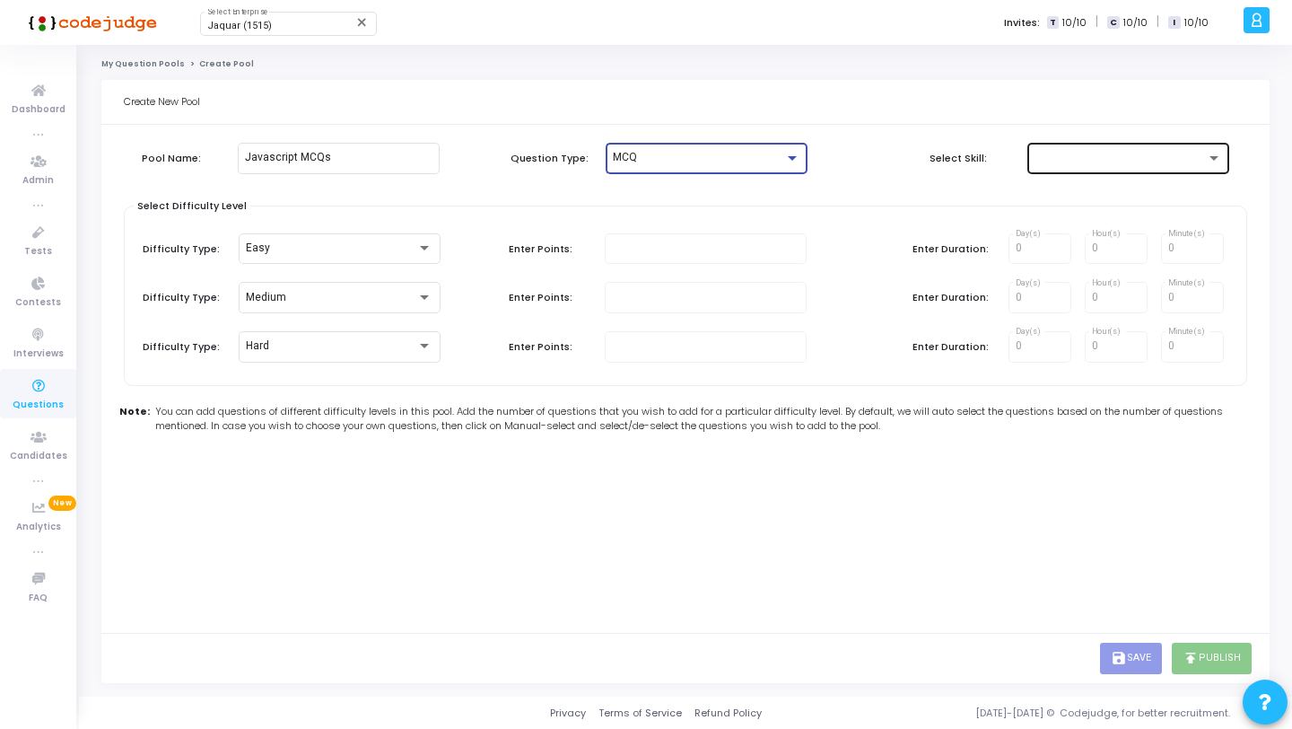
click at [1069, 164] on div at bounding box center [1129, 156] width 188 height 33
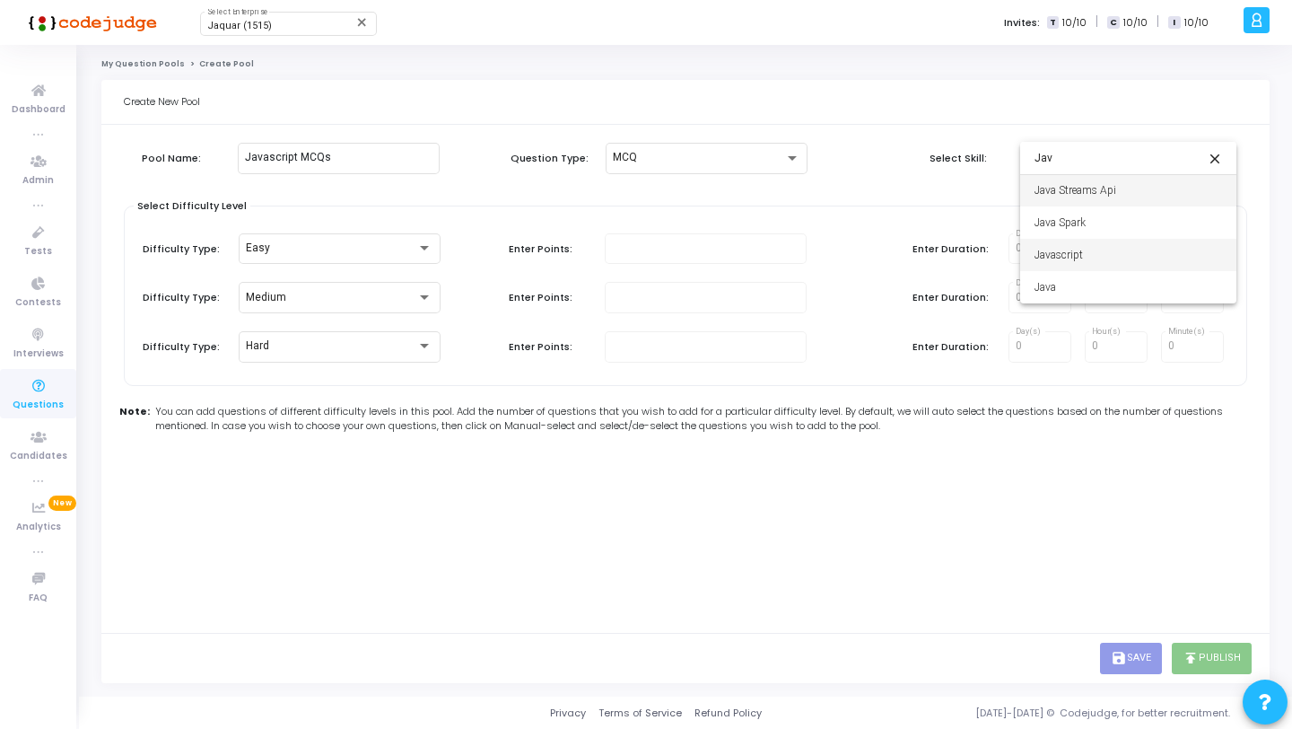
type input "Jav"
click at [1074, 256] on span "Javascript" at bounding box center [1129, 255] width 188 height 32
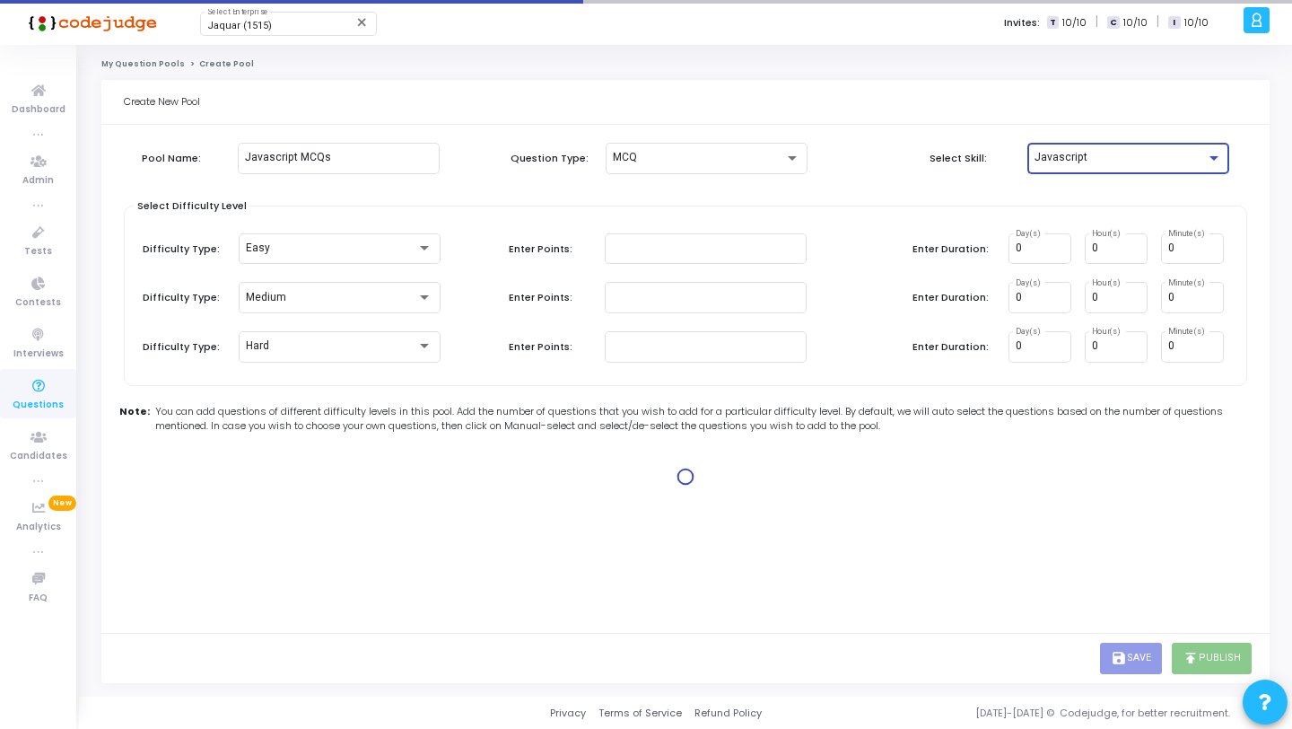
type input "1"
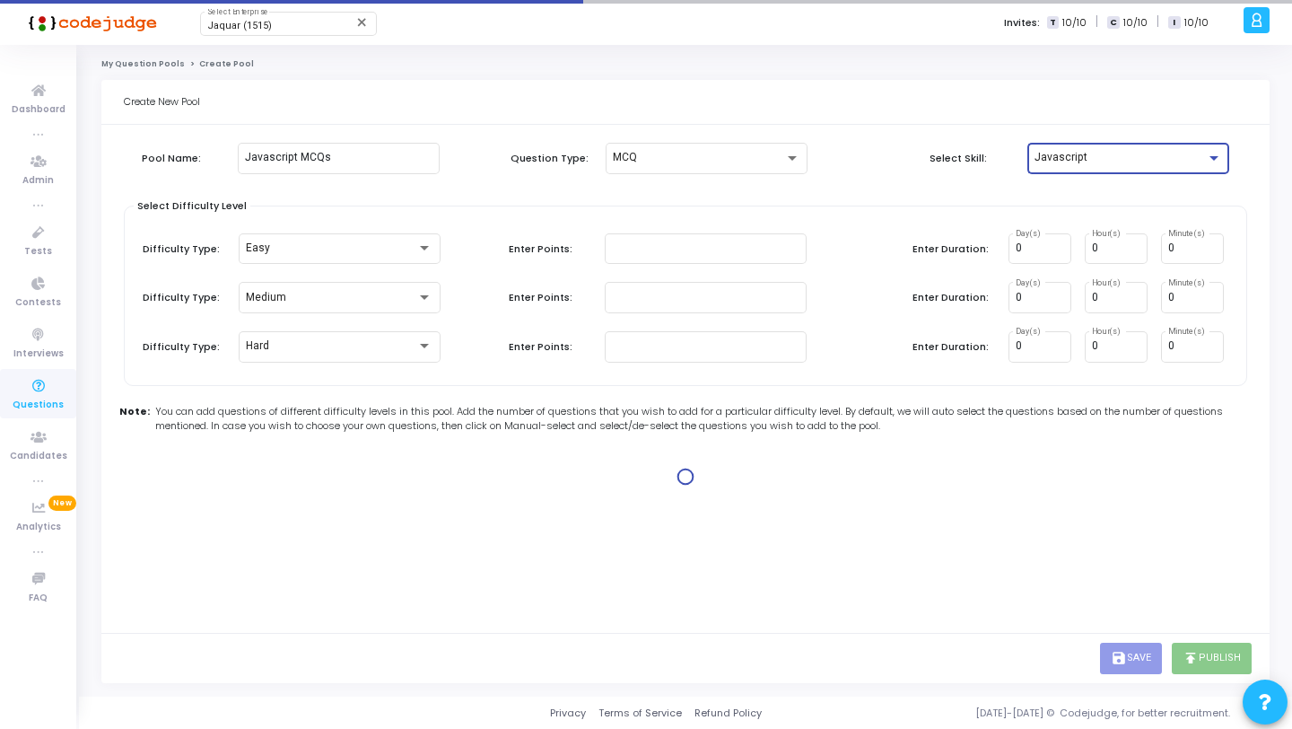
type input "2"
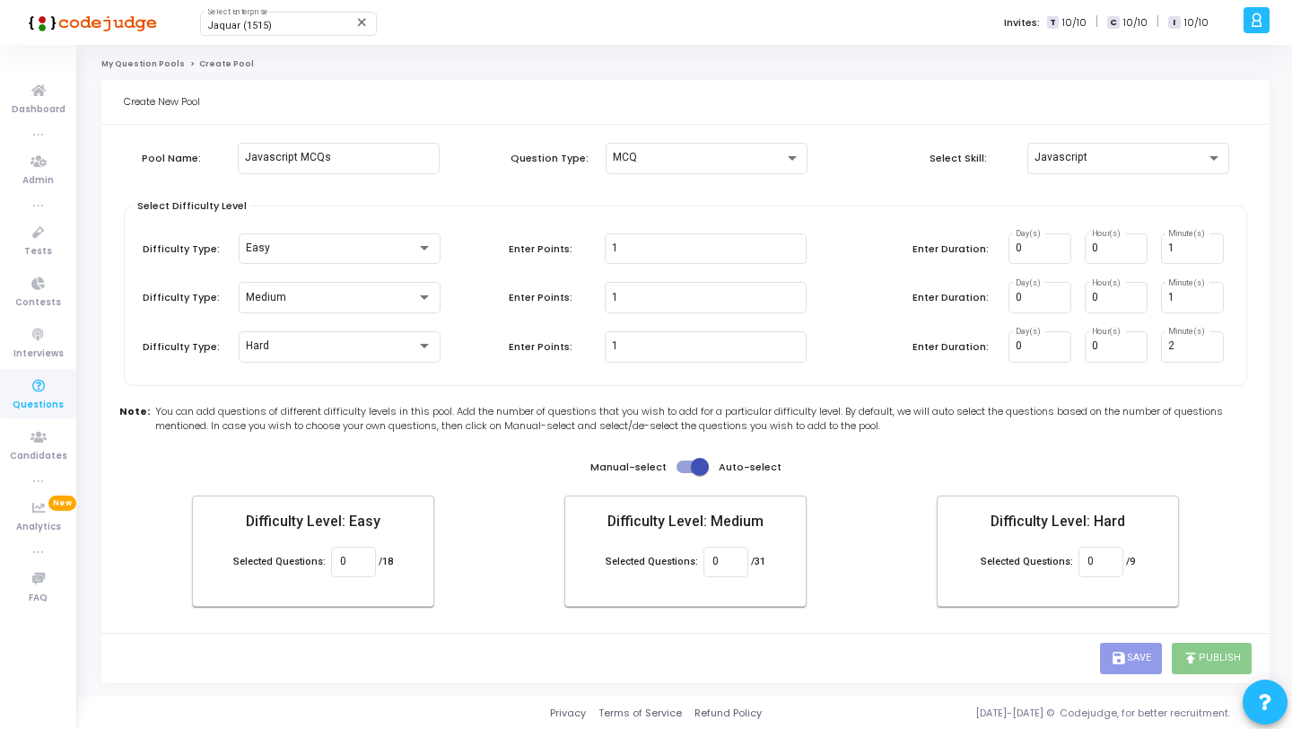
click at [604, 213] on div "Select Difficulty Level Difficulty Type: Easy Enter Points: 1 Enter Duration: 0…" at bounding box center [686, 296] width 1124 height 180
click at [732, 560] on input "0" at bounding box center [726, 562] width 26 height 13
type input "30"
click at [872, 549] on div "Difficulty Level: Easy Selected Questions: 0 /18 Difficulty Level: Medium Selec…" at bounding box center [681, 550] width 987 height 111
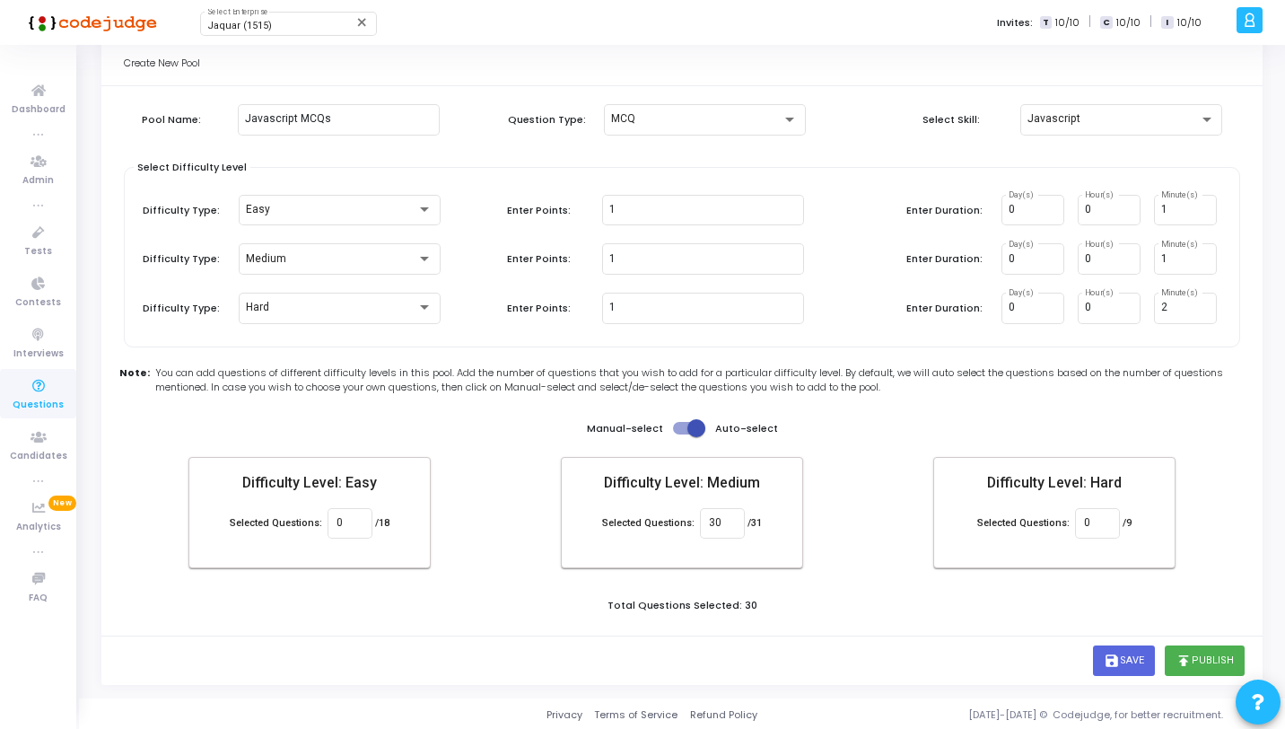
scroll to position [41, 0]
click at [1092, 517] on input "0" at bounding box center [1097, 520] width 26 height 13
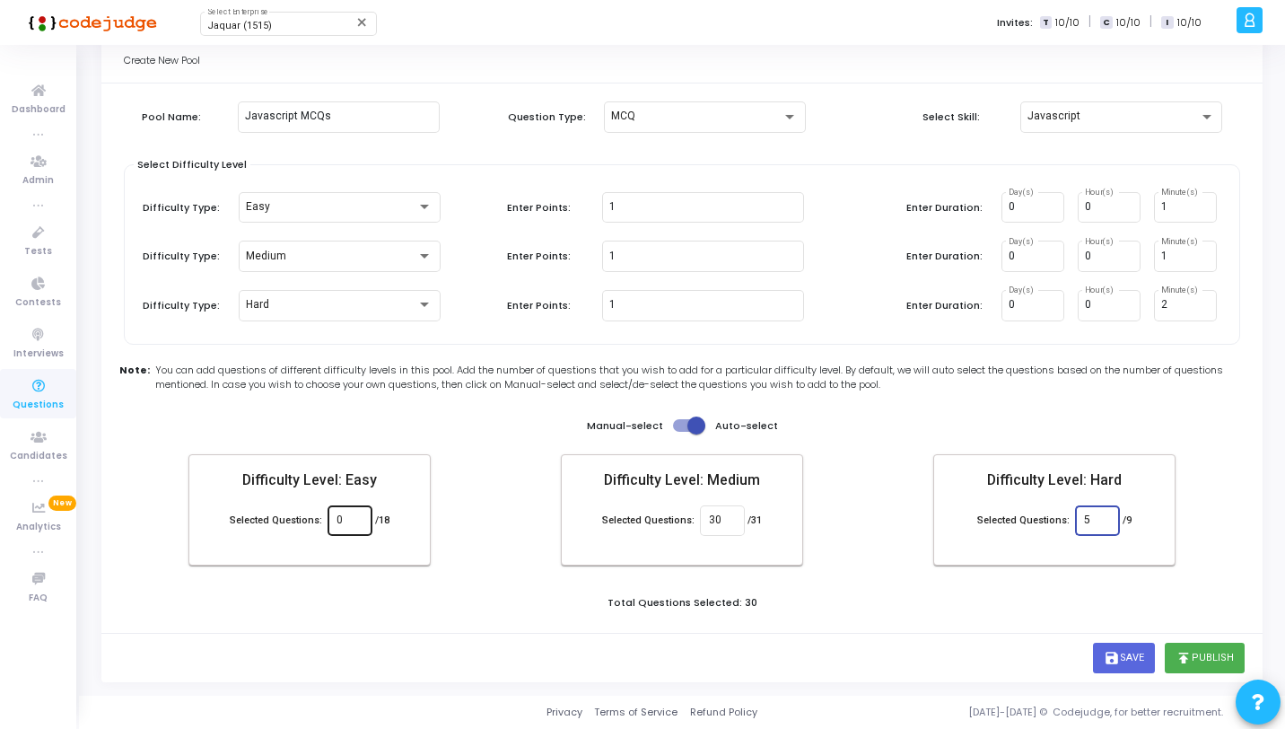
type input "5"
click at [356, 517] on input "0" at bounding box center [350, 520] width 26 height 13
type input "15"
click at [787, 574] on div "Pool Name: Javascript MCQs Question Type: MCQ Select Skill: Javascript Select D…" at bounding box center [682, 362] width 1117 height 540
click at [1197, 644] on button "publish Publish" at bounding box center [1205, 658] width 80 height 31
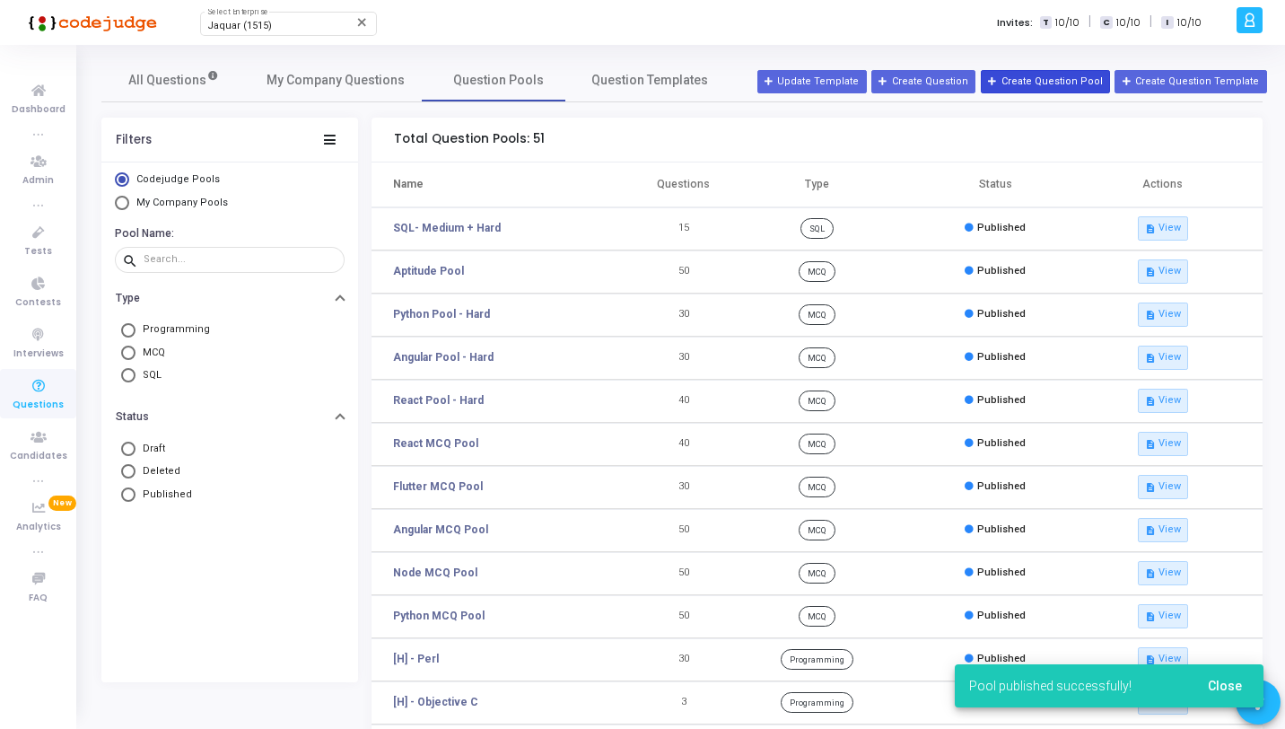
click at [1046, 83] on button "Create Question Pool" at bounding box center [1045, 81] width 129 height 23
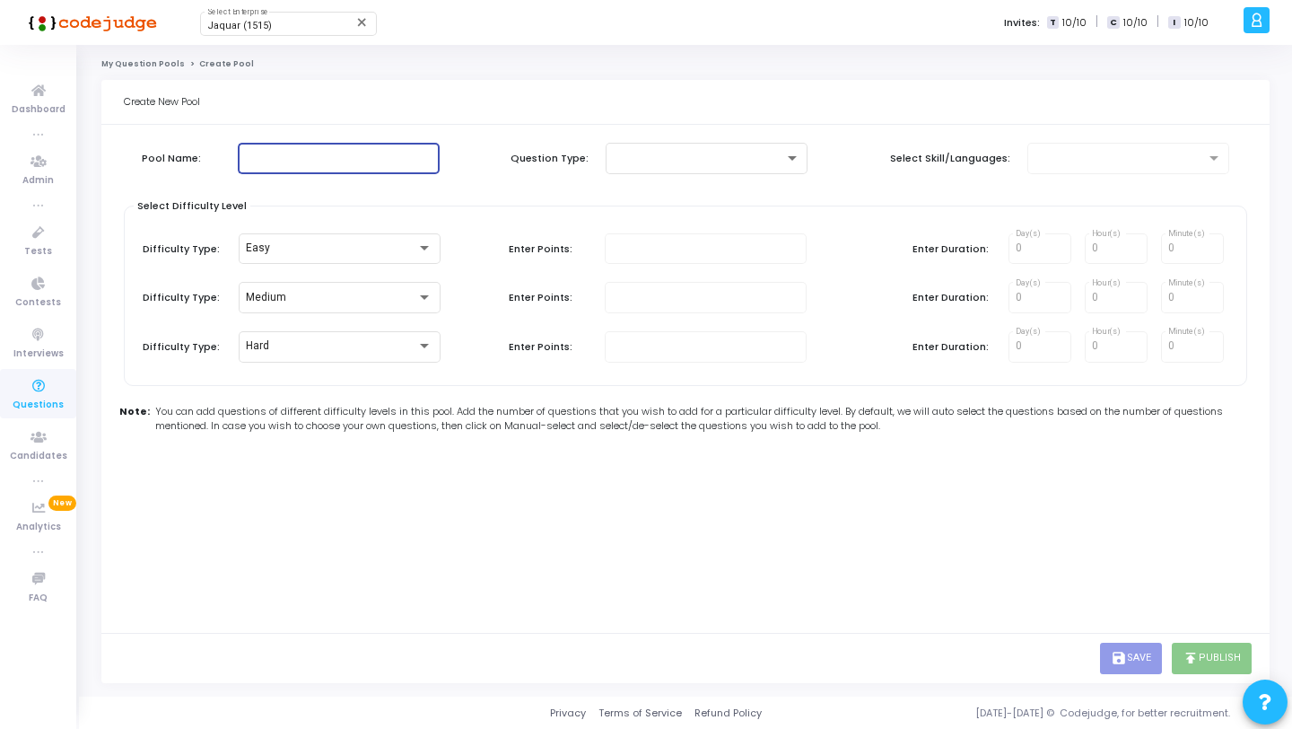
click at [294, 158] on input "text" at bounding box center [339, 158] width 188 height 13
type input ".Net Core"
click at [650, 178] on div "Pool Name: .Net Core Question Type: Select Skill/Languages:" at bounding box center [686, 174] width 1124 height 63
click at [664, 160] on div at bounding box center [698, 158] width 171 height 13
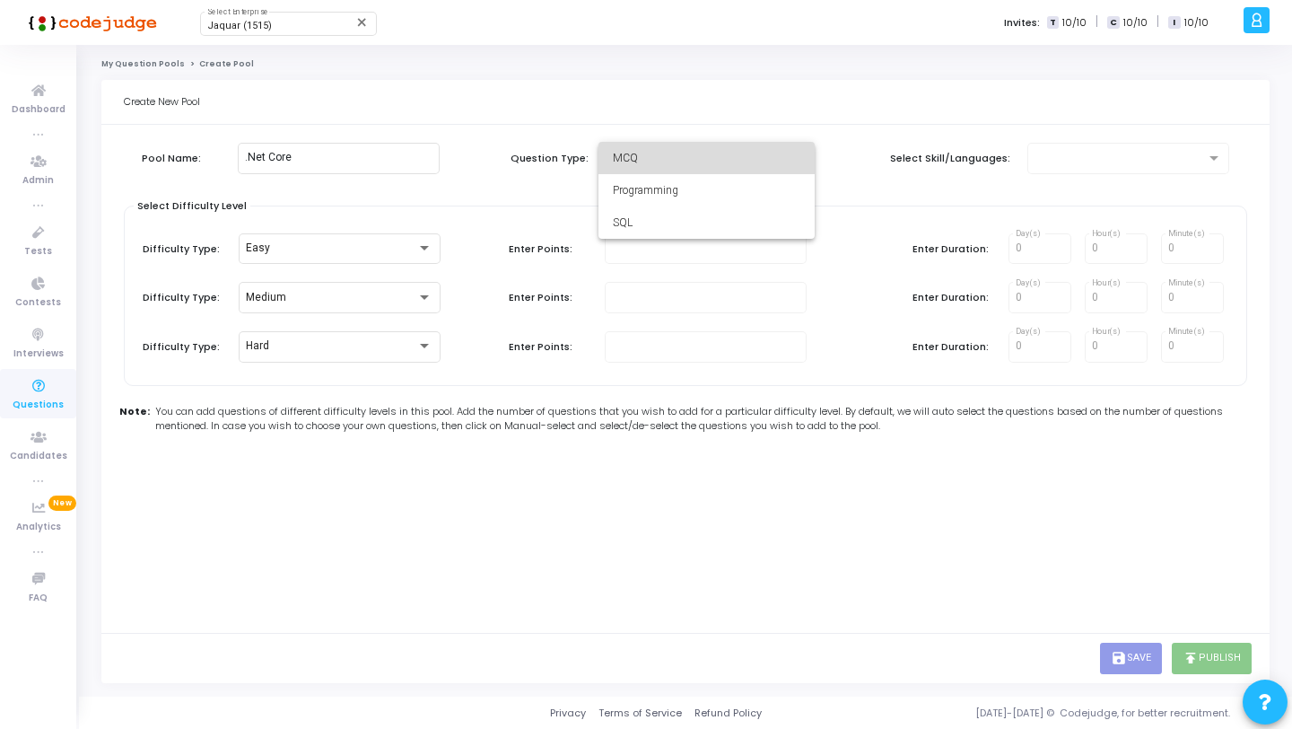
click at [682, 168] on span "MCQ" at bounding box center [707, 158] width 188 height 32
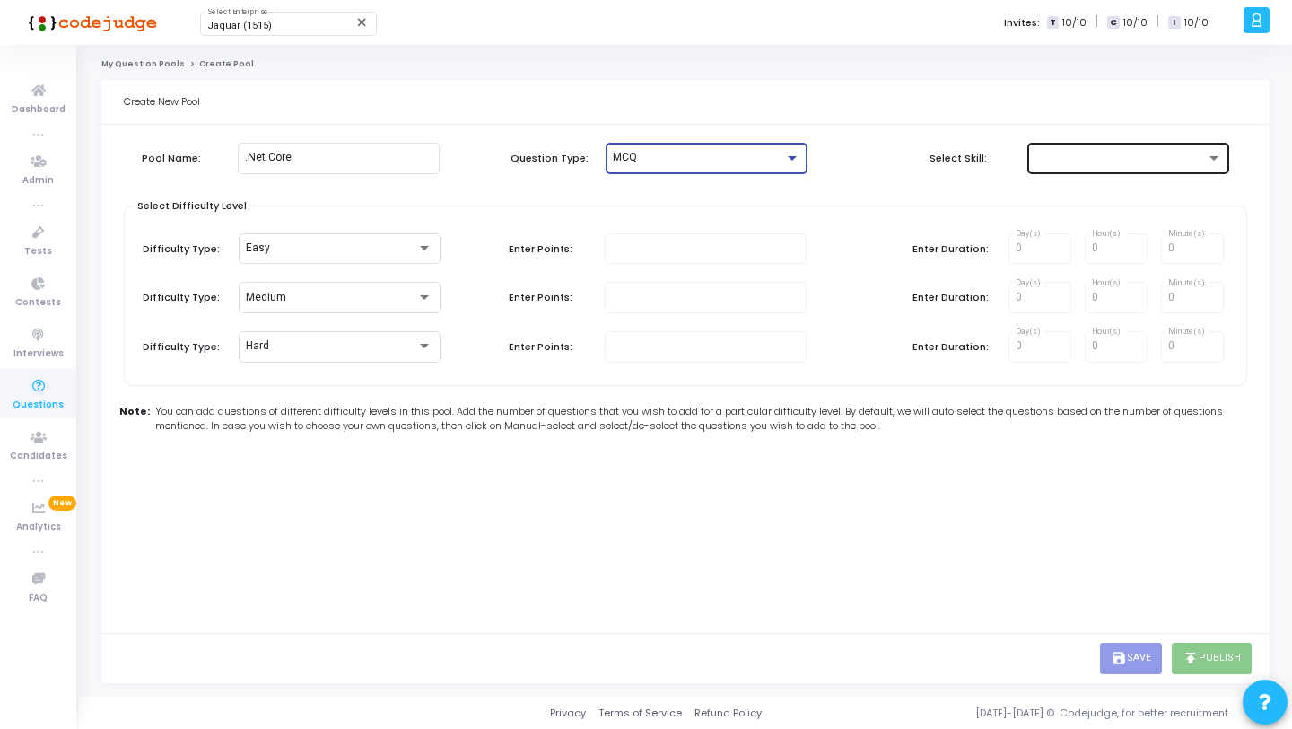
click at [1031, 158] on div at bounding box center [1129, 156] width 202 height 33
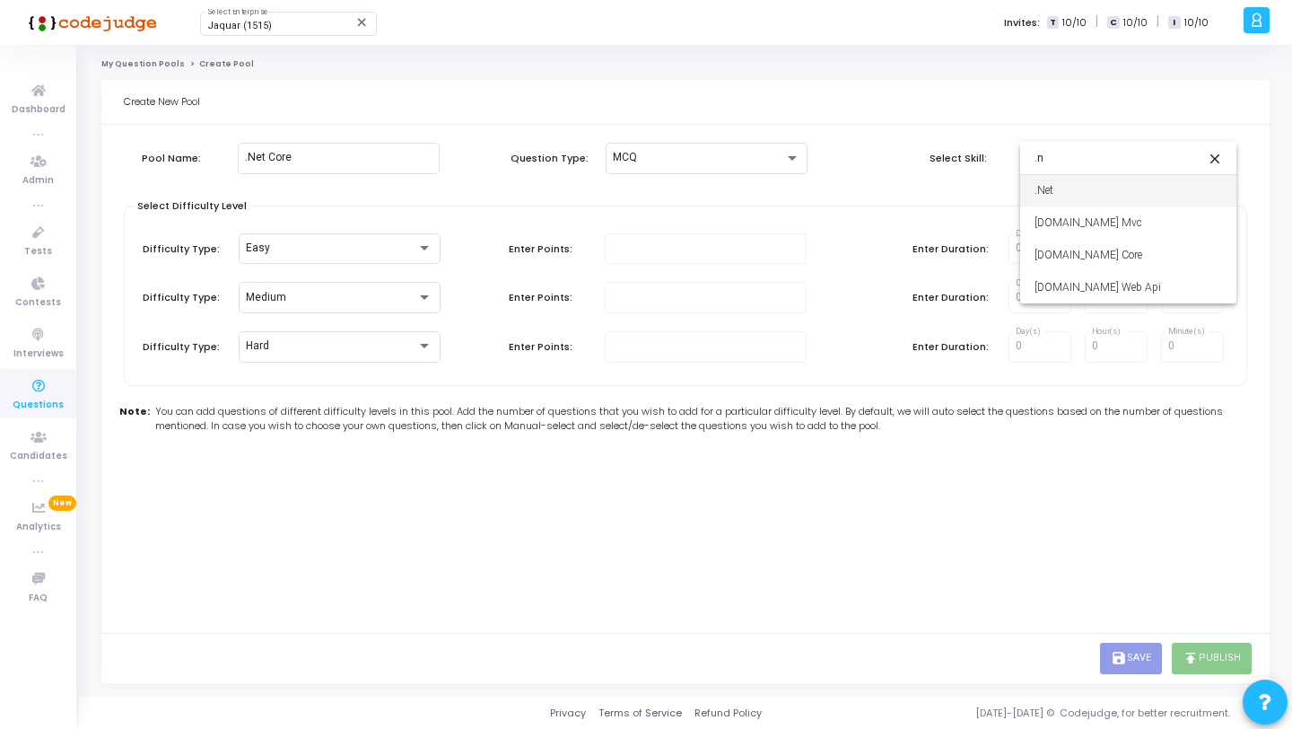
type input "."
click at [938, 197] on div at bounding box center [646, 364] width 1292 height 729
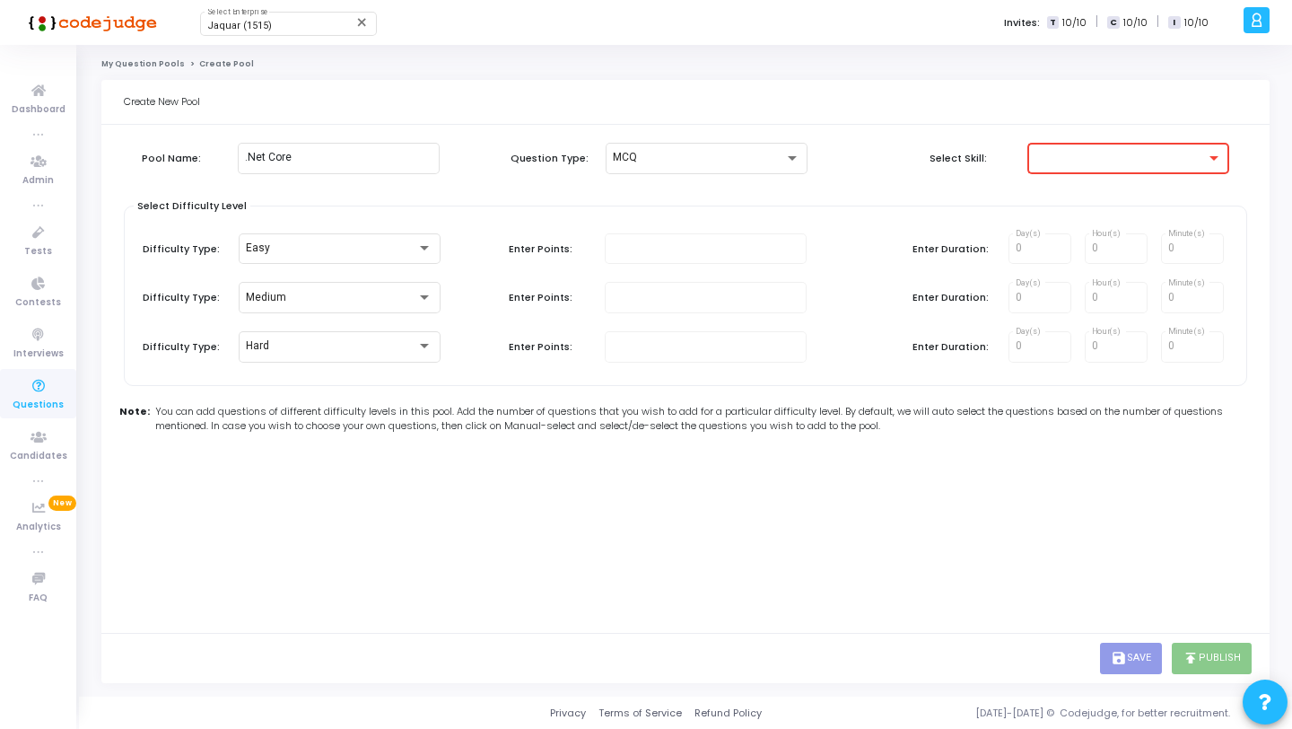
click at [1056, 154] on div at bounding box center [1120, 158] width 171 height 13
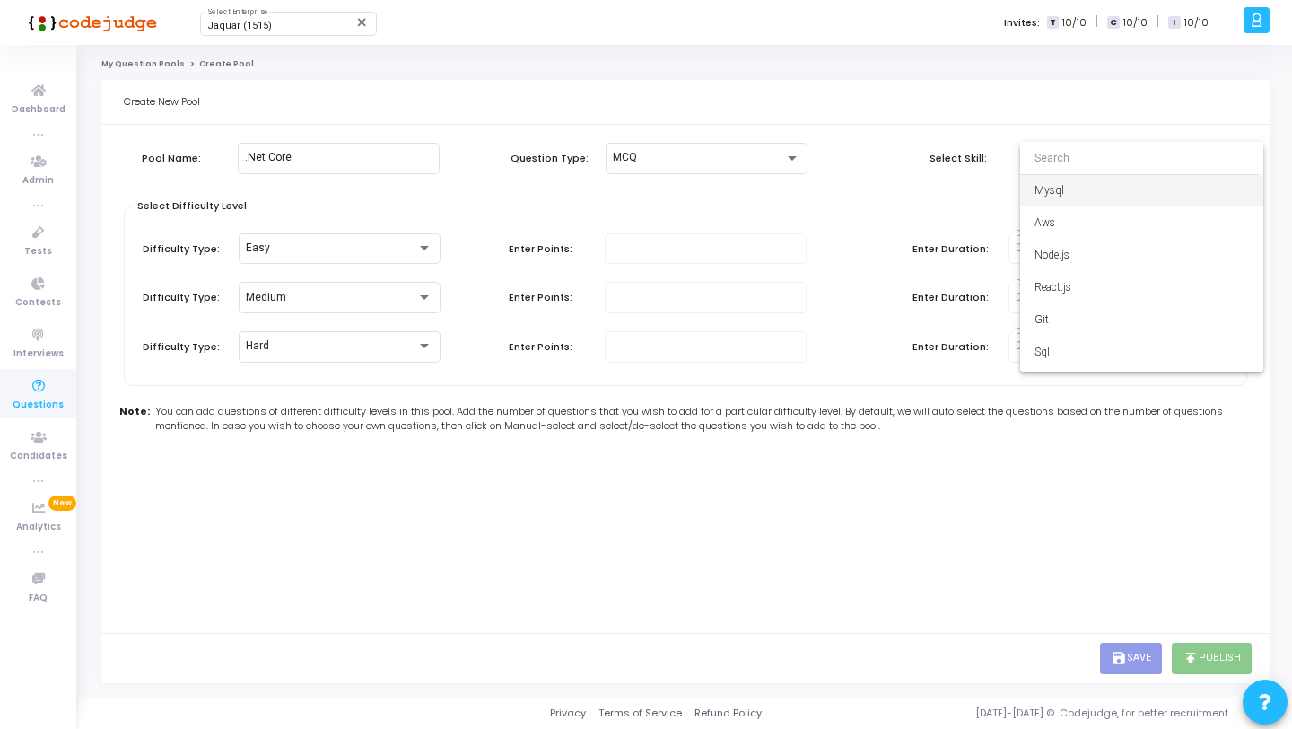
drag, startPoint x: 299, startPoint y: 160, endPoint x: 190, endPoint y: 152, distance: 108.9
click at [190, 152] on div at bounding box center [646, 364] width 1292 height 729
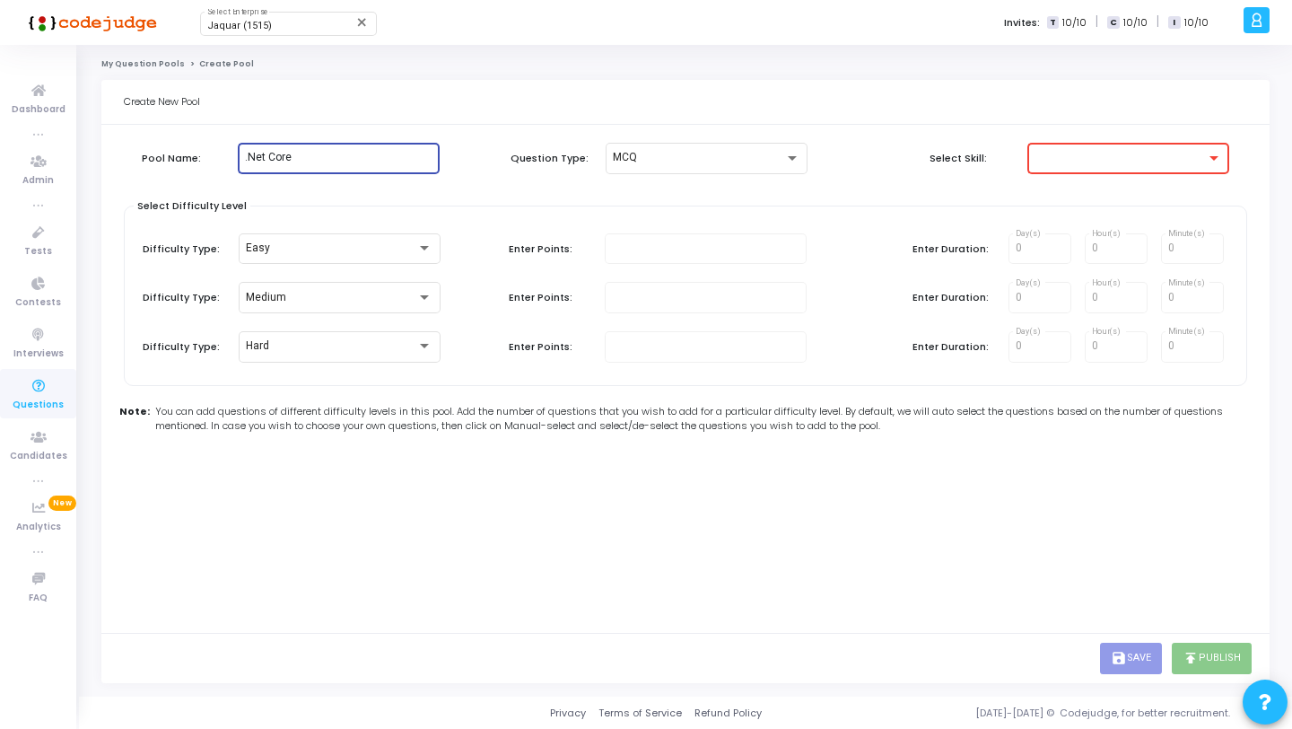
drag, startPoint x: 305, startPoint y: 154, endPoint x: 208, endPoint y: 145, distance: 97.4
click at [208, 145] on div "Pool Name: .Net Core" at bounding box center [317, 158] width 351 height 31
type input "React MCQs"
click at [1078, 161] on div at bounding box center [1120, 158] width 171 height 13
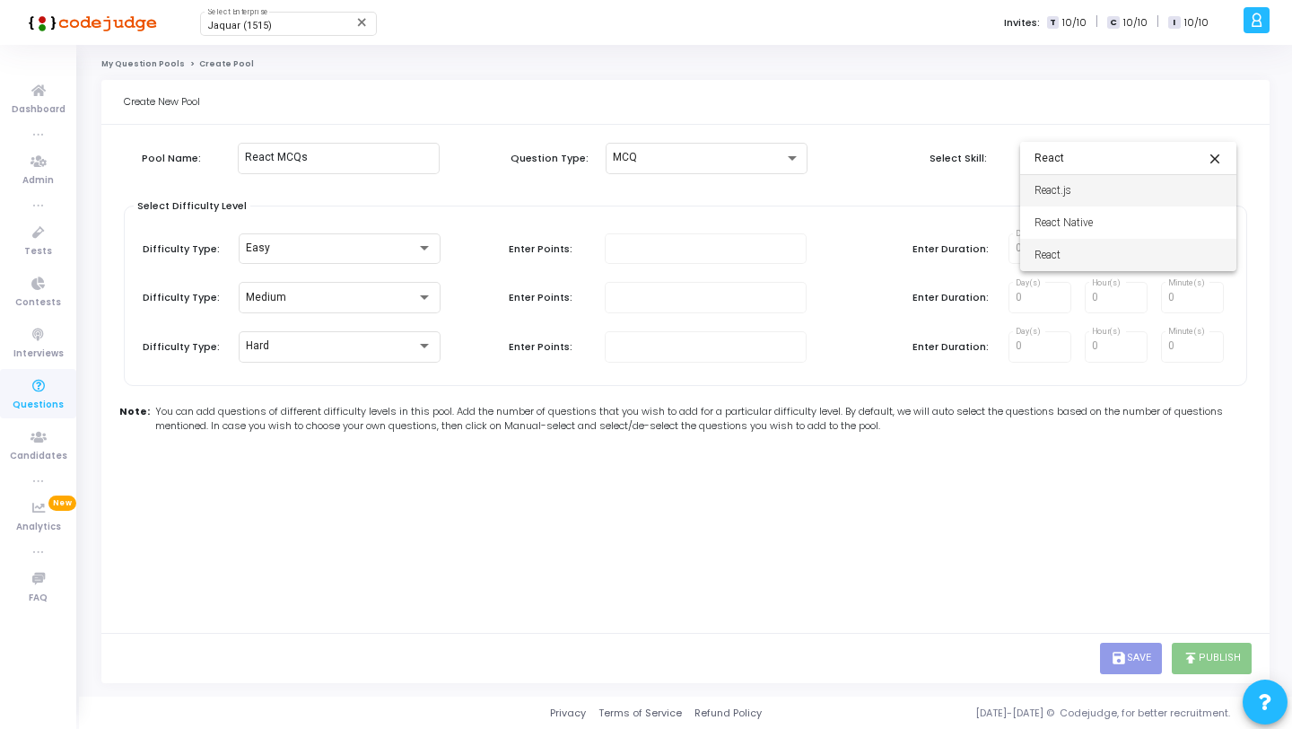
type input "React"
click at [1073, 252] on span "React" at bounding box center [1129, 255] width 188 height 32
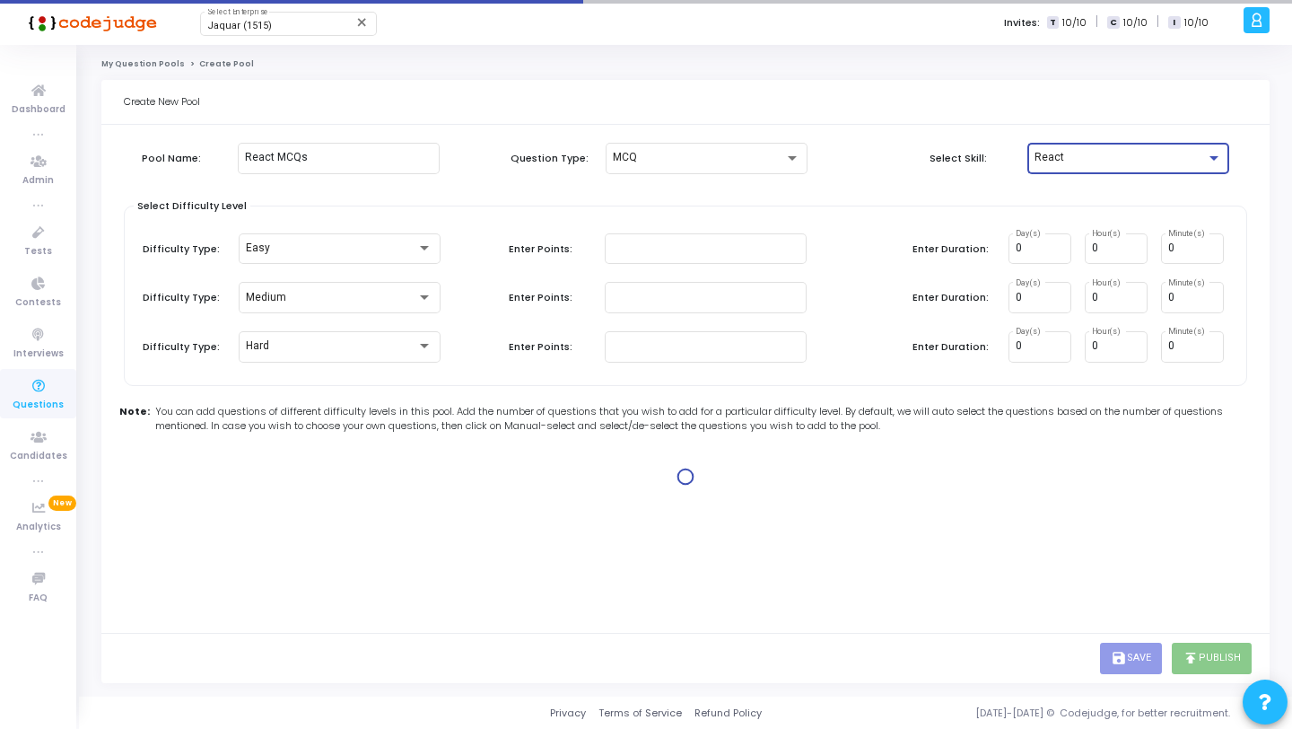
type input "1"
type input "2"
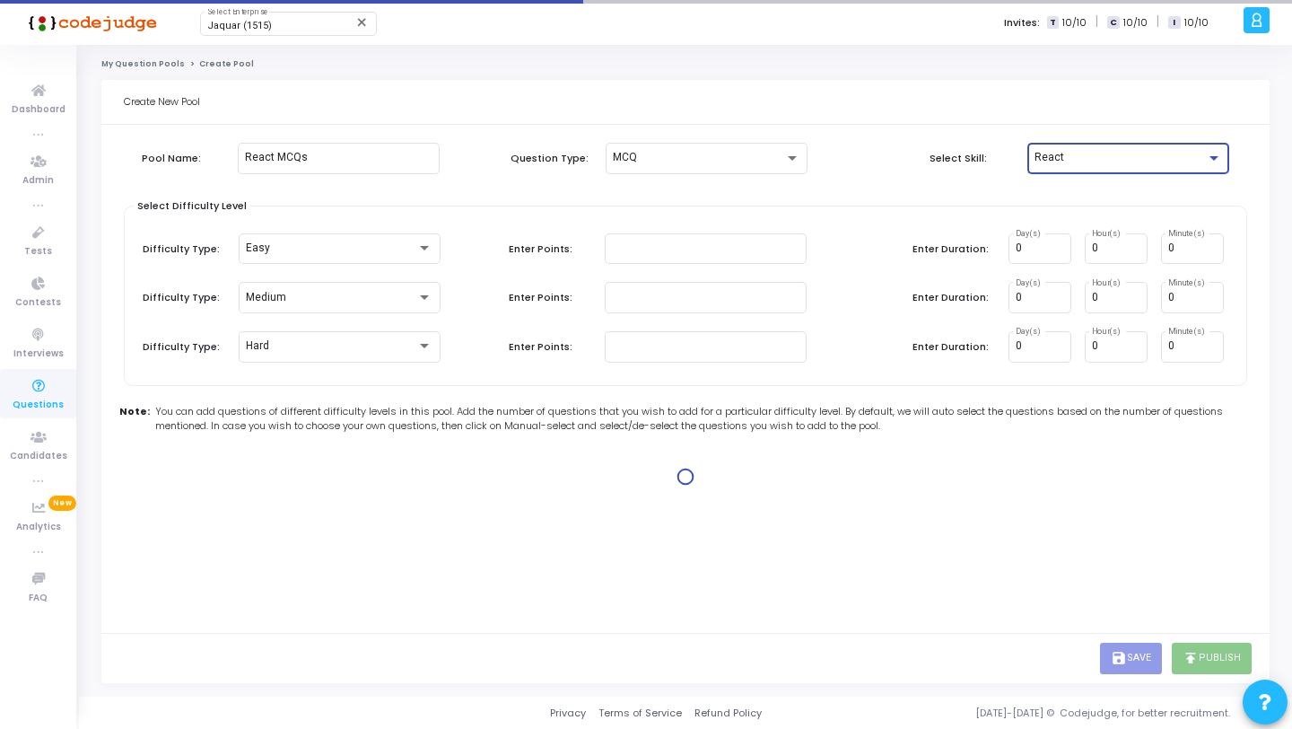
type input "2"
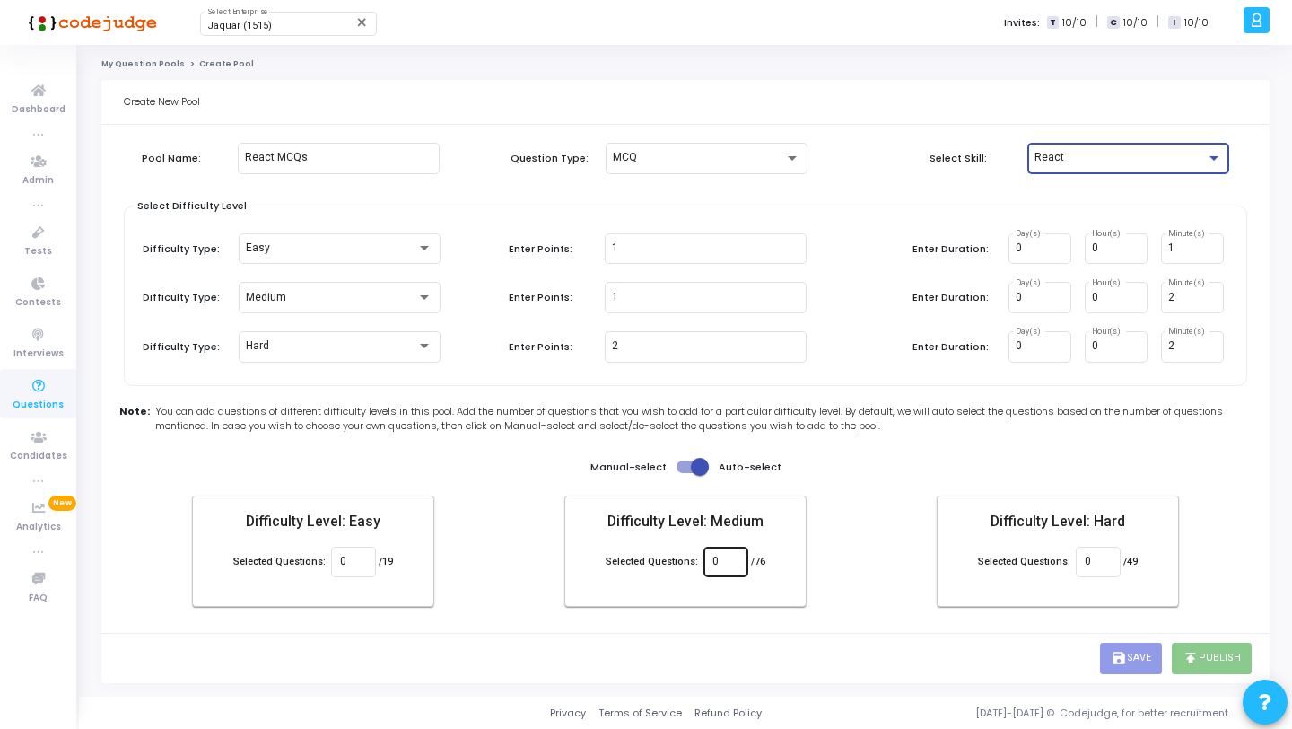
click at [727, 562] on input "0" at bounding box center [726, 562] width 26 height 13
type input "30"
click at [1103, 561] on input "0" at bounding box center [1098, 562] width 26 height 13
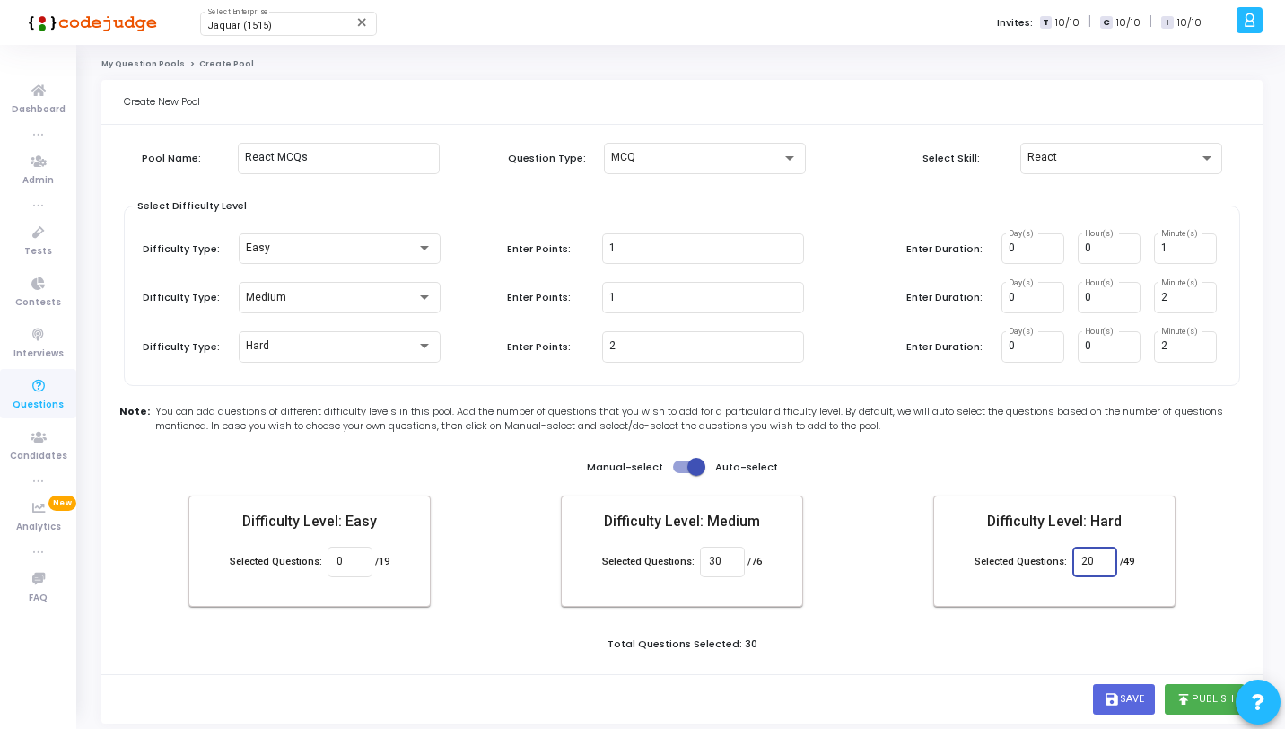
type input "20"
click at [1089, 611] on div "Pool Name: React MCQs Question Type: MCQ Select Skill: React Select Difficulty …" at bounding box center [682, 404] width 1117 height 540
click at [1195, 696] on button "publish Publish" at bounding box center [1205, 699] width 80 height 31
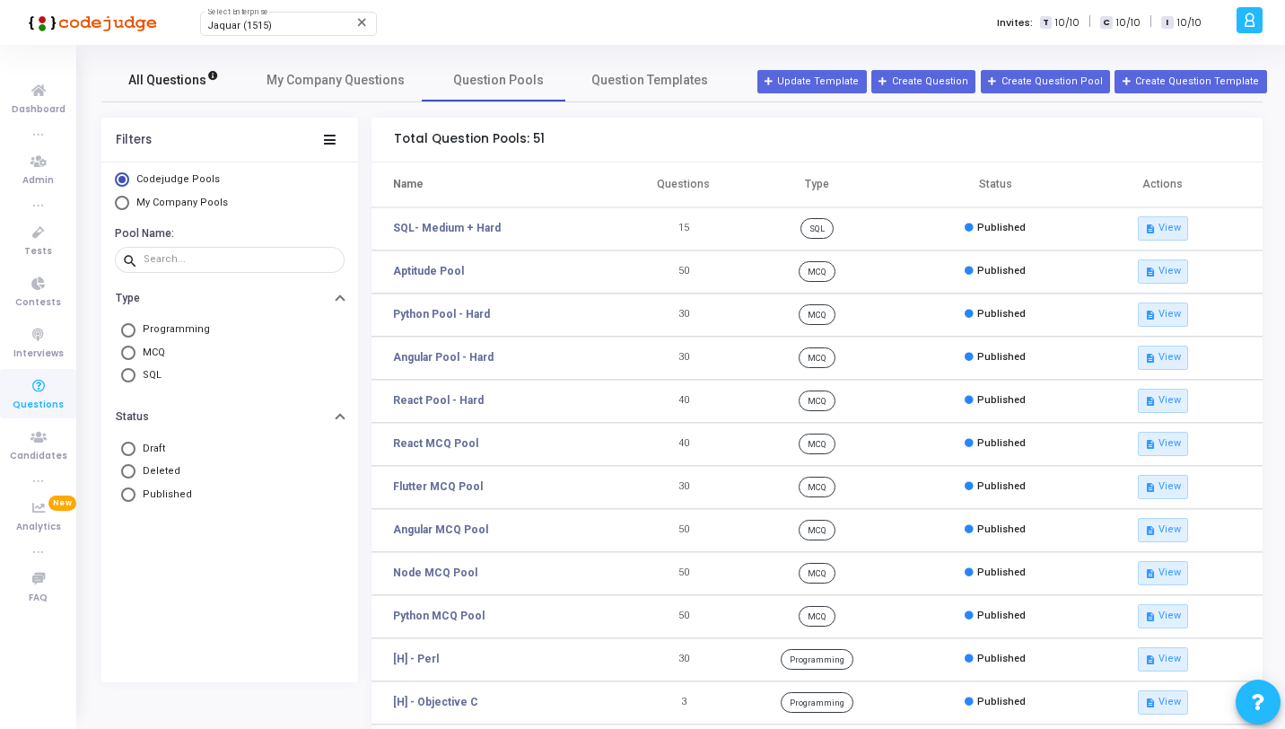
click at [203, 100] on link "All Questions" at bounding box center [173, 79] width 144 height 43
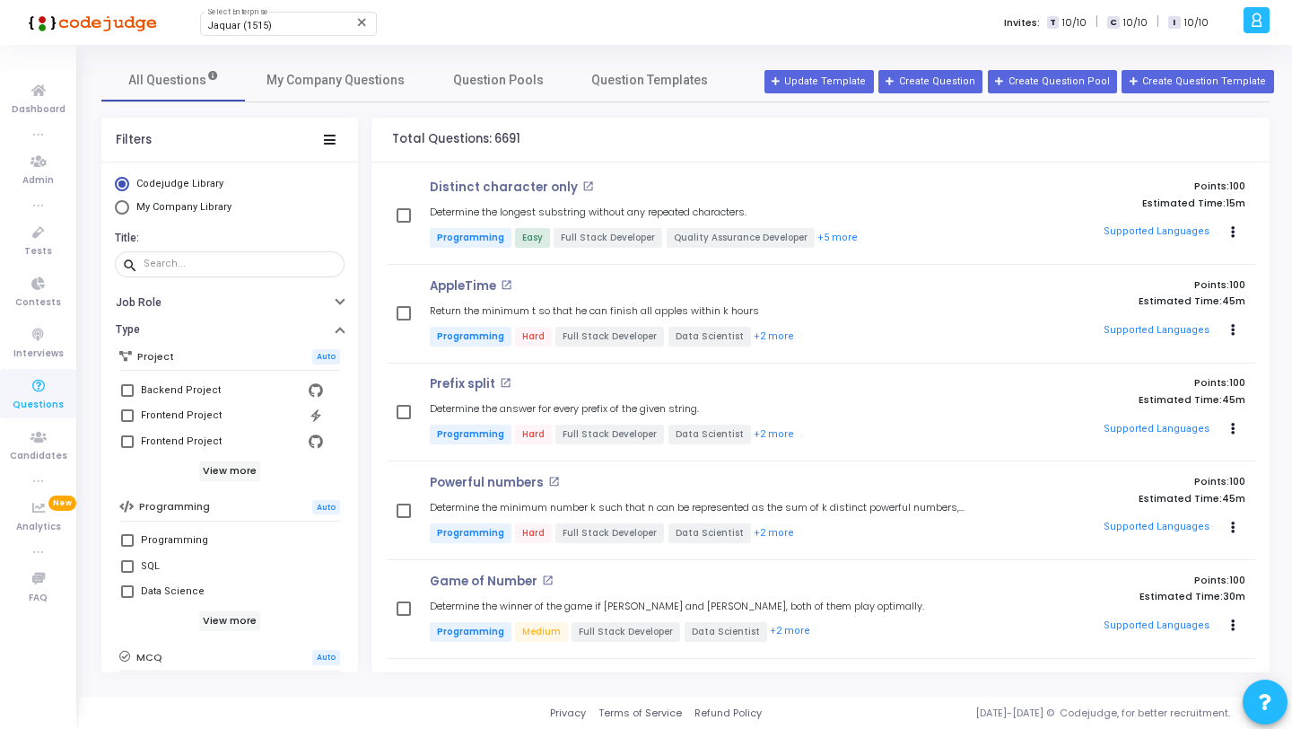
scroll to position [165, 0]
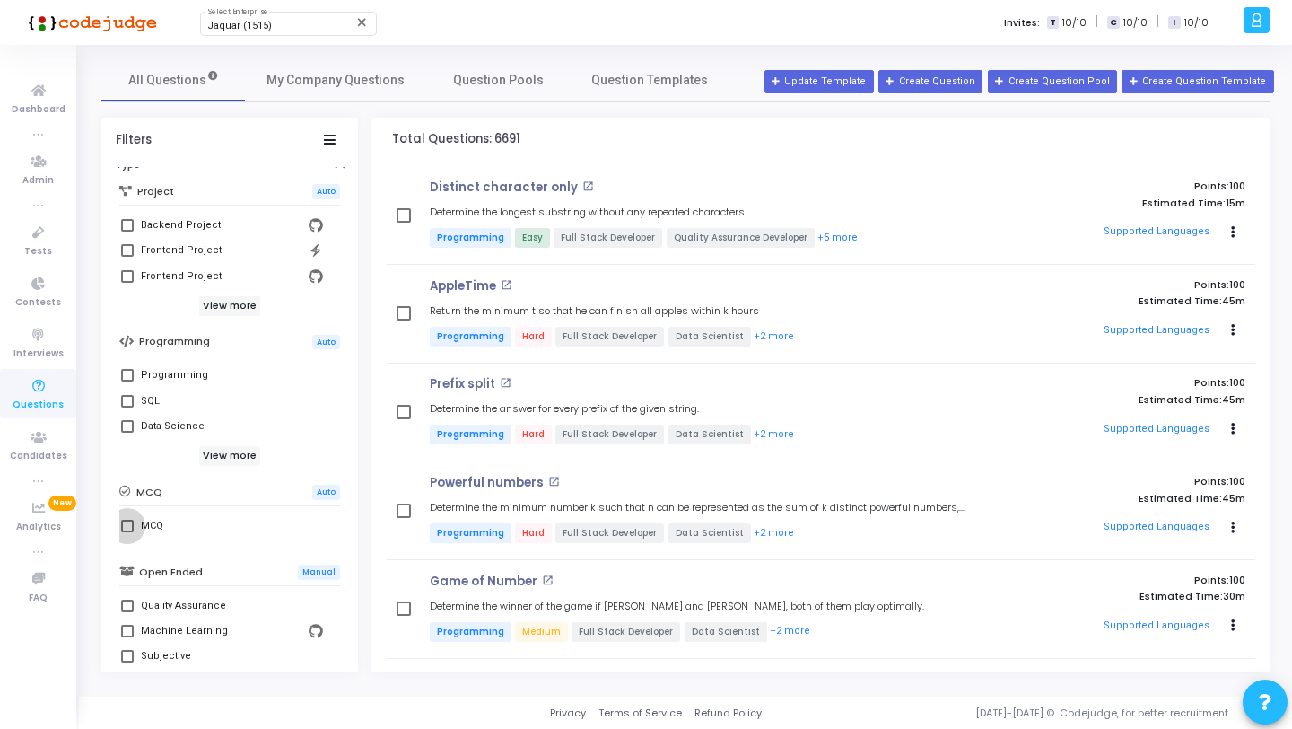
click at [135, 517] on label "MCQ" at bounding box center [229, 526] width 217 height 22
click at [127, 532] on input "MCQ" at bounding box center [127, 532] width 1 height 1
checkbox input "true"
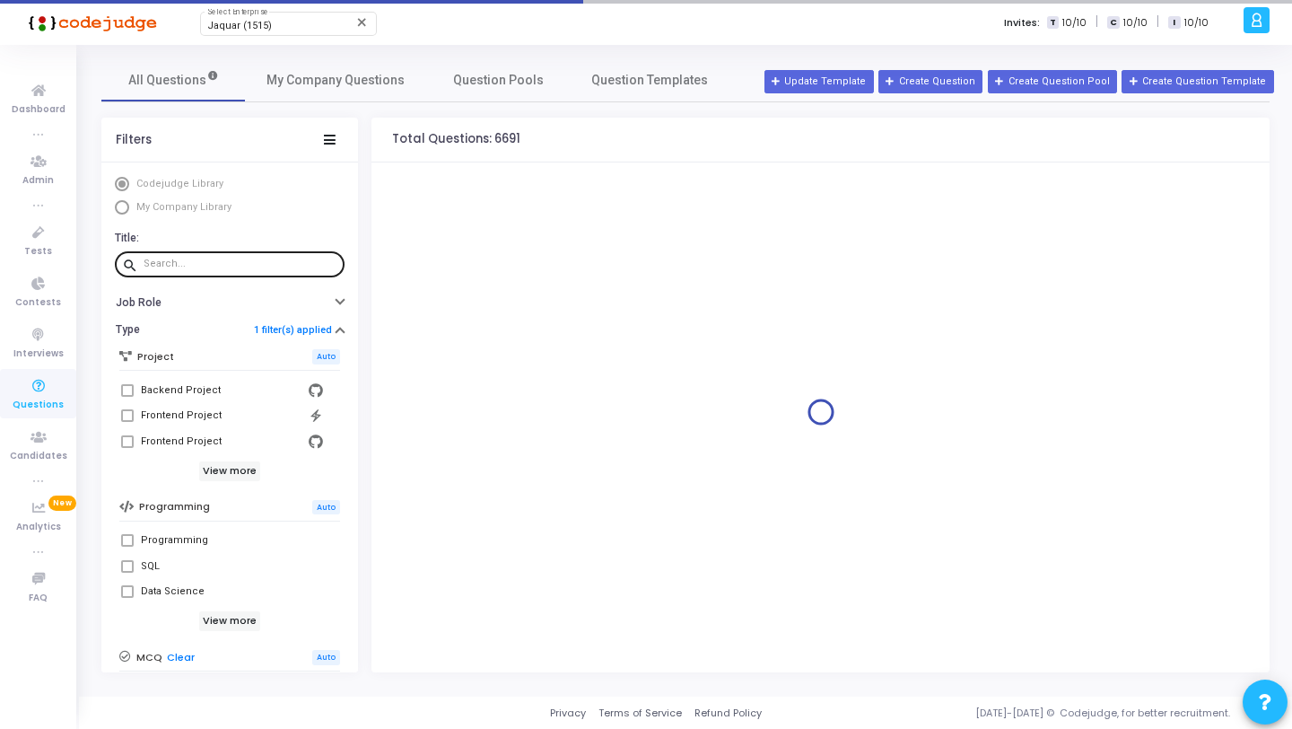
click at [219, 265] on input "text" at bounding box center [241, 263] width 194 height 11
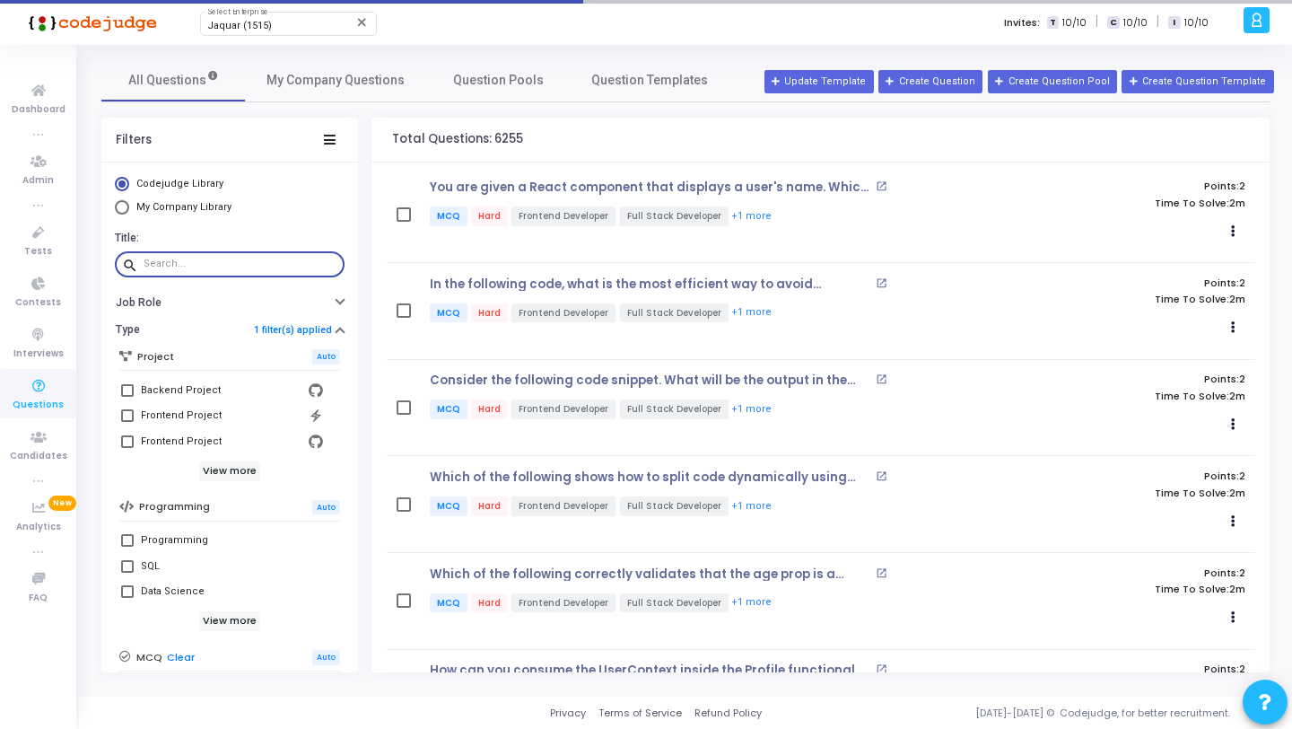
paste input "What happens if a non-string value is passed to a prop validated as a string us…"
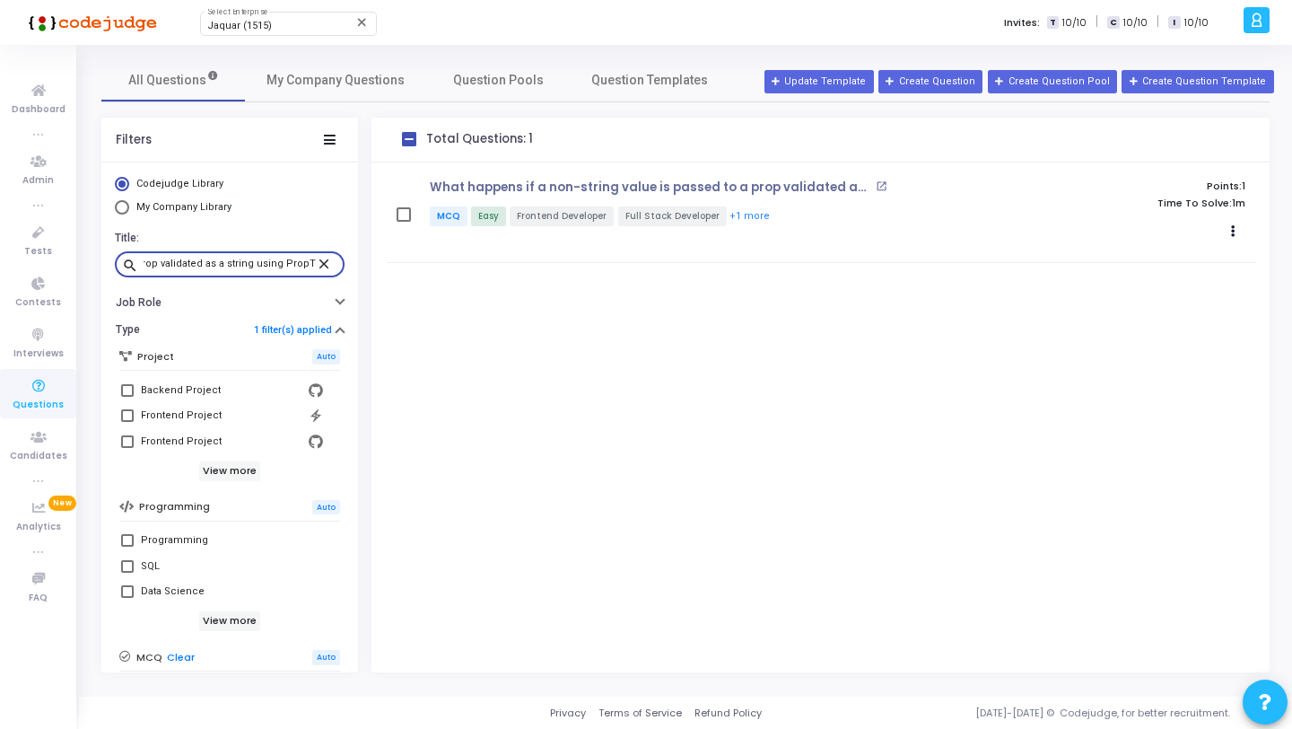
type input "What happens if a non-string value is passed to a prop validated as a string us…"
click at [320, 260] on mat-icon "close" at bounding box center [327, 263] width 22 height 16
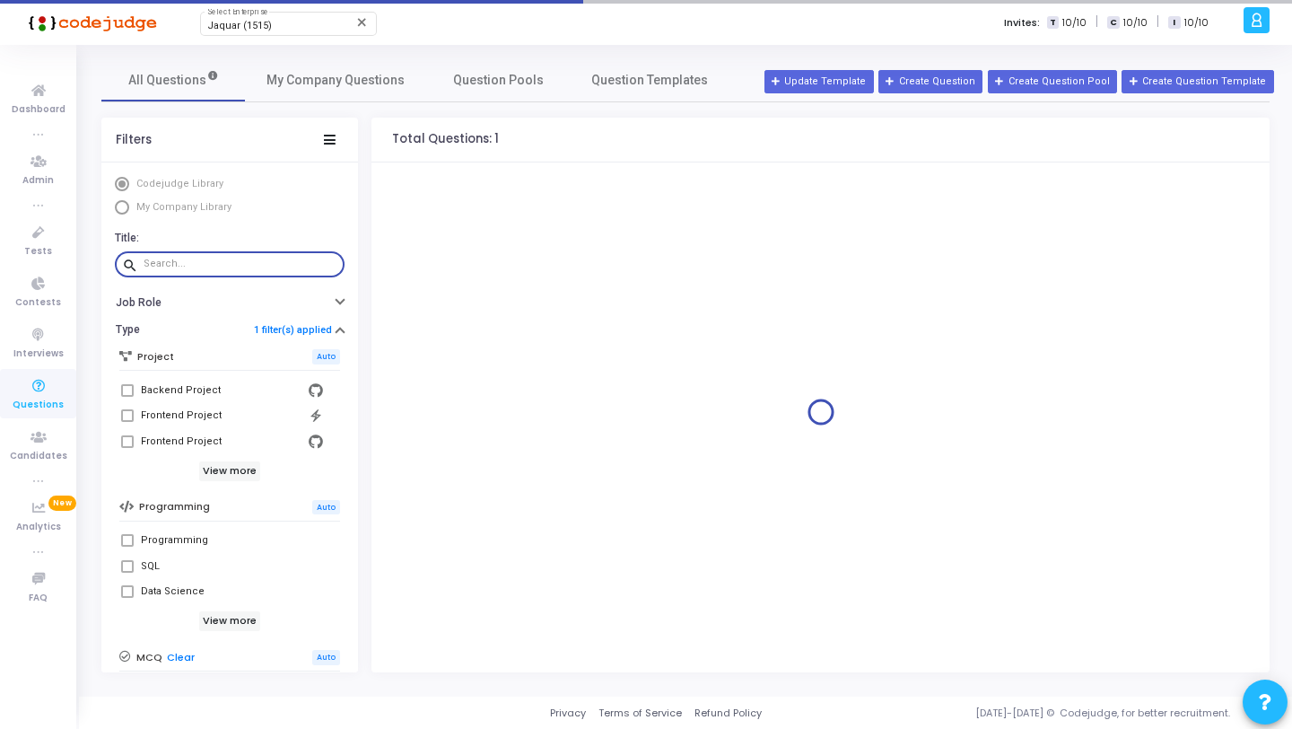
paste input "When integrating multiple refs within a component that interacts with complex t…"
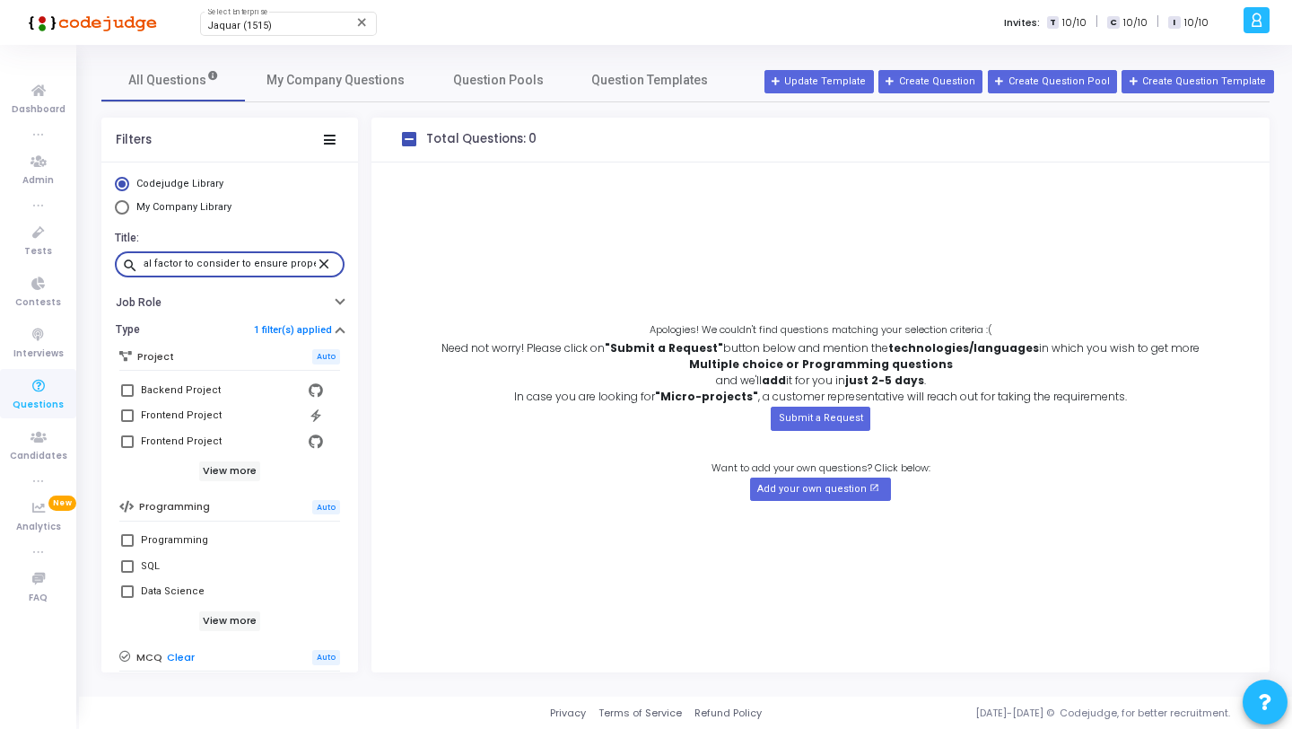
type input "When integrating multiple refs within a component that interacts with complex t…"
click at [323, 262] on mat-icon "close" at bounding box center [327, 263] width 22 height 16
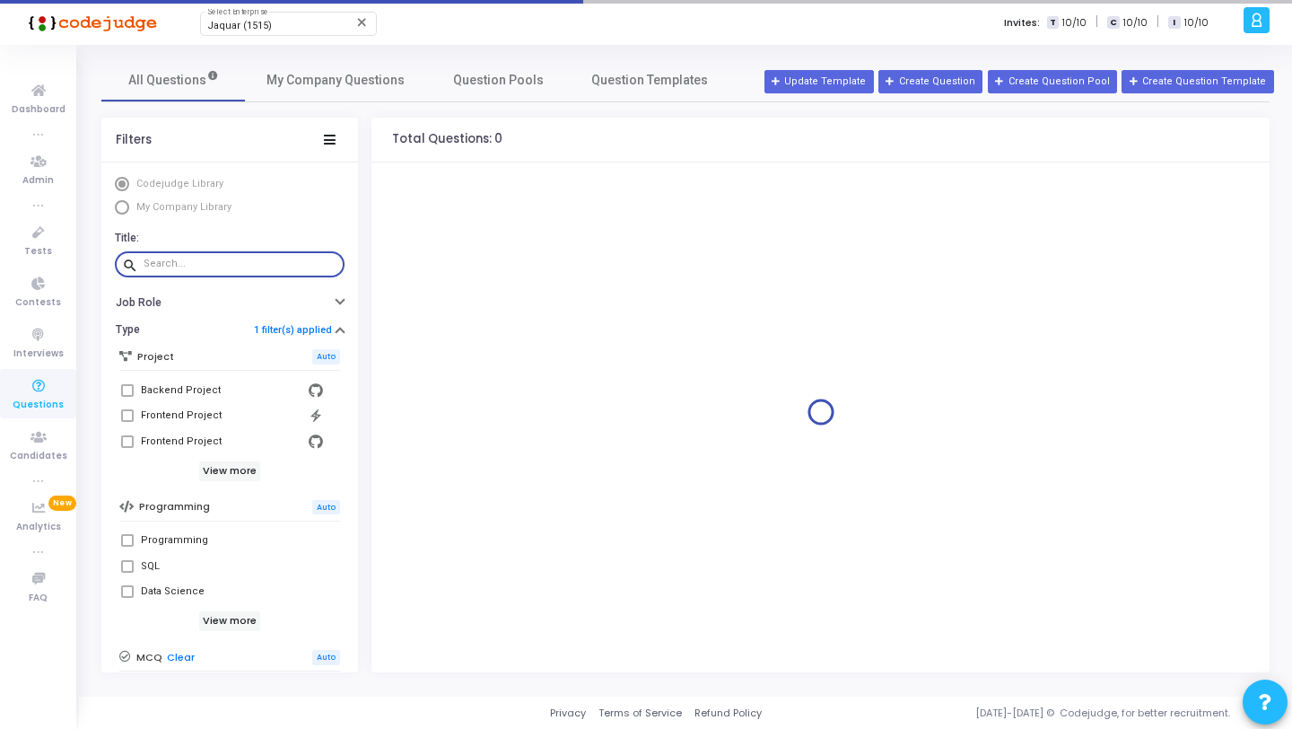
paste input "Why might directly referencing a ref in an event handler lead to unexpected beh…"
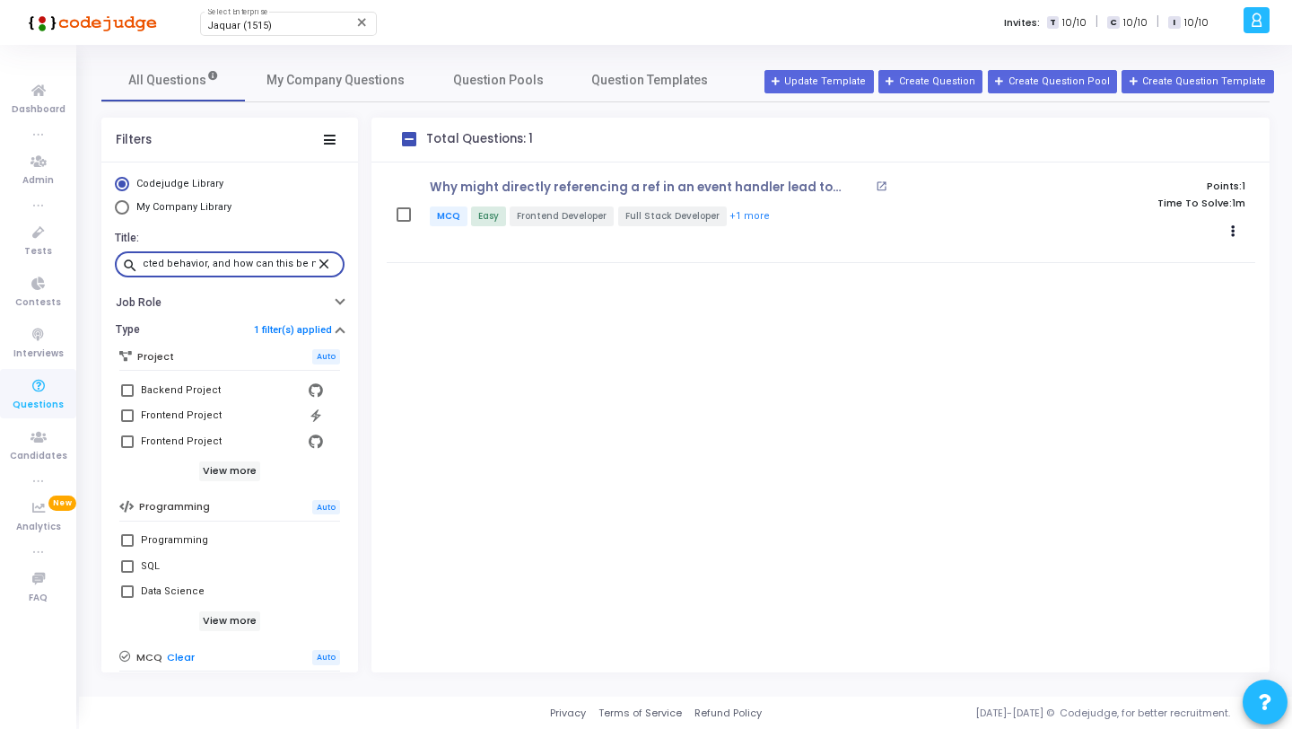
type input "Why might directly referencing a ref in an event handler lead to unexpected beh…"
click at [318, 258] on mat-icon "close" at bounding box center [327, 263] width 22 height 16
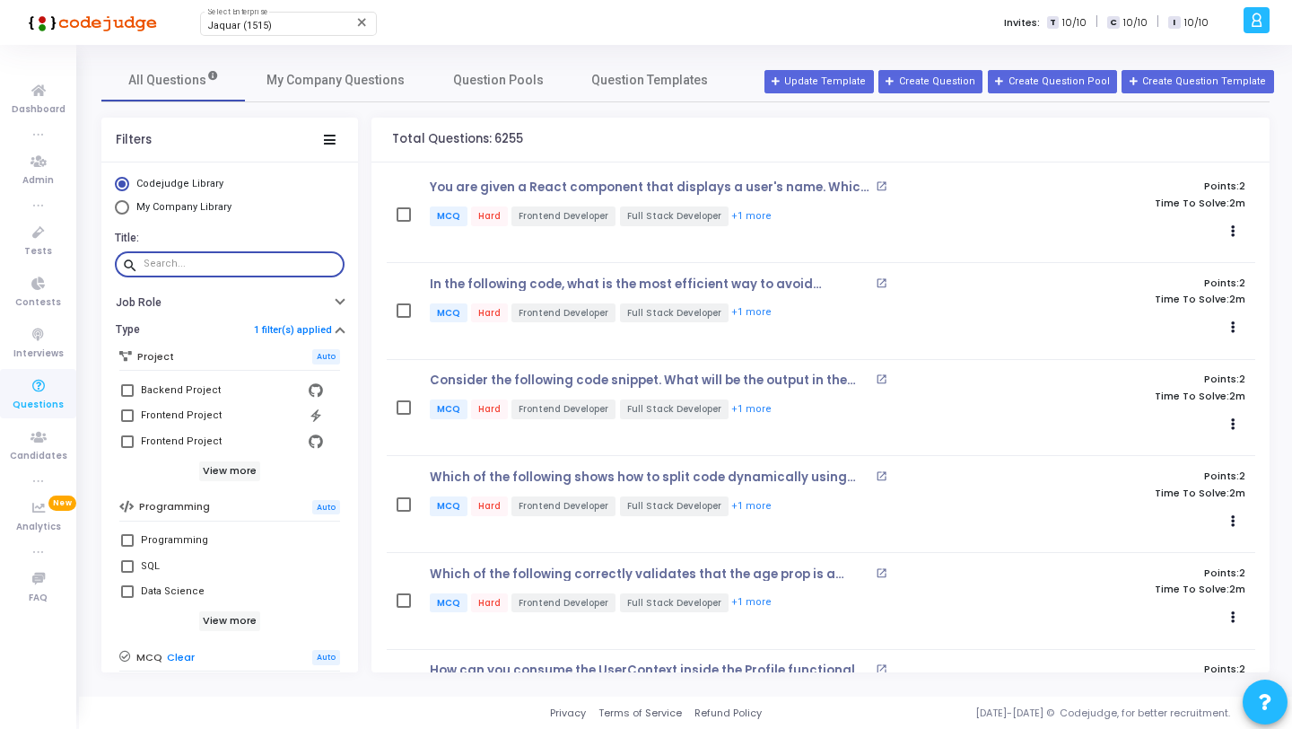
paste input "Which of the following statements accurately reflects the rules of hooks when c…"
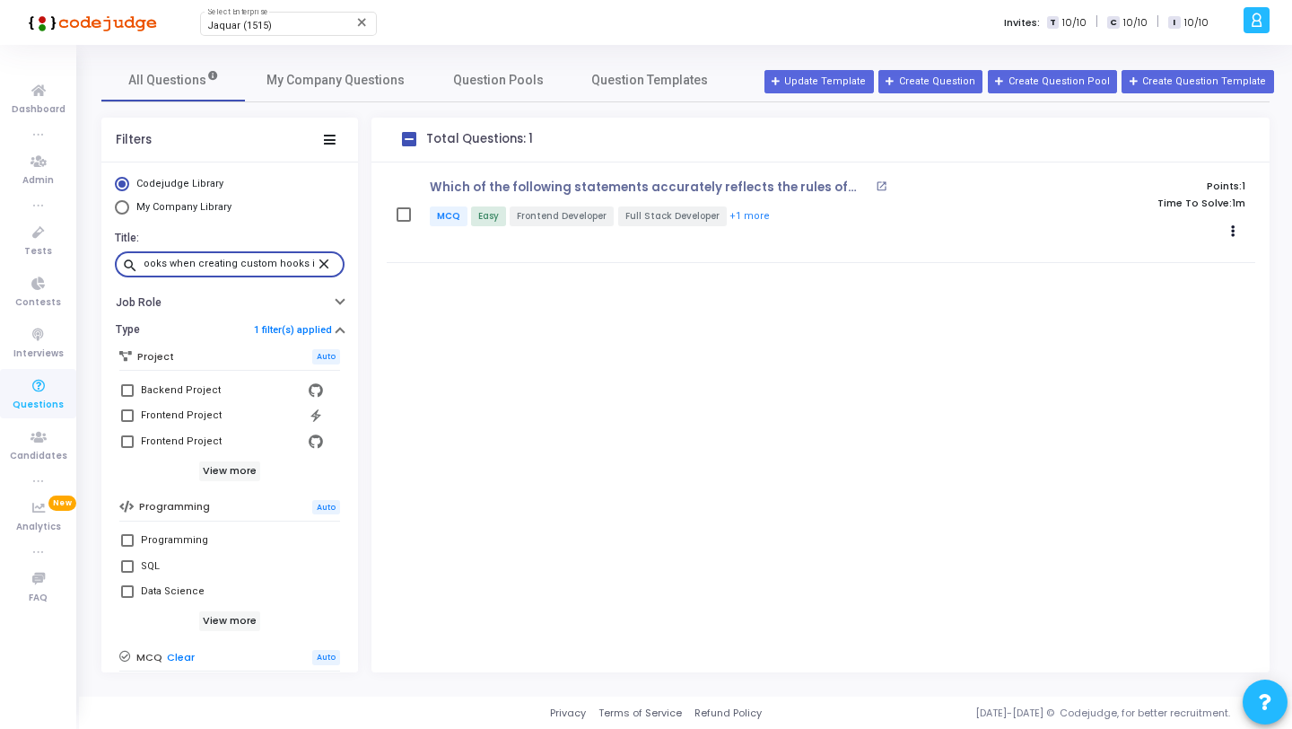
type input "Which of the following statements accurately reflects the rules of hooks when c…"
click at [318, 265] on mat-icon "close" at bounding box center [327, 263] width 22 height 16
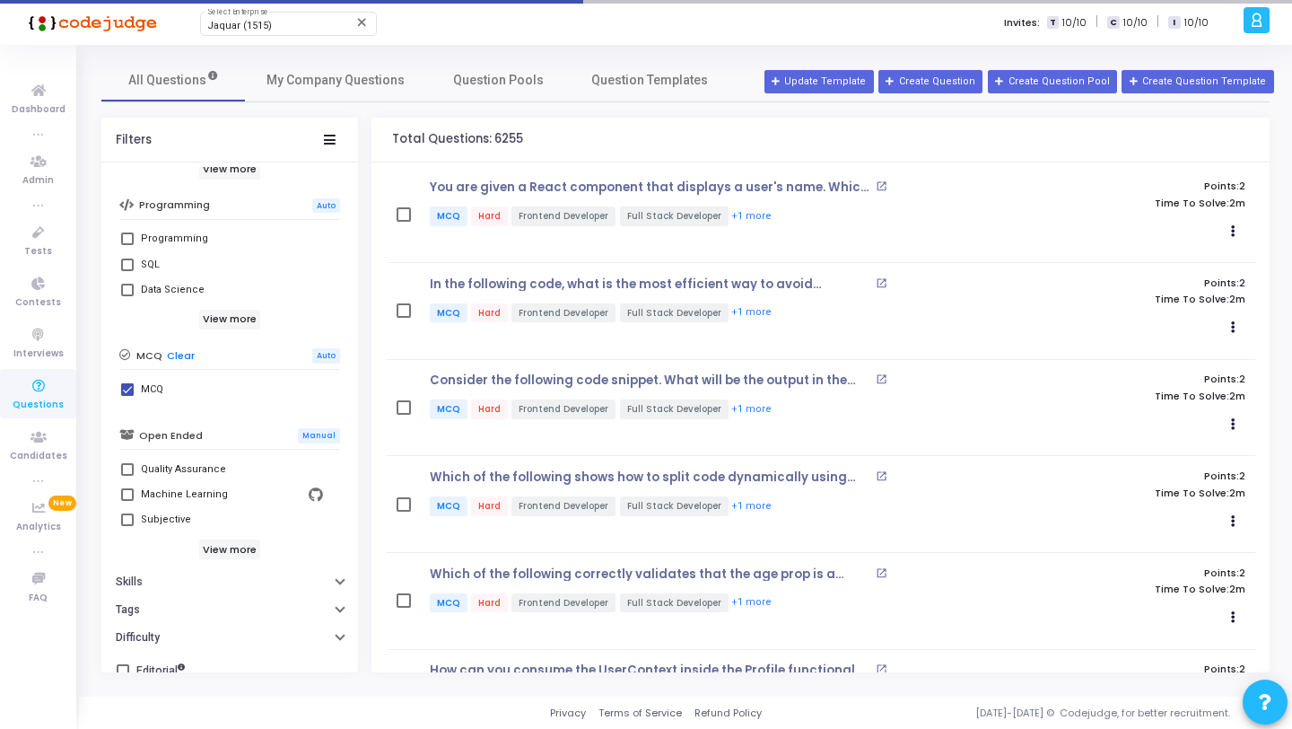
scroll to position [320, 0]
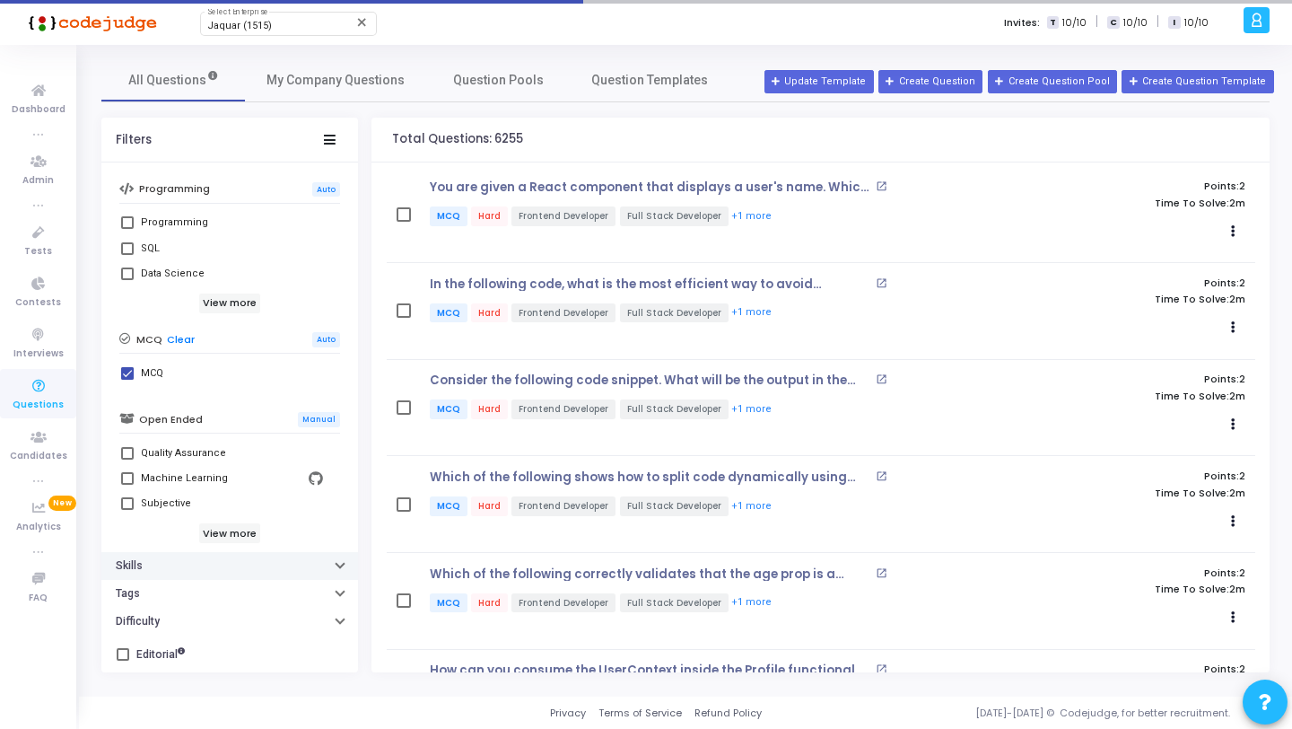
click at [190, 567] on button "Skills" at bounding box center [229, 566] width 257 height 28
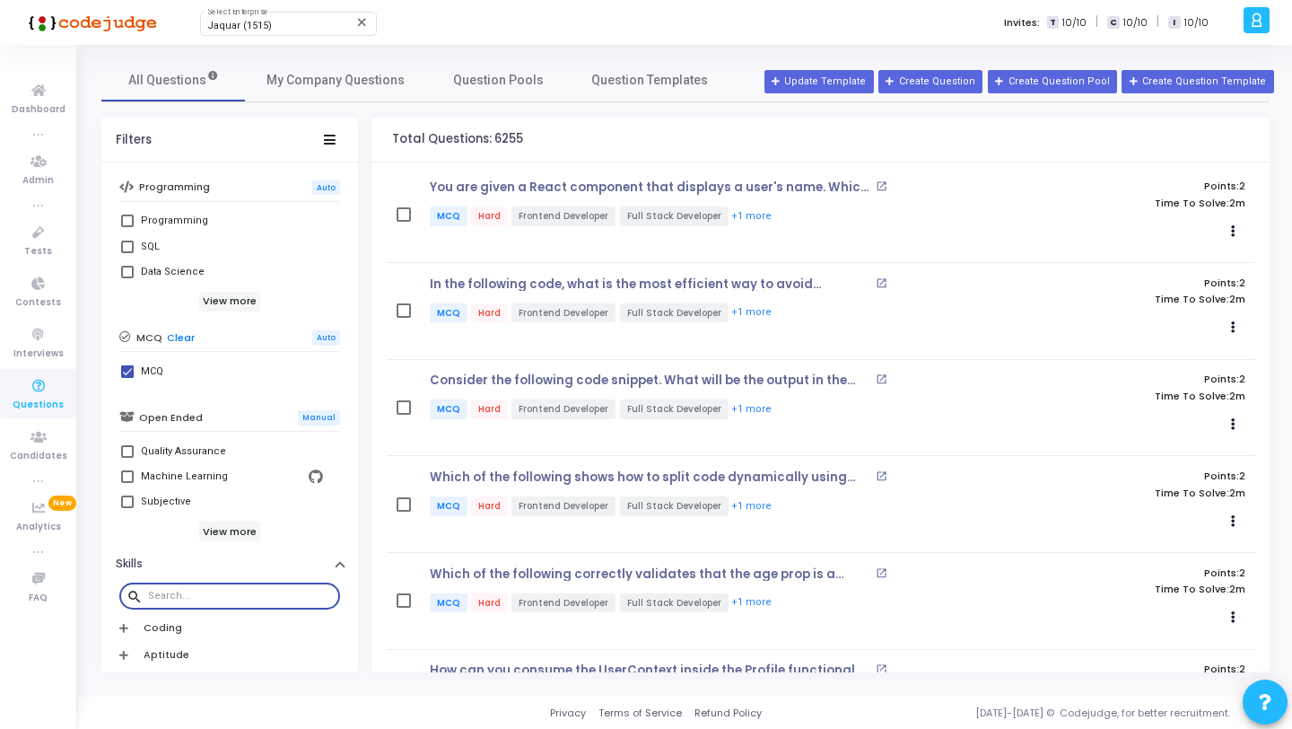
click at [258, 595] on input "text" at bounding box center [240, 596] width 185 height 11
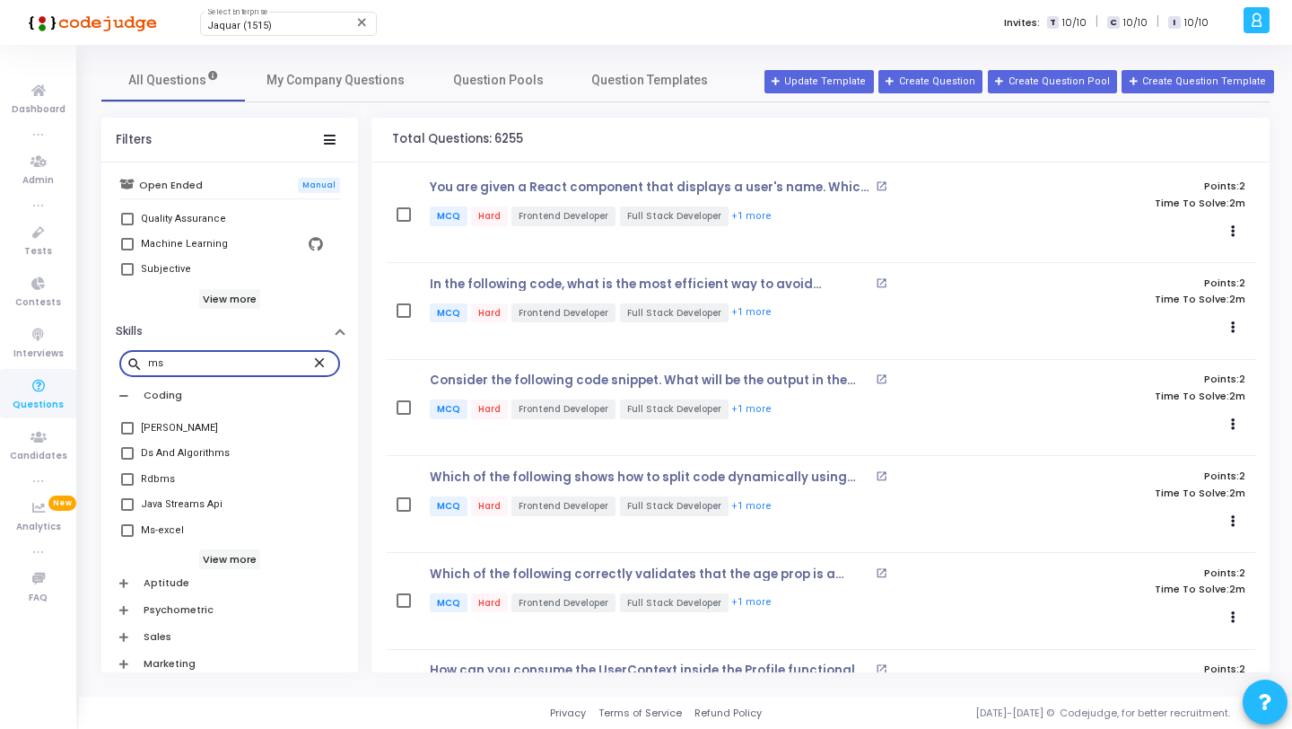
scroll to position [566, 0]
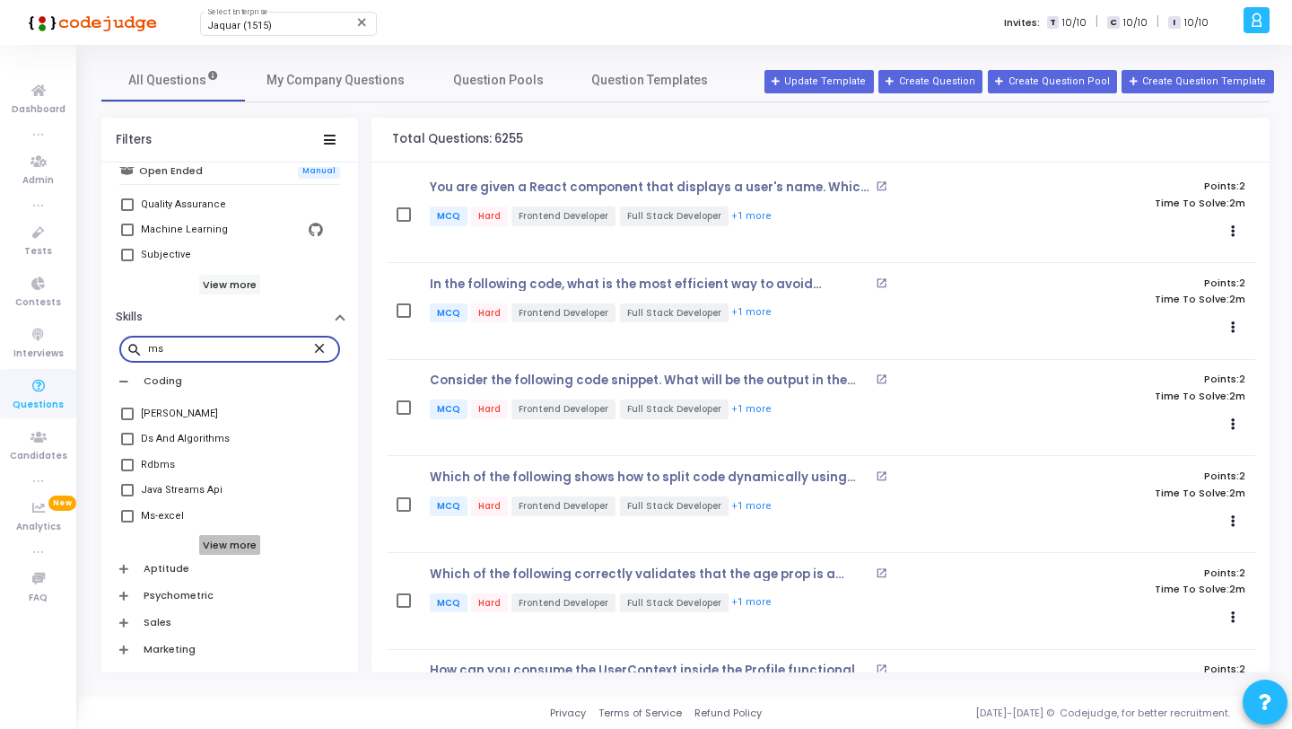
type input "ms"
click at [232, 540] on h6 "View more" at bounding box center [230, 545] width 62 height 20
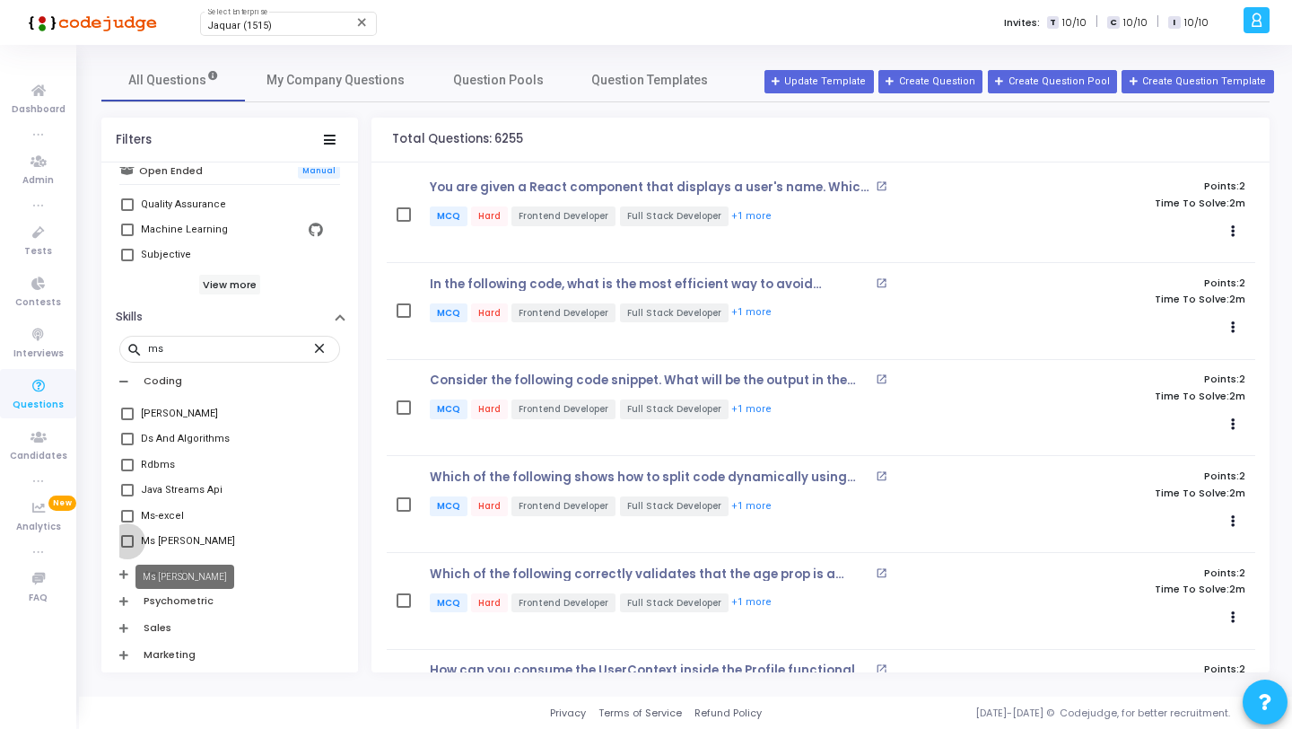
click at [160, 533] on div "Ms [PERSON_NAME]" at bounding box center [188, 541] width 94 height 22
click at [127, 548] on input "Ms [PERSON_NAME]" at bounding box center [127, 548] width 1 height 1
checkbox input "true"
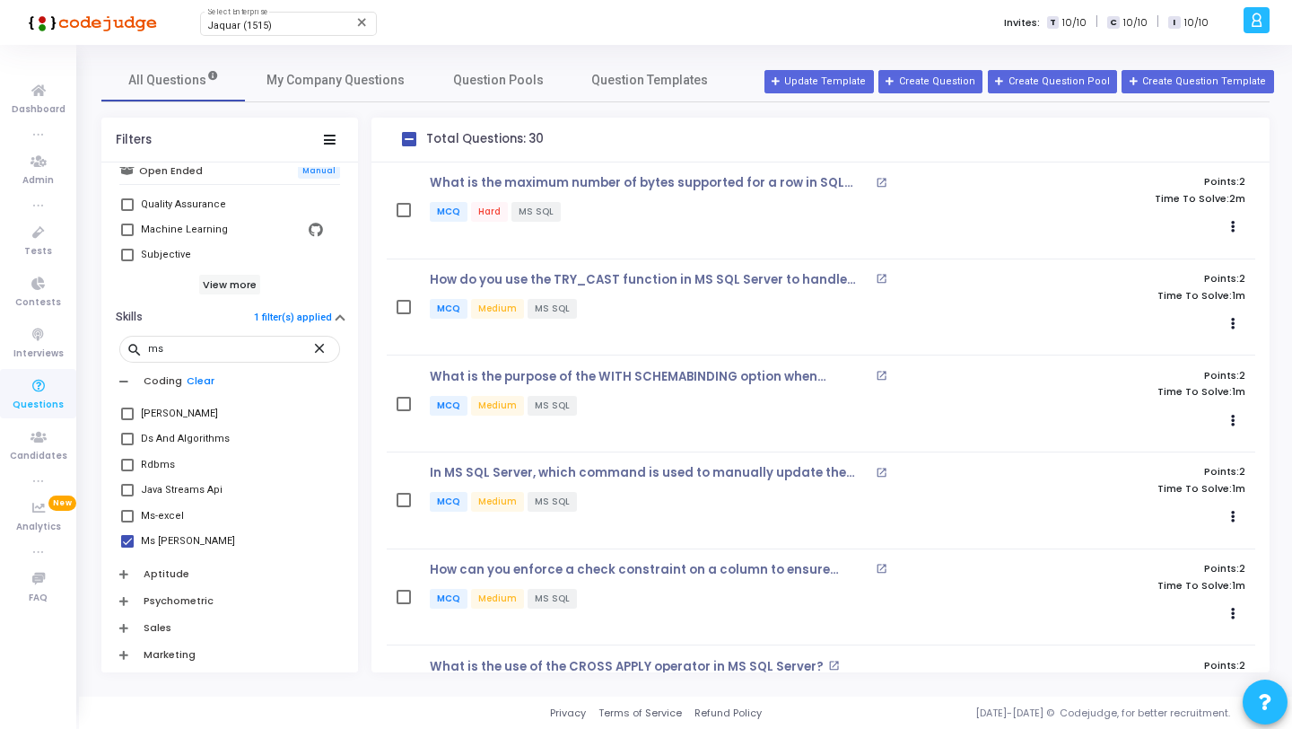
scroll to position [2396, 0]
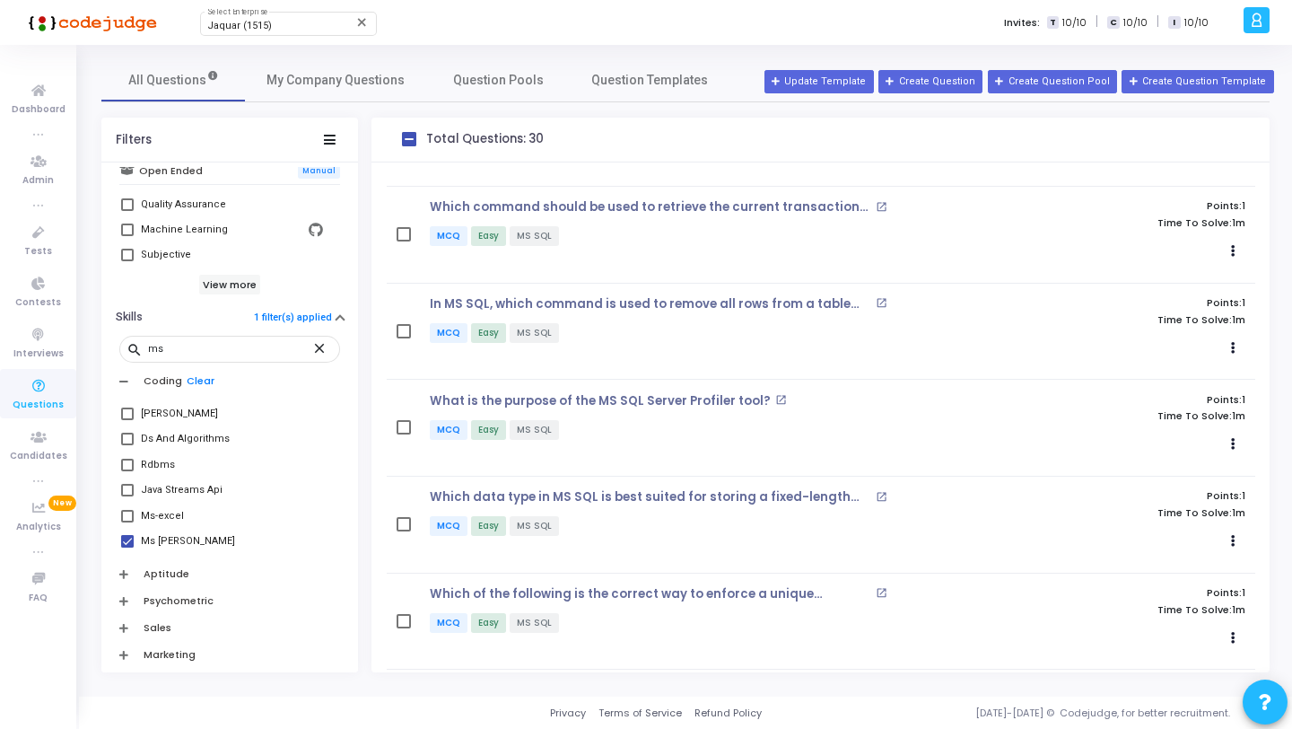
click at [45, 380] on icon at bounding box center [39, 386] width 38 height 22
click at [467, 79] on span "Question Pools" at bounding box center [498, 80] width 91 height 19
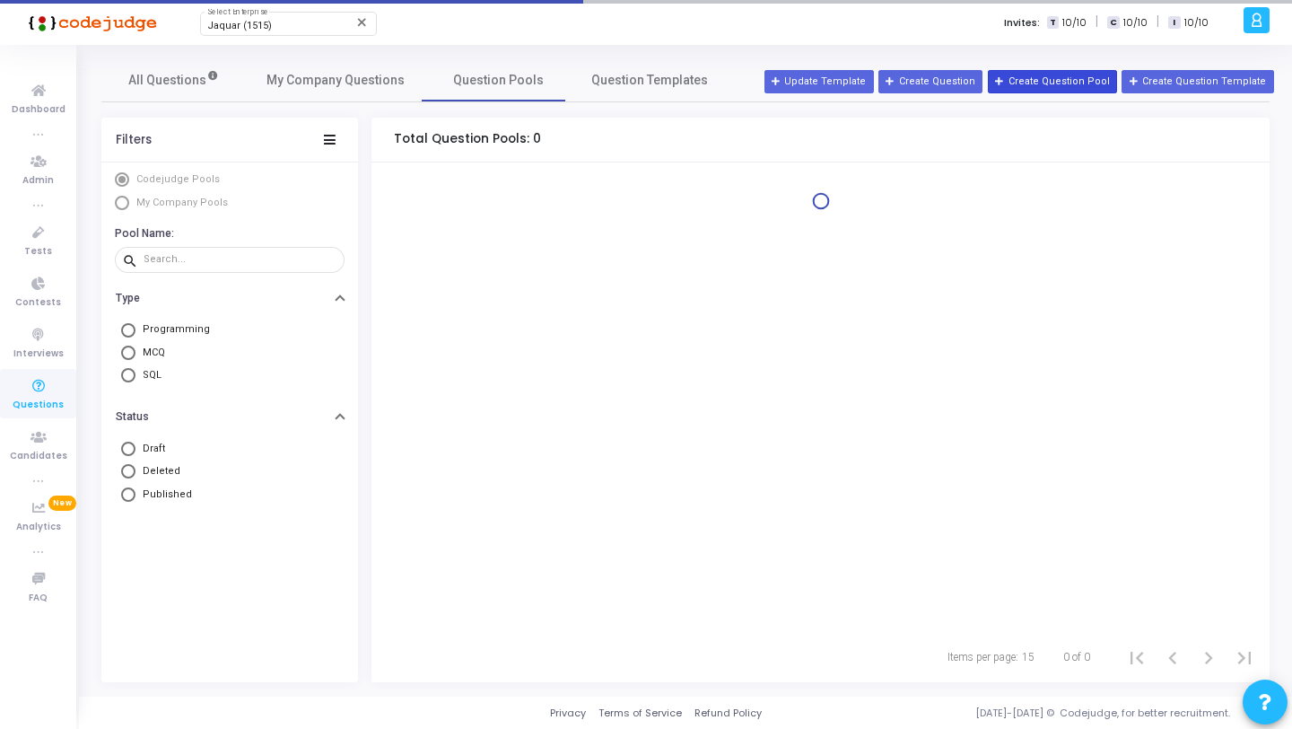
click at [1057, 84] on button "Create Question Pool" at bounding box center [1052, 81] width 129 height 23
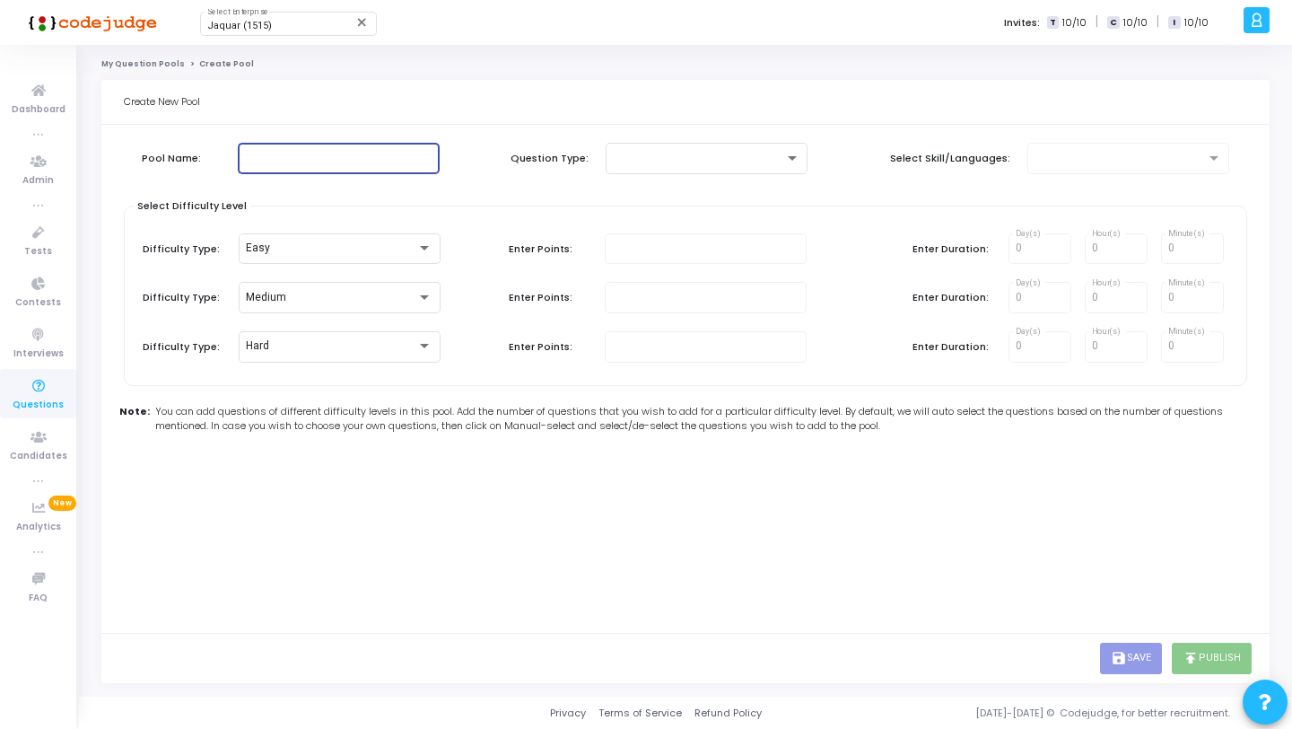
click at [342, 155] on input "text" at bounding box center [339, 158] width 188 height 13
type input "MS SQL"
click at [730, 134] on div "Pool Name: MS SQL Question Type: Select Skill/Languages: Select Difficulty Leve…" at bounding box center [686, 295] width 1124 height 322
click at [727, 153] on div at bounding box center [698, 158] width 171 height 13
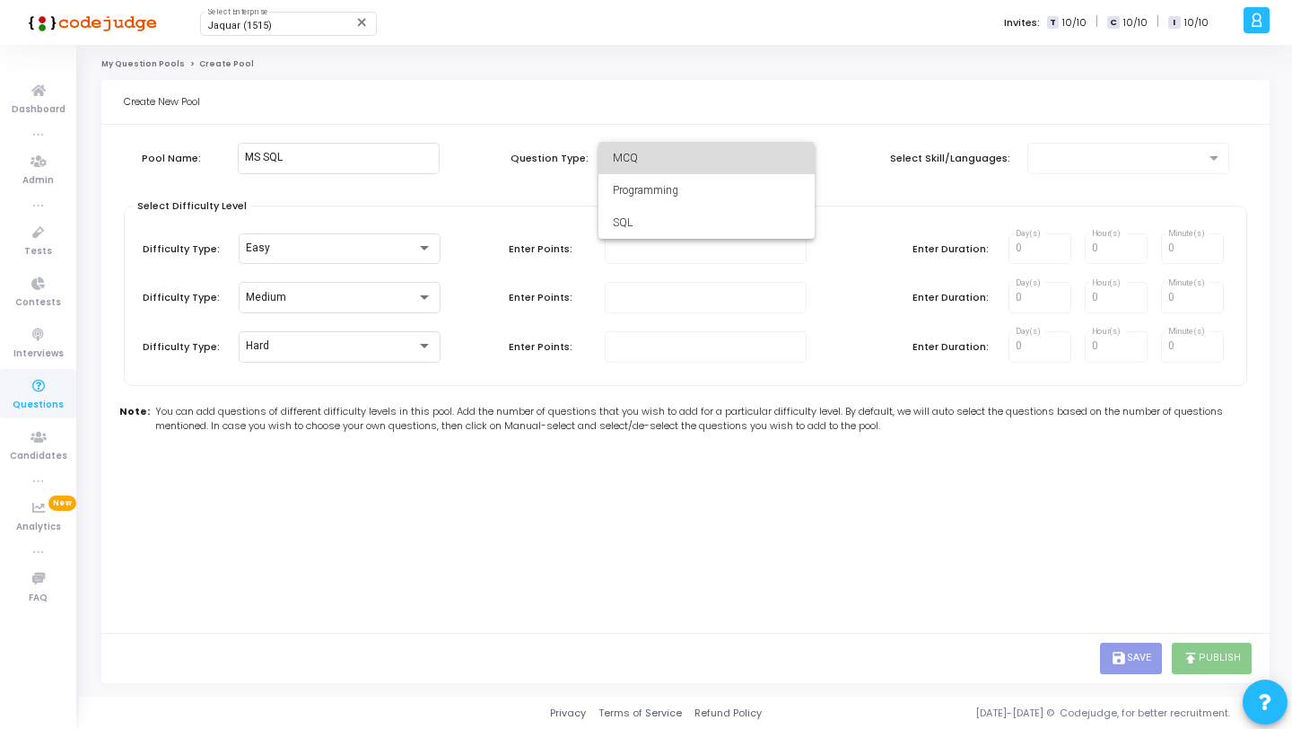
click at [685, 160] on span "MCQ" at bounding box center [707, 158] width 188 height 32
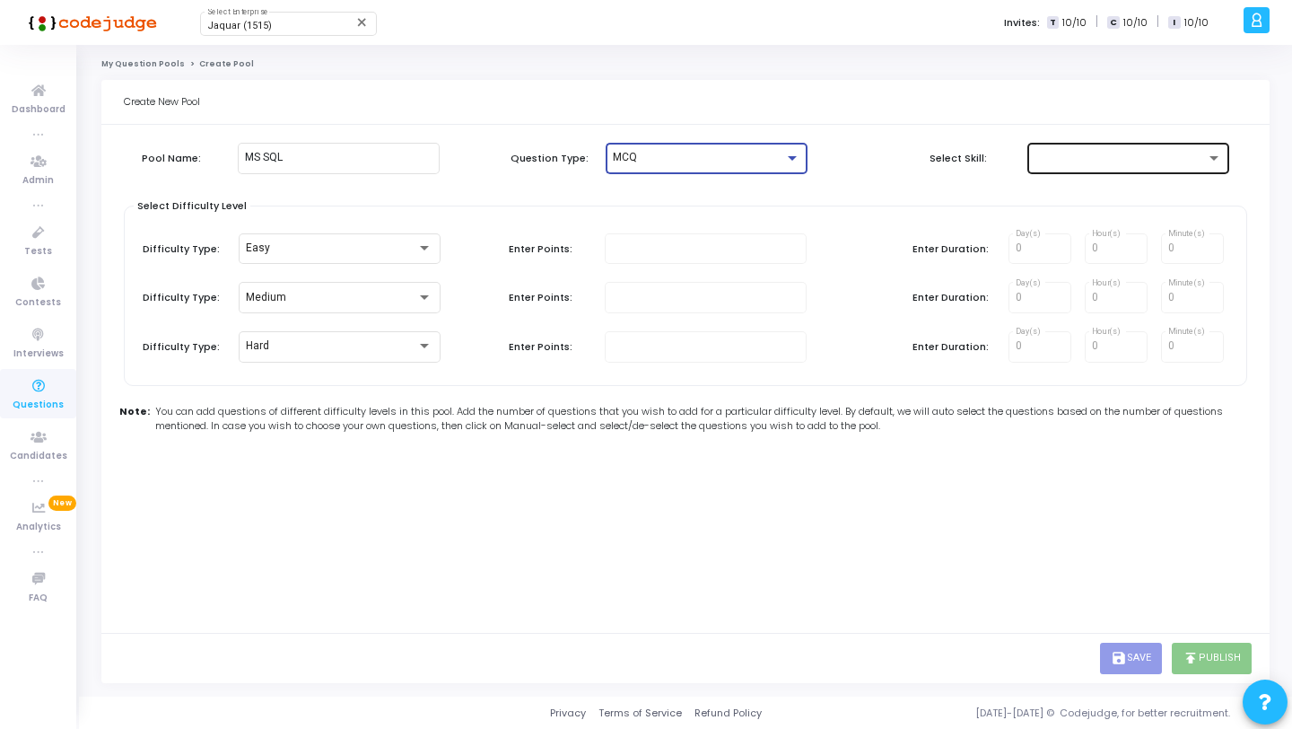
click at [1045, 161] on div at bounding box center [1120, 158] width 171 height 13
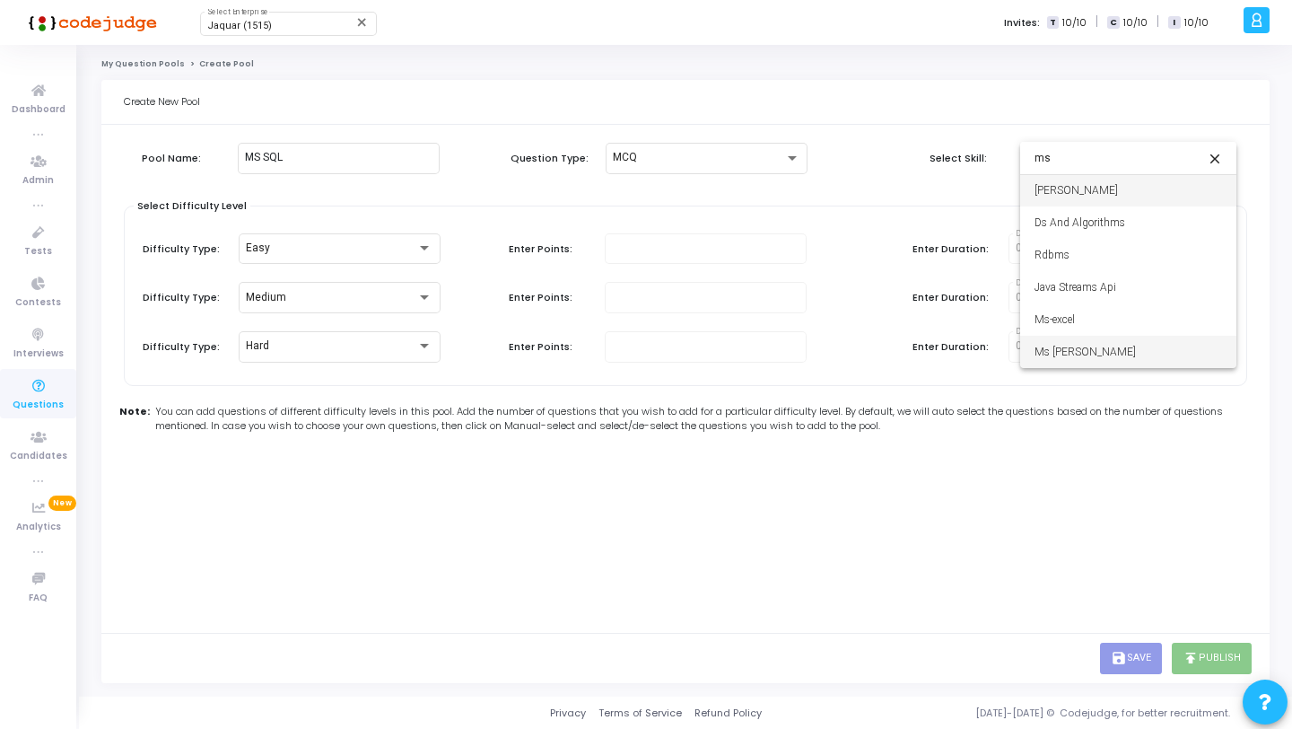
type input "ms"
click at [1052, 361] on span "Ms [PERSON_NAME]" at bounding box center [1129, 352] width 188 height 32
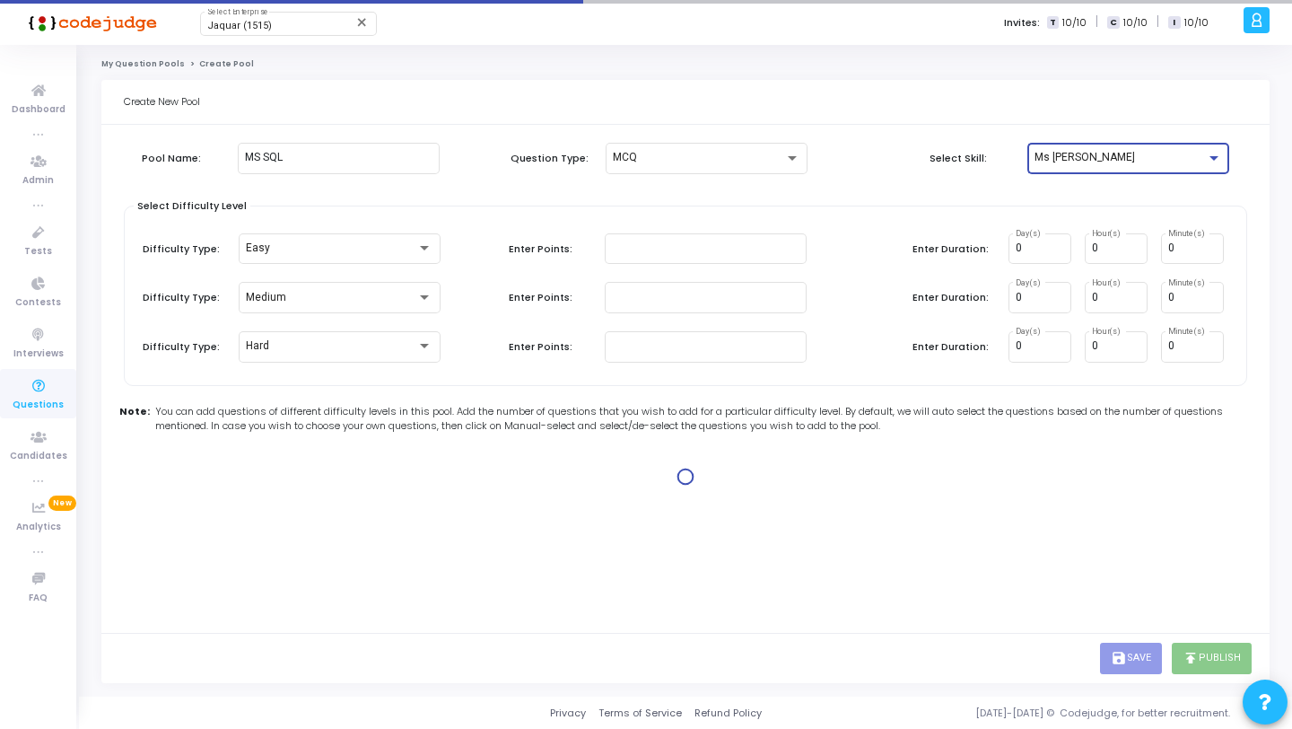
type input "1"
type input "2"
type input "1"
type input "2"
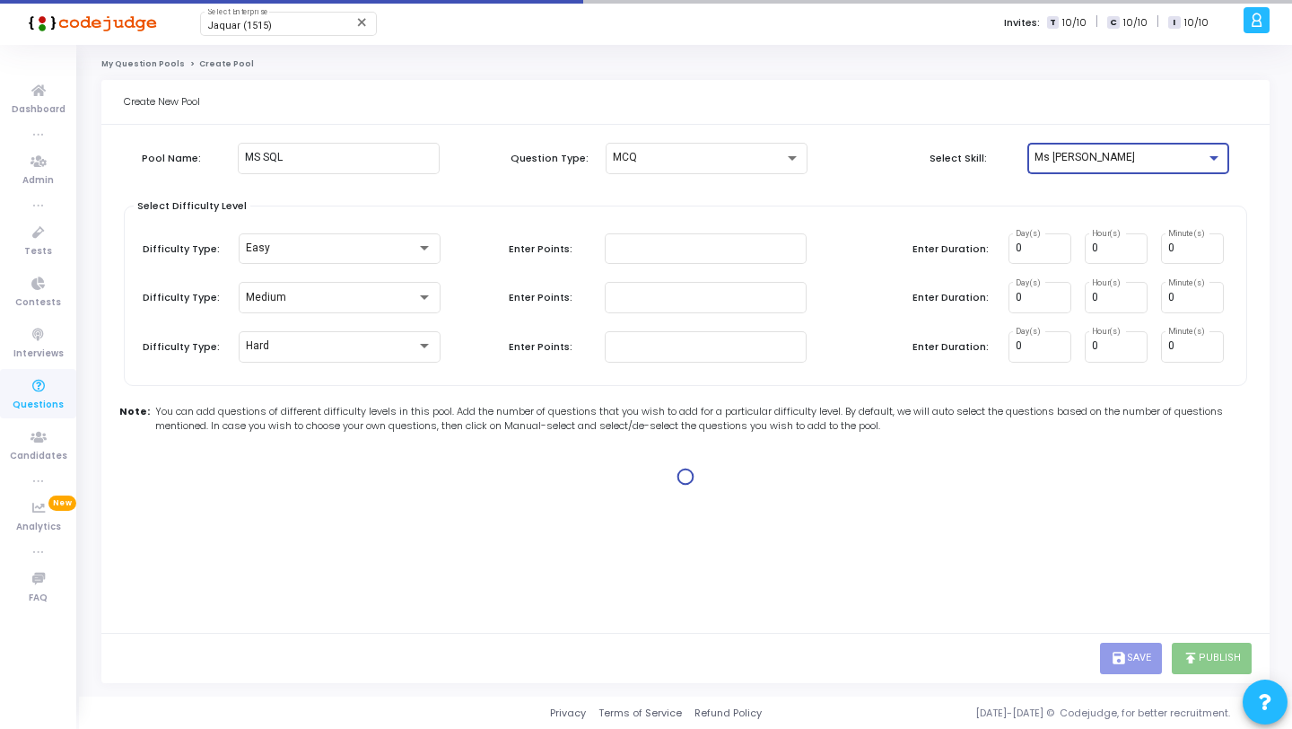
type input "2"
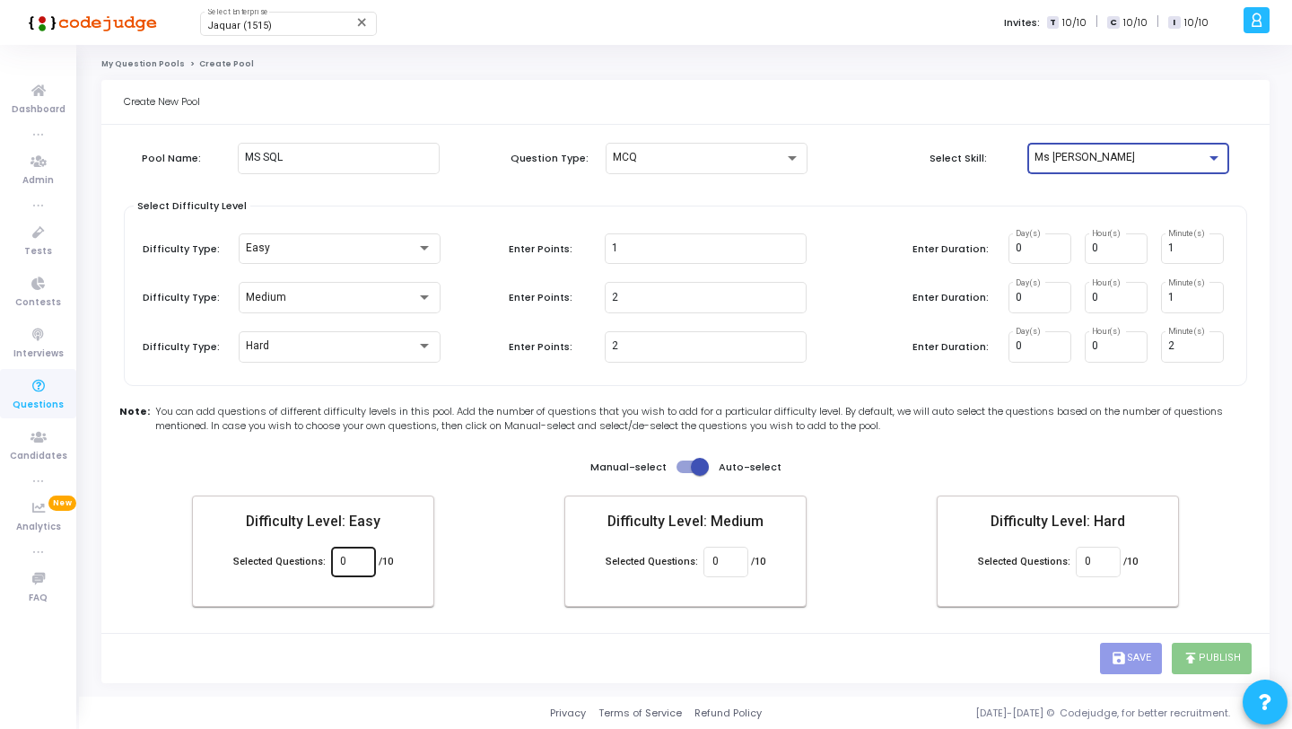
click at [368, 560] on div "0" at bounding box center [353, 560] width 45 height 33
click at [723, 564] on input "0" at bounding box center [726, 562] width 26 height 13
type input "10"
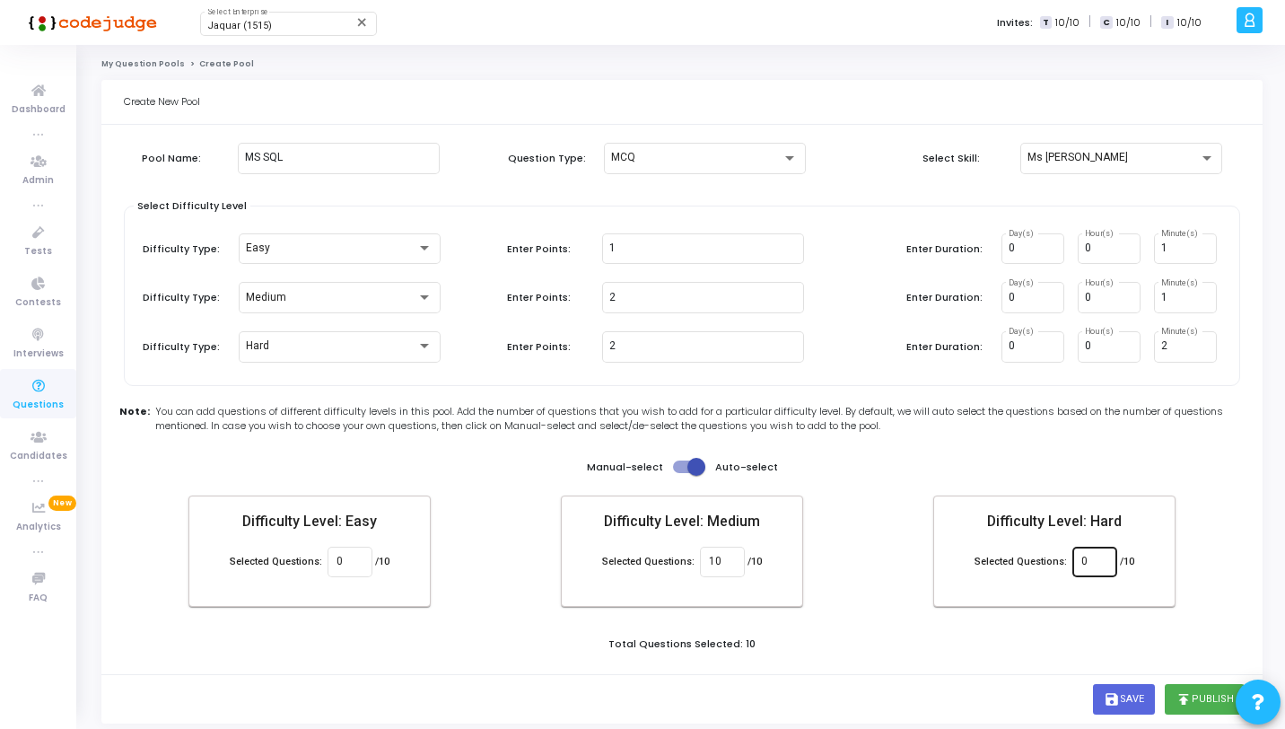
click at [1103, 554] on div "0" at bounding box center [1095, 560] width 26 height 33
type input "10"
click at [1112, 636] on div "Total Questions Selected: 20" at bounding box center [682, 646] width 1126 height 20
click at [1199, 697] on button "publish Publish" at bounding box center [1205, 699] width 80 height 31
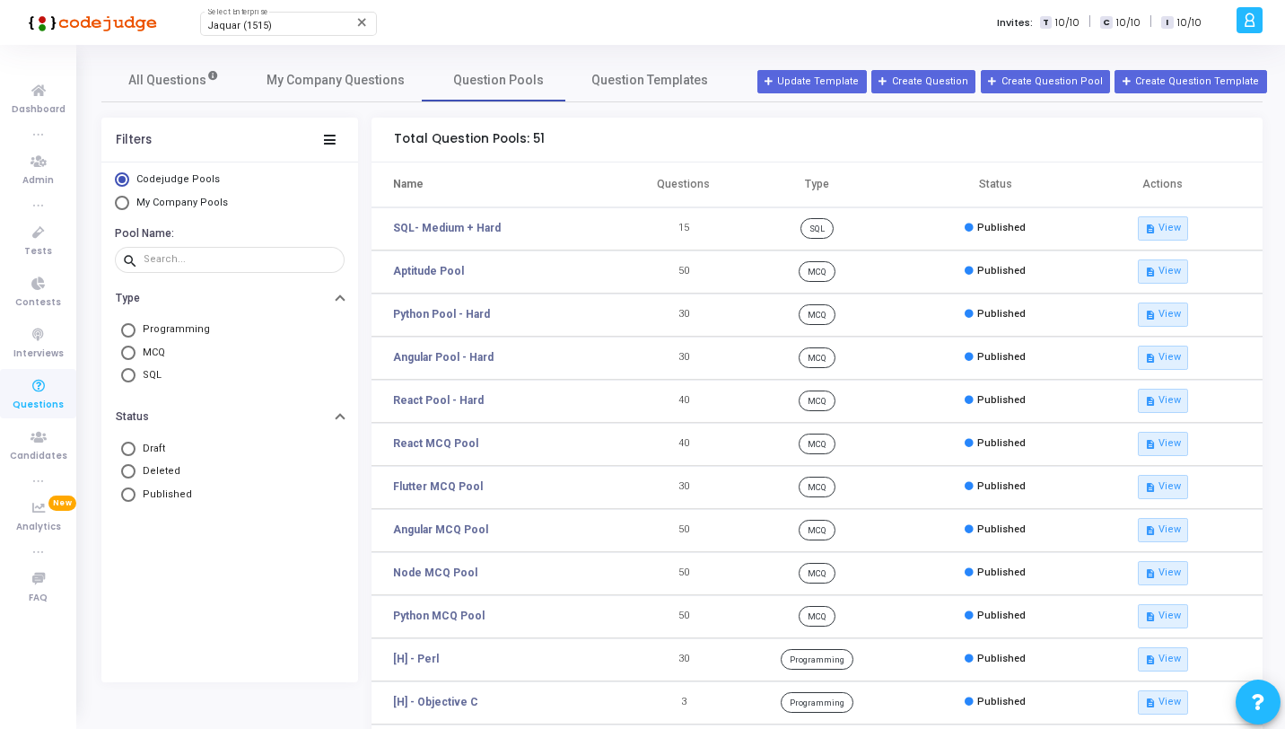
click at [166, 201] on span "My Company Pools" at bounding box center [182, 203] width 92 height 12
click at [129, 201] on input "My Company Pools" at bounding box center [122, 203] width 14 height 14
radio input "true"
